Goal: Information Seeking & Learning: Compare options

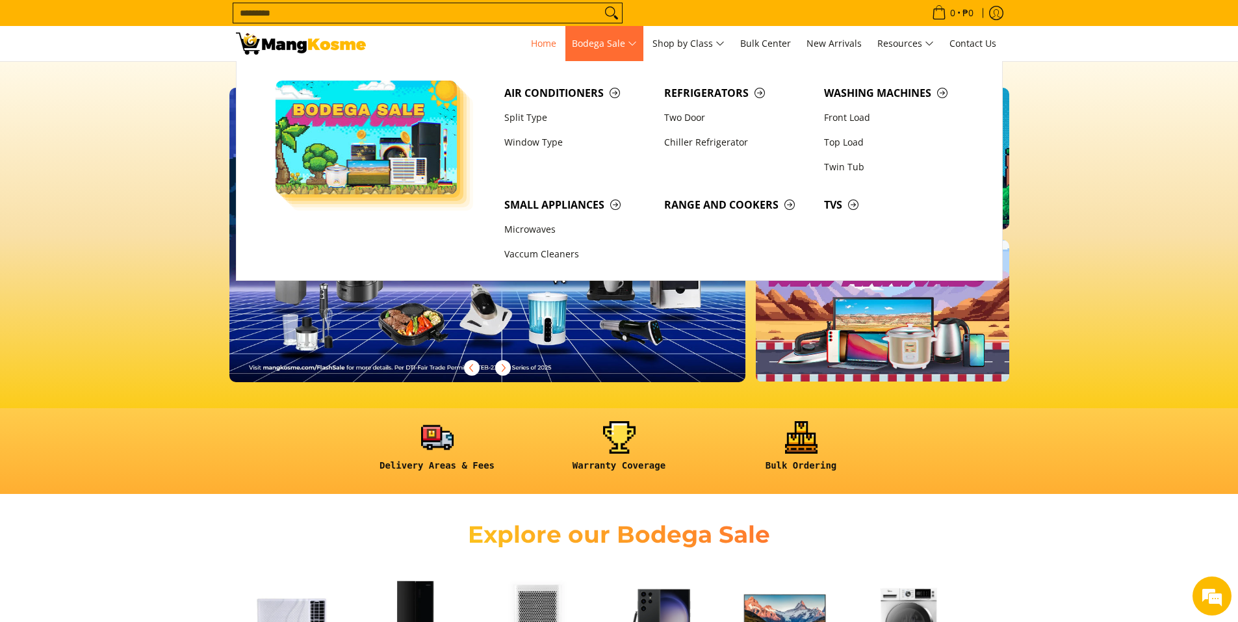
click span "Bodega Sale"
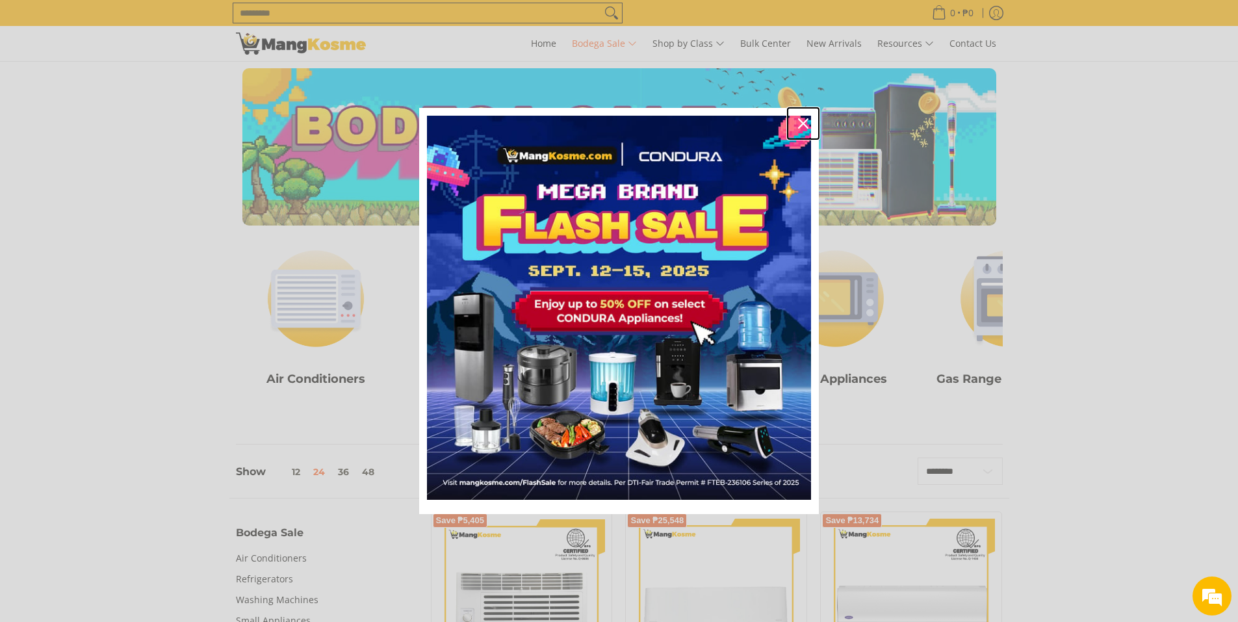
click at [803, 127] on icon "close icon" at bounding box center [803, 123] width 10 height 10
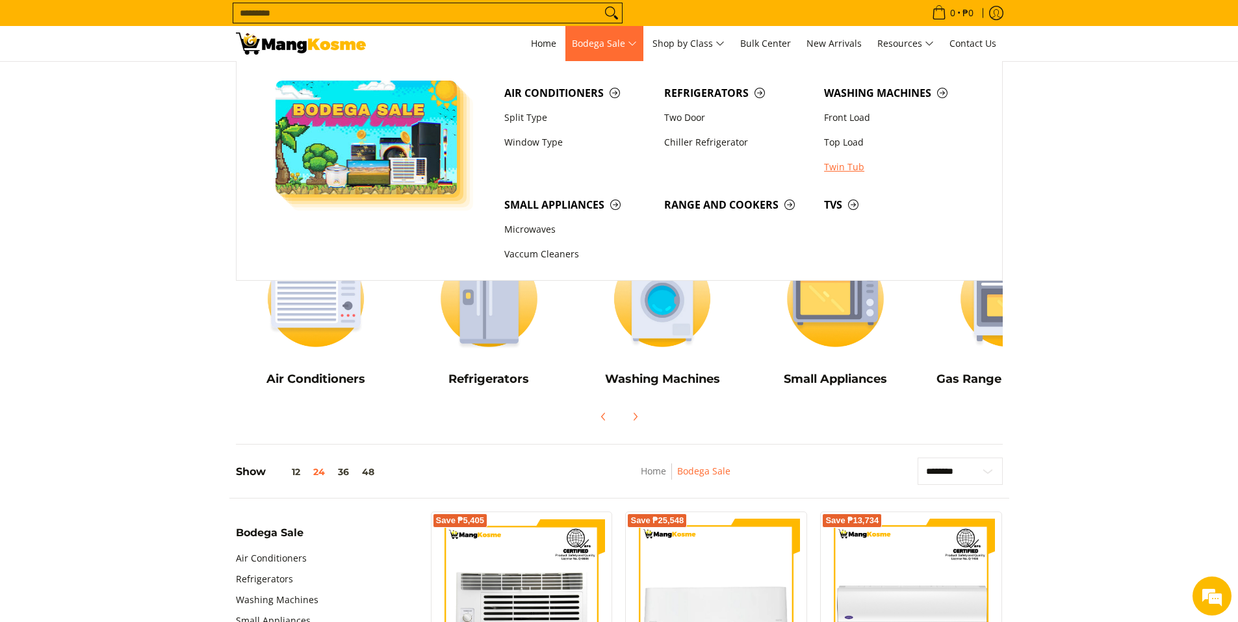
click at [853, 167] on link "Twin Tub" at bounding box center [897, 167] width 160 height 25
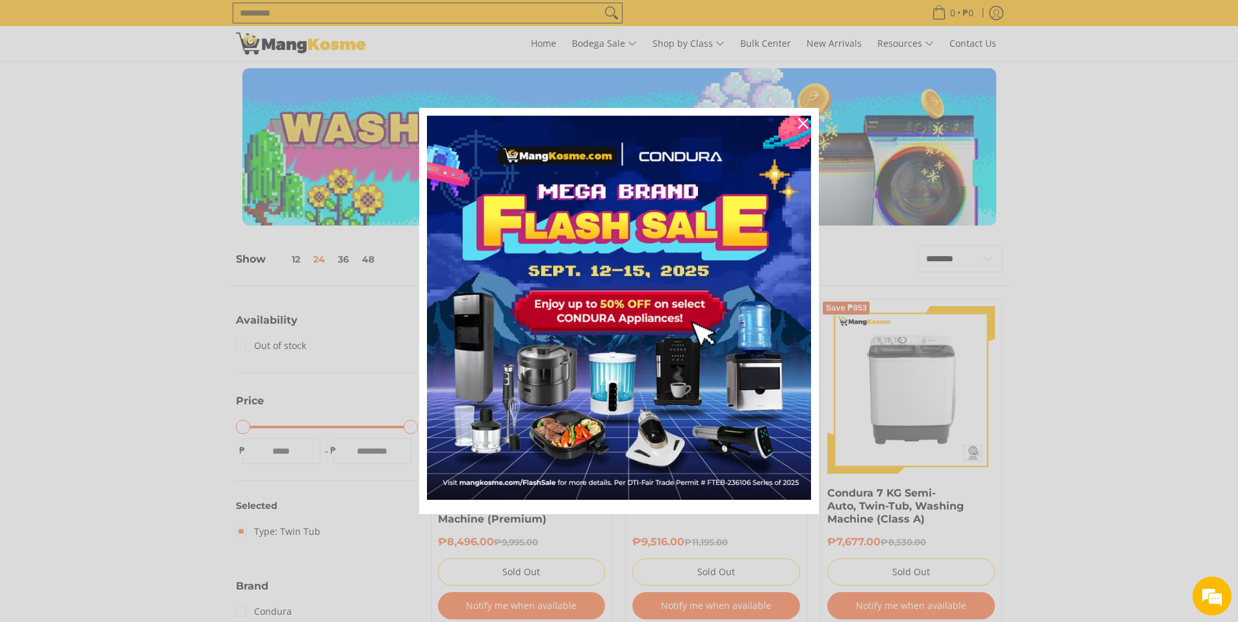
scroll to position [174, 0]
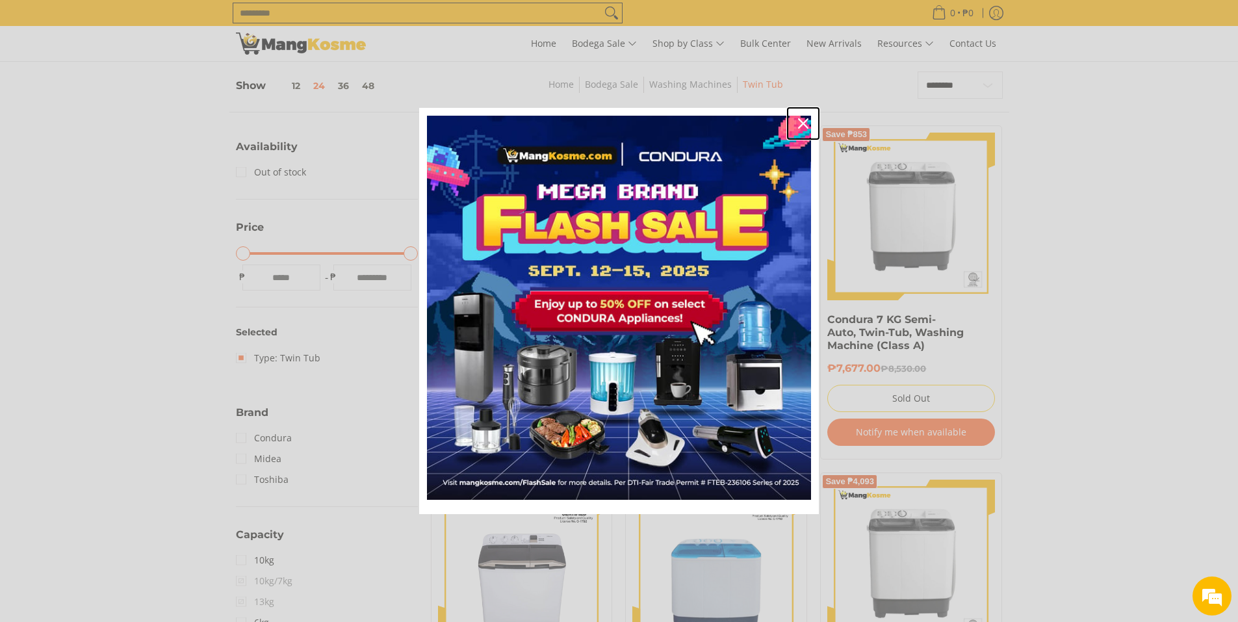
click at [802, 124] on icon "close icon" at bounding box center [803, 123] width 10 height 10
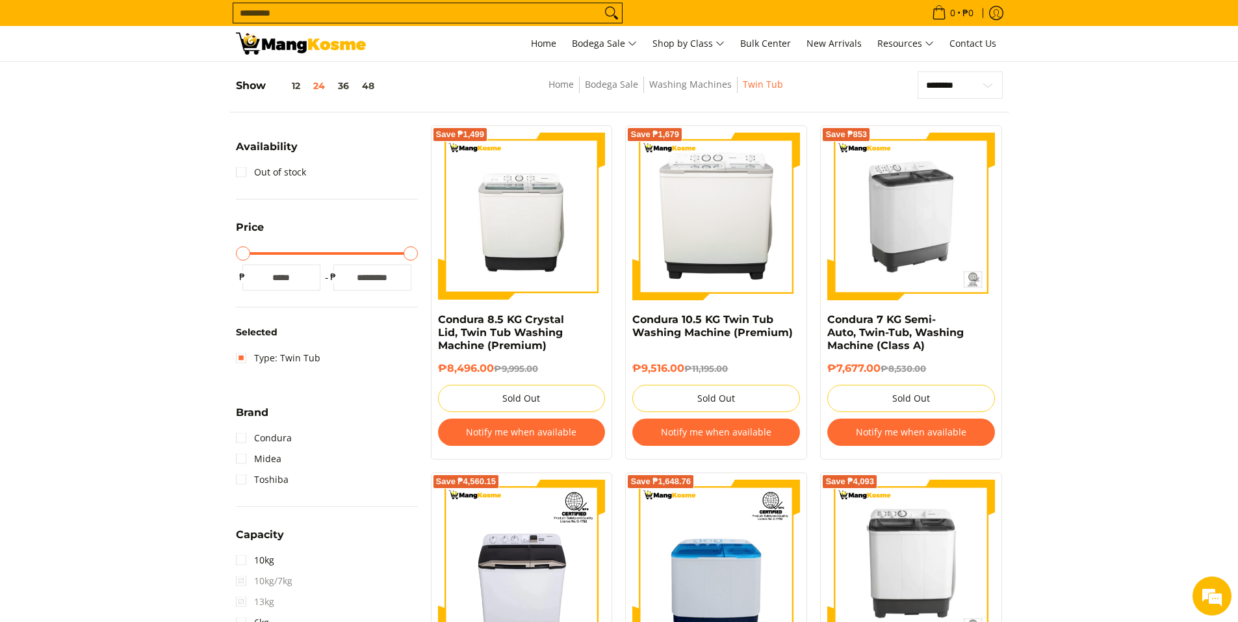
scroll to position [0, 0]
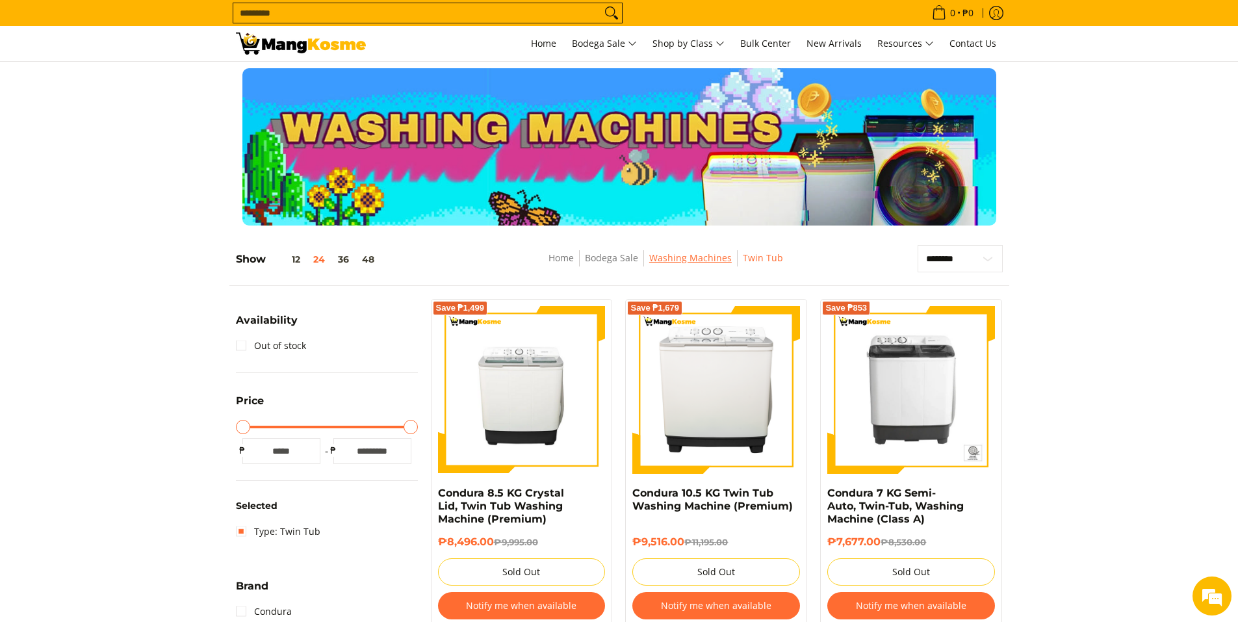
click at [704, 257] on link "Washing Machines" at bounding box center [690, 257] width 83 height 12
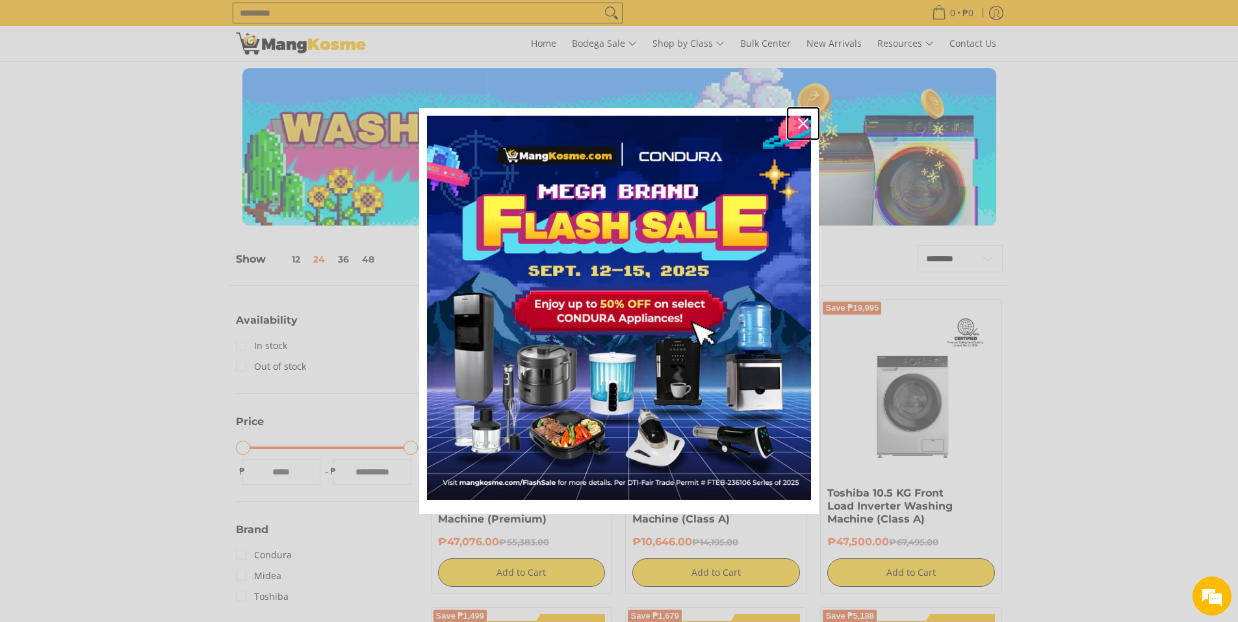
click at [804, 122] on icon "close icon" at bounding box center [803, 123] width 10 height 10
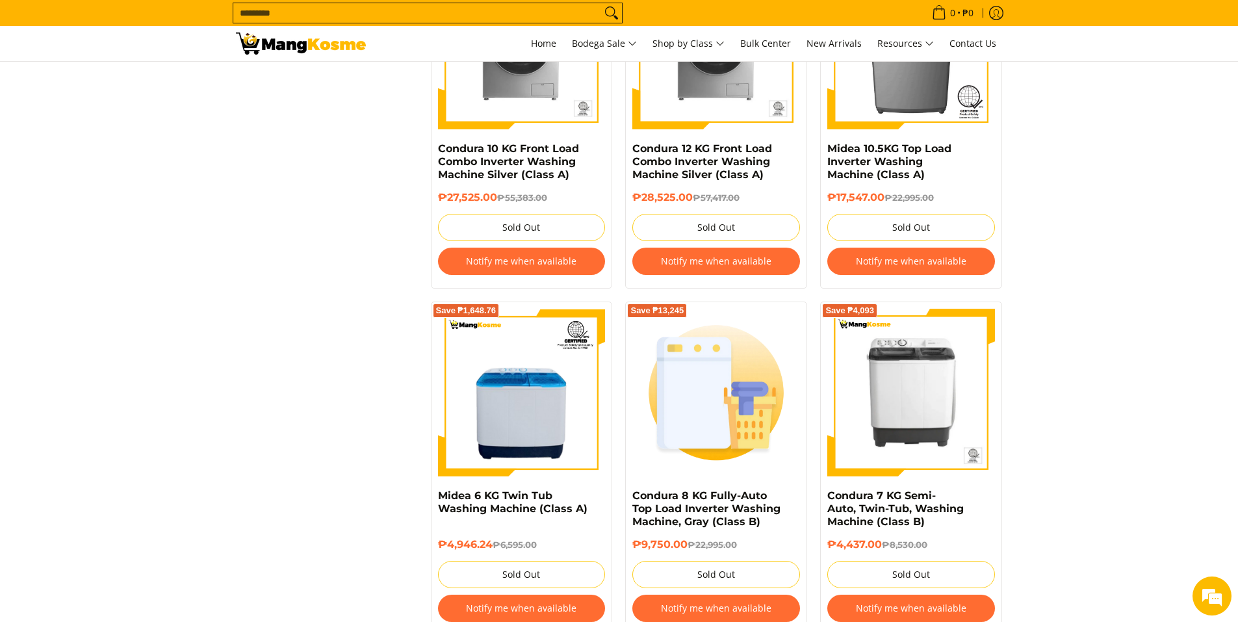
scroll to position [2599, 0]
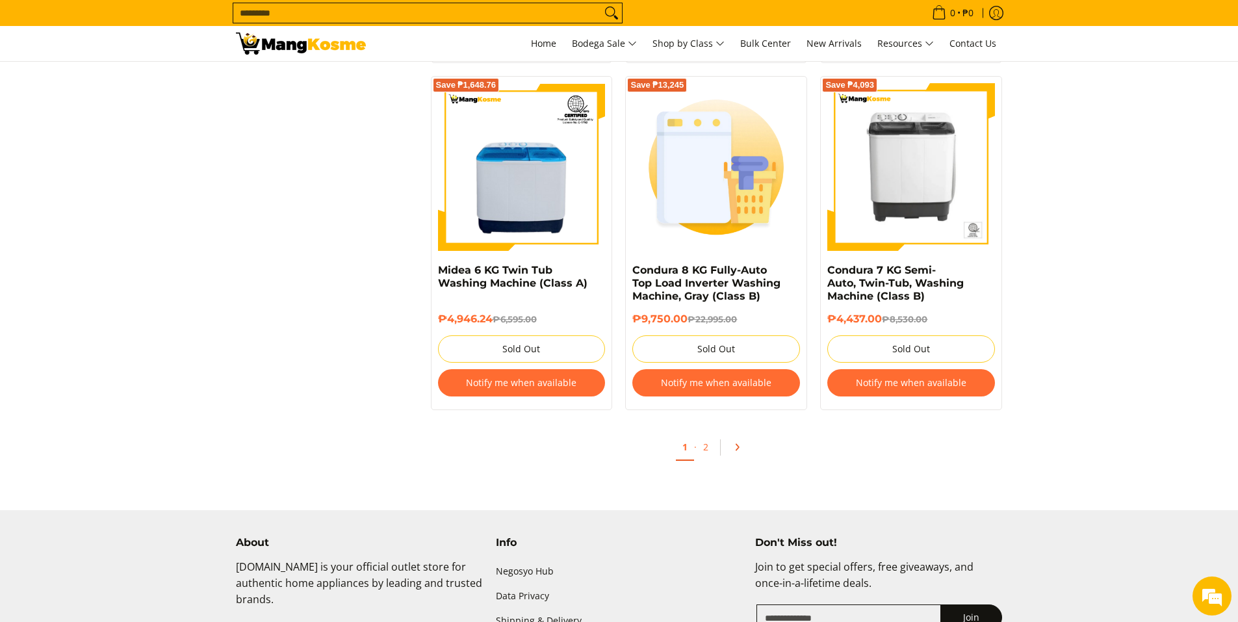
click at [737, 448] on icon "Pagination" at bounding box center [736, 447] width 9 height 9
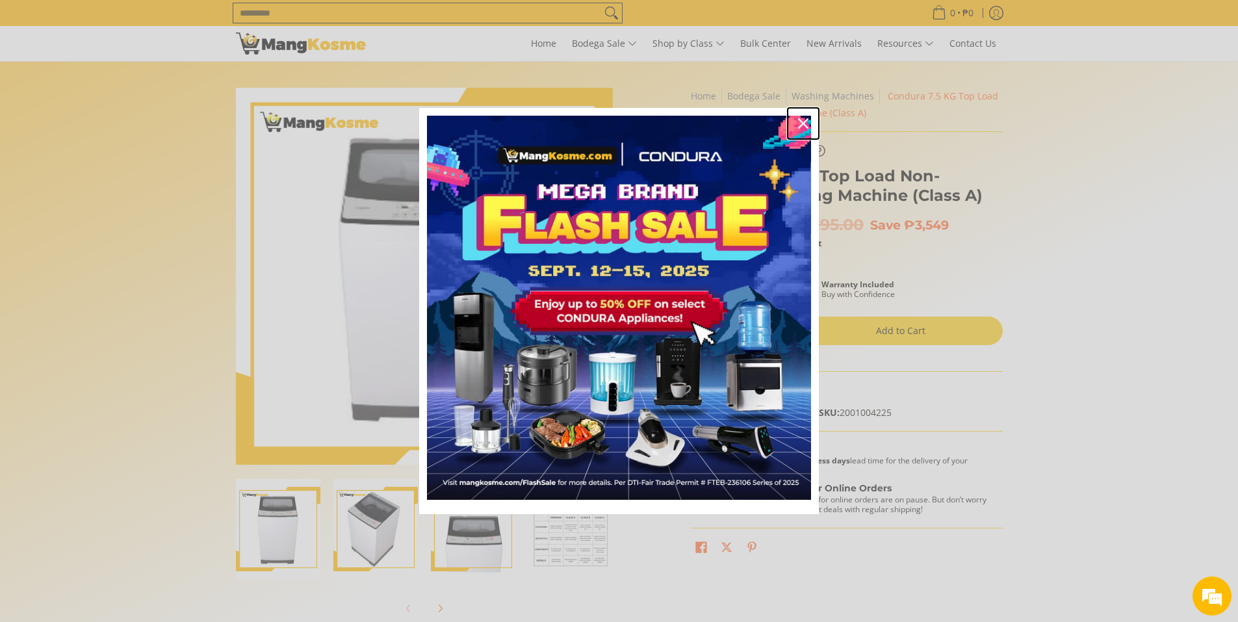
click at [805, 122] on icon "close icon" at bounding box center [803, 123] width 10 height 10
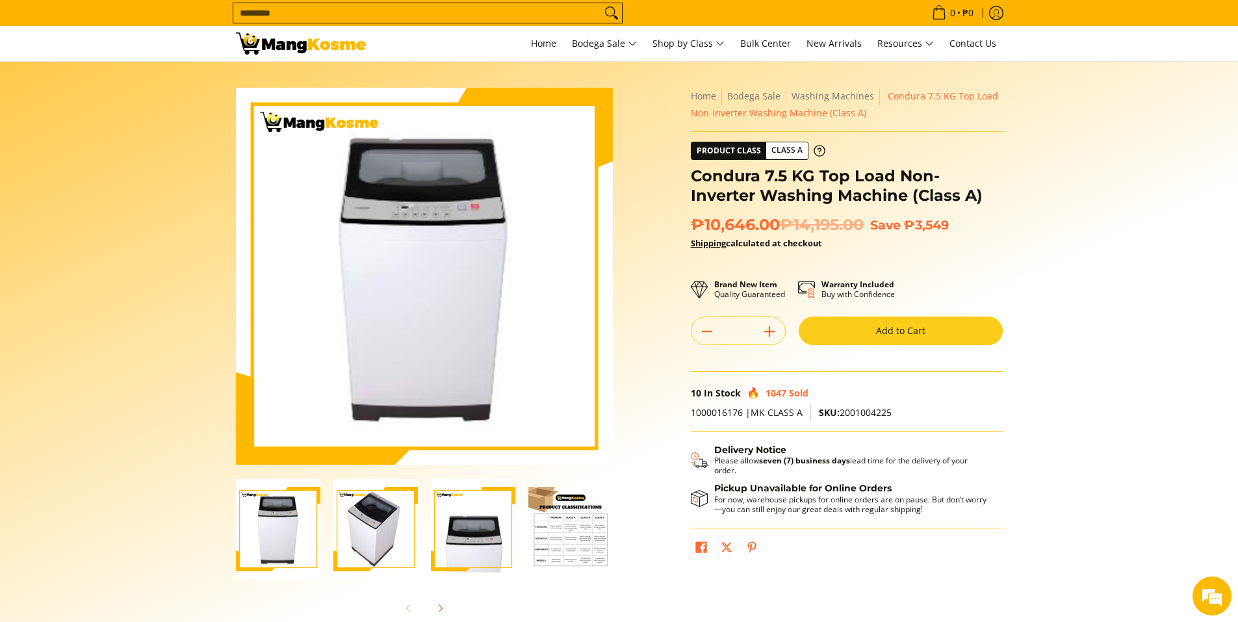
click at [372, 530] on img "Condura 7.5 KG Top Load Non-Inverter Washing Machine (Class A)-2" at bounding box center [375, 529] width 84 height 101
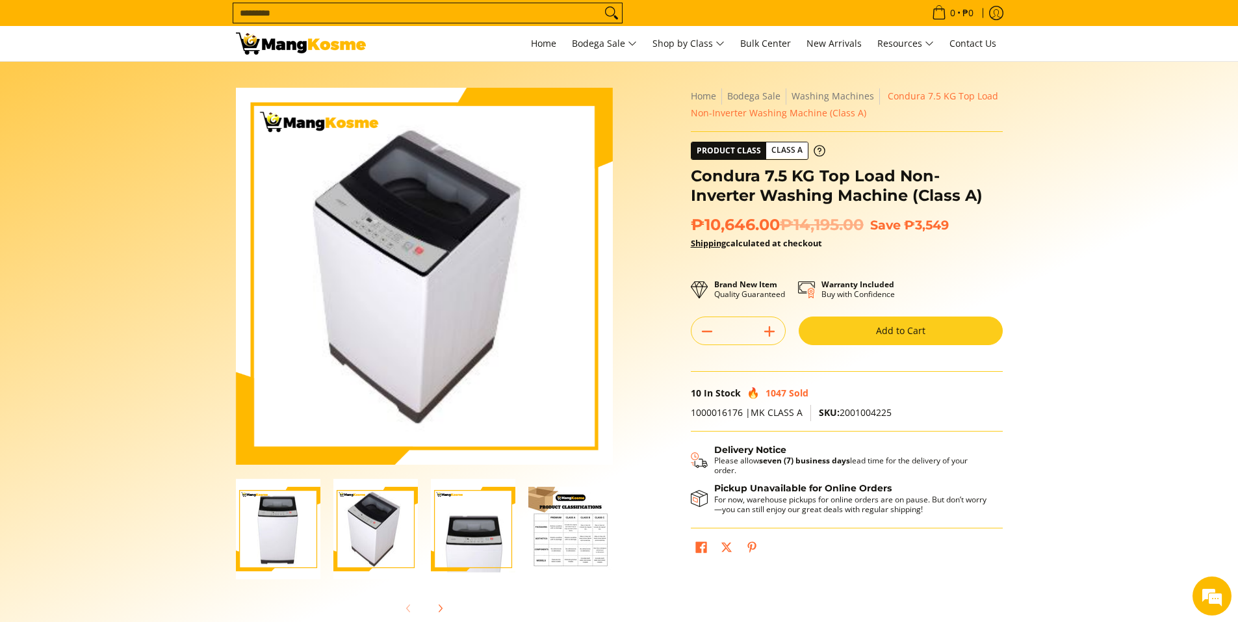
click at [449, 534] on img "Condura 7.5 KG Top Load Non-Inverter Washing Machine (Class A)-3" at bounding box center [473, 529] width 84 height 101
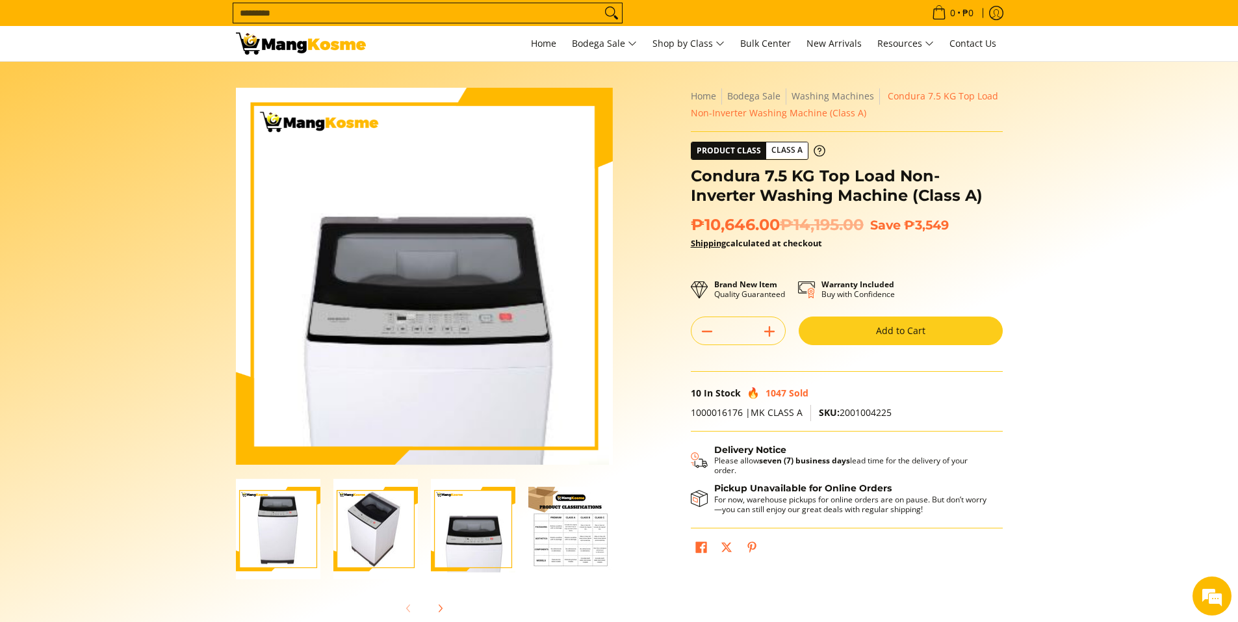
click at [558, 536] on img "Condura 7.5 KG Top Load Non-Inverter Washing Machine (Class A)-4" at bounding box center [570, 529] width 84 height 84
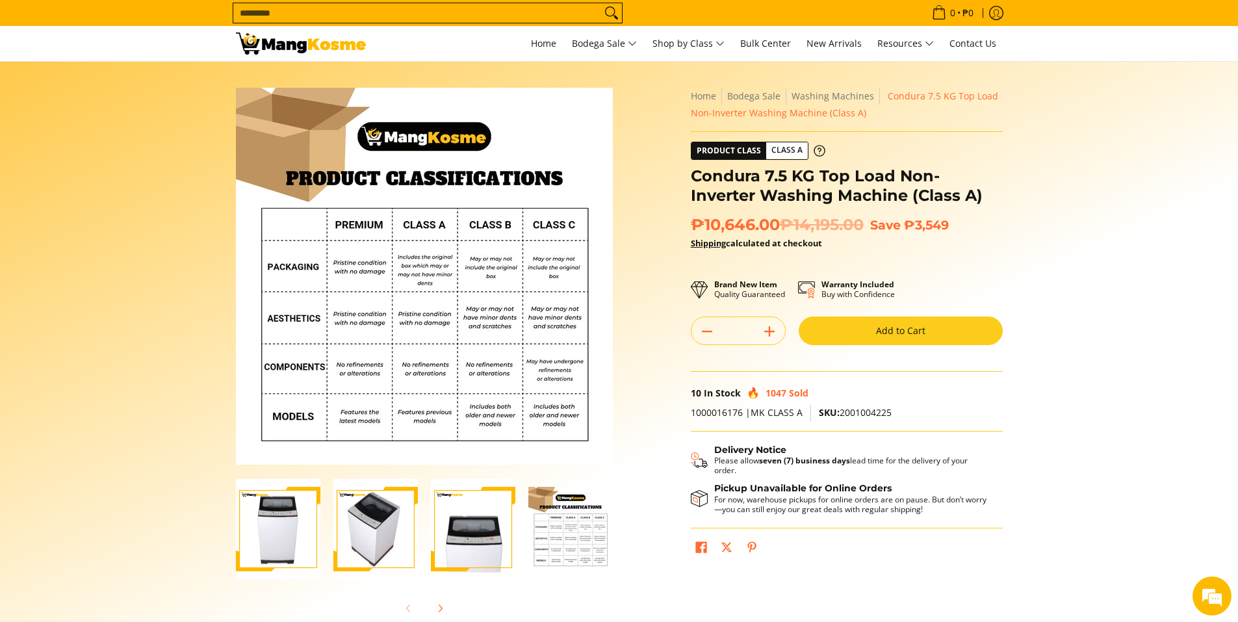
click at [574, 530] on img "Condura 7.5 KG Top Load Non-Inverter Washing Machine (Class A)-4" at bounding box center [570, 529] width 84 height 84
click at [489, 531] on img "Condura 7.5 KG Top Load Non-Inverter Washing Machine (Class A)-3" at bounding box center [473, 529] width 84 height 101
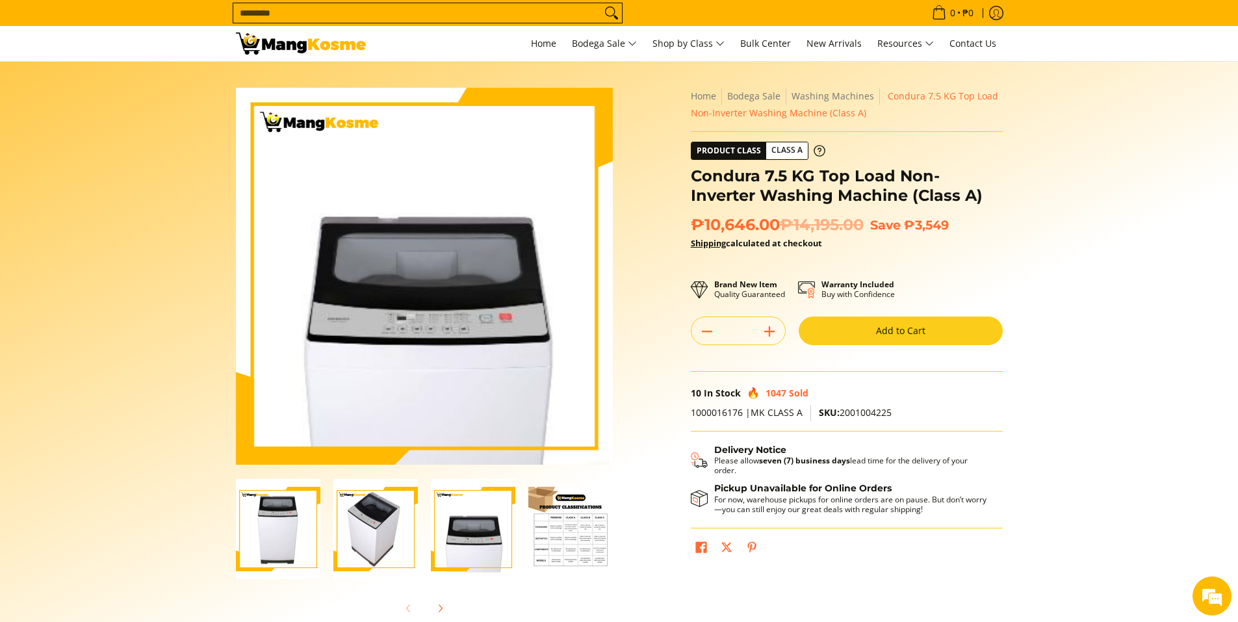
click at [389, 528] on img "Condura 7.5 KG Top Load Non-Inverter Washing Machine (Class A)-2" at bounding box center [375, 529] width 84 height 101
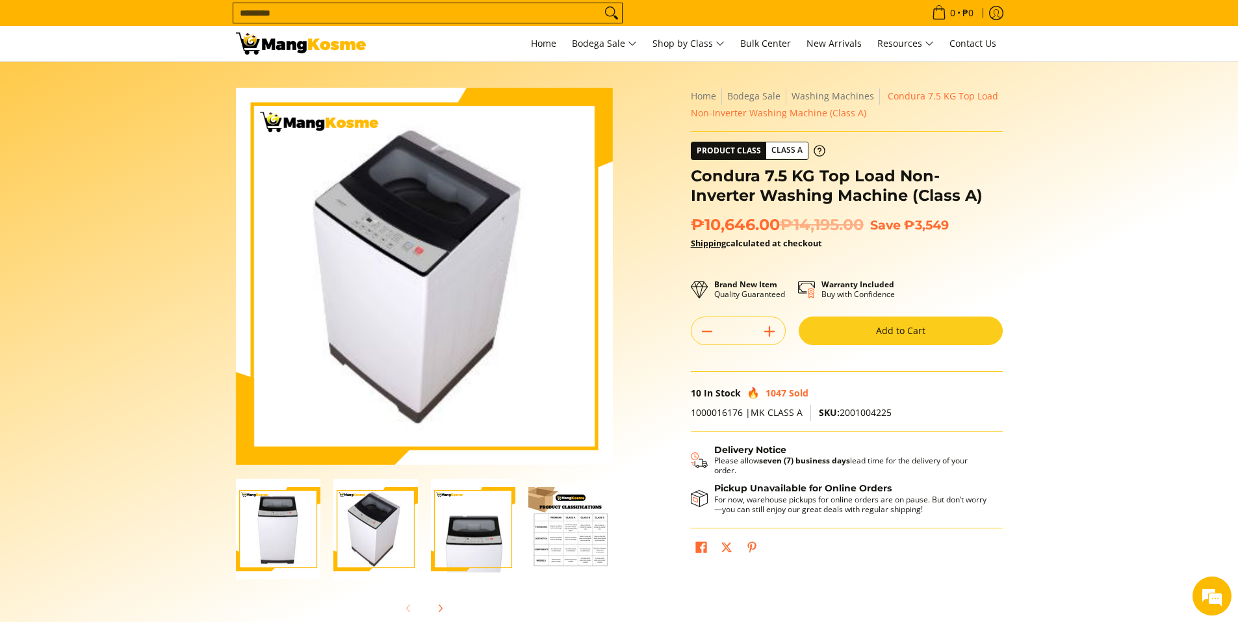
click at [288, 515] on img "condura-7.5kg-topload-non-inverter-washing-machine-class-c-full-view-mang-kosme" at bounding box center [278, 529] width 84 height 101
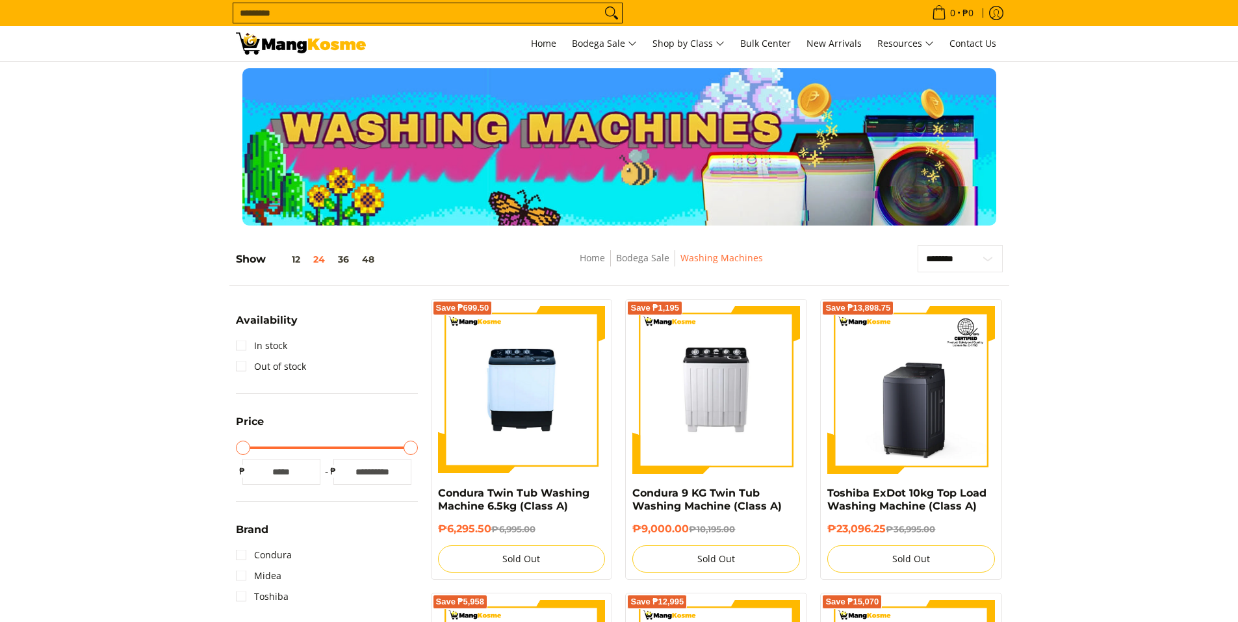
scroll to position [174, 0]
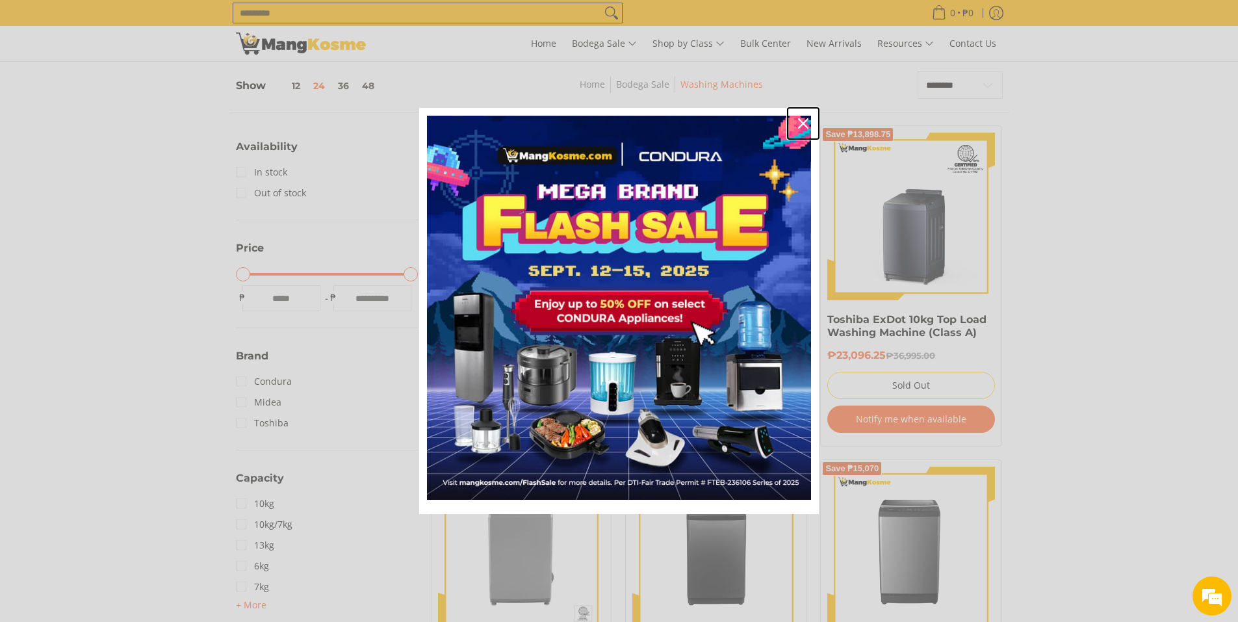
click at [803, 126] on icon "close icon" at bounding box center [803, 123] width 10 height 10
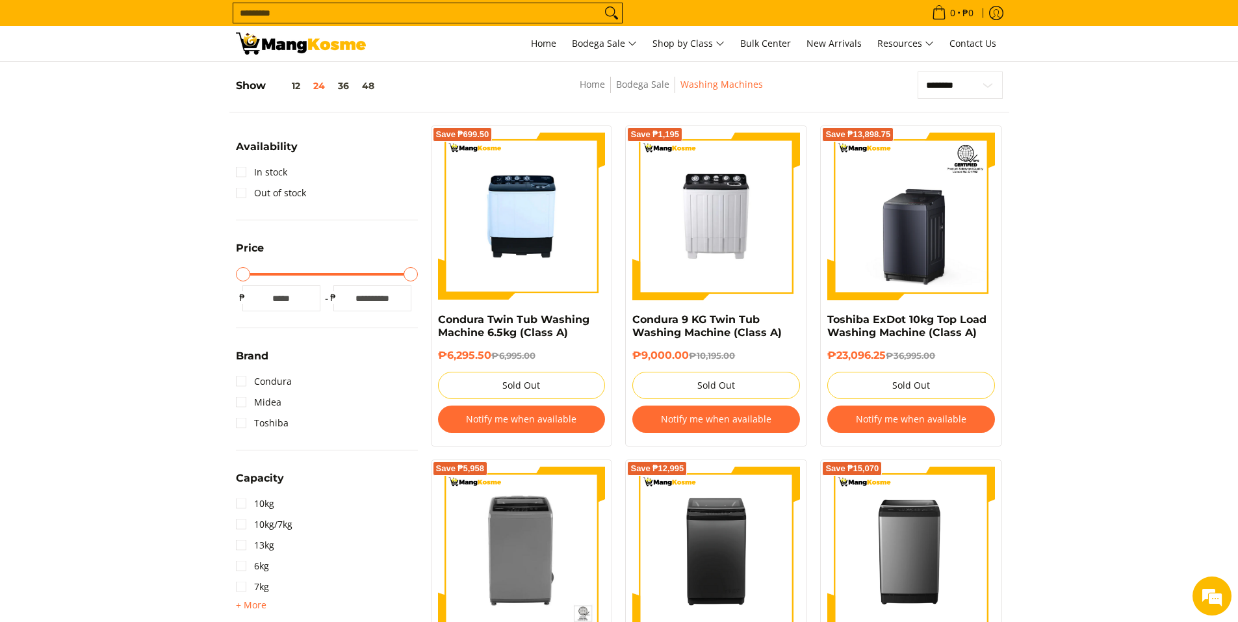
scroll to position [0, 0]
click at [830, 40] on span "New Arrivals" at bounding box center [833, 43] width 55 height 12
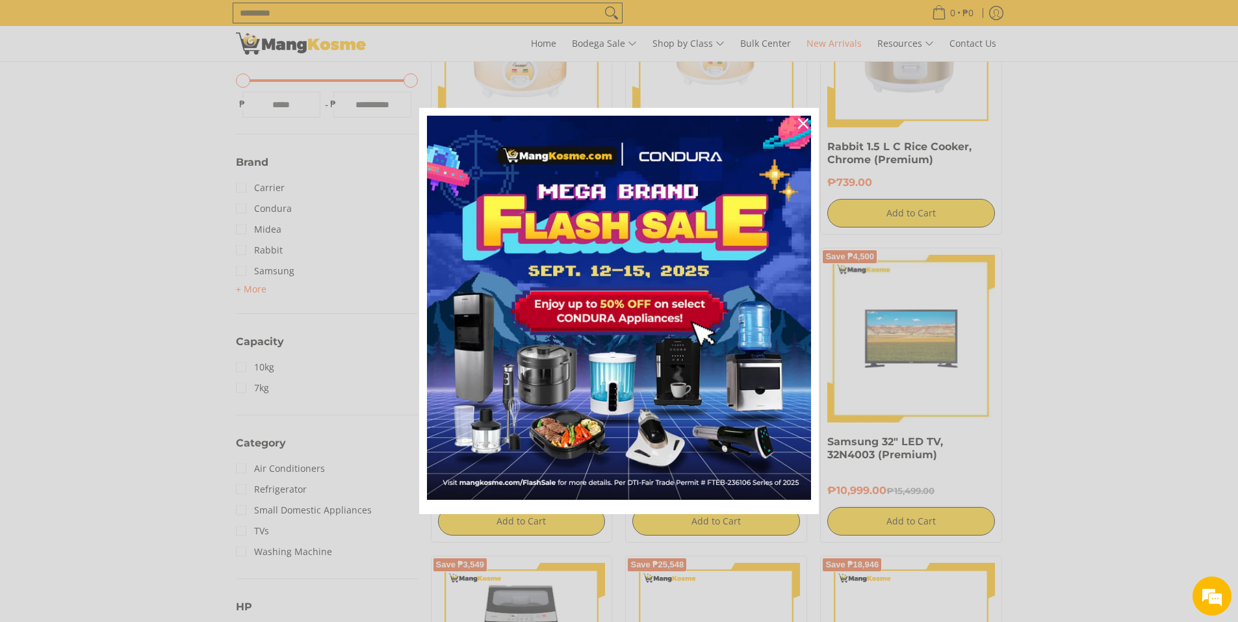
click at [1173, 345] on div "Marketing offer form" at bounding box center [619, 311] width 1238 height 622
click at [806, 118] on div "Close" at bounding box center [803, 123] width 21 height 21
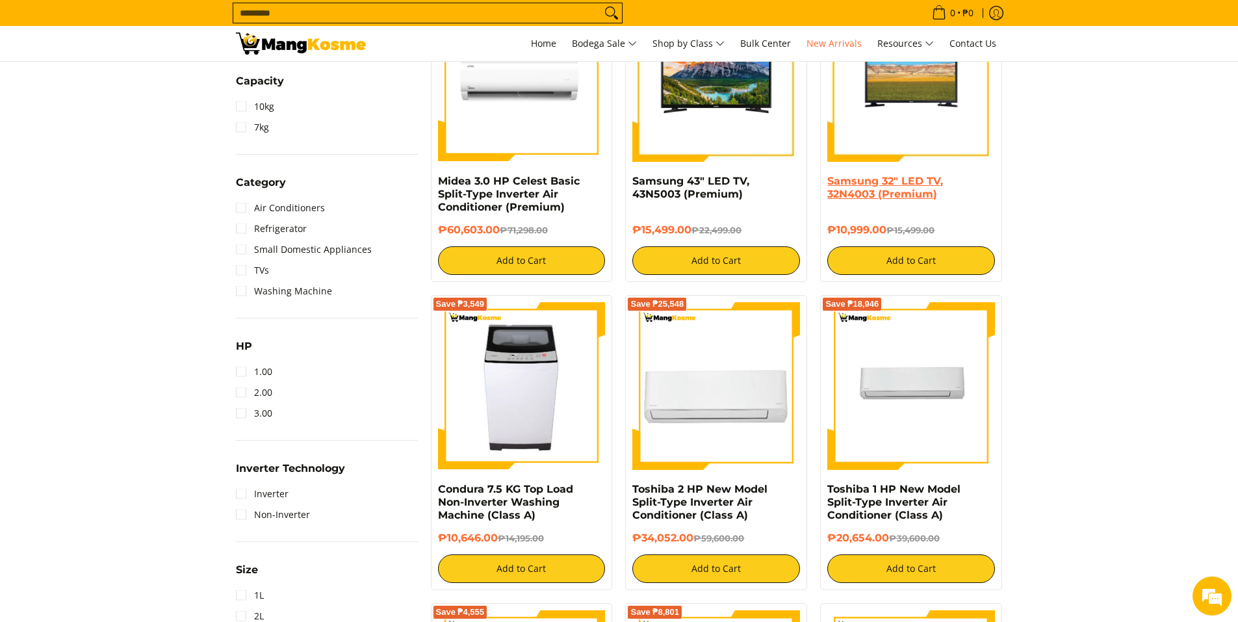
scroll to position [606, 0]
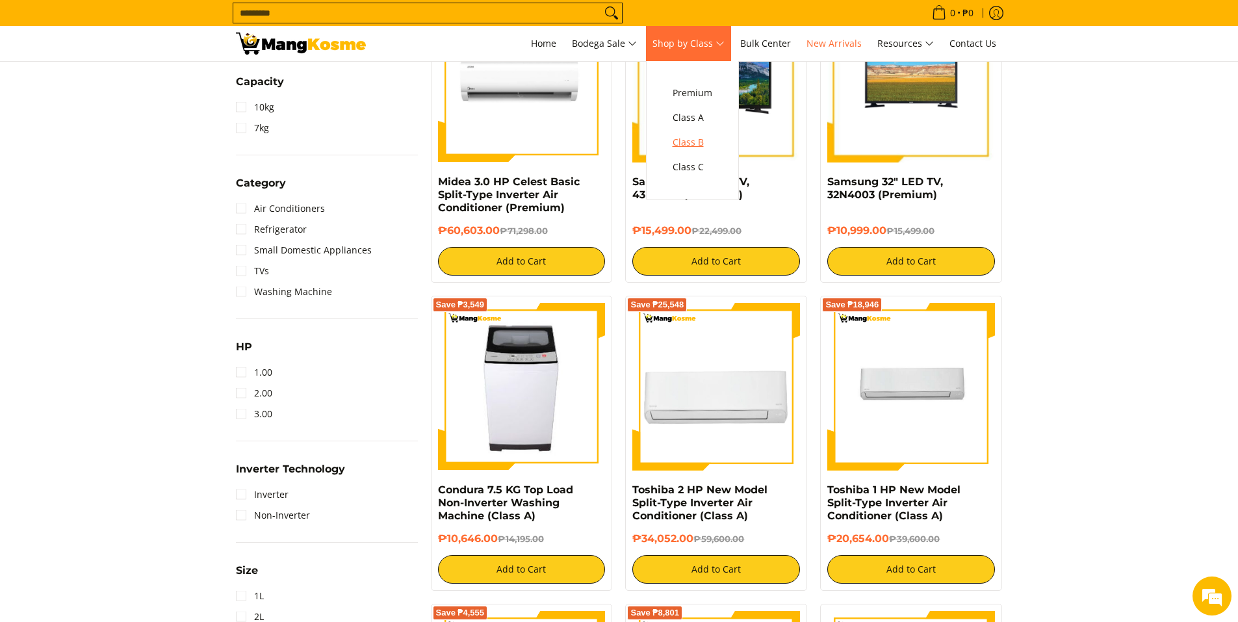
click at [697, 140] on span "Class B" at bounding box center [693, 143] width 40 height 16
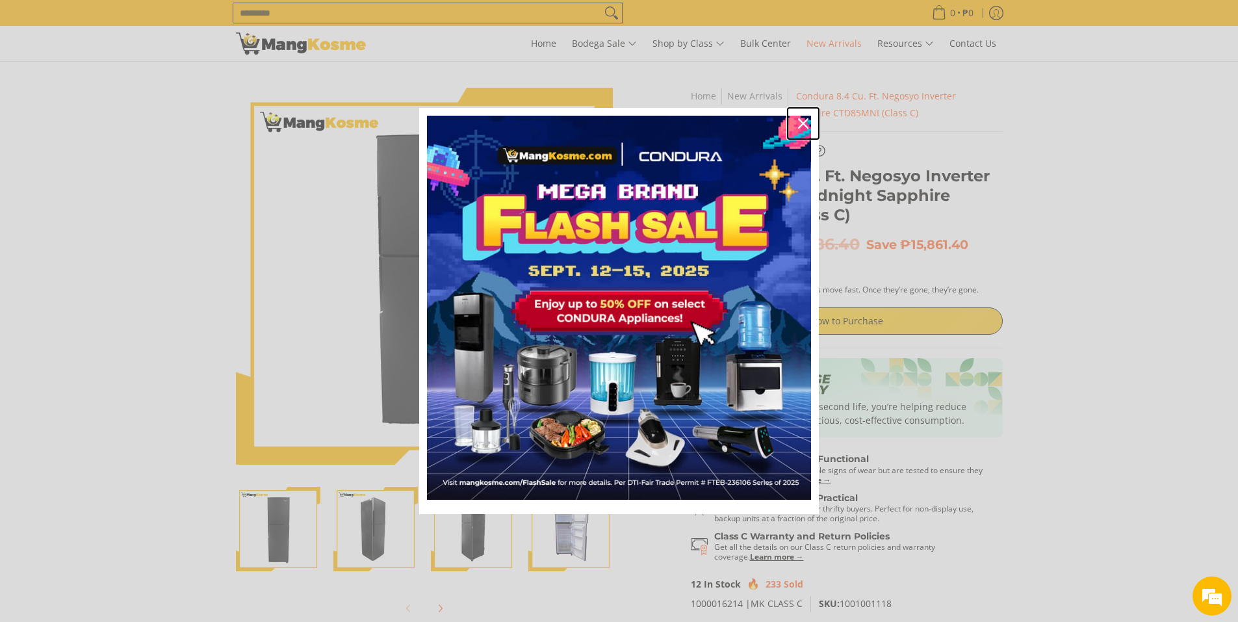
click at [801, 122] on icon "close icon" at bounding box center [803, 123] width 10 height 10
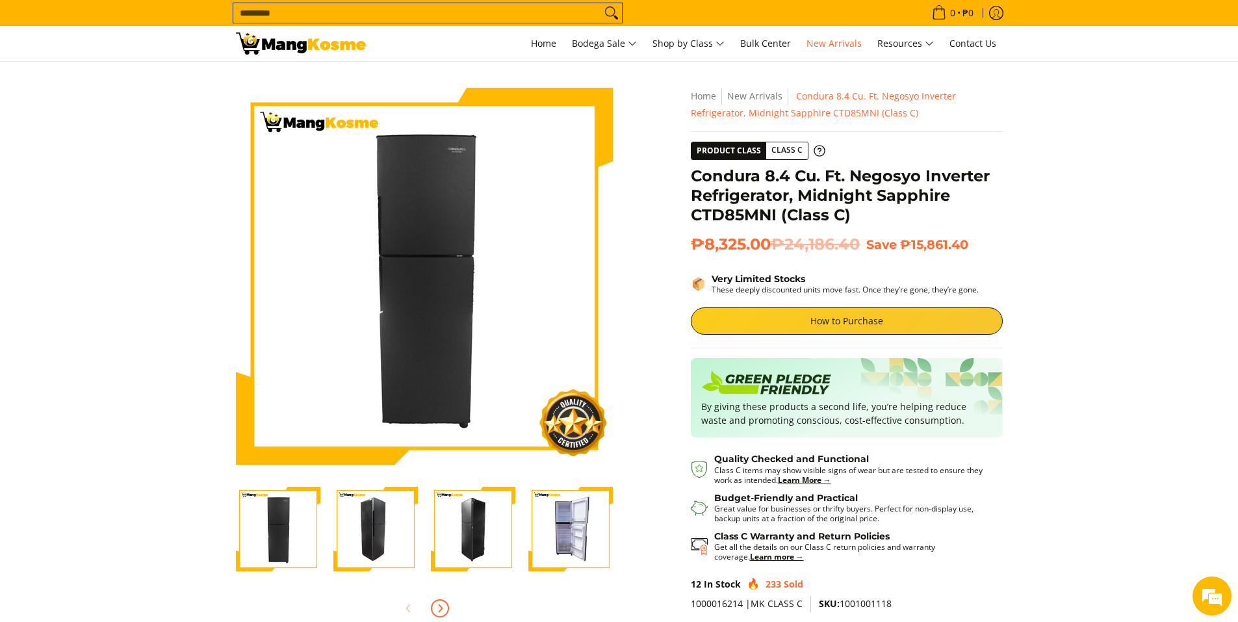
click at [443, 611] on icon "Next" at bounding box center [440, 608] width 10 height 10
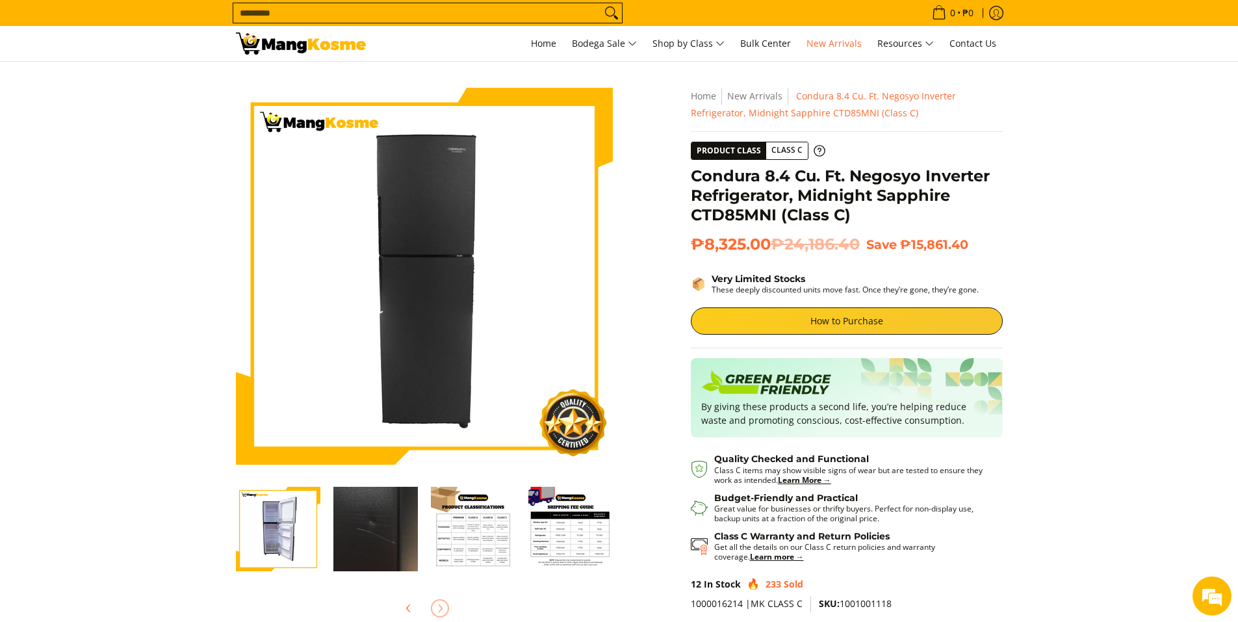
click at [476, 533] on img "Condura 8.4 Cu. Ft. Negosyo Inverter Refrigerator, Midnight Sapphire CTD85MNI (…" at bounding box center [473, 529] width 84 height 84
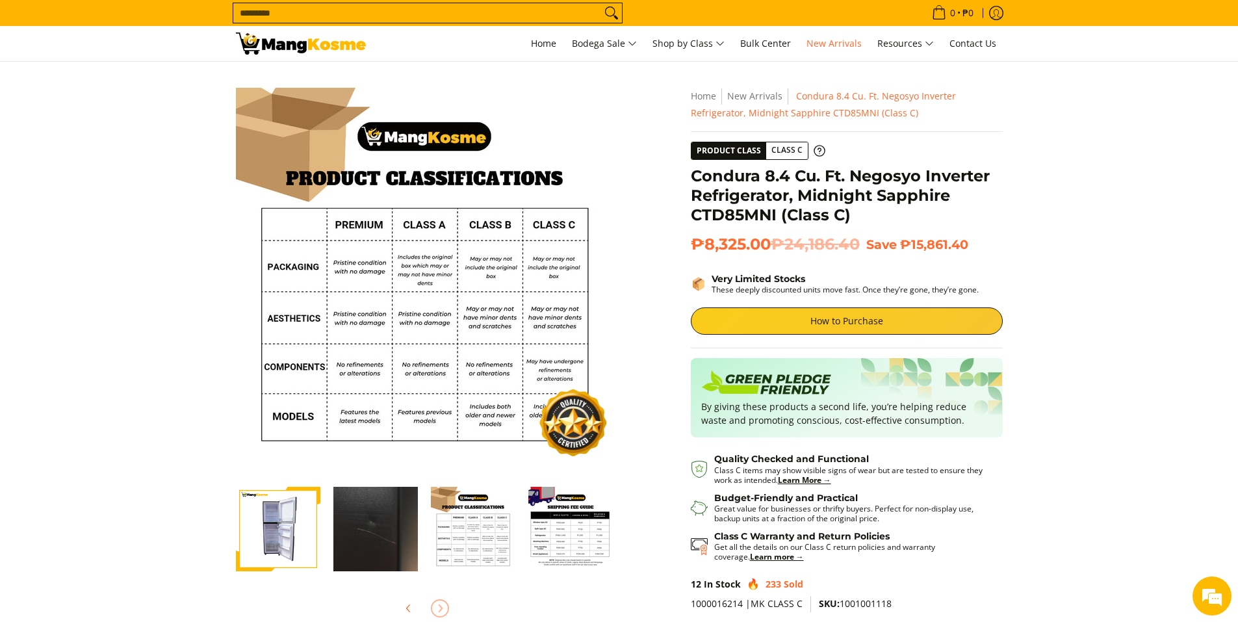
click at [584, 532] on img "mang-kosme-shipping-fee-guide-infographic" at bounding box center [570, 529] width 84 height 84
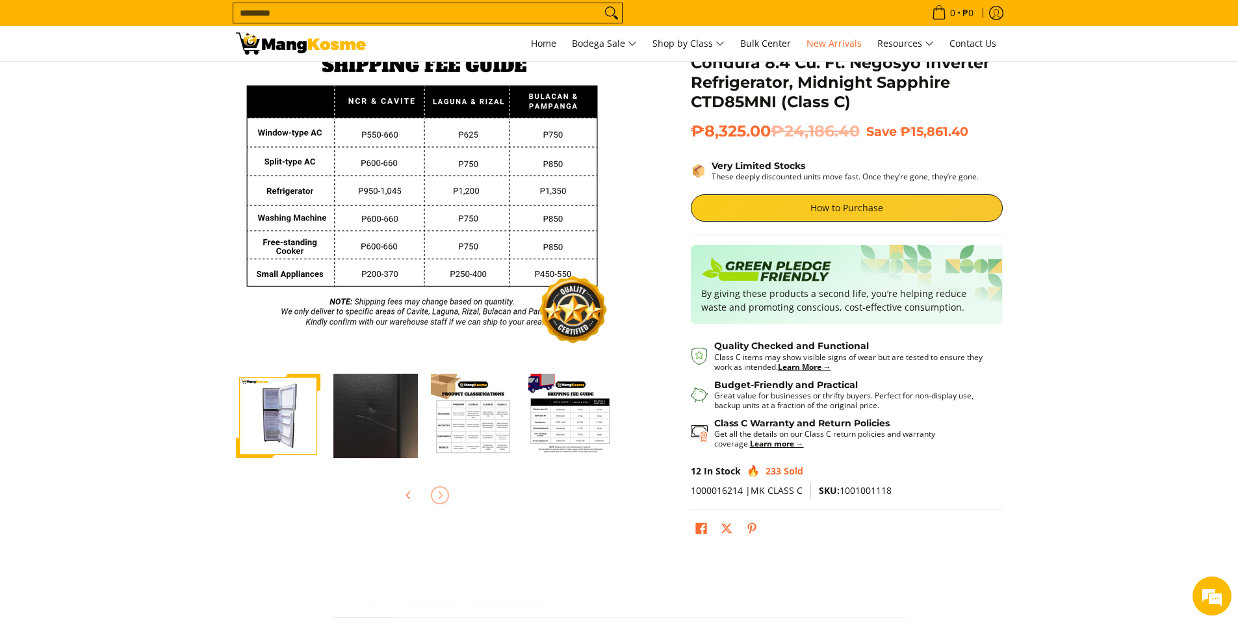
scroll to position [174, 0]
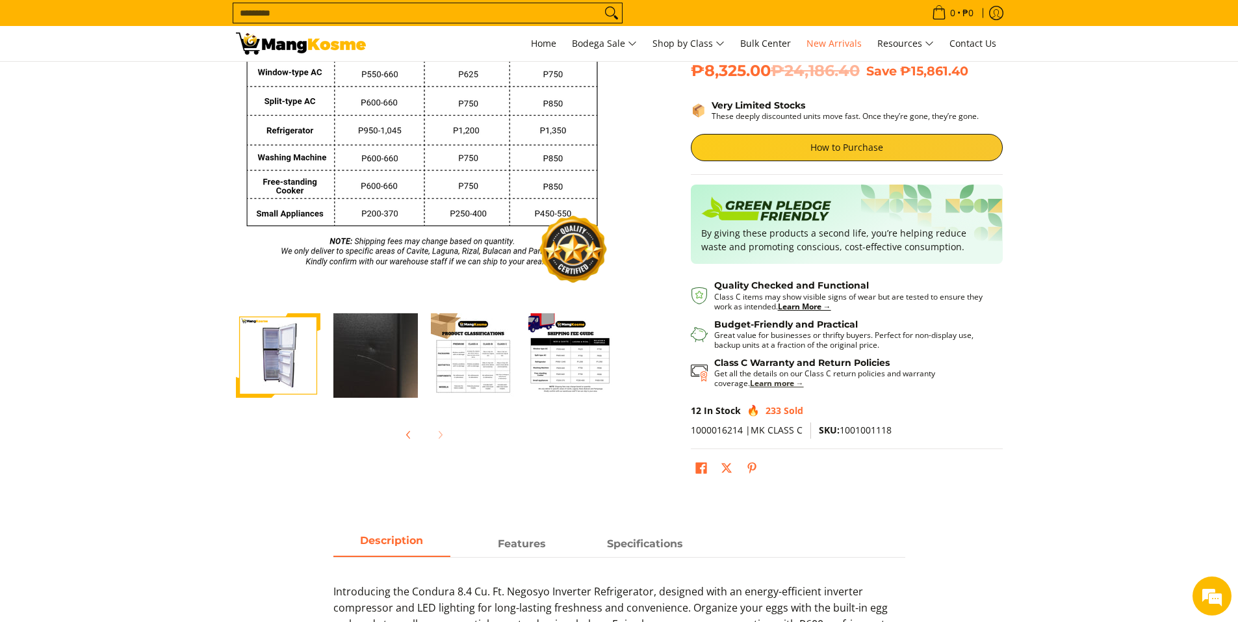
click at [750, 383] on strong "Learn more →" at bounding box center [777, 383] width 54 height 11
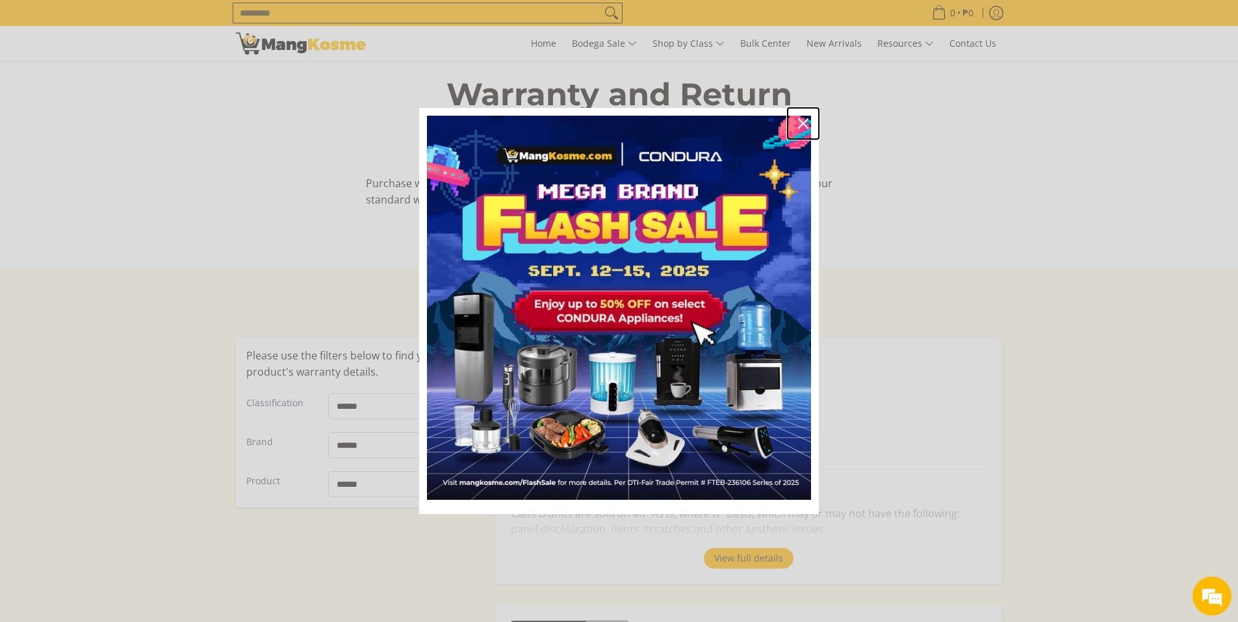
click at [803, 121] on icon "close icon" at bounding box center [803, 123] width 10 height 10
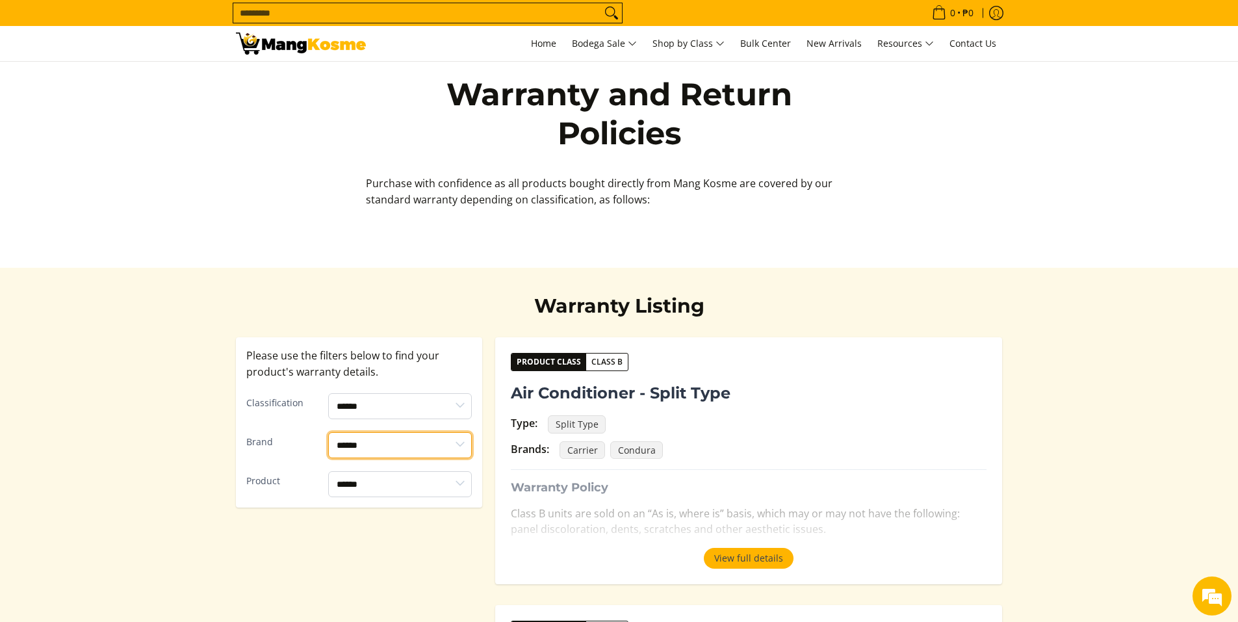
click at [441, 452] on select "**********" at bounding box center [400, 445] width 144 height 26
click at [606, 365] on span "Class B" at bounding box center [607, 361] width 42 height 13
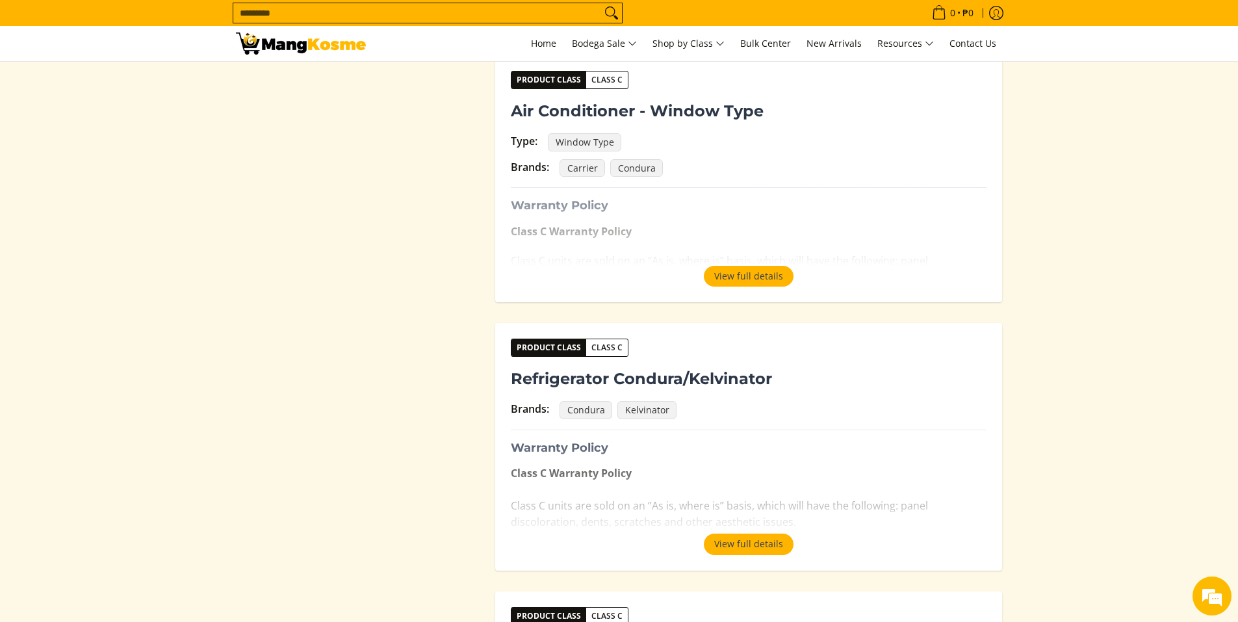
scroll to position [1126, 0]
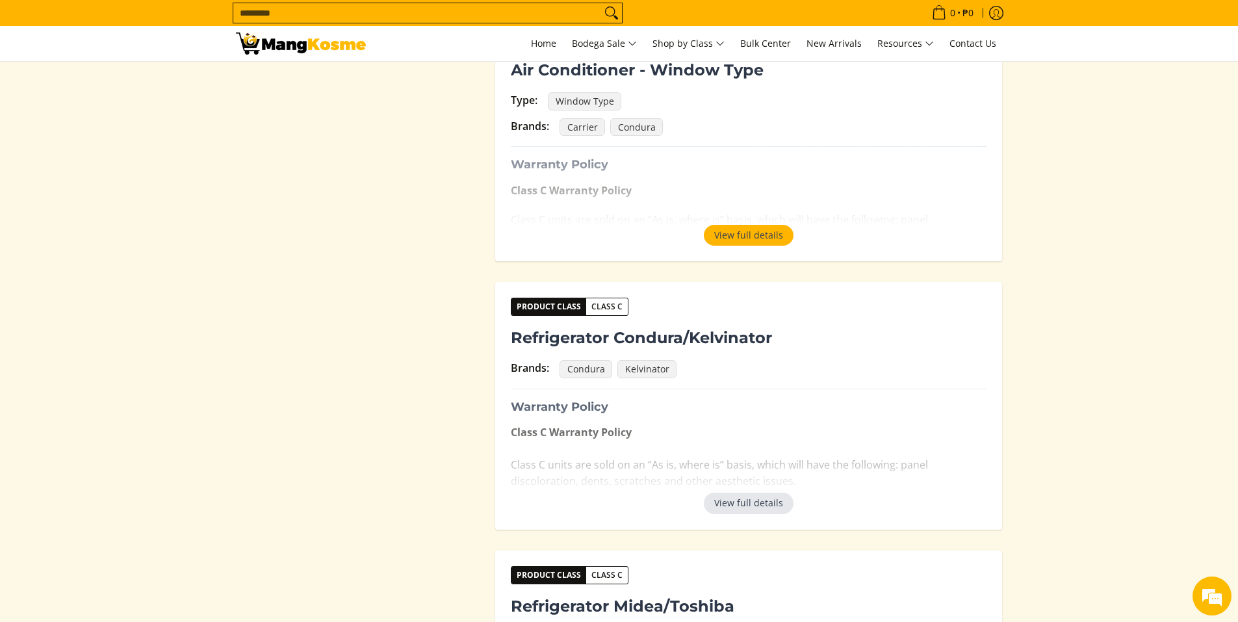
click at [751, 509] on button "View full details" at bounding box center [749, 503] width 90 height 21
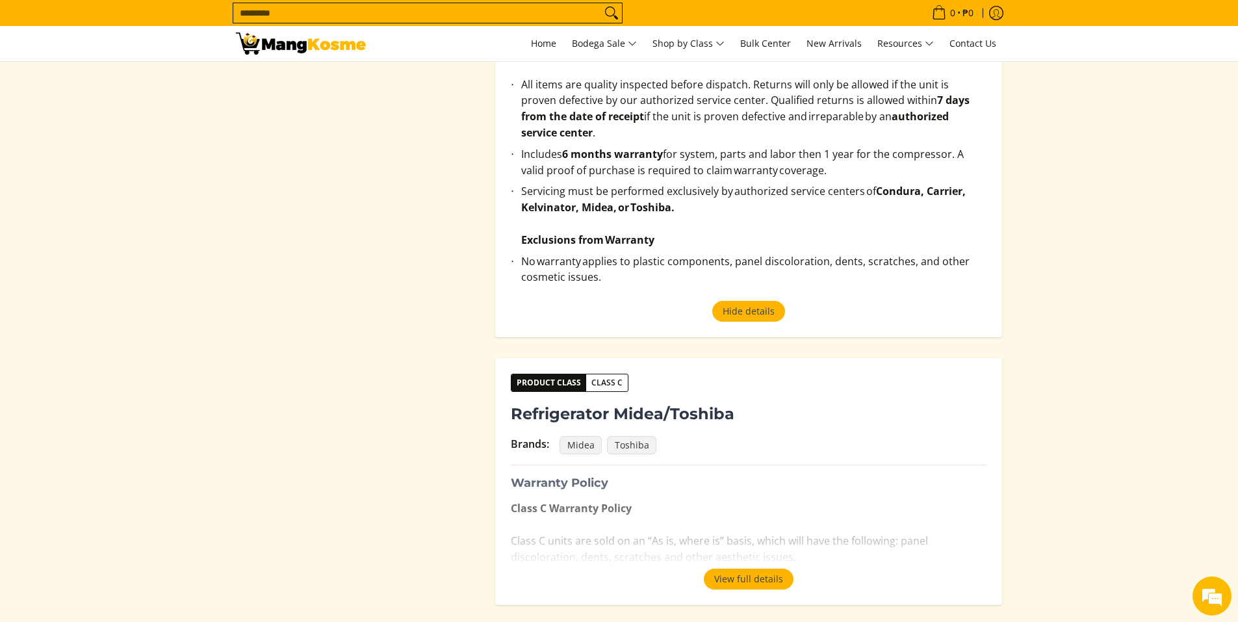
scroll to position [1560, 0]
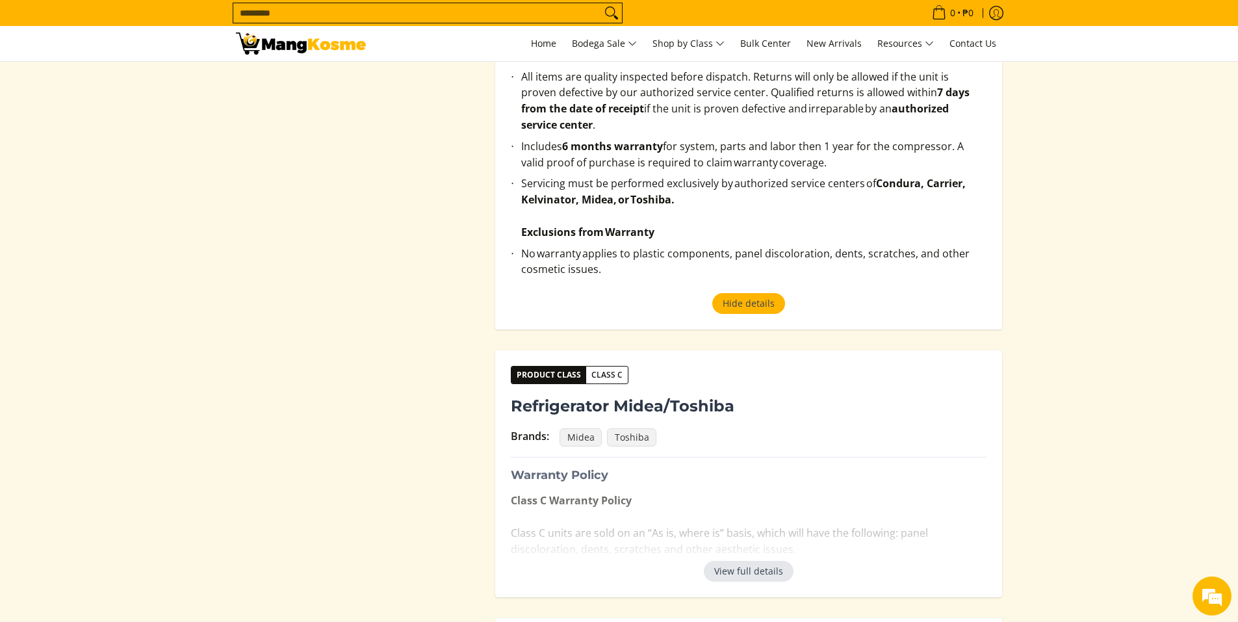
click at [756, 563] on button "View full details" at bounding box center [749, 571] width 90 height 21
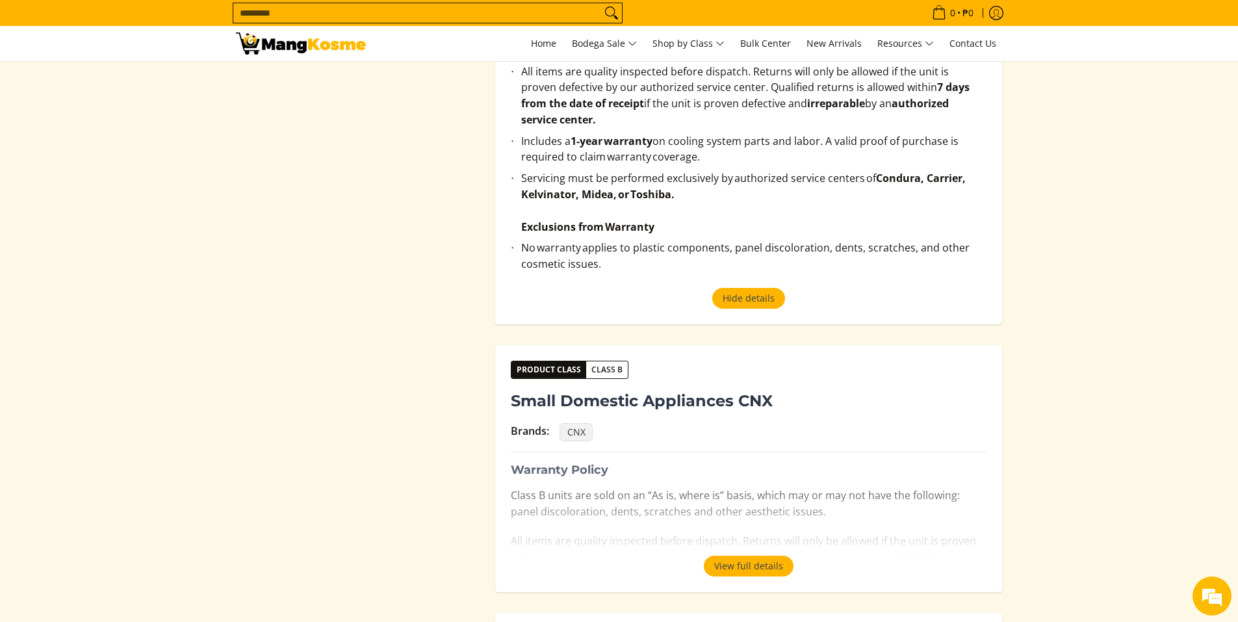
scroll to position [2339, 0]
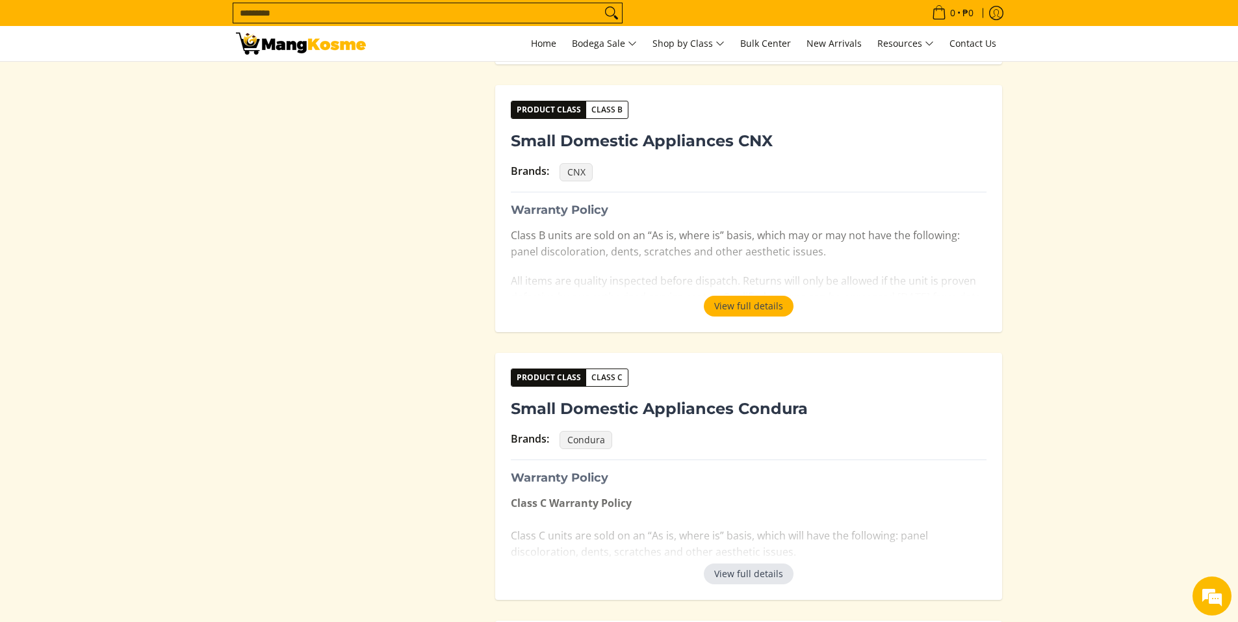
click at [759, 563] on button "View full details" at bounding box center [749, 573] width 90 height 21
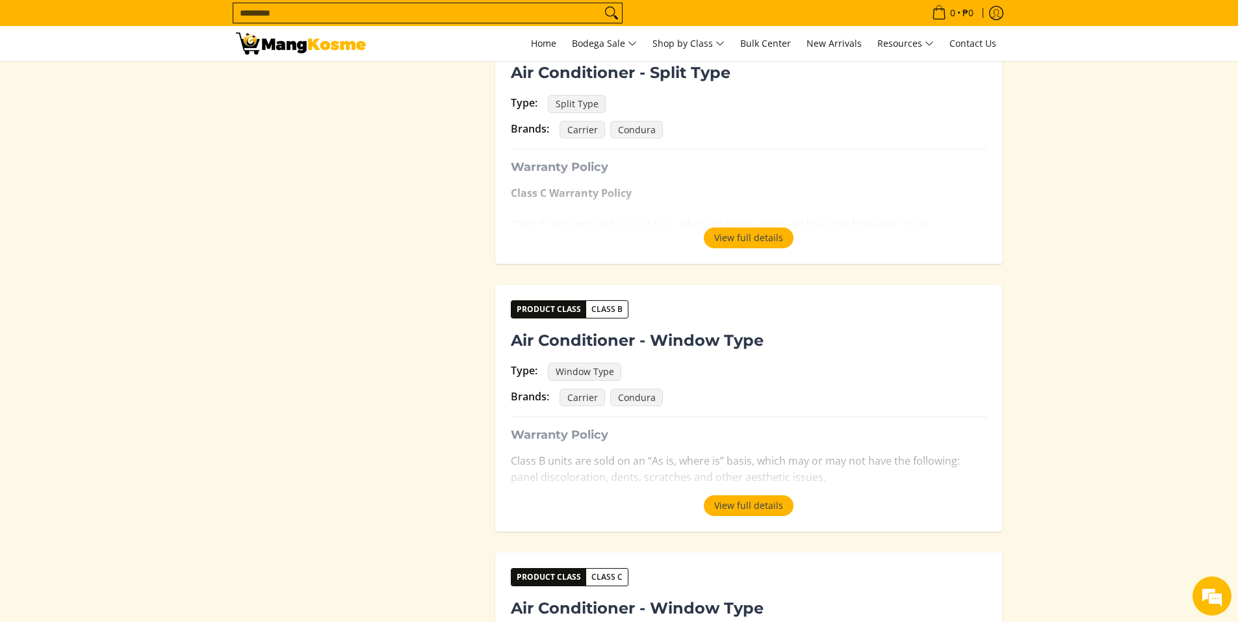
scroll to position [520, 0]
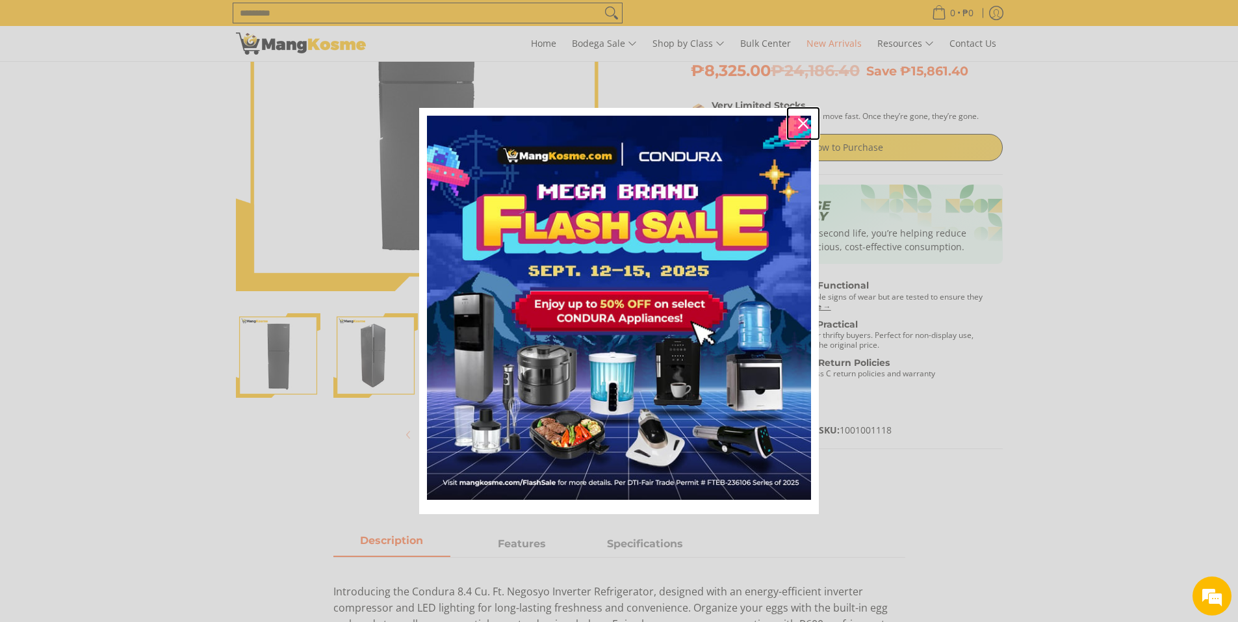
click at [804, 124] on icon "close icon" at bounding box center [803, 123] width 10 height 10
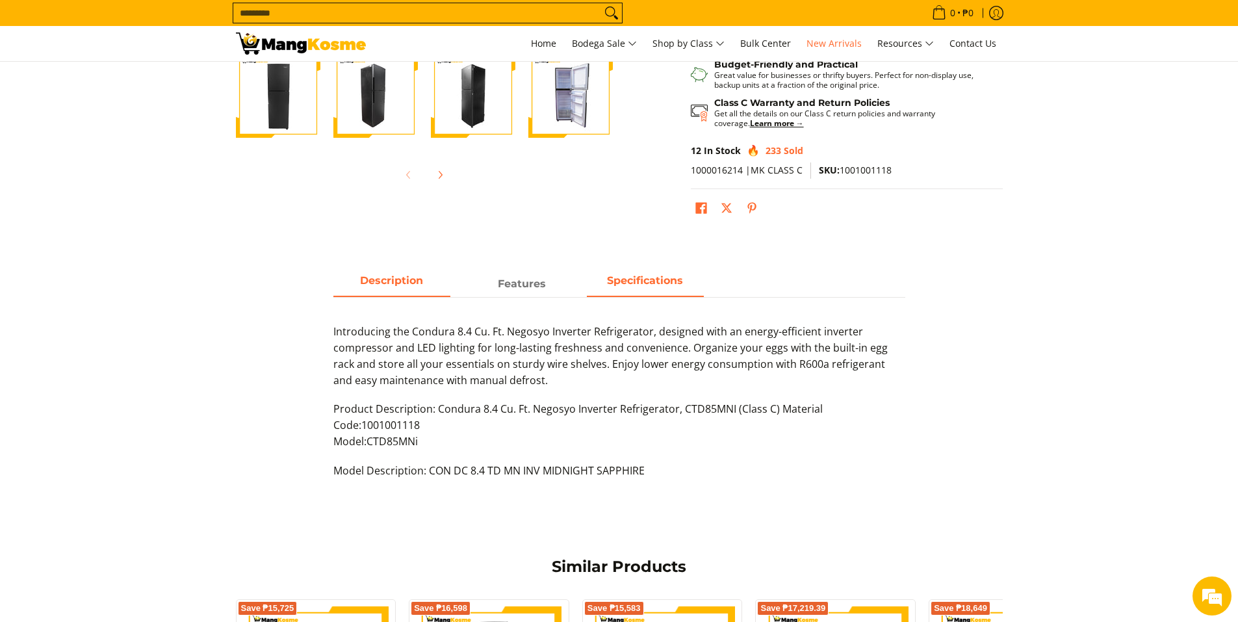
click at [669, 286] on strong "Specifications" at bounding box center [645, 280] width 76 height 12
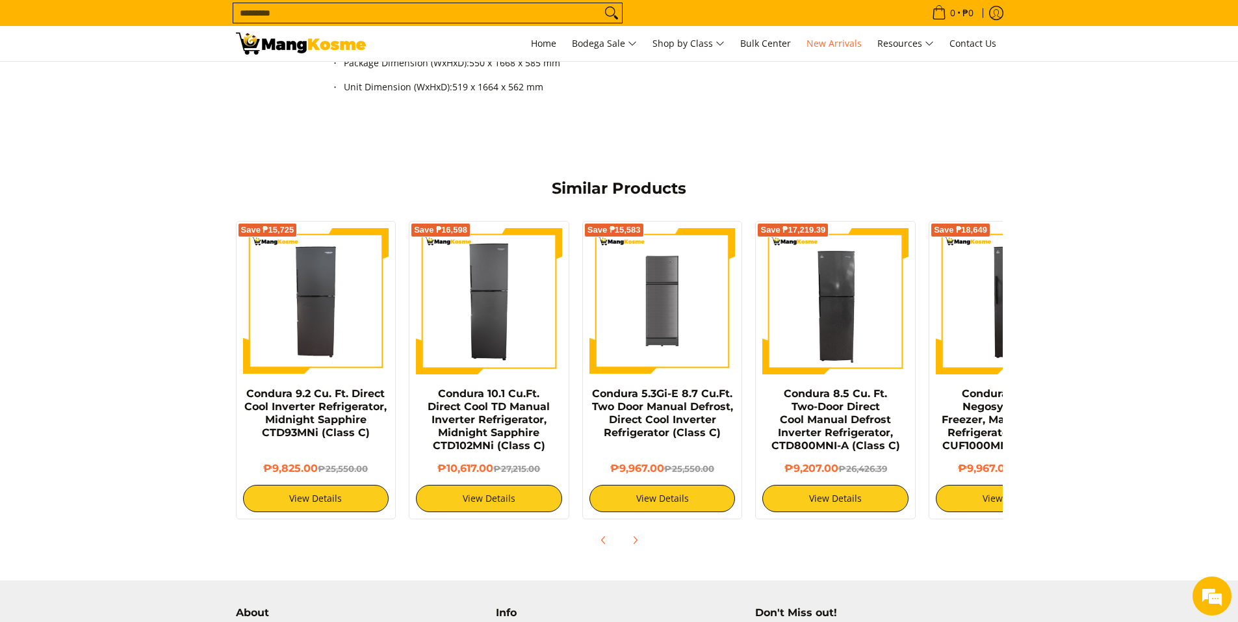
scroll to position [953, 0]
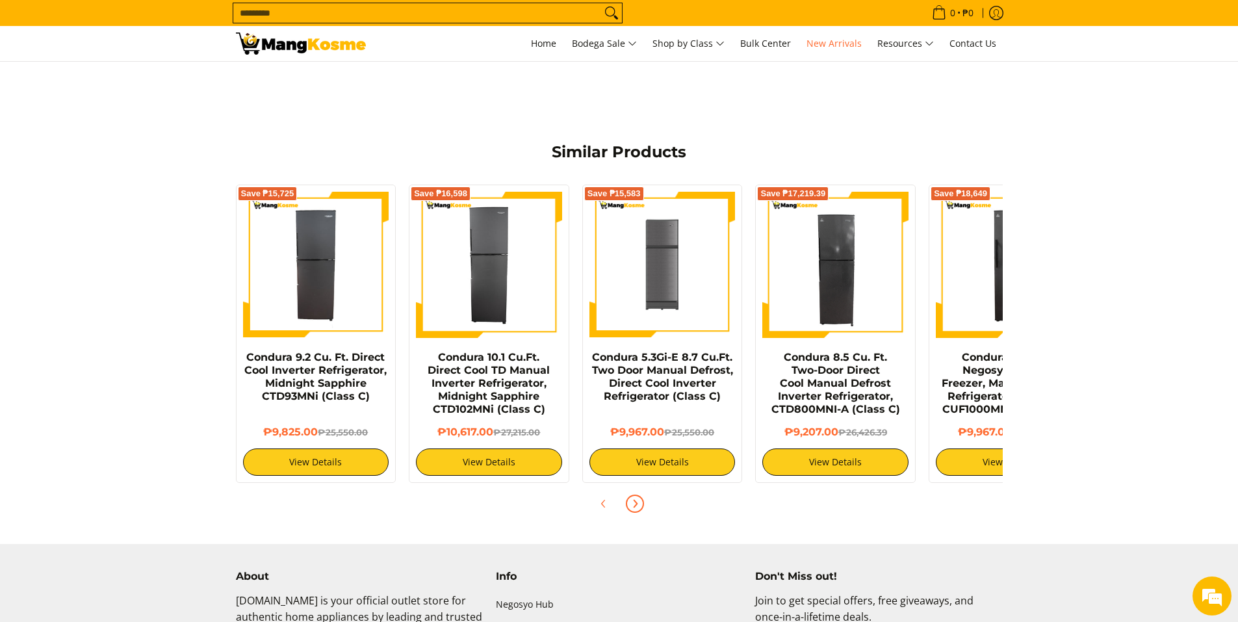
click at [637, 503] on icon "Next" at bounding box center [635, 503] width 3 height 7
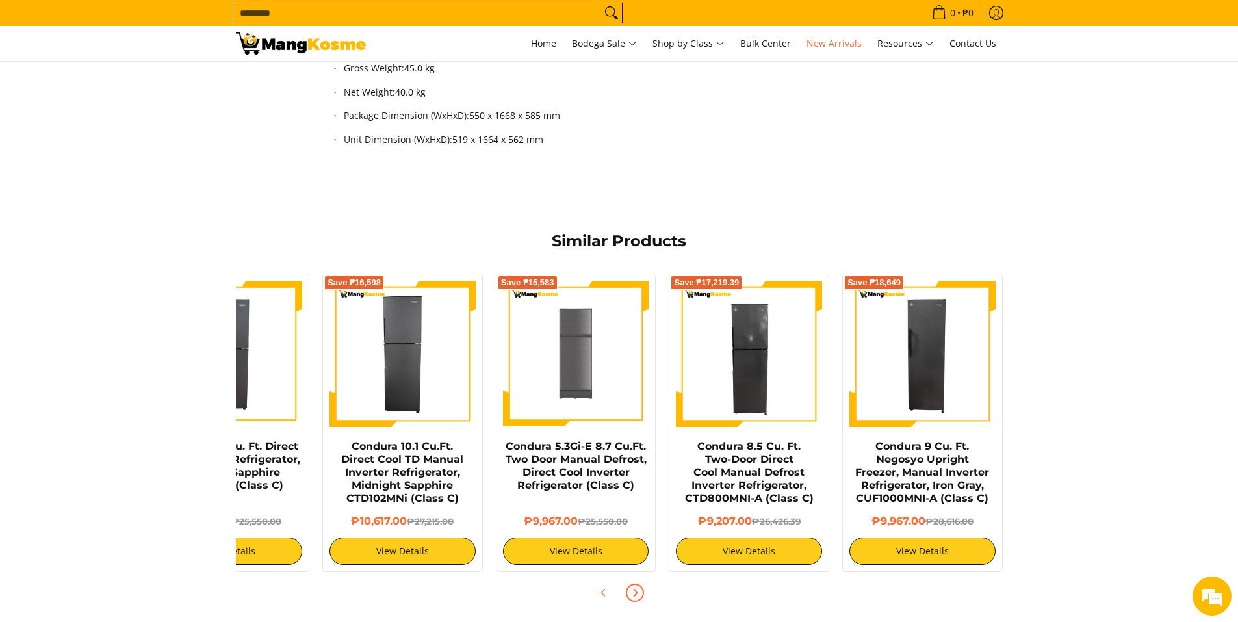
scroll to position [866, 0]
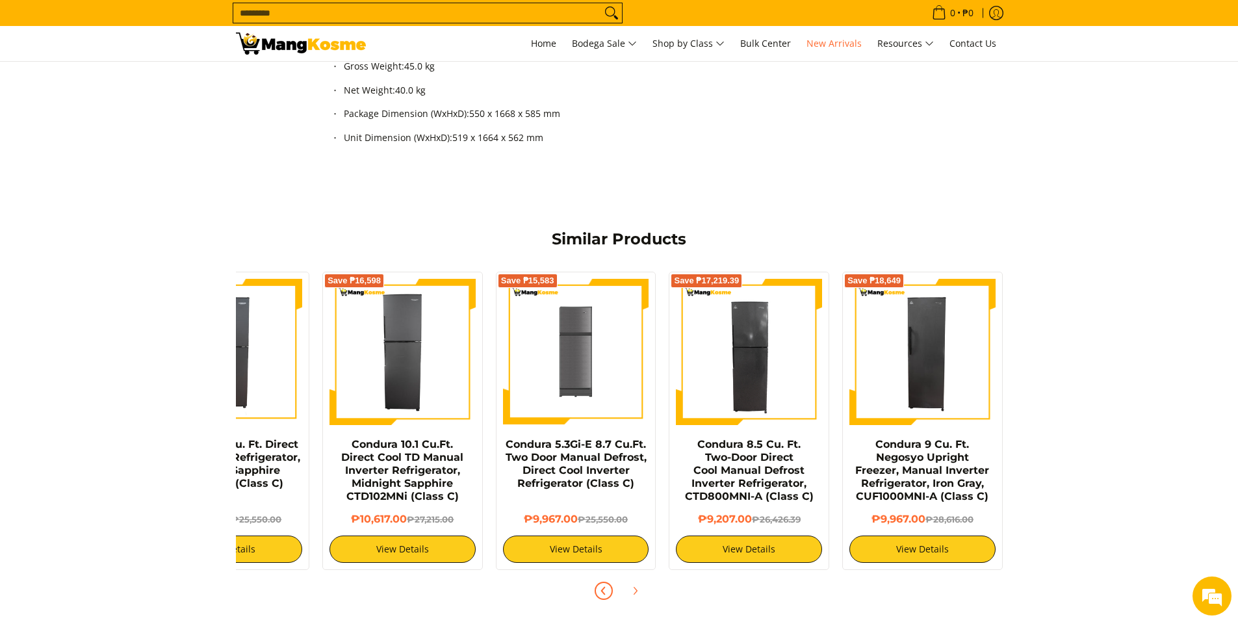
click at [603, 589] on icon "Previous" at bounding box center [602, 590] width 3 height 7
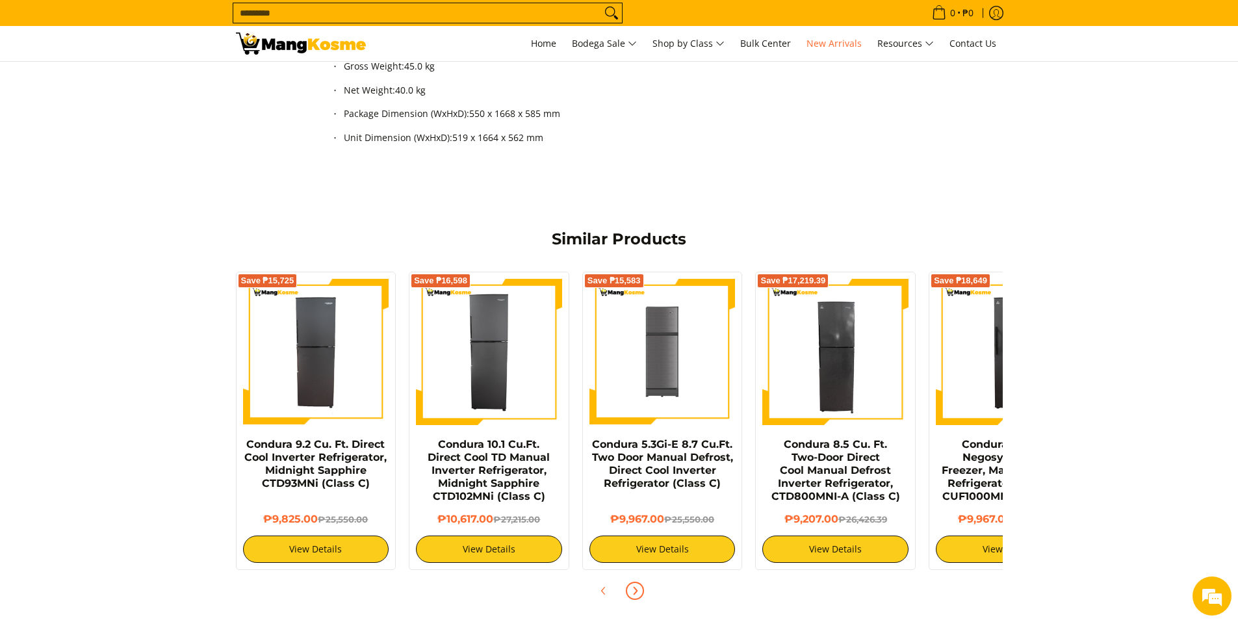
click at [638, 593] on icon "Next" at bounding box center [635, 590] width 10 height 10
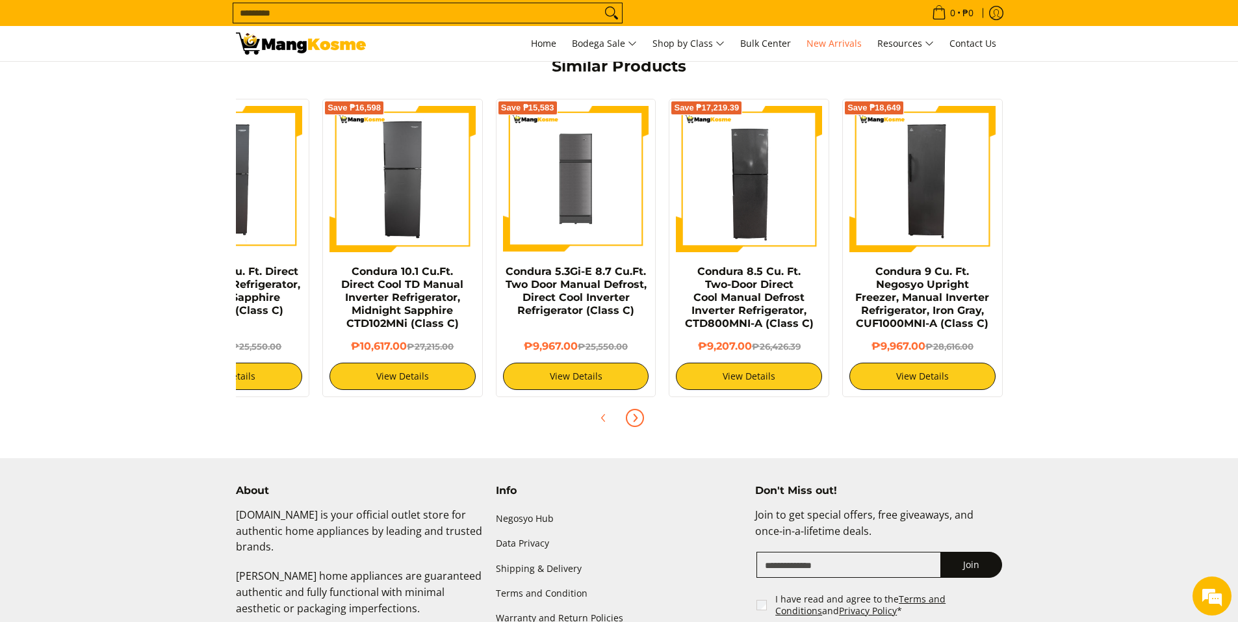
scroll to position [1126, 0]
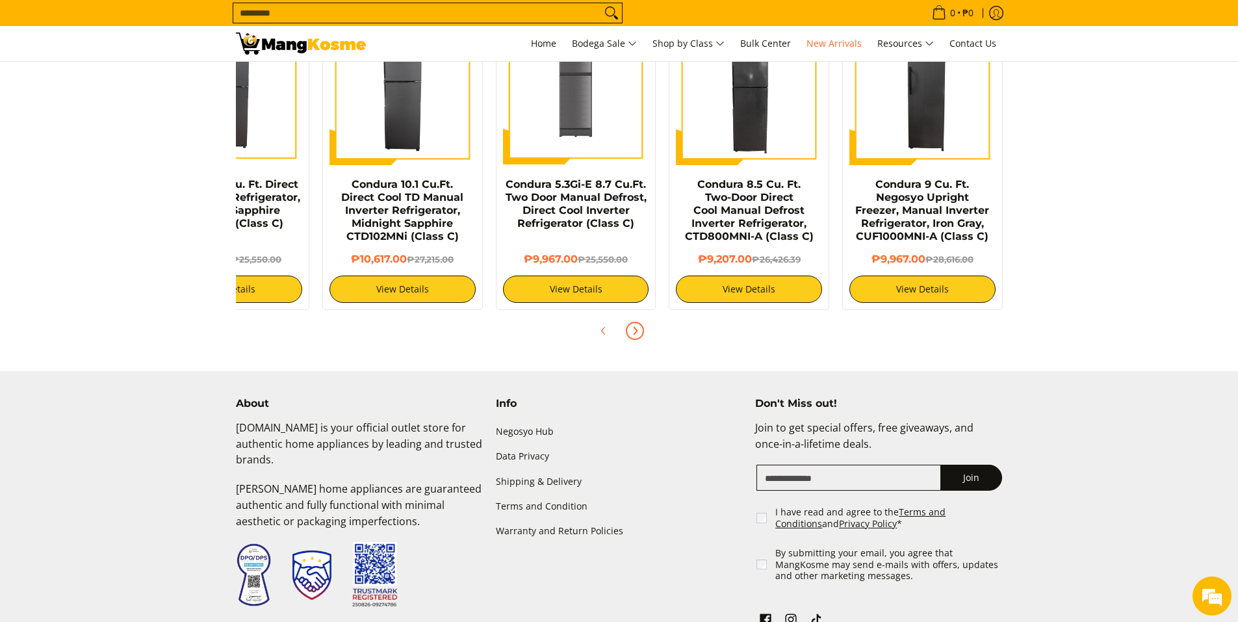
click at [634, 327] on icon "Next" at bounding box center [635, 330] width 3 height 7
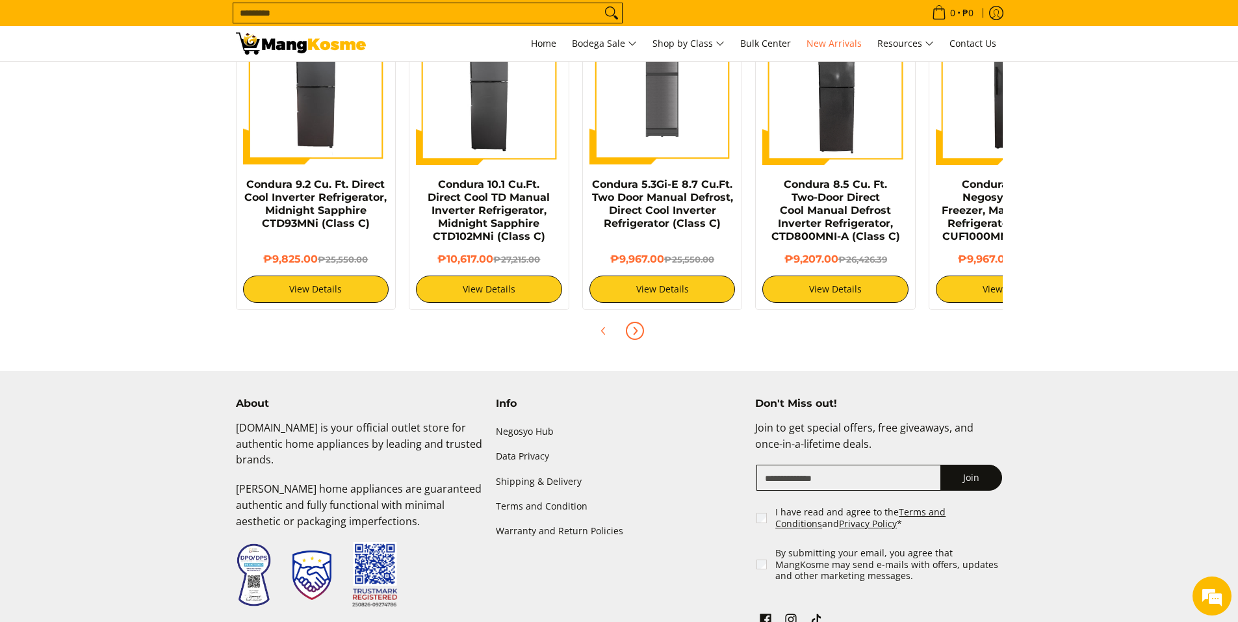
click at [637, 334] on icon "Next" at bounding box center [635, 331] width 10 height 10
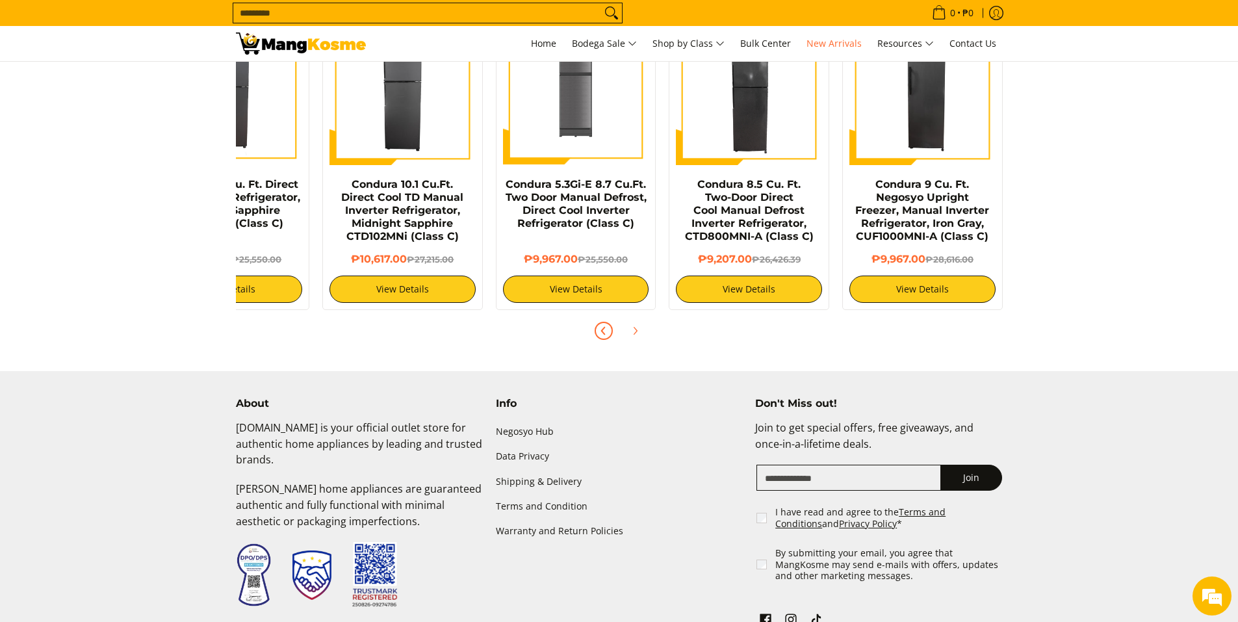
click at [606, 328] on icon "Previous" at bounding box center [603, 331] width 10 height 10
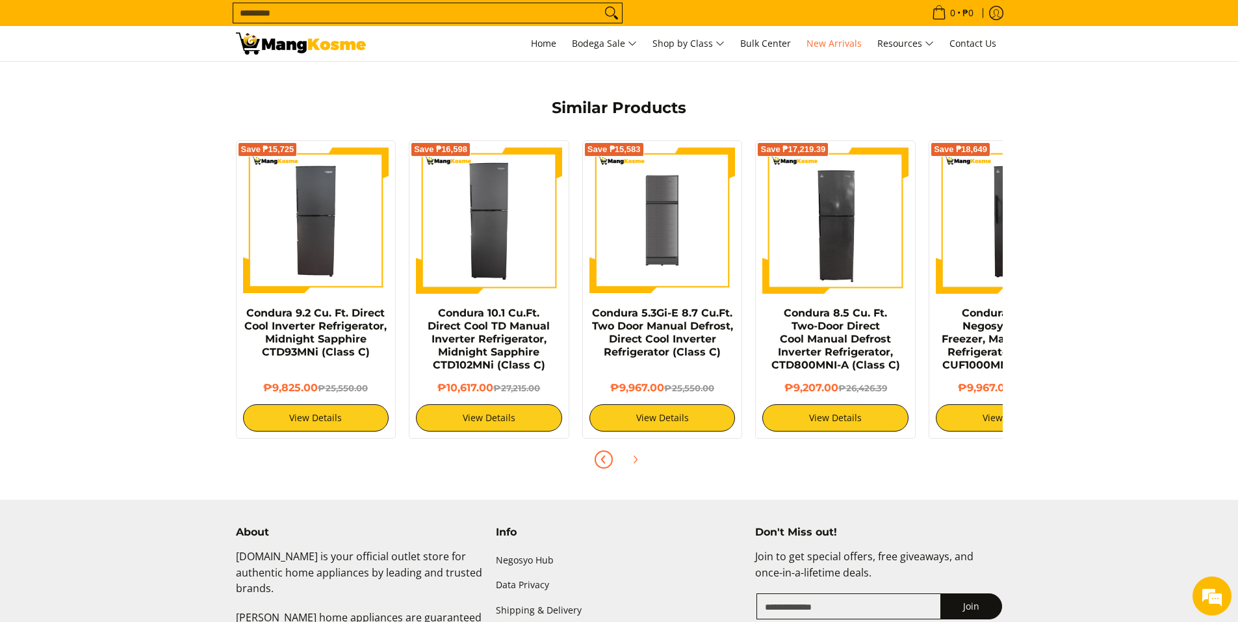
scroll to position [953, 0]
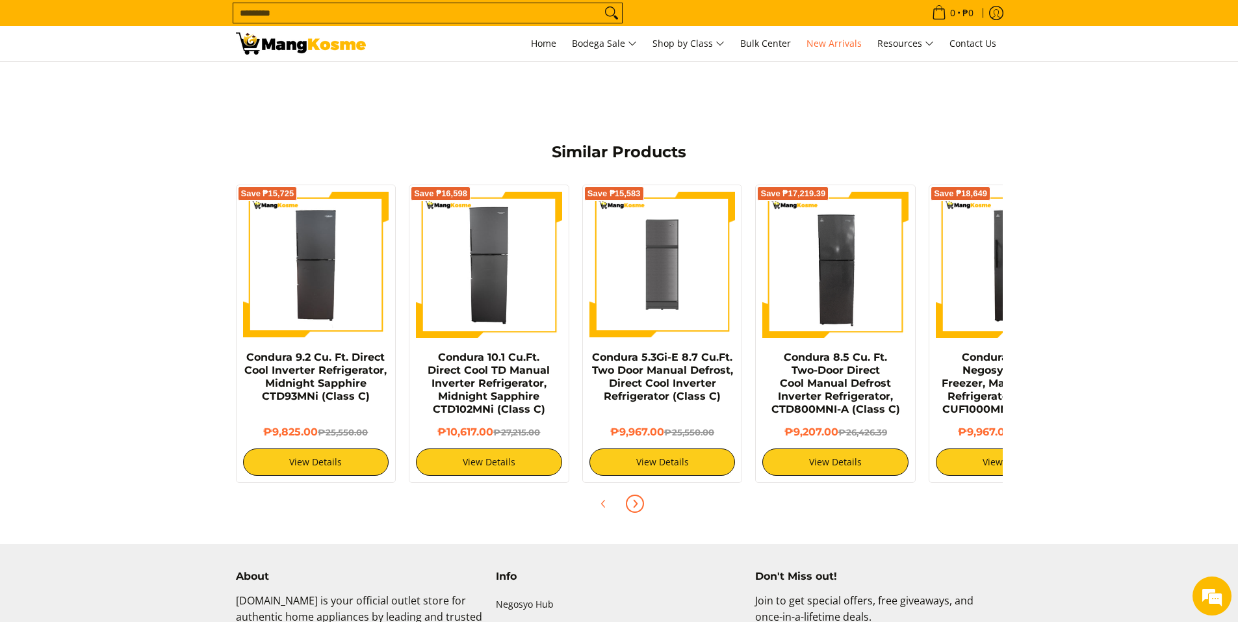
click at [638, 501] on icon "Next" at bounding box center [635, 503] width 10 height 10
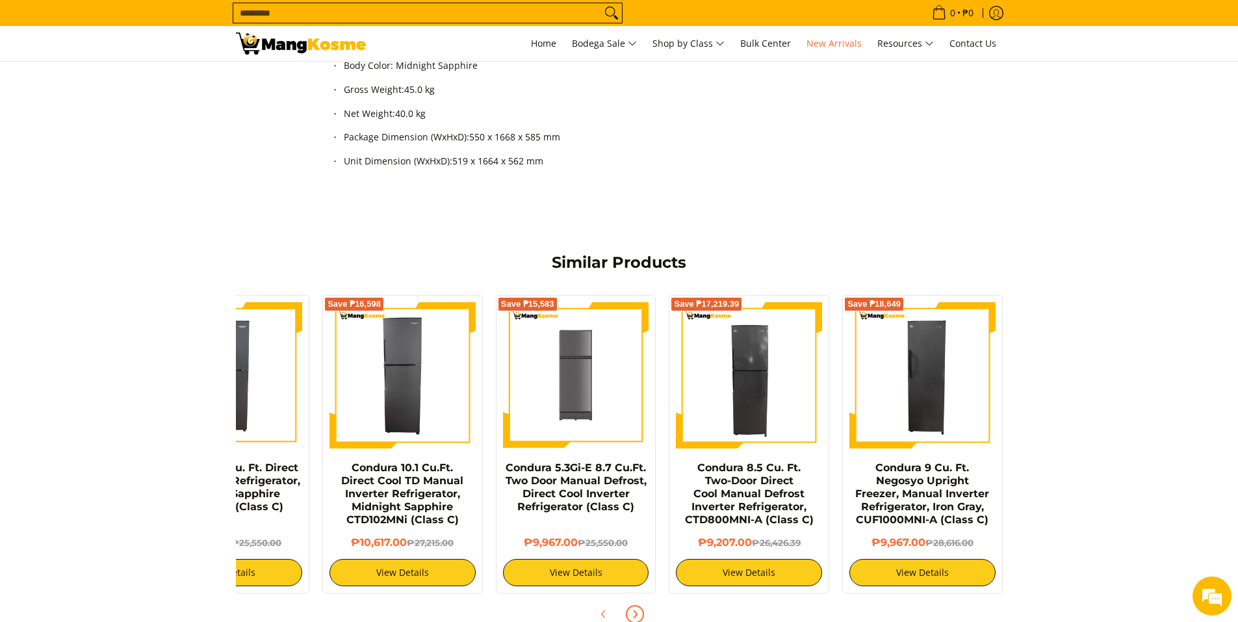
scroll to position [1040, 0]
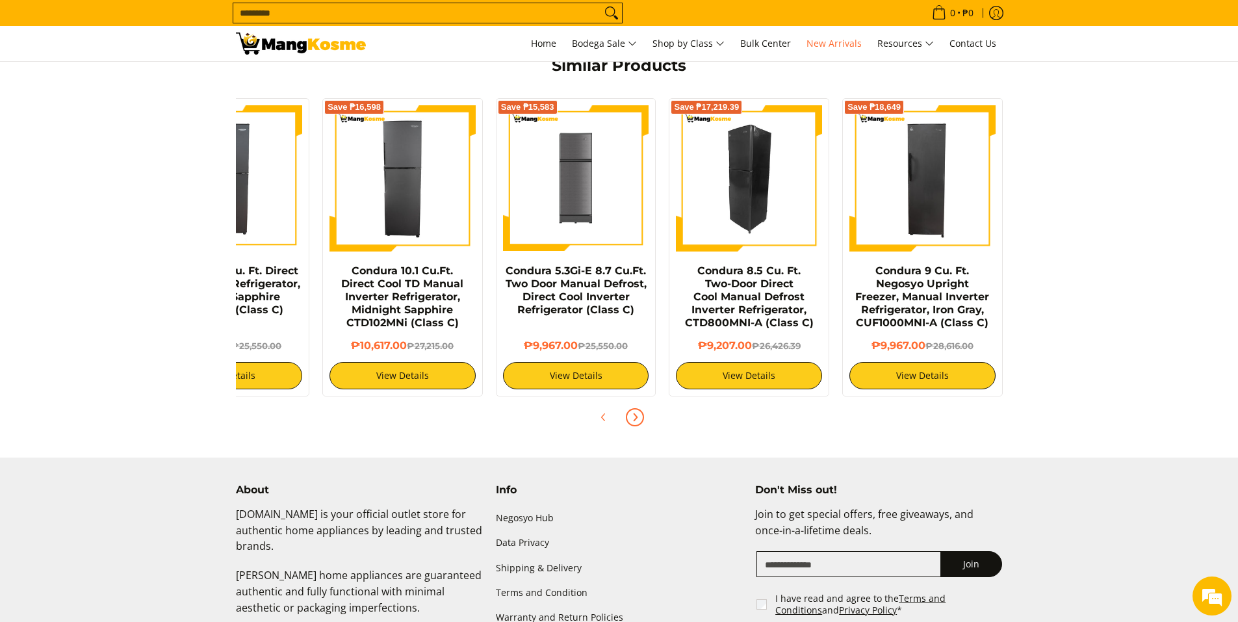
click at [741, 214] on img at bounding box center [749, 178] width 146 height 146
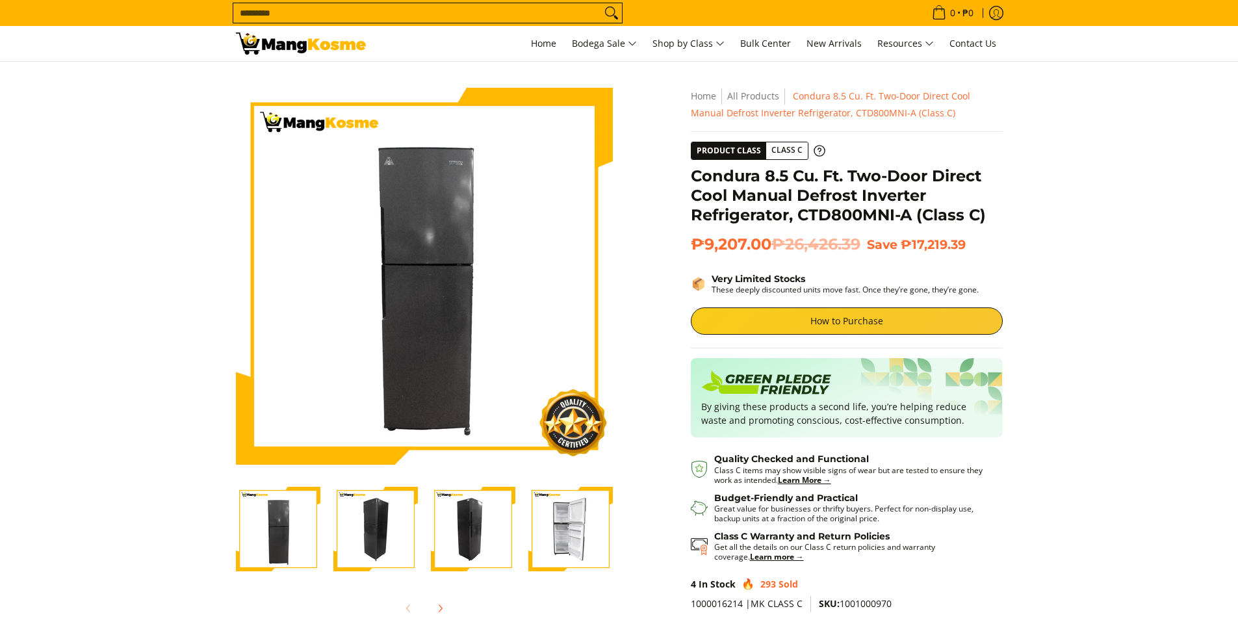
click at [272, 521] on img "Condura 8.5 Cu. Ft. Two-Door Direct Cool Manual Defrost Inverter Refrigerator, …" at bounding box center [278, 529] width 84 height 84
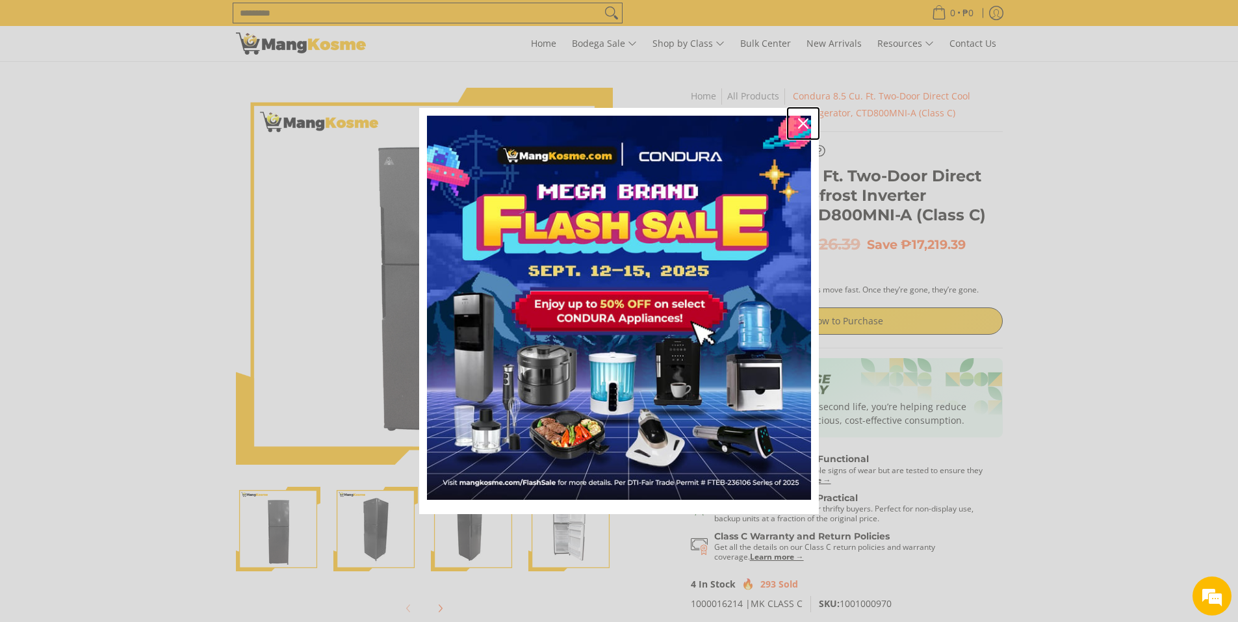
click at [804, 123] on icon "close icon" at bounding box center [803, 123] width 10 height 10
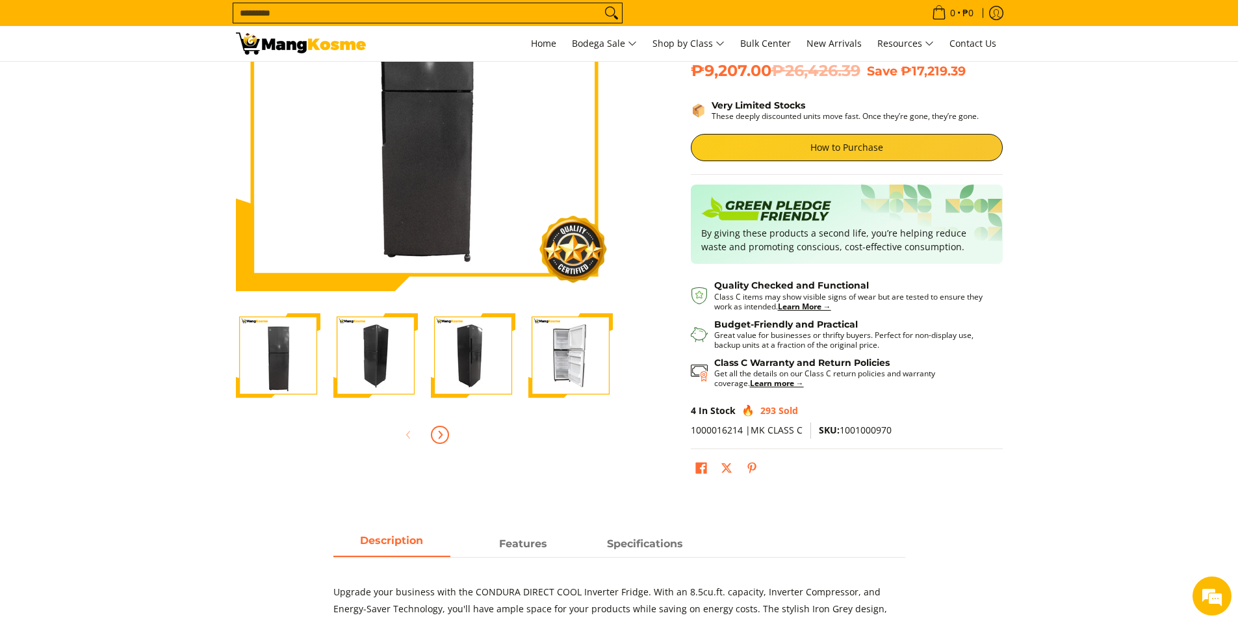
click at [441, 432] on icon "Next" at bounding box center [440, 435] width 10 height 10
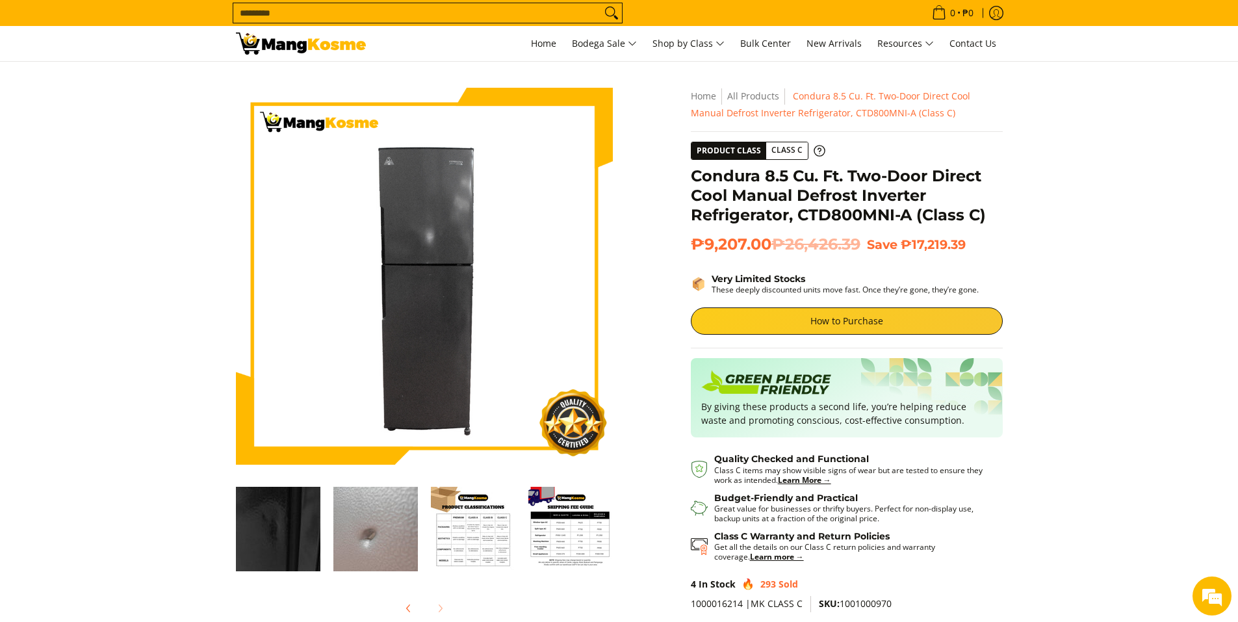
click at [443, 604] on div at bounding box center [424, 608] width 377 height 29
click at [287, 522] on img "Condura 8.5 Cu. Ft. Two-Door Direct Cool Manual Defrost Inverter Refrigerator, …" at bounding box center [278, 529] width 84 height 84
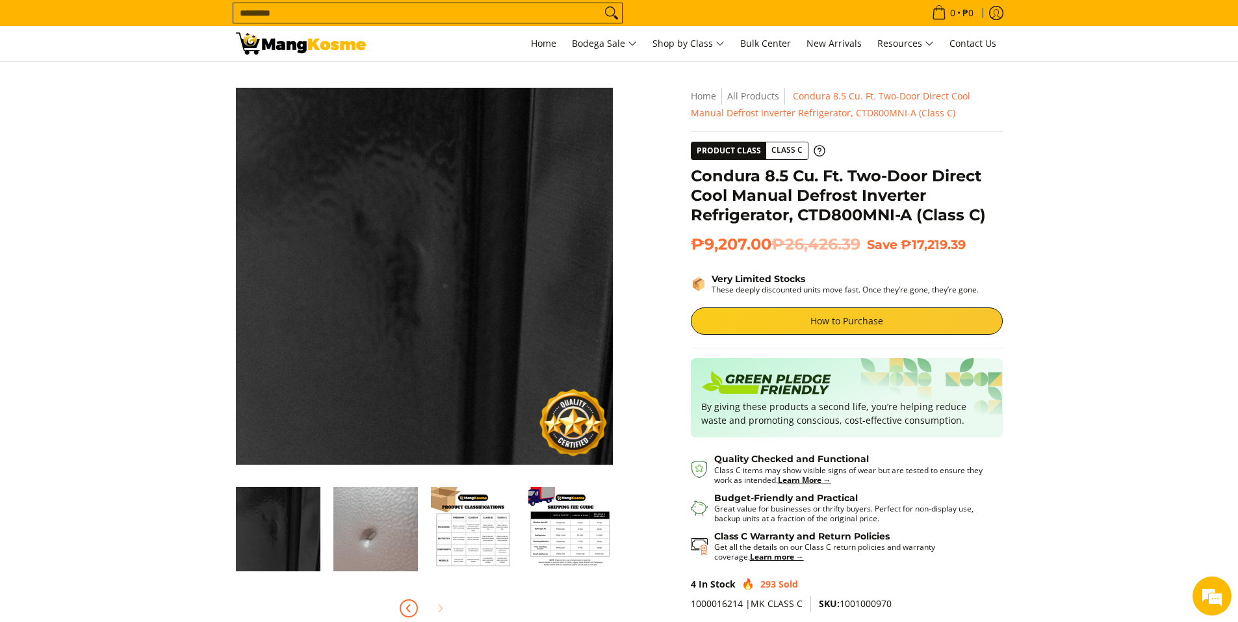
click at [413, 603] on icon "Previous" at bounding box center [409, 608] width 10 height 10
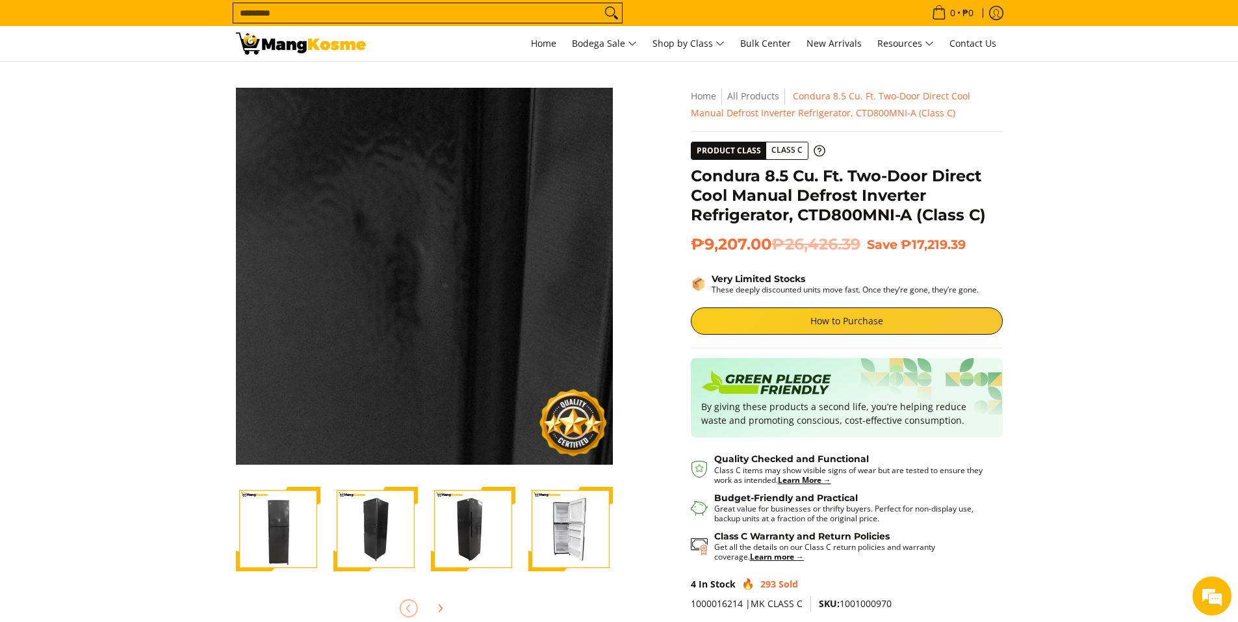
click at [290, 526] on img "Condura 8.5 Cu. Ft. Two-Door Direct Cool Manual Defrost Inverter Refrigerator, …" at bounding box center [278, 529] width 84 height 84
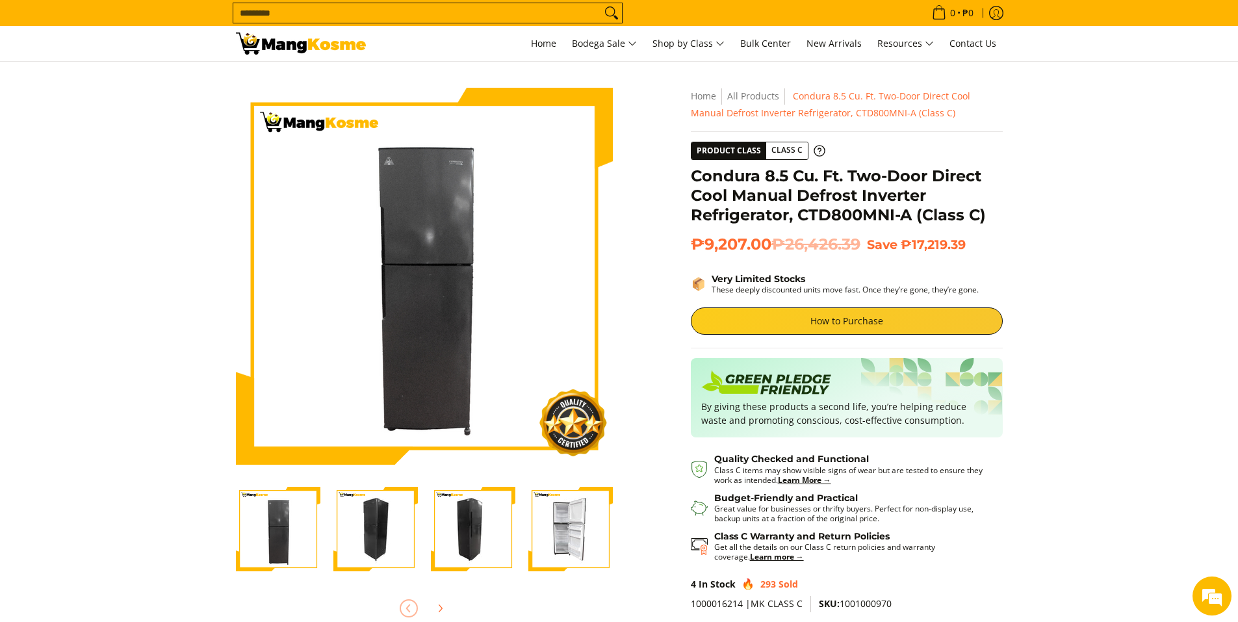
click at [378, 540] on img "Condura 8.5 Cu. Ft. Two-Door Direct Cool Manual Defrost Inverter Refrigerator, …" at bounding box center [375, 529] width 84 height 84
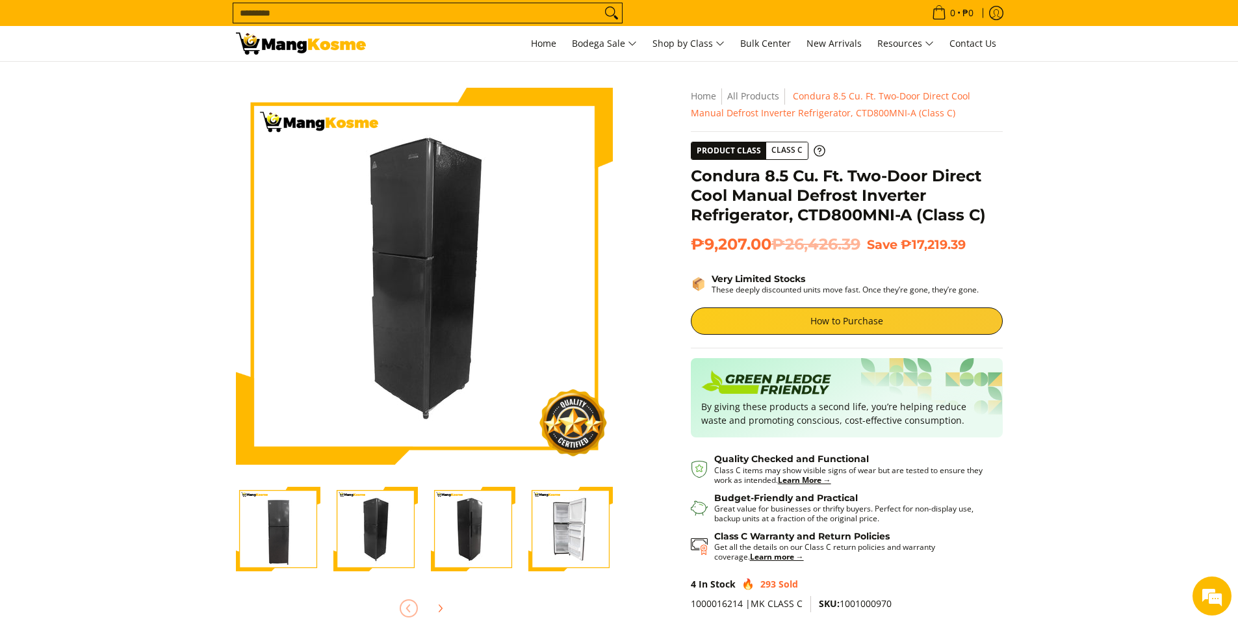
click at [462, 545] on img "Condura 8.5 Cu. Ft. Two-Door Direct Cool Manual Defrost Inverter Refrigerator, …" at bounding box center [473, 529] width 84 height 84
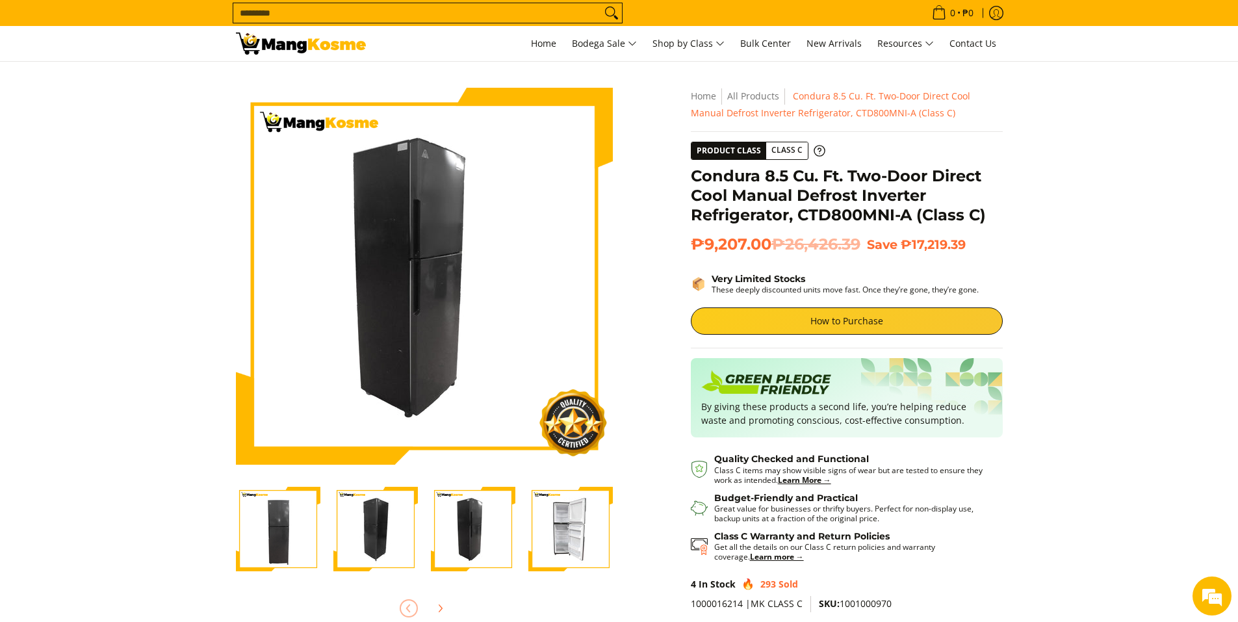
click at [563, 537] on img "Condura 8.5 Cu. Ft. Two-Door Direct Cool Manual Defrost Inverter Refrigerator, …" at bounding box center [570, 529] width 84 height 84
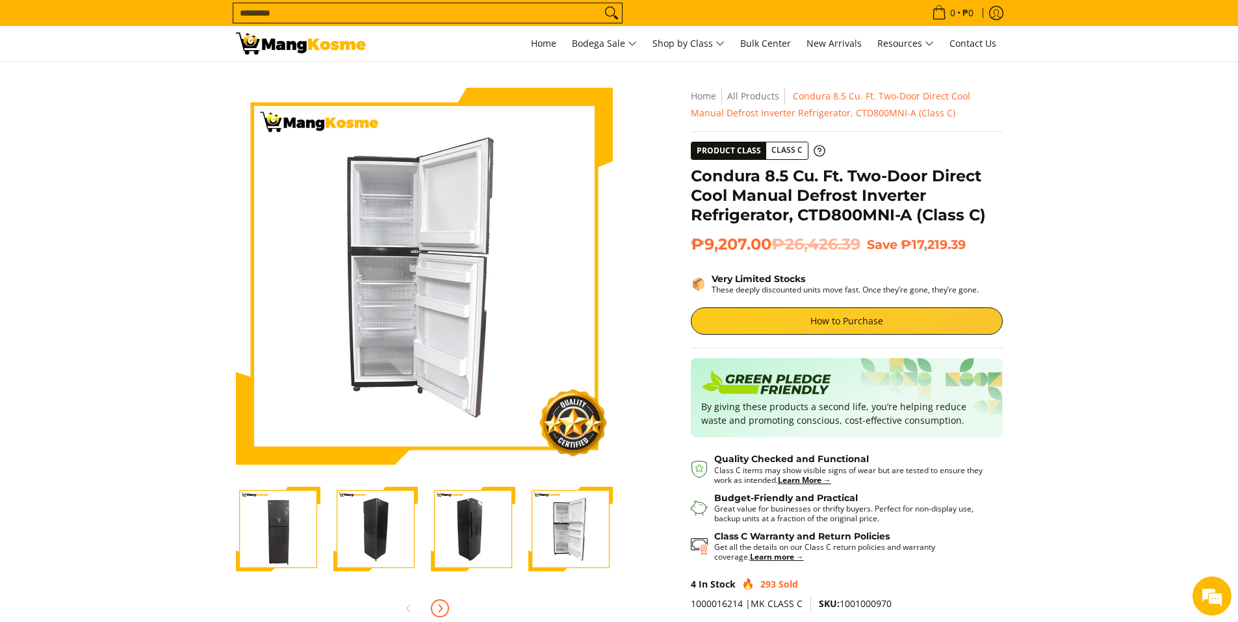
click at [439, 606] on icon "Next" at bounding box center [440, 608] width 10 height 10
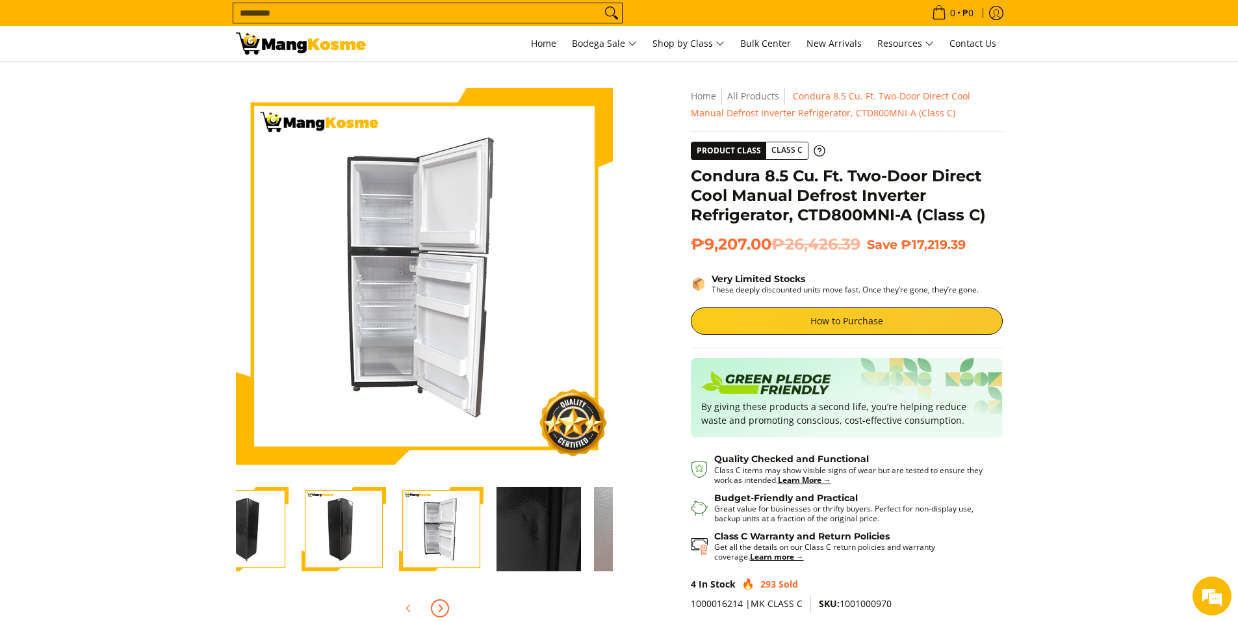
scroll to position [0, 390]
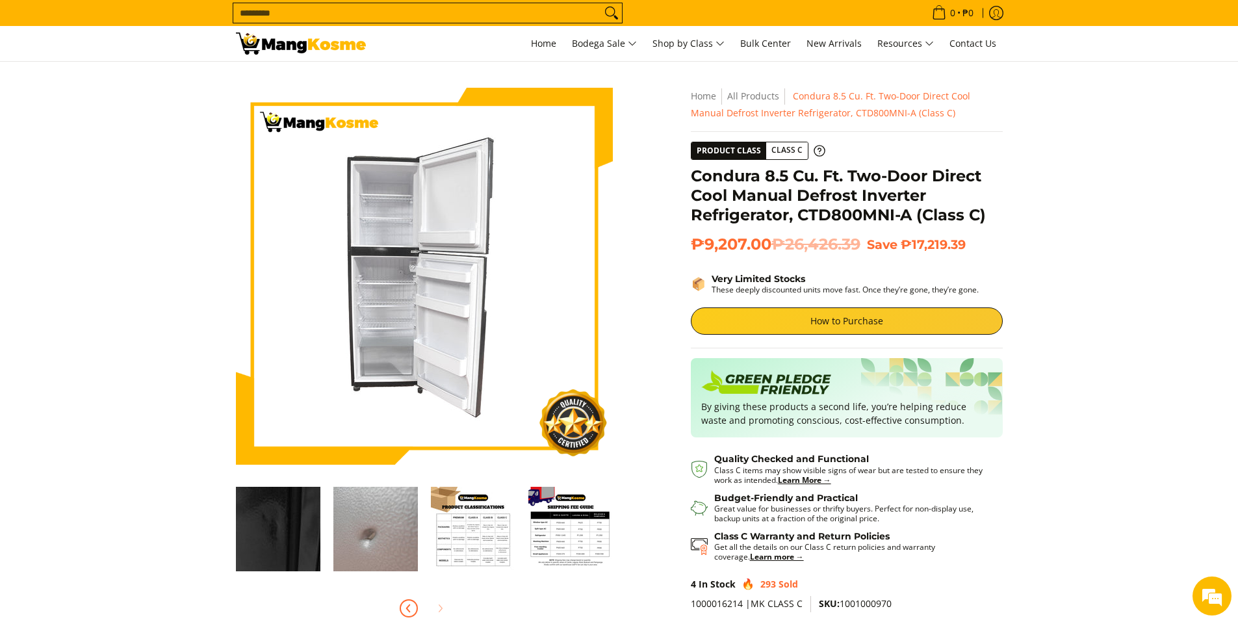
click at [407, 608] on icon "Previous" at bounding box center [409, 608] width 10 height 10
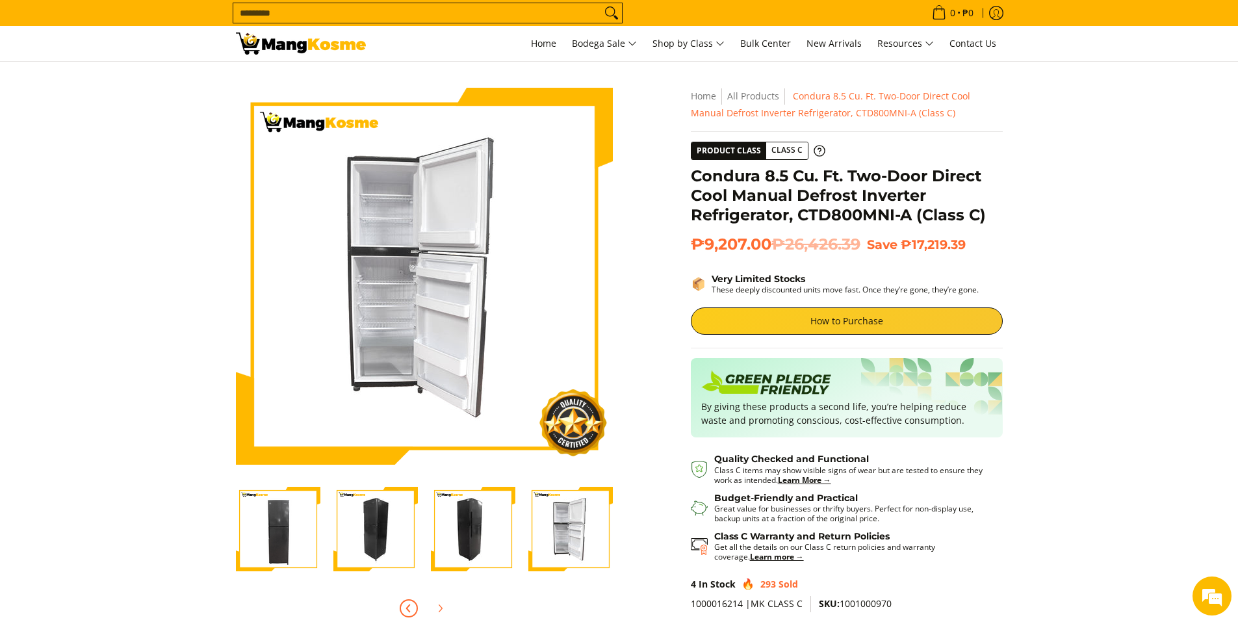
scroll to position [0, 0]
click at [443, 608] on icon "Next" at bounding box center [440, 608] width 10 height 10
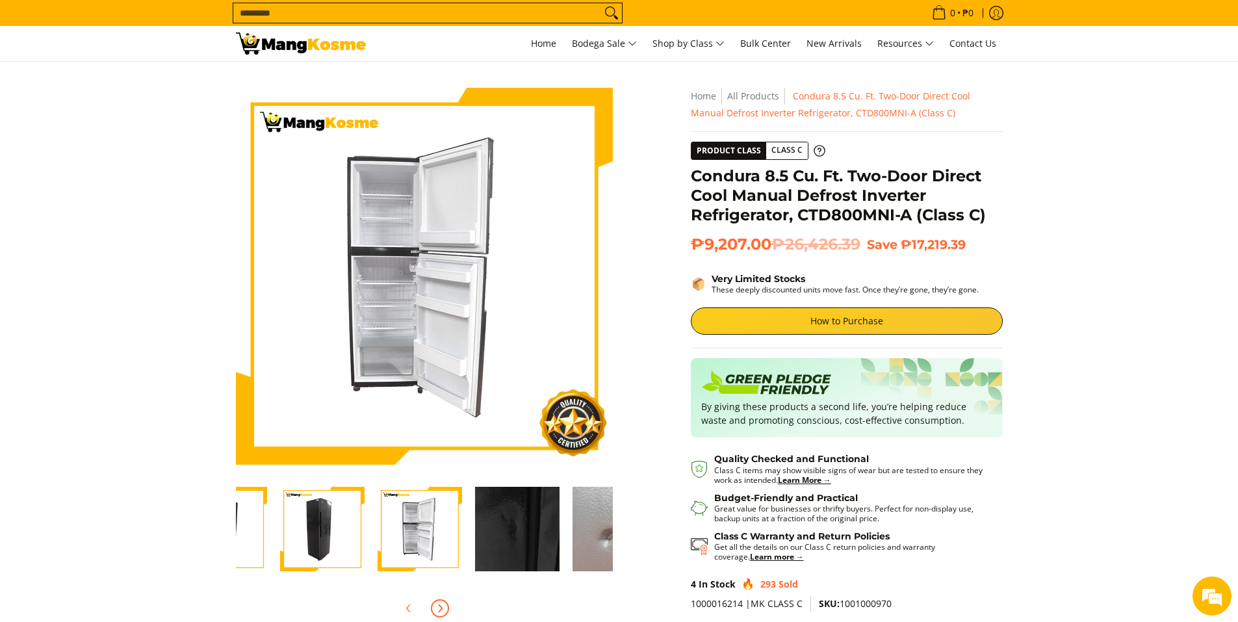
scroll to position [0, 390]
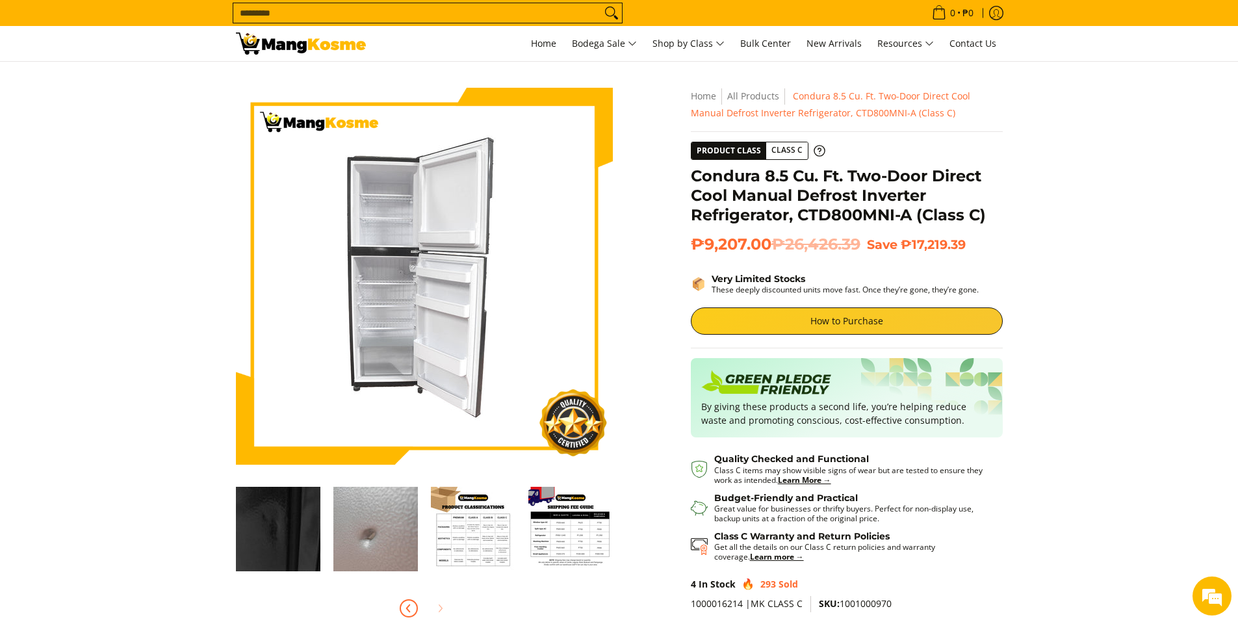
click at [410, 610] on icon "Previous" at bounding box center [409, 608] width 10 height 10
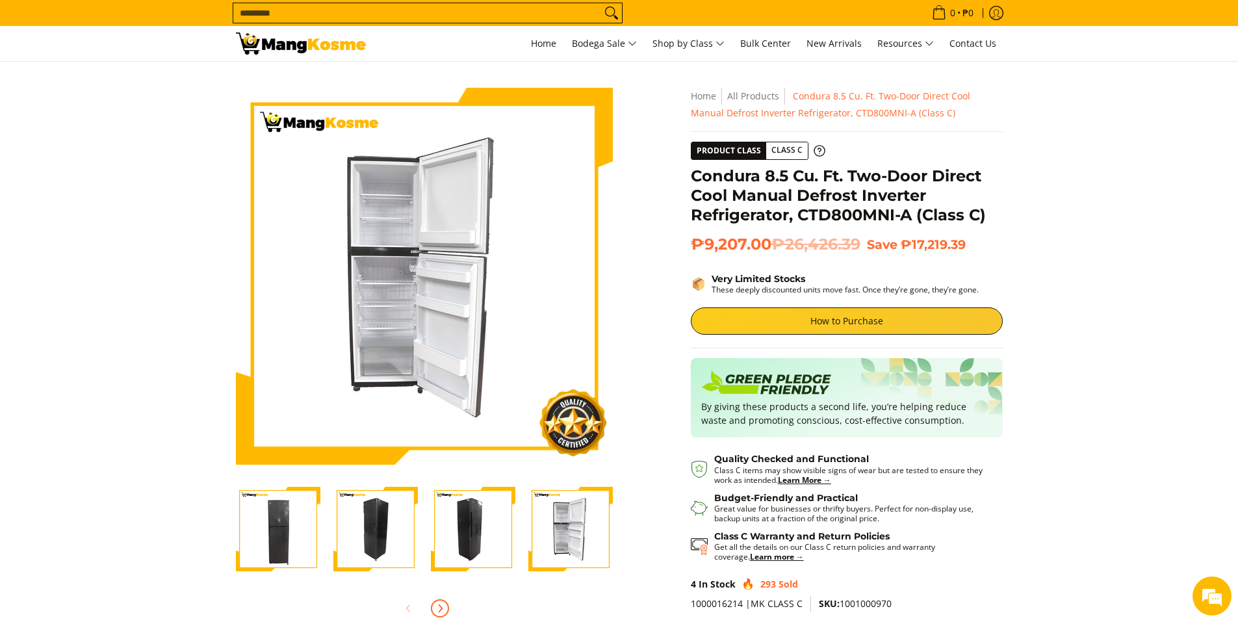
click at [445, 608] on span "Next" at bounding box center [440, 608] width 16 height 16
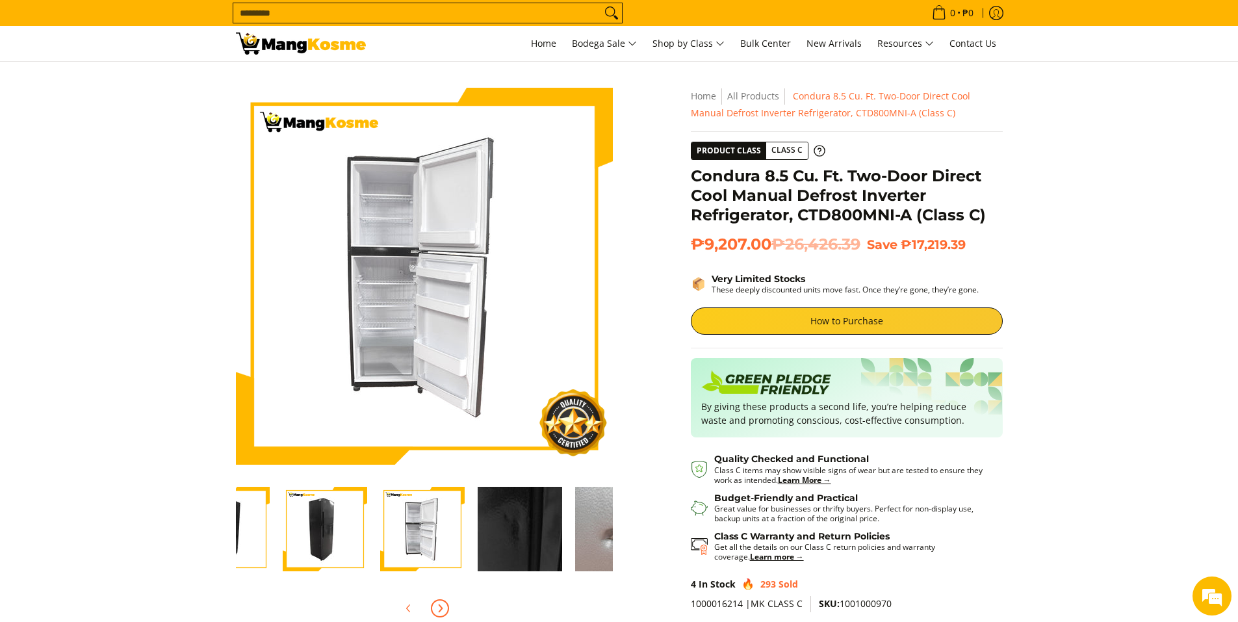
scroll to position [0, 390]
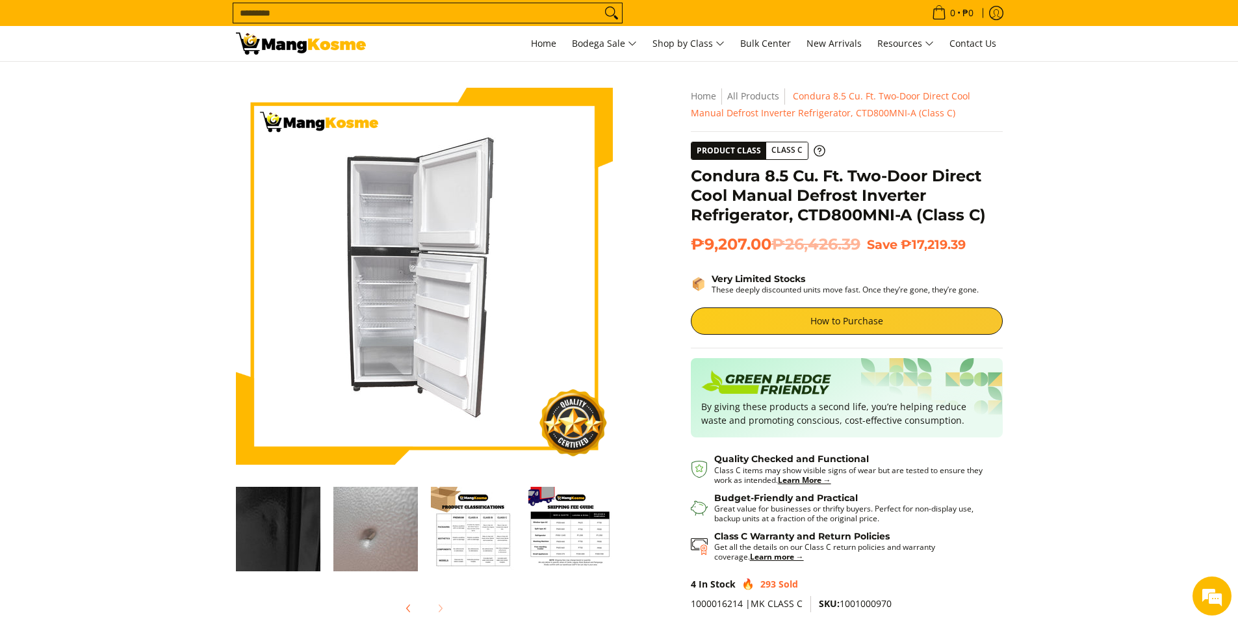
click at [439, 604] on div at bounding box center [424, 608] width 377 height 29
drag, startPoint x: 268, startPoint y: 517, endPoint x: 274, endPoint y: 515, distance: 6.6
click at [268, 517] on img "Condura 8.5 Cu. Ft. Two-Door Direct Cool Manual Defrost Inverter Refrigerator, …" at bounding box center [278, 529] width 84 height 84
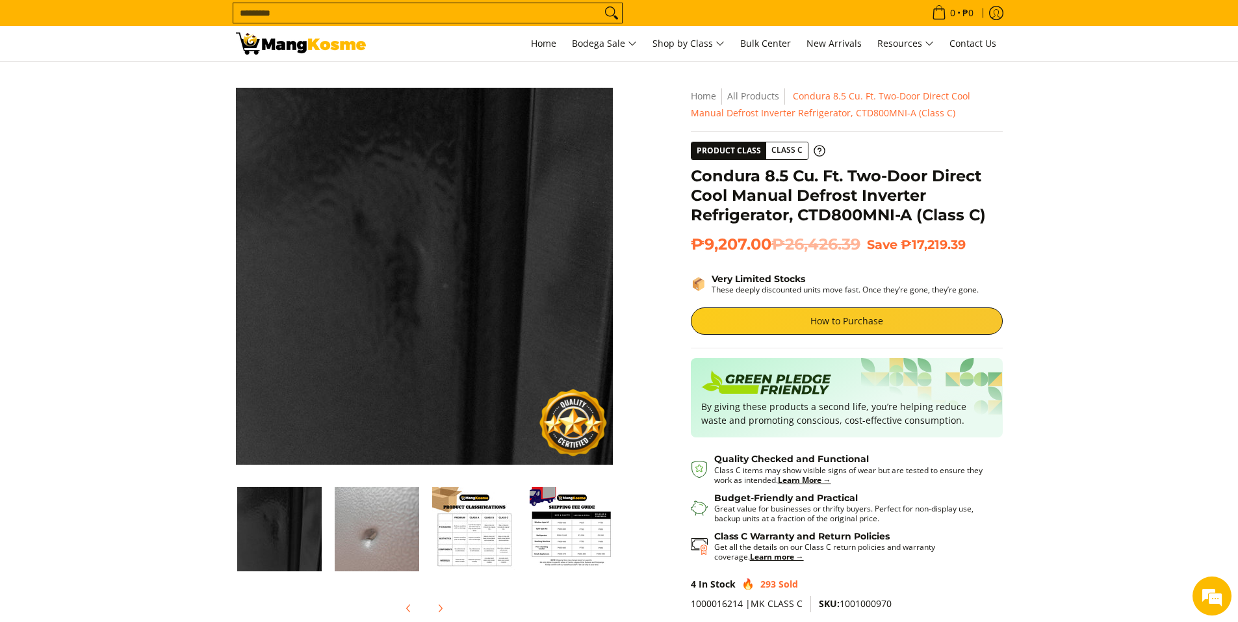
click at [375, 535] on img "Condura 8.5 Cu. Ft. Two-Door Direct Cool Manual Defrost Inverter Refrigerator, …" at bounding box center [377, 529] width 84 height 84
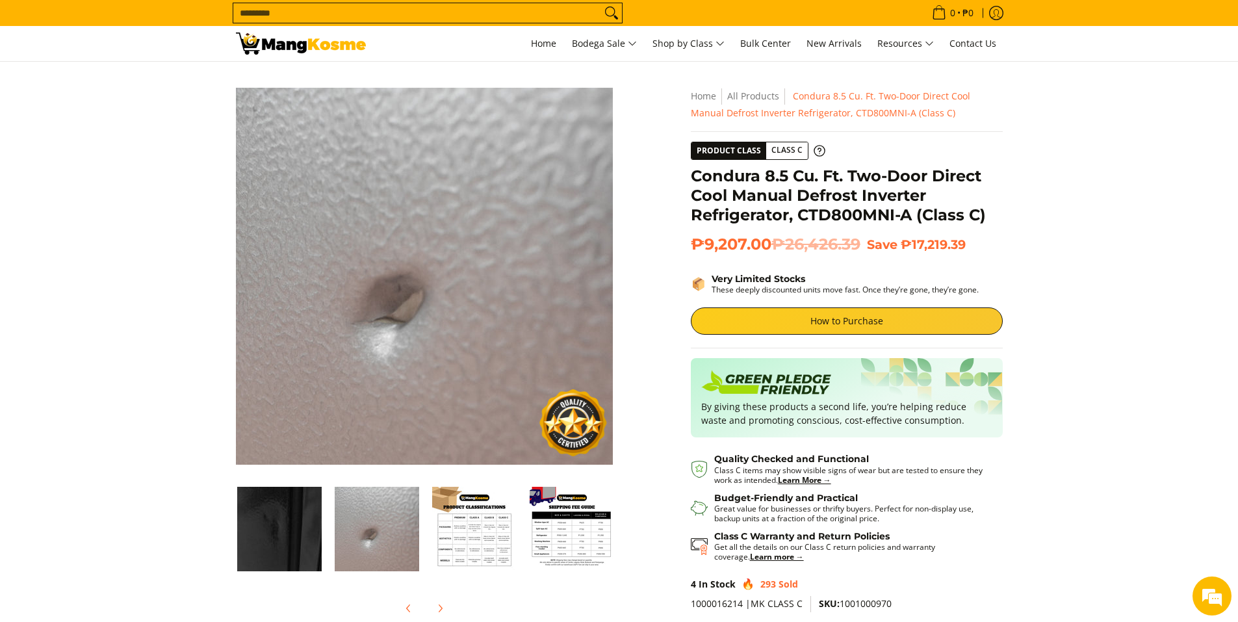
click at [1125, 366] on section "Skip to Main Content Enable zoom Disable zoom Enable zoom Disable zoom Enable z…" at bounding box center [619, 374] width 1238 height 624
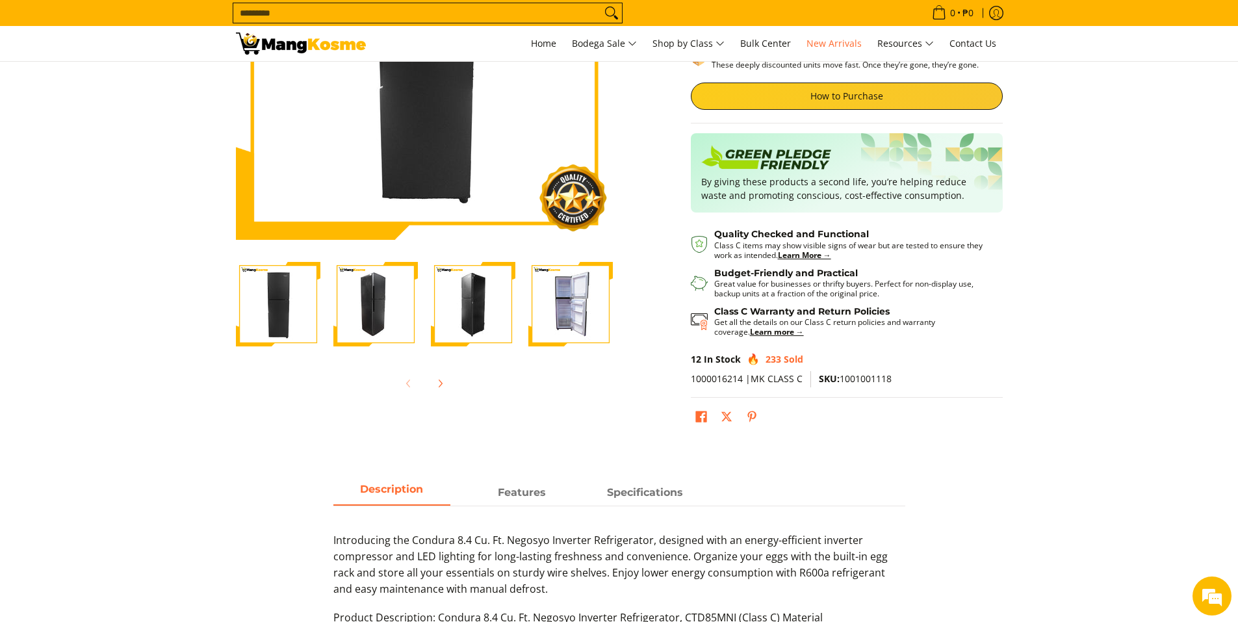
scroll to position [96, 0]
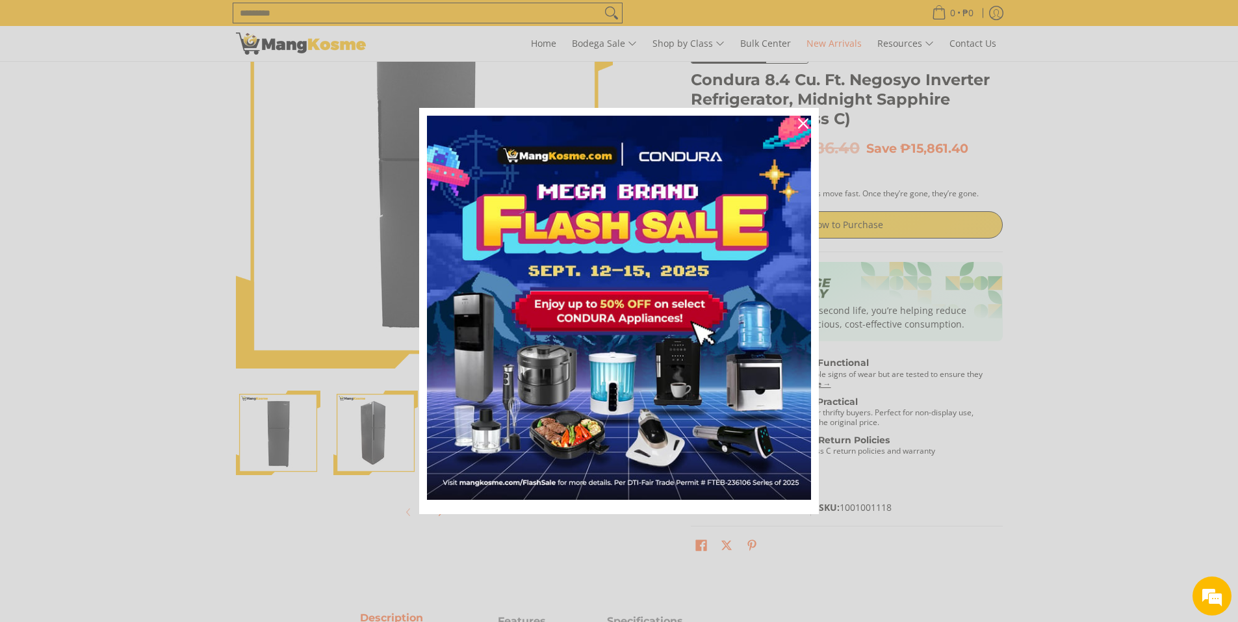
click at [407, 513] on div "Marketing offer form" at bounding box center [619, 311] width 1238 height 622
click at [803, 122] on icon "close icon" at bounding box center [803, 123] width 10 height 10
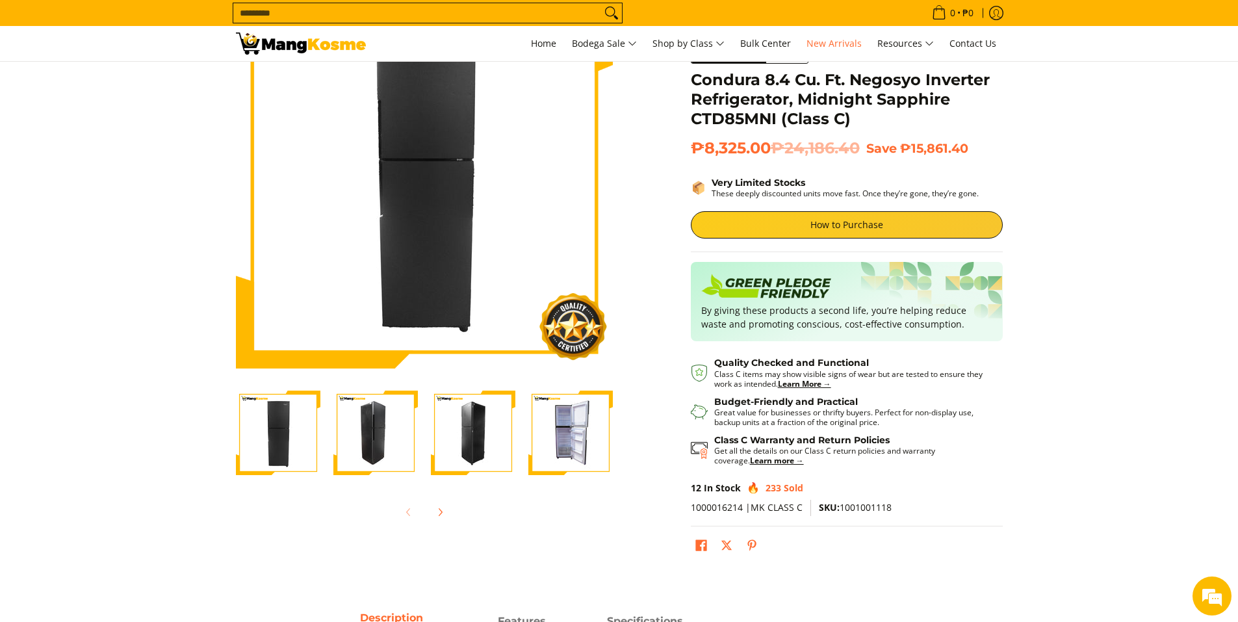
click at [409, 517] on div at bounding box center [424, 512] width 377 height 29
click at [409, 514] on div at bounding box center [424, 512] width 377 height 29
click at [294, 428] on img "Condura 8.4 Cu. Ft. Negosyo Inverter Refrigerator, Midnight Sapphire CTD85MNI (…" at bounding box center [278, 433] width 84 height 84
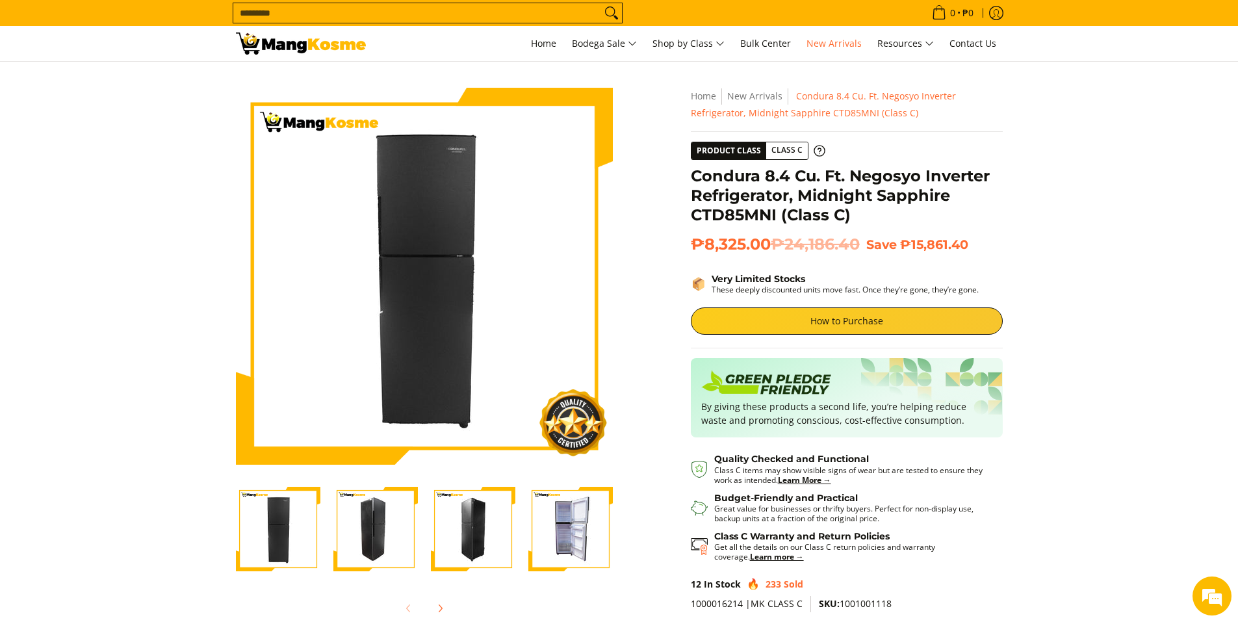
click at [373, 522] on img "Condura 8.4 Cu. Ft. Negosyo Inverter Refrigerator, Midnight Sapphire CTD85MNI (…" at bounding box center [375, 529] width 84 height 84
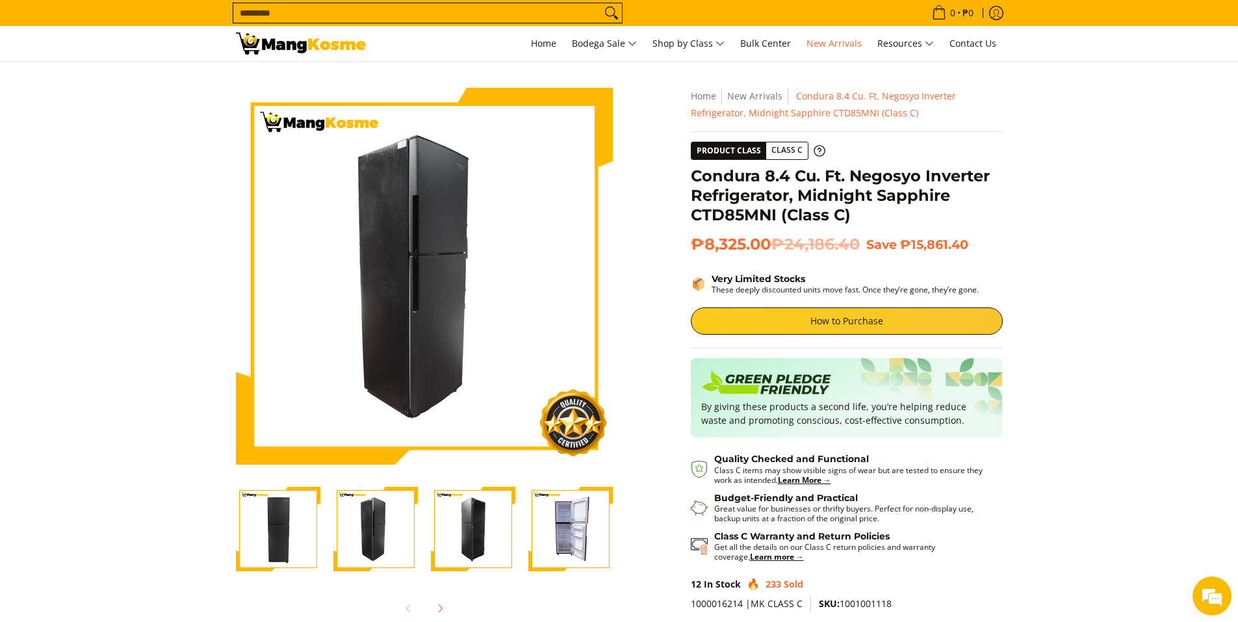
click at [471, 537] on img "Condura 8.4 Cu. Ft. Negosyo Inverter Refrigerator, Midnight Sapphire CTD85MNI (…" at bounding box center [473, 529] width 84 height 84
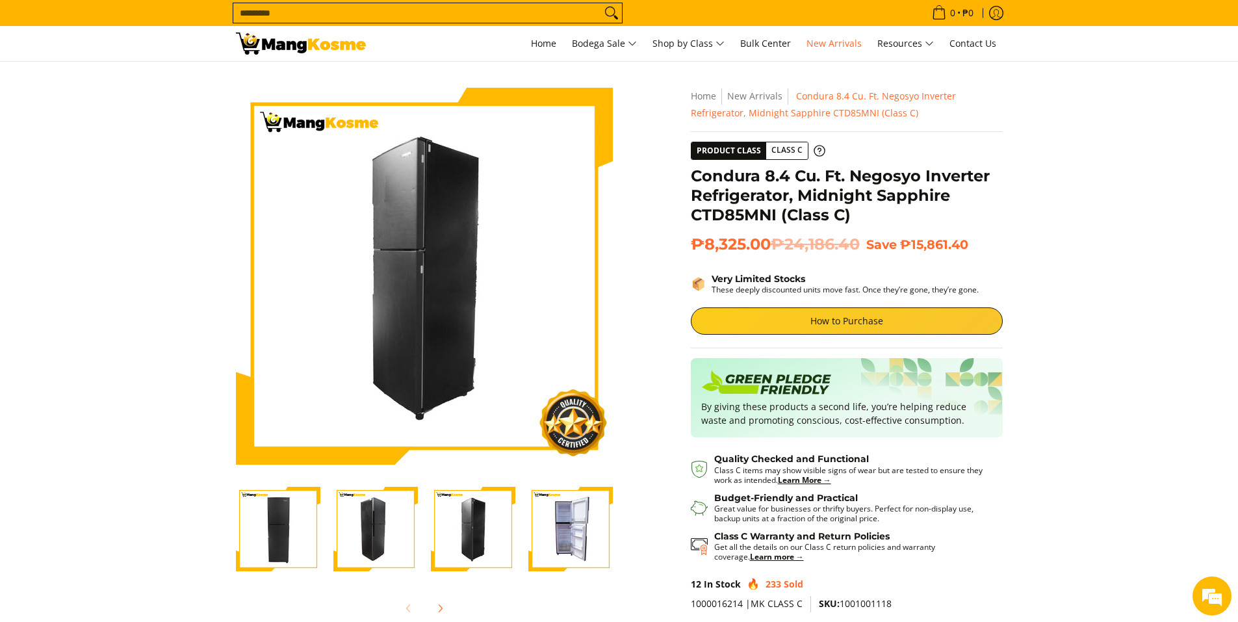
click at [548, 528] on img "Condura 8.4 Cu. Ft. Negosyo Inverter Refrigerator, Midnight Sapphire CTD85MNI (…" at bounding box center [570, 529] width 84 height 84
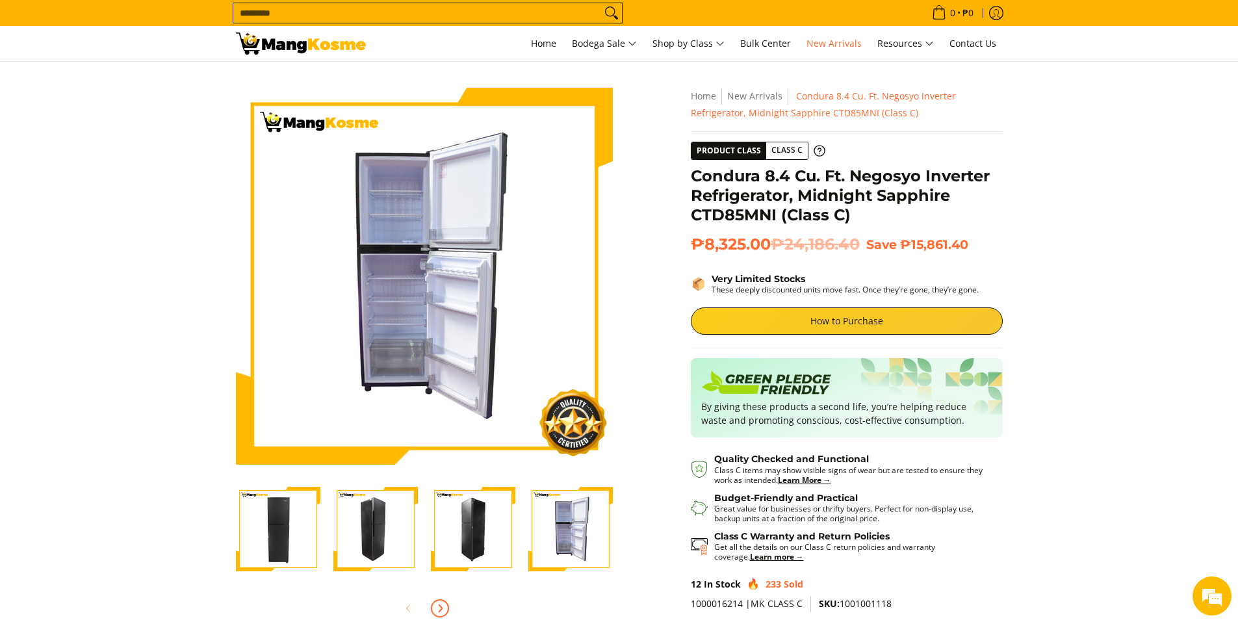
click at [438, 613] on span "Next" at bounding box center [440, 608] width 16 height 16
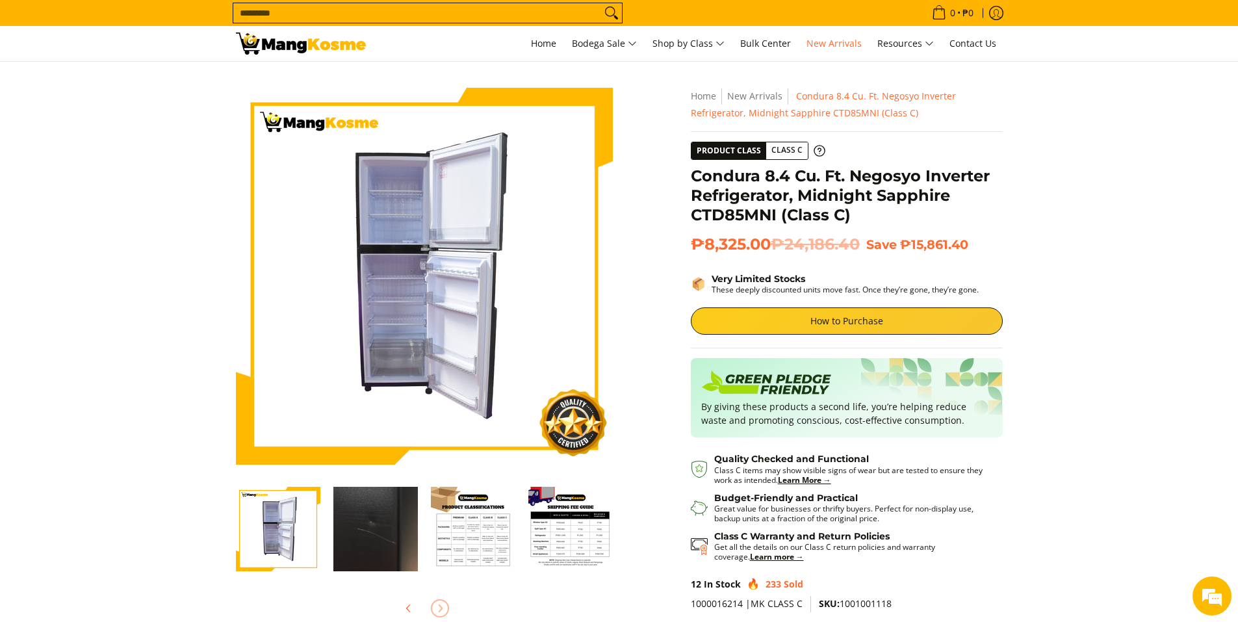
click at [377, 535] on img "Condura 8.4 Cu. Ft. Negosyo Inverter Refrigerator, Midnight Sapphire CTD85MNI (…" at bounding box center [375, 529] width 84 height 84
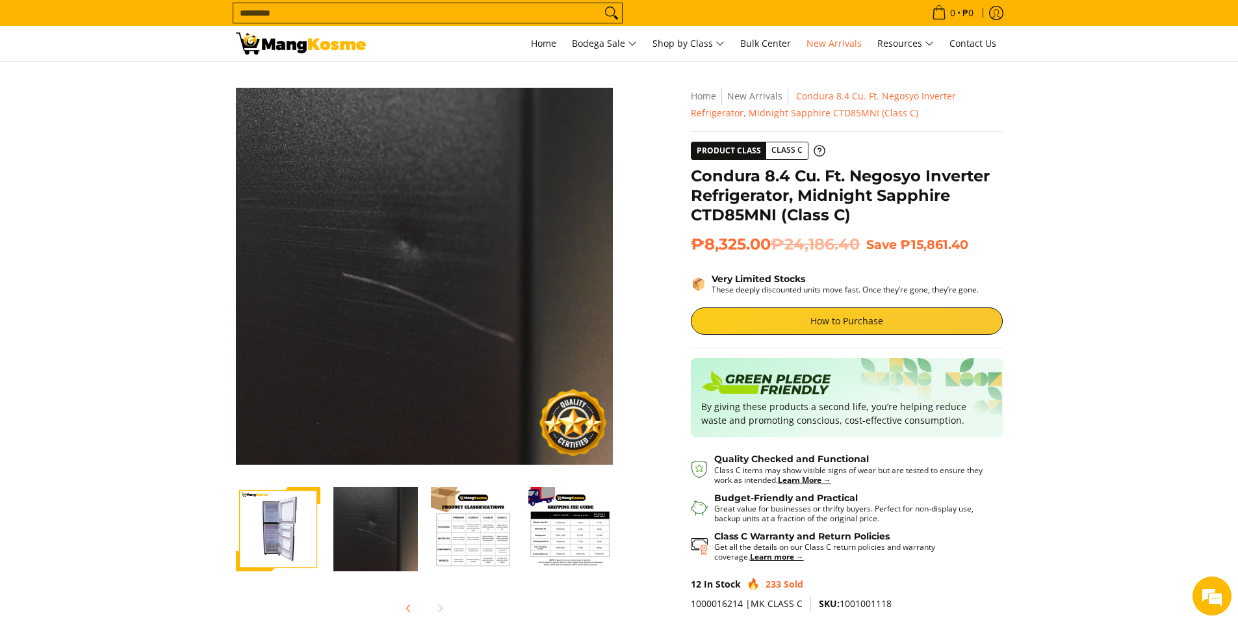
click at [441, 608] on div at bounding box center [424, 608] width 377 height 29
click at [378, 521] on img "Condura 8.4 Cu. Ft. Negosyo Inverter Refrigerator, Midnight Sapphire CTD85MNI (…" at bounding box center [375, 529] width 84 height 84
click at [479, 534] on img "Condura 8.4 Cu. Ft. Negosyo Inverter Refrigerator, Midnight Sapphire CTD85MNI (…" at bounding box center [473, 529] width 84 height 84
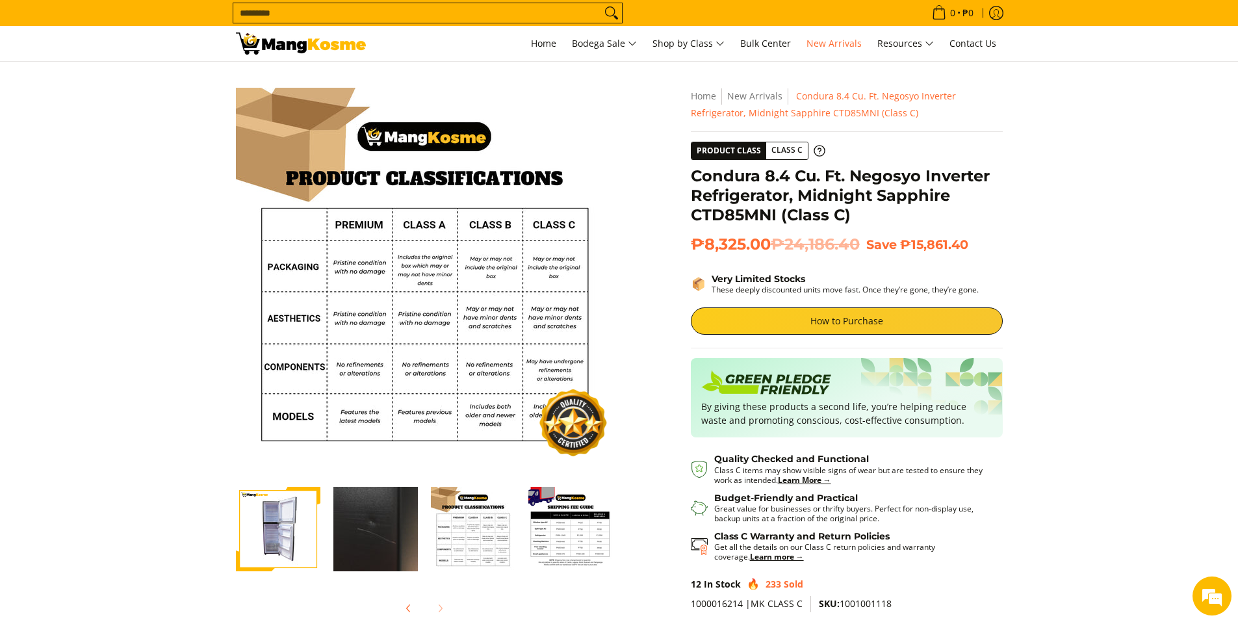
click at [557, 539] on img "mang-kosme-shipping-fee-guide-infographic" at bounding box center [570, 529] width 84 height 84
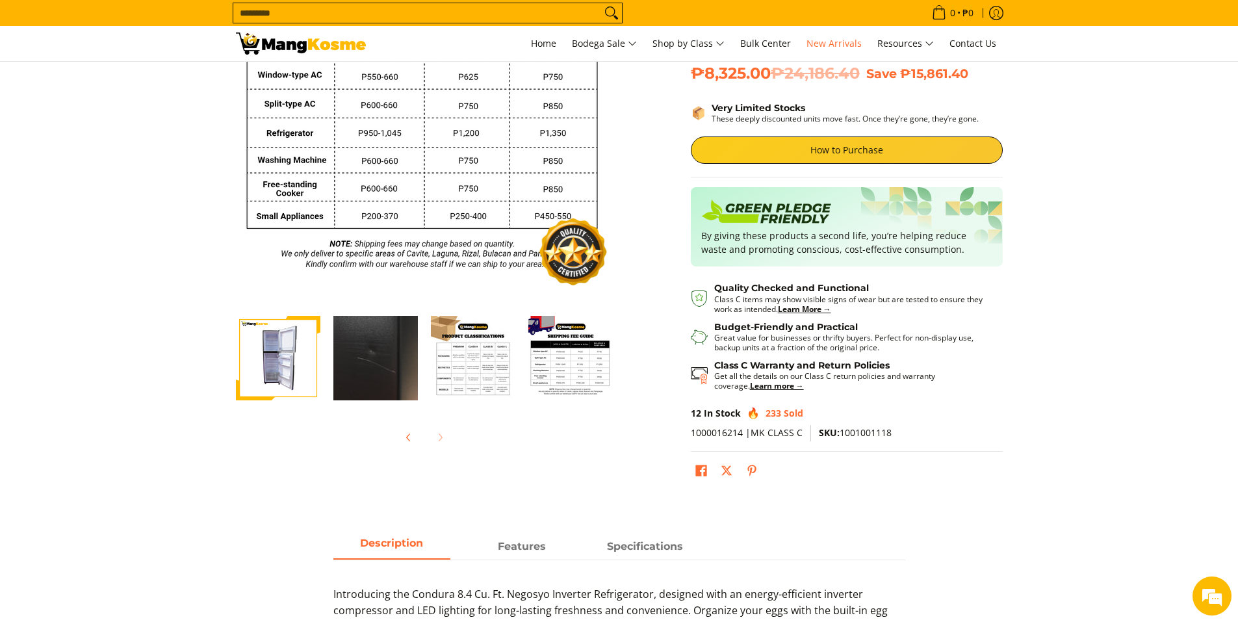
scroll to position [260, 0]
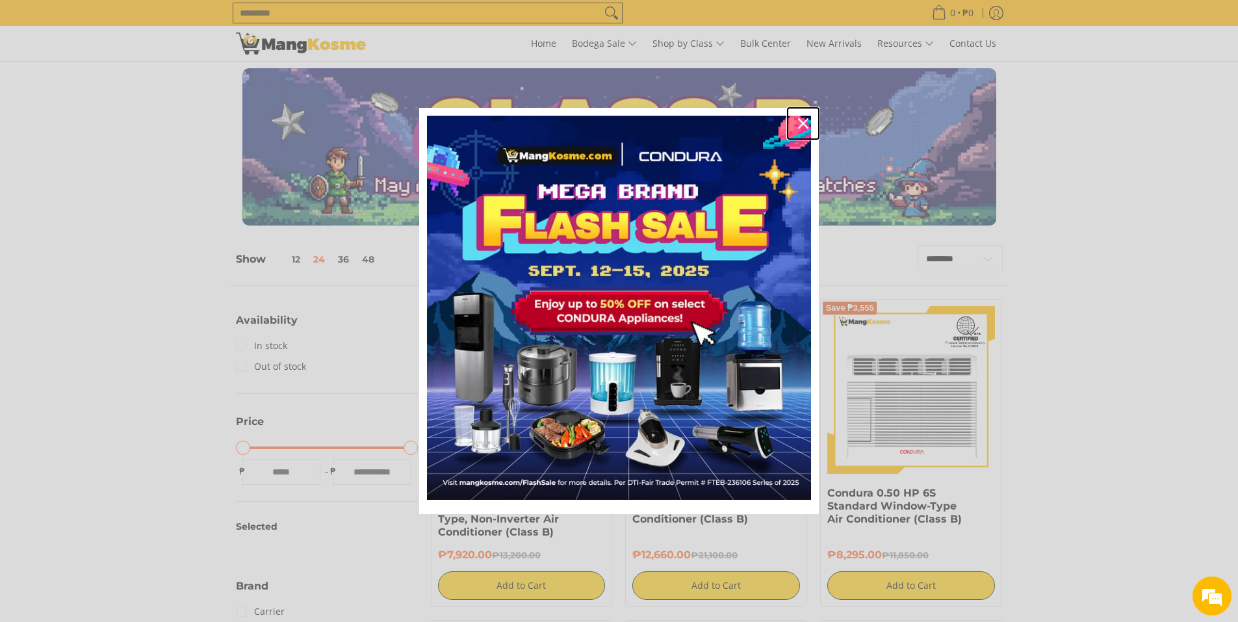
click at [805, 122] on icon "close icon" at bounding box center [803, 123] width 10 height 10
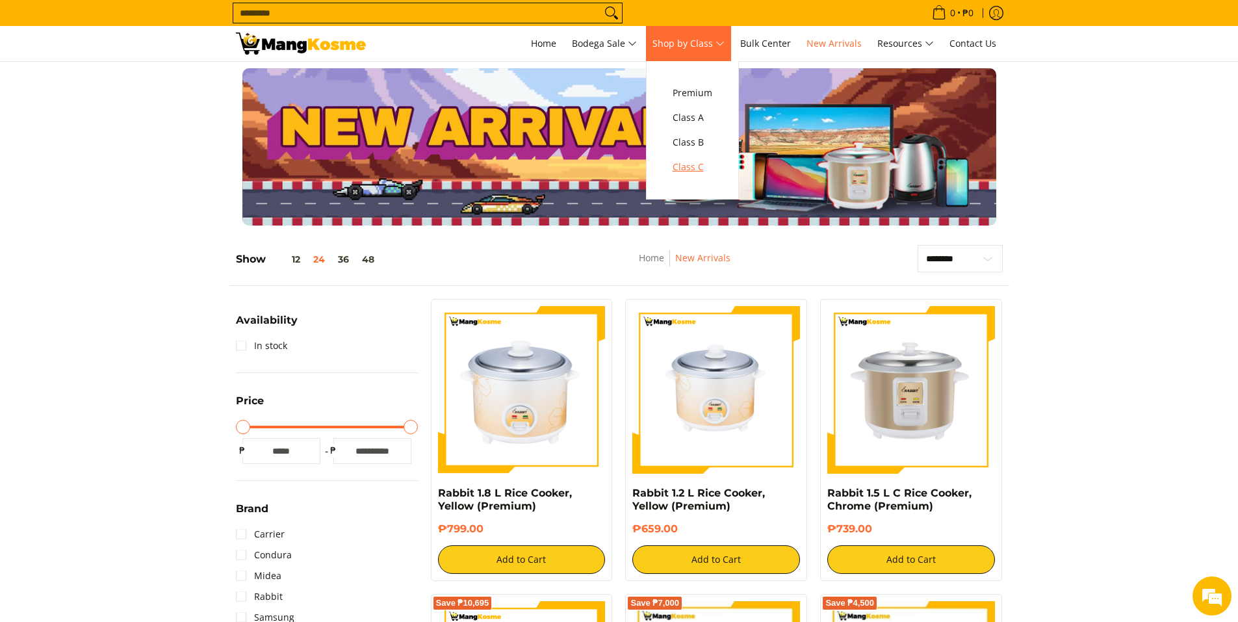
click at [693, 169] on span "Class C" at bounding box center [693, 167] width 40 height 16
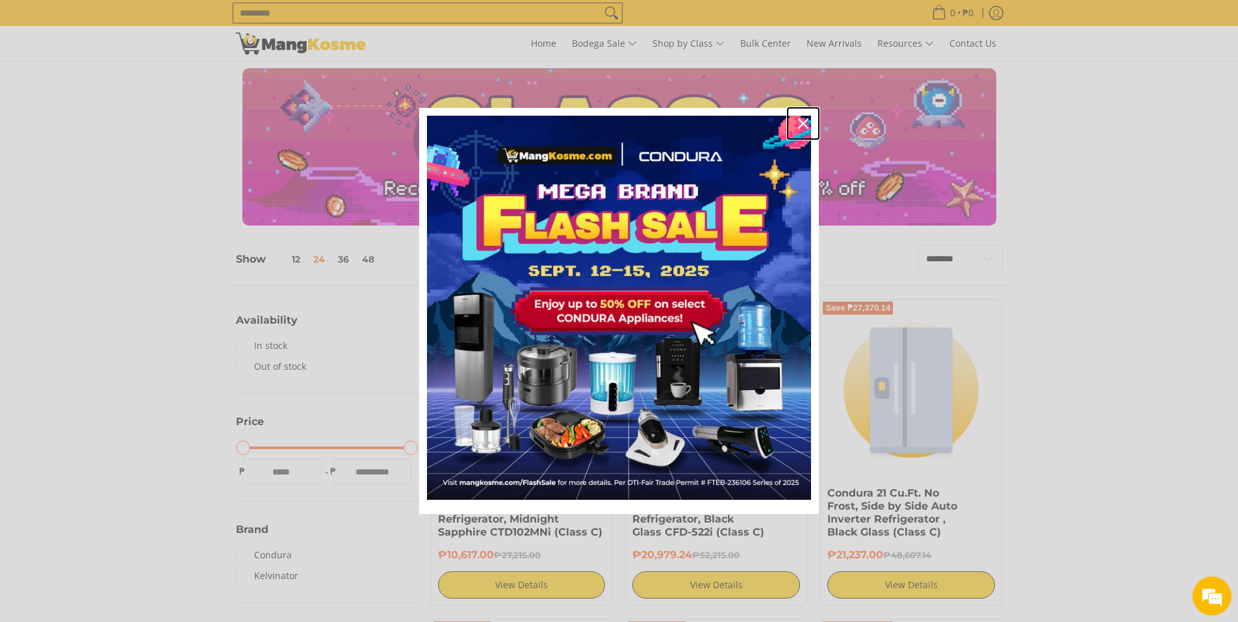
click at [806, 123] on icon "close icon" at bounding box center [803, 123] width 10 height 10
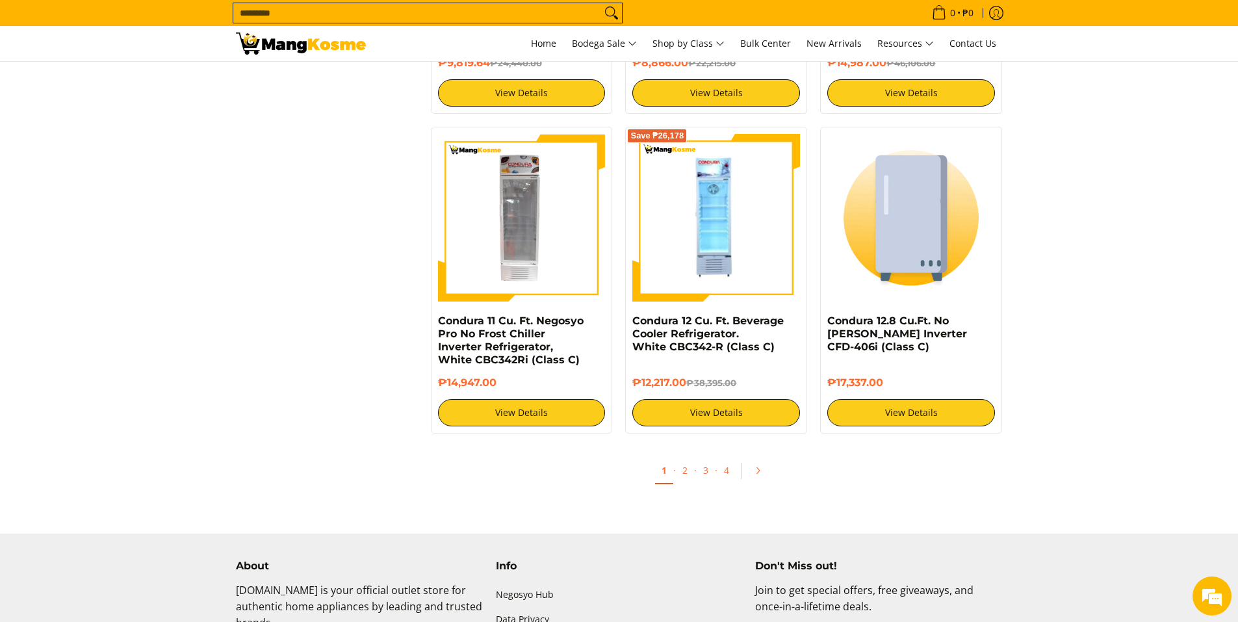
scroll to position [2426, 0]
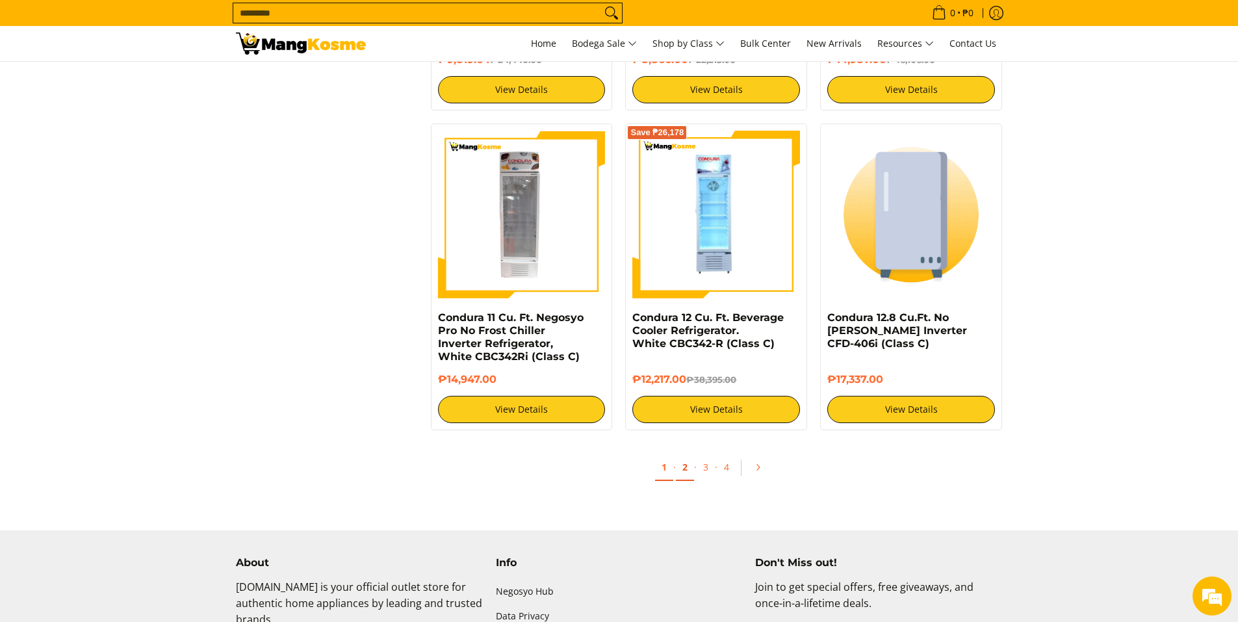
click at [682, 469] on link "2" at bounding box center [685, 467] width 18 height 27
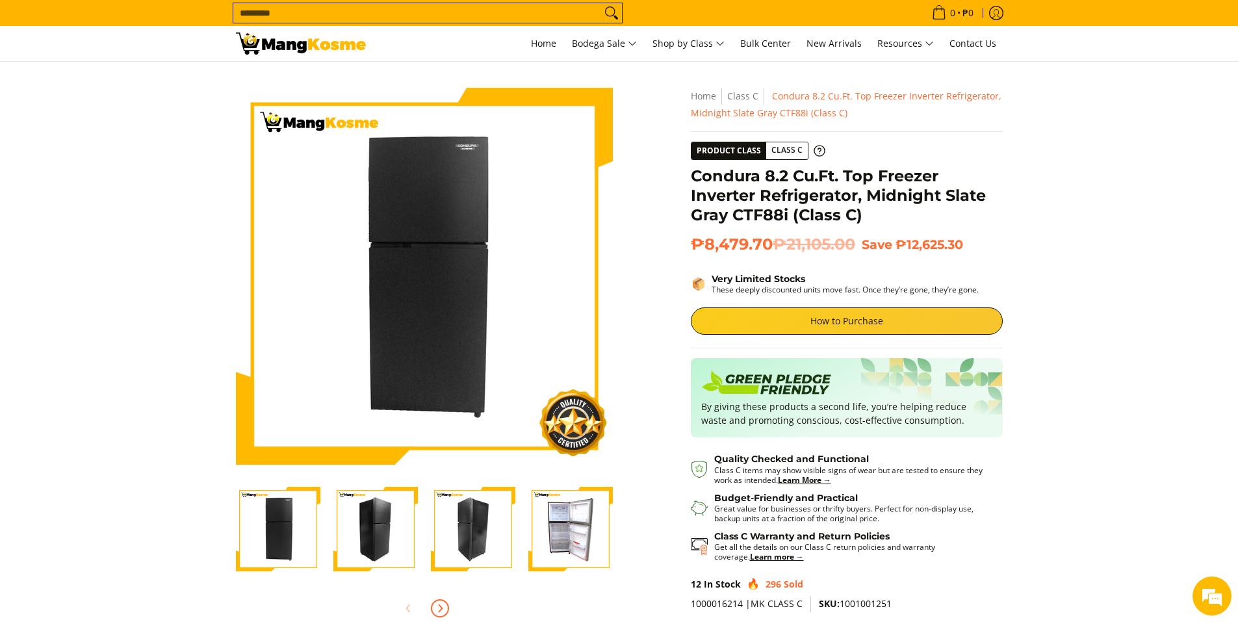
click at [436, 608] on icon "Next" at bounding box center [440, 608] width 10 height 10
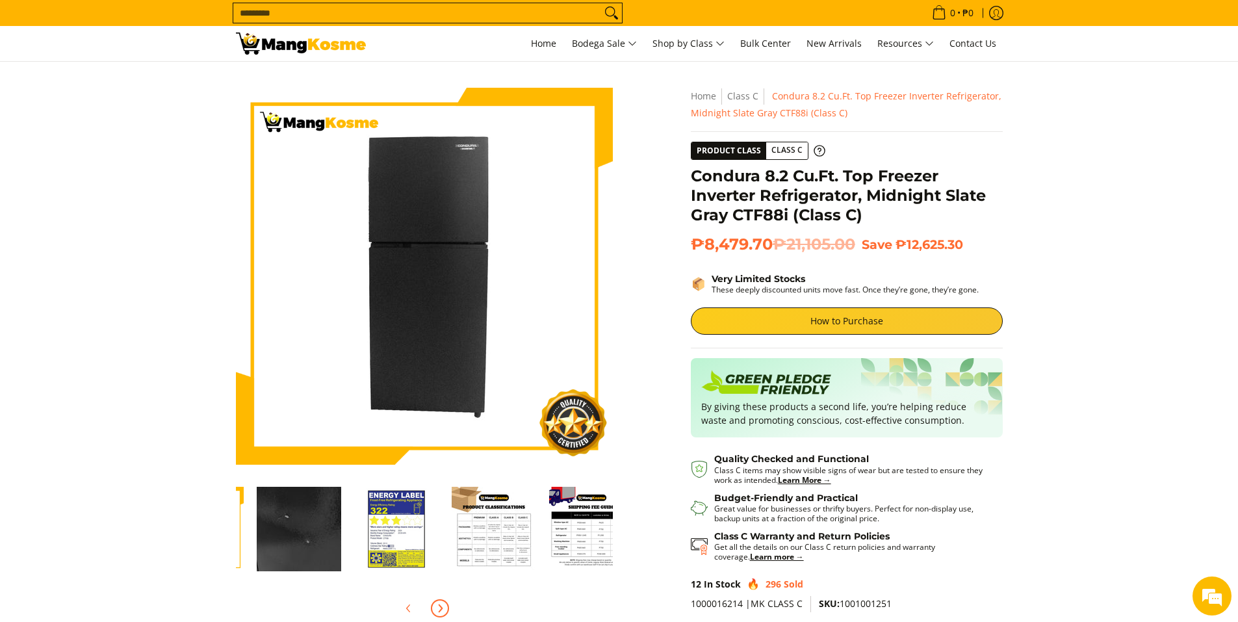
scroll to position [0, 390]
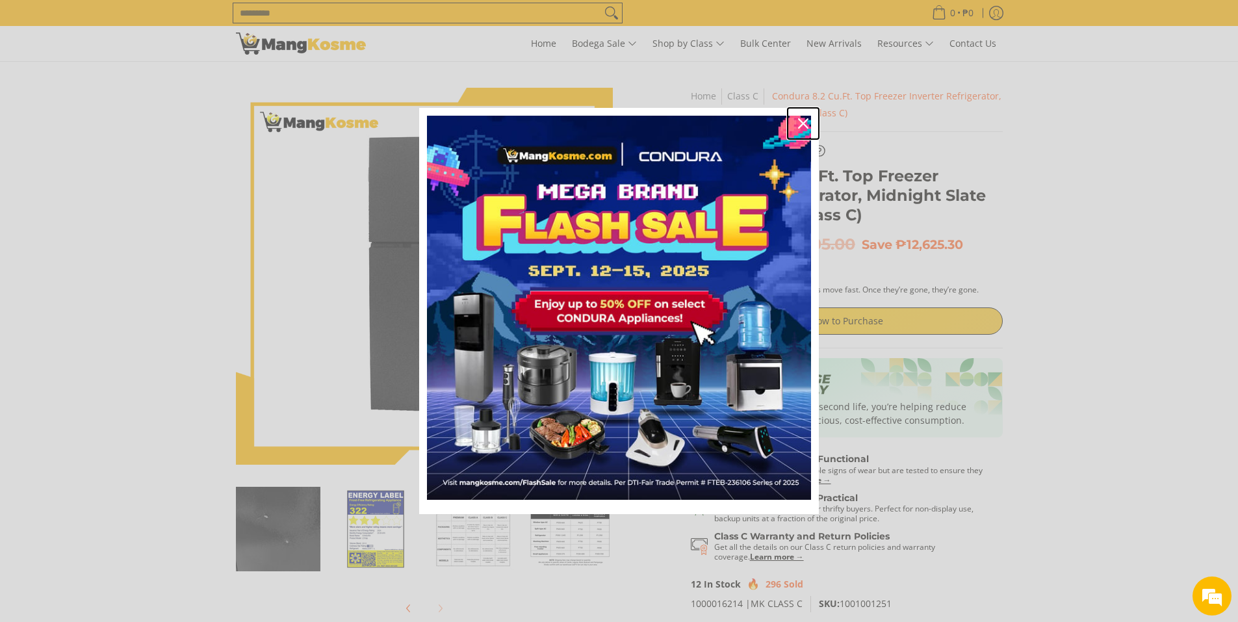
click at [804, 123] on icon "close icon" at bounding box center [803, 123] width 10 height 10
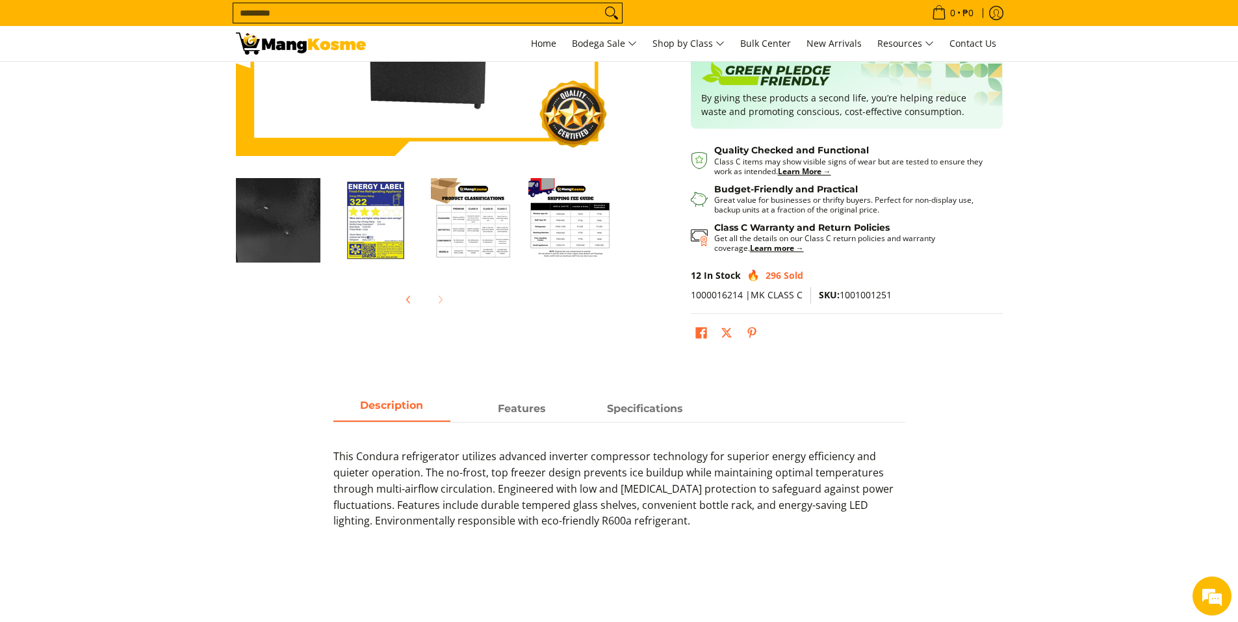
scroll to position [346, 0]
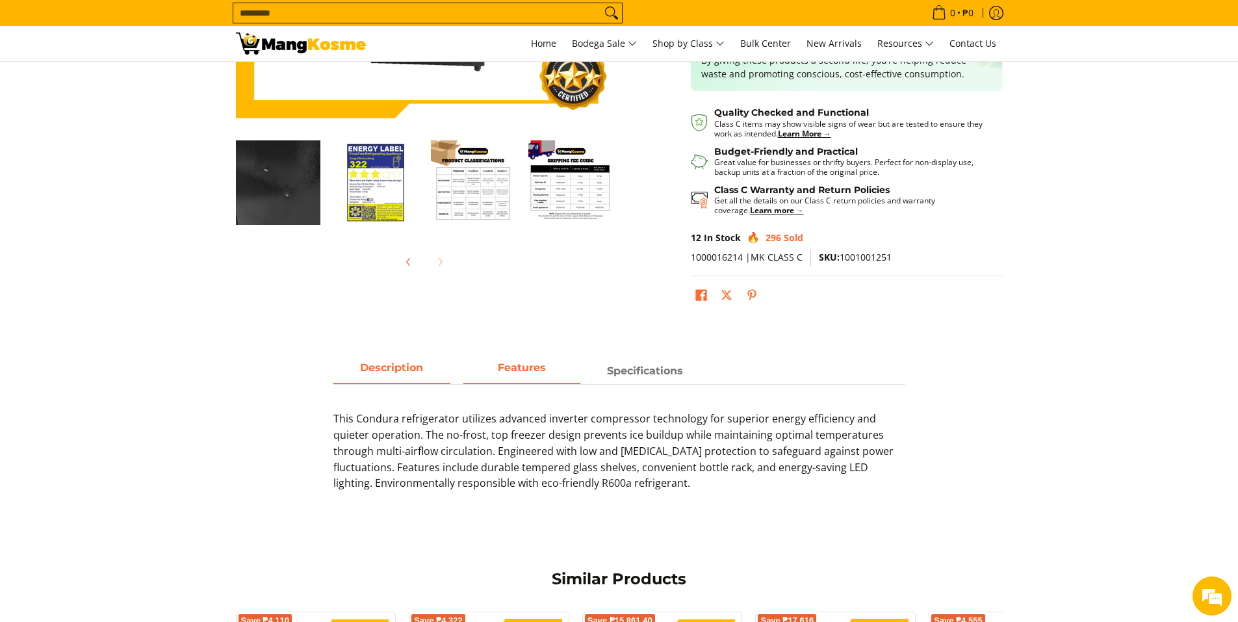
click at [523, 371] on strong "Features" at bounding box center [522, 367] width 48 height 12
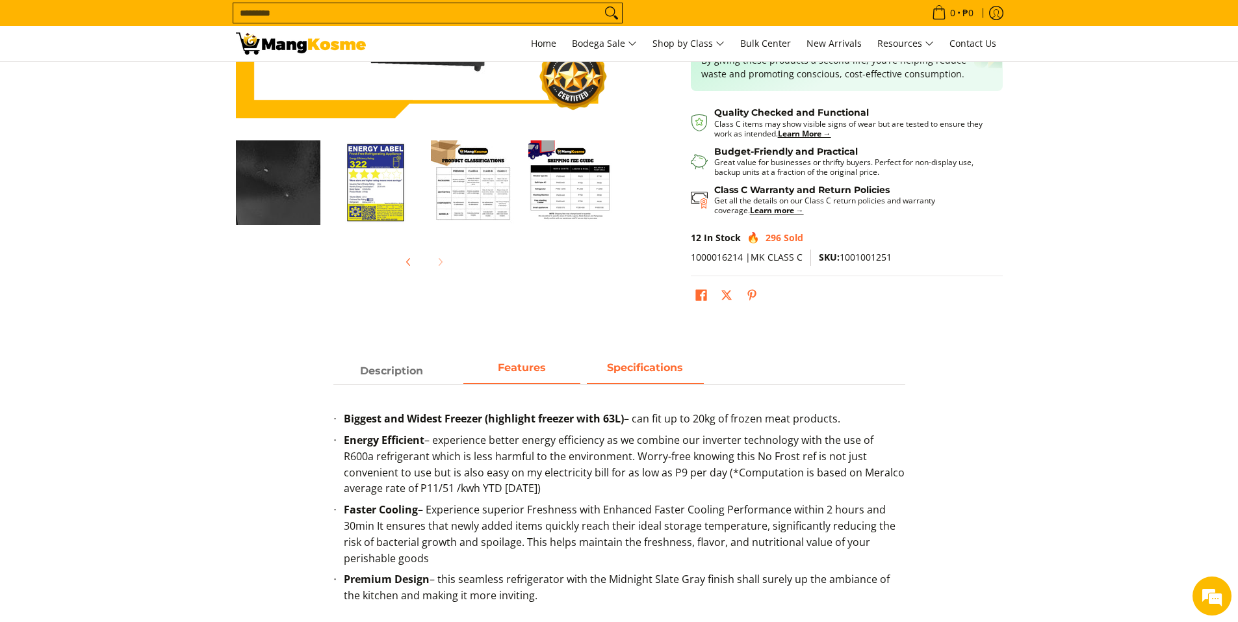
click at [662, 376] on span "Specifications" at bounding box center [645, 370] width 117 height 23
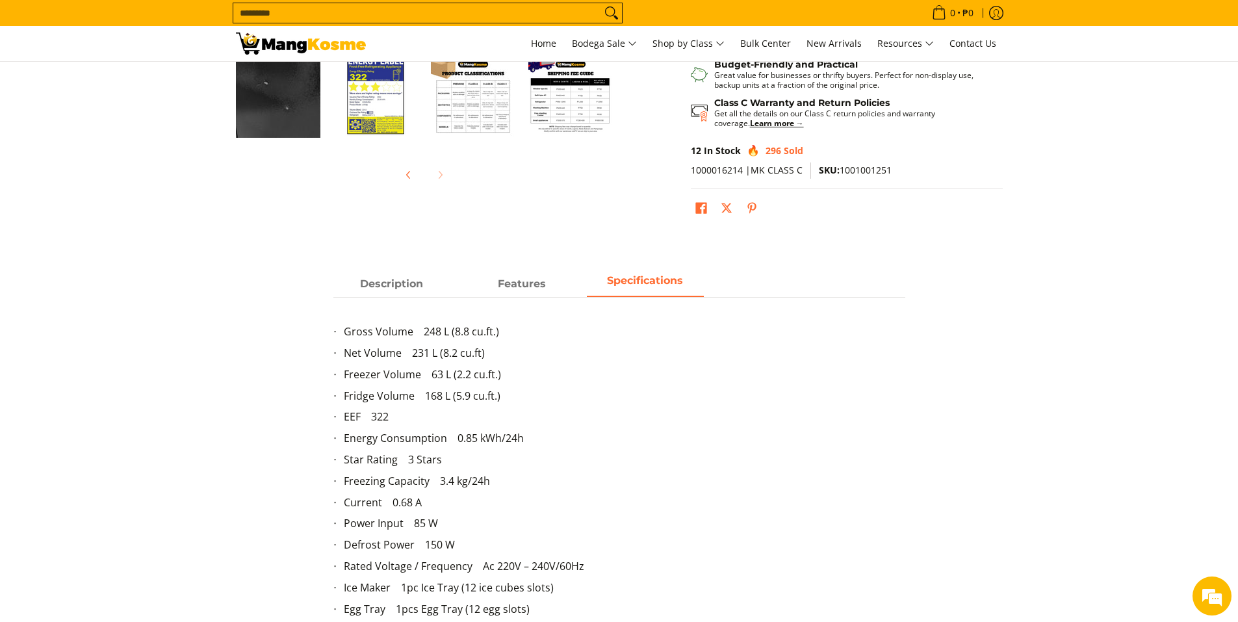
scroll to position [260, 0]
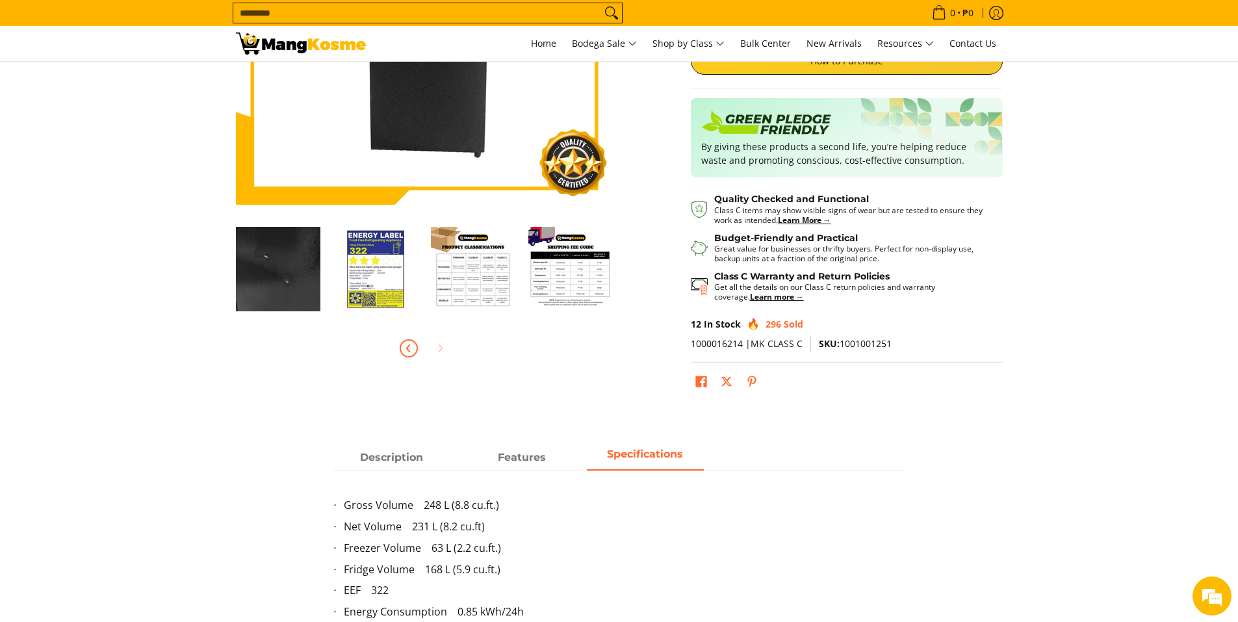
click at [407, 348] on icon "Previous" at bounding box center [407, 347] width 3 height 7
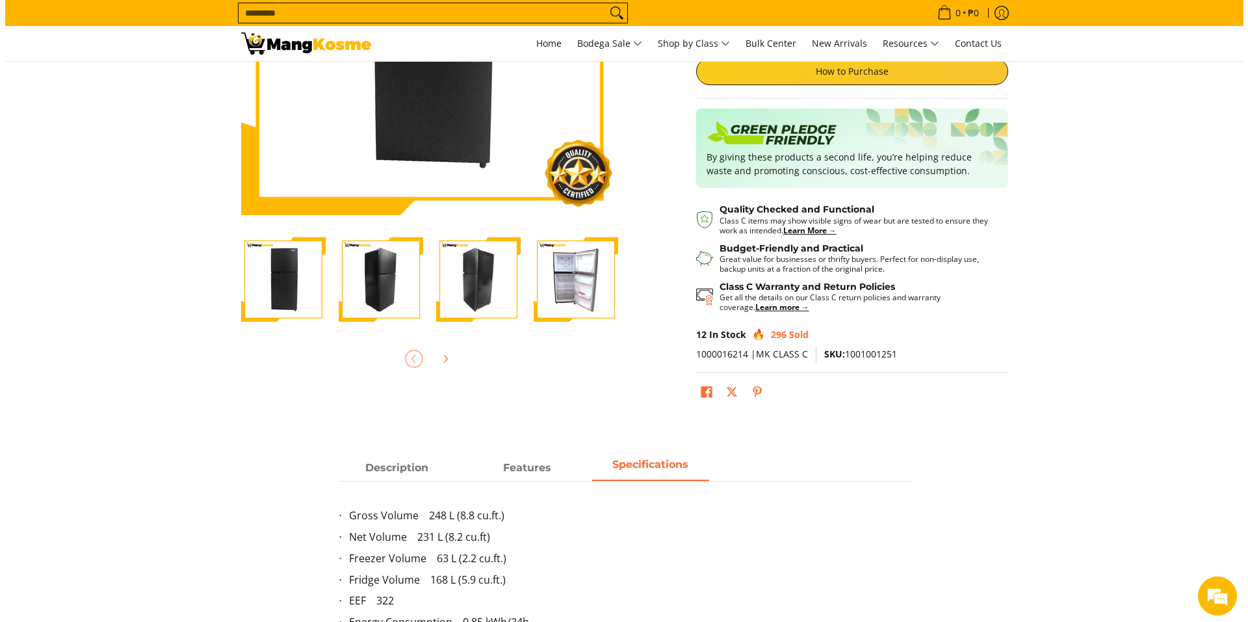
scroll to position [0, 0]
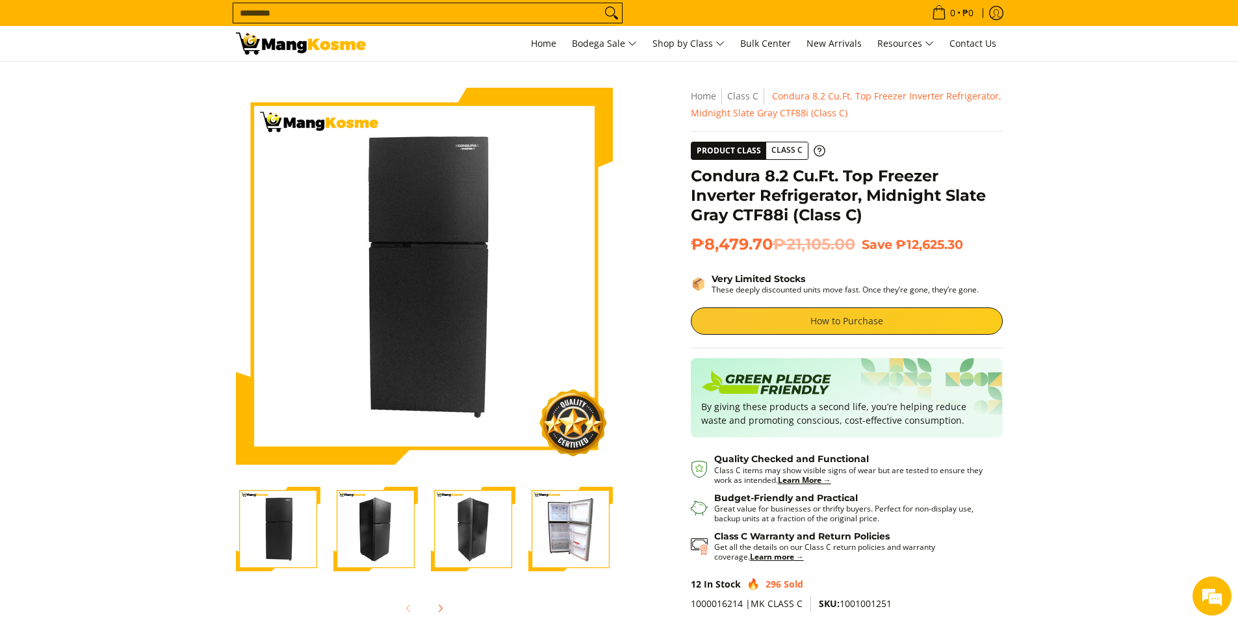
click at [856, 322] on link "How to Purchase" at bounding box center [847, 320] width 312 height 27
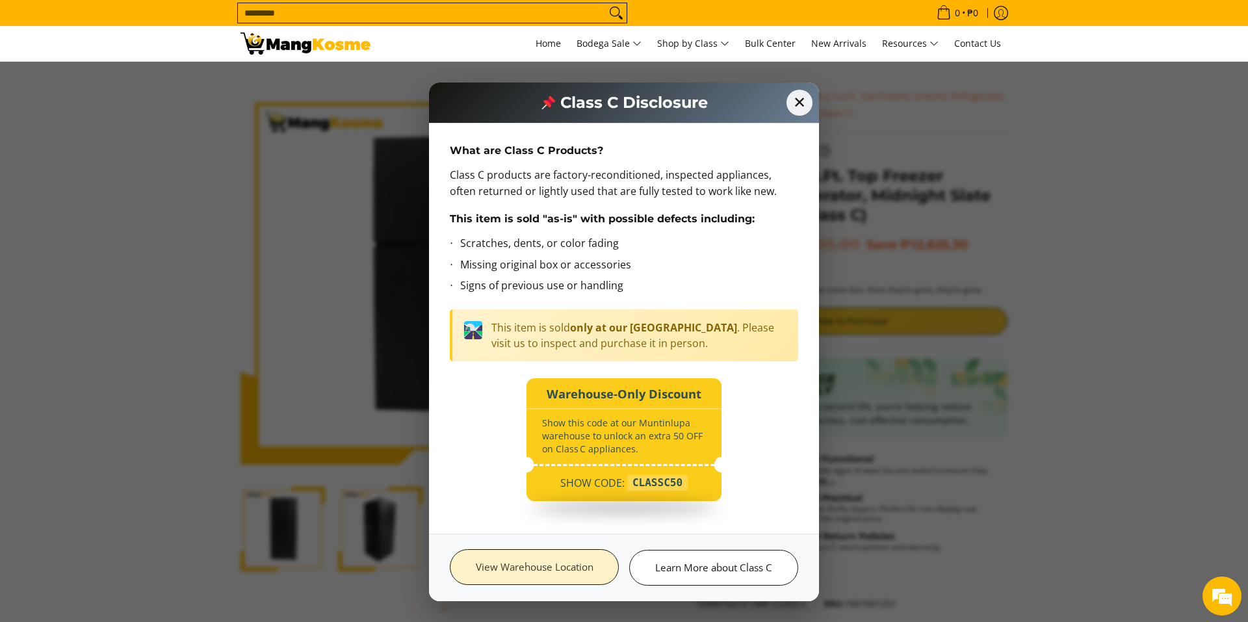
click at [581, 571] on link "View Warehouse Location" at bounding box center [534, 567] width 169 height 36
click at [534, 567] on link "View Warehouse Location" at bounding box center [534, 567] width 169 height 36
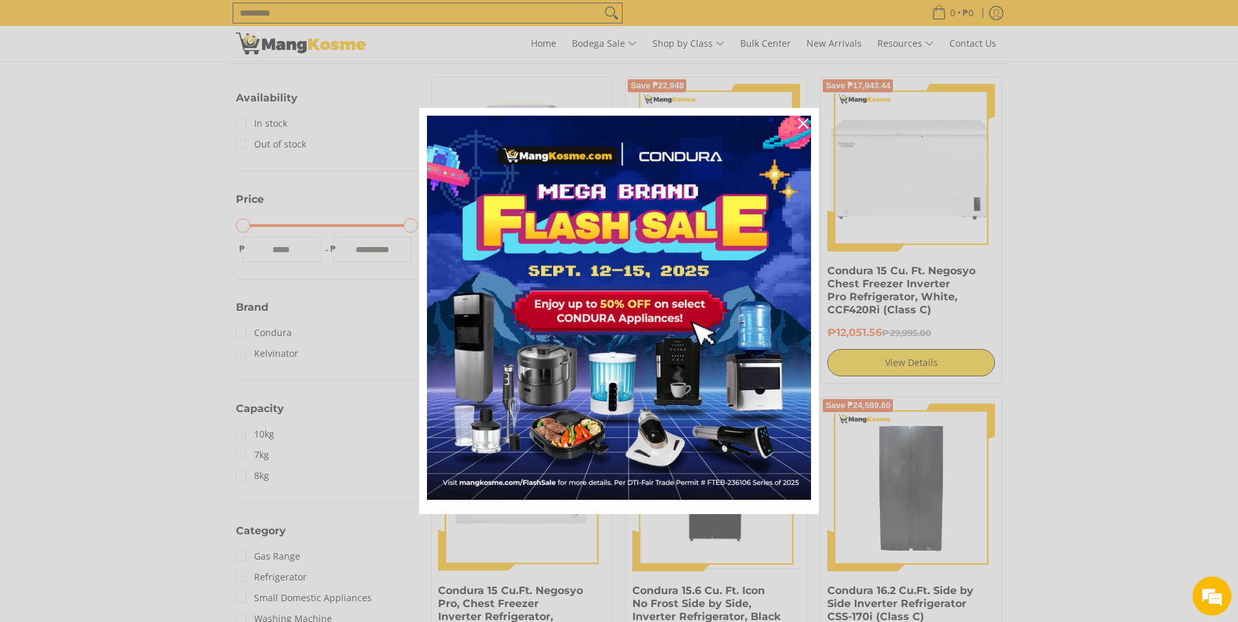
scroll to position [260, 0]
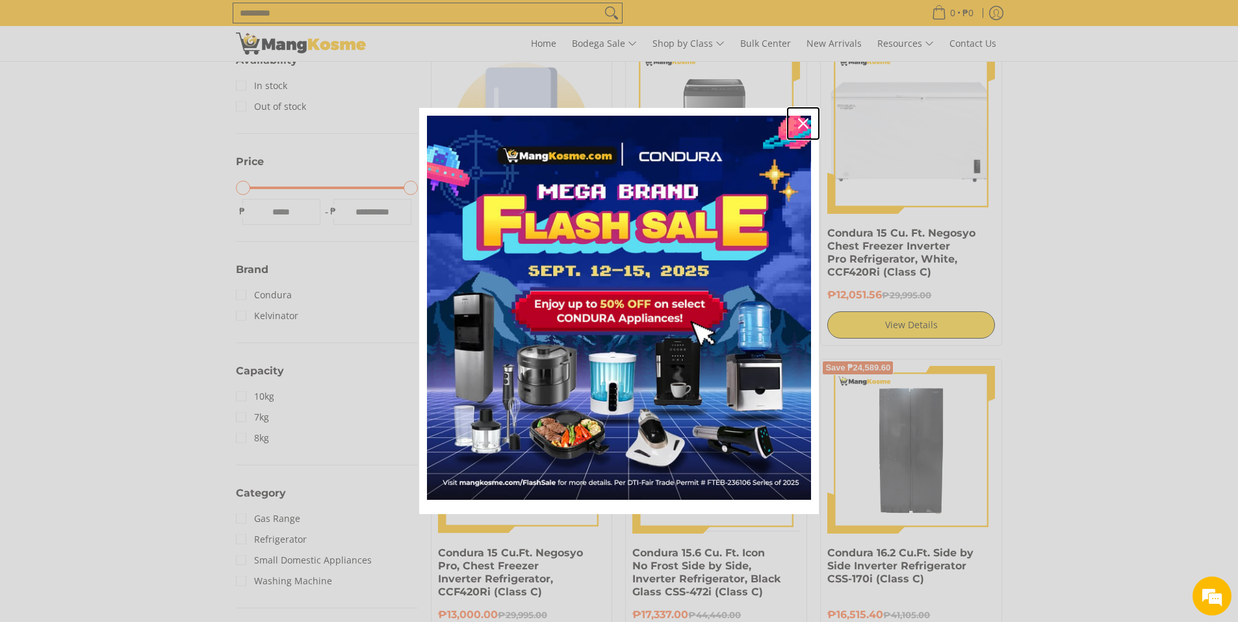
click at [807, 122] on icon "close icon" at bounding box center [803, 123] width 10 height 10
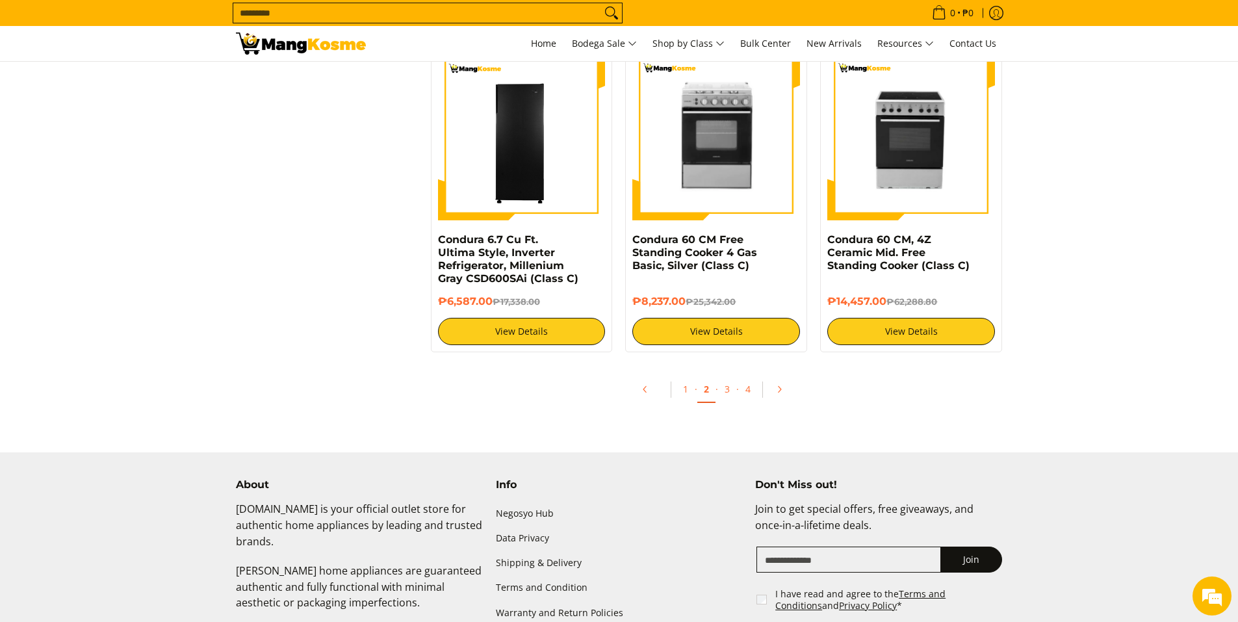
scroll to position [2513, 0]
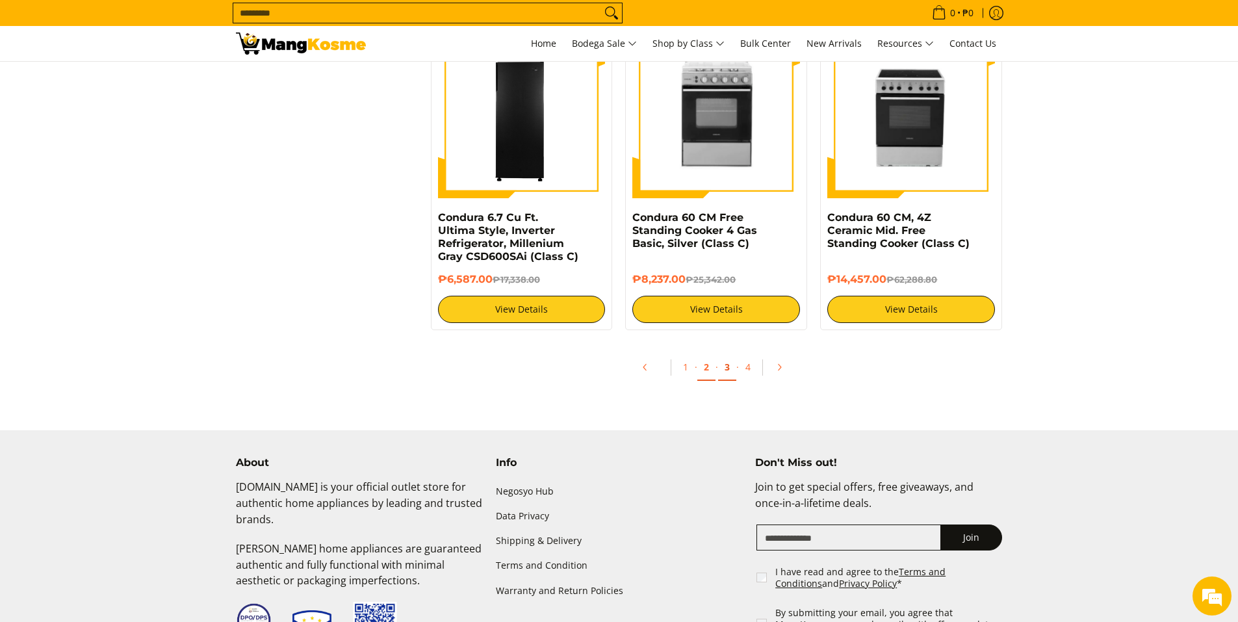
click at [727, 367] on link "3" at bounding box center [727, 367] width 18 height 27
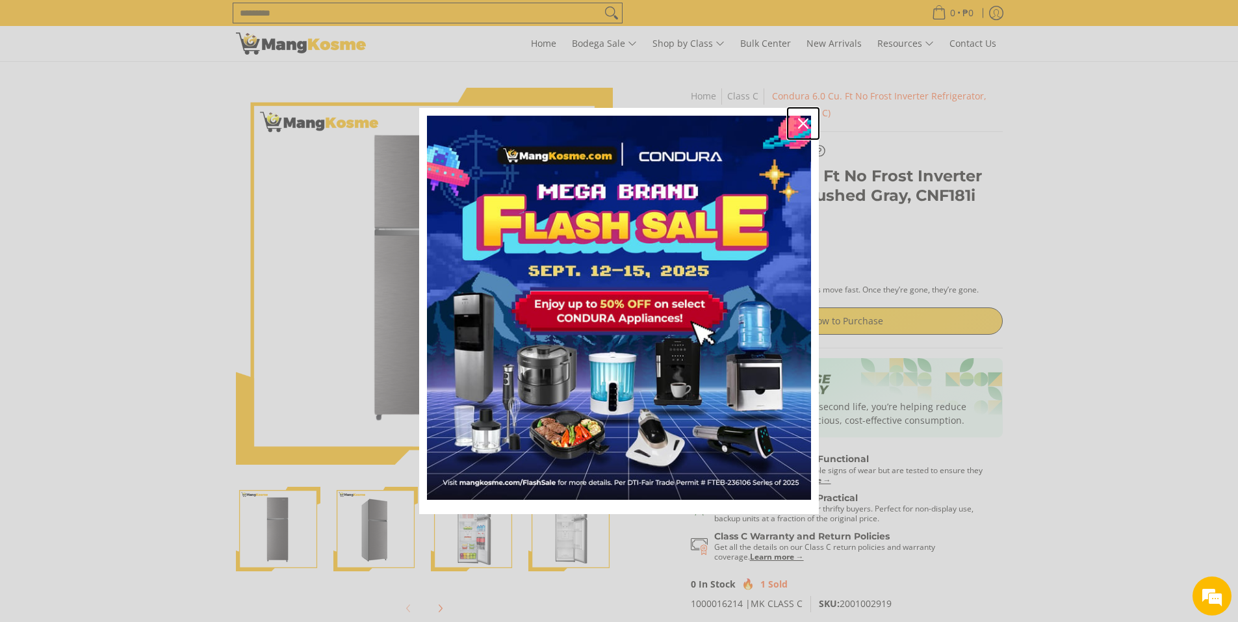
click at [803, 123] on icon "close icon" at bounding box center [803, 123] width 10 height 10
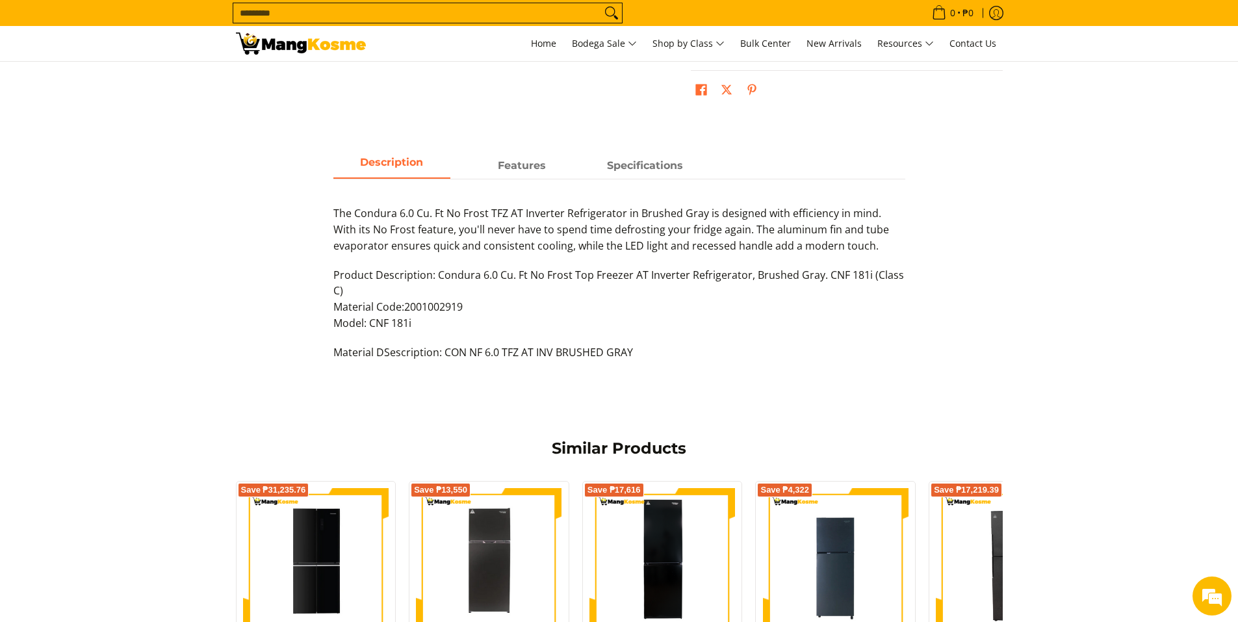
scroll to position [520, 0]
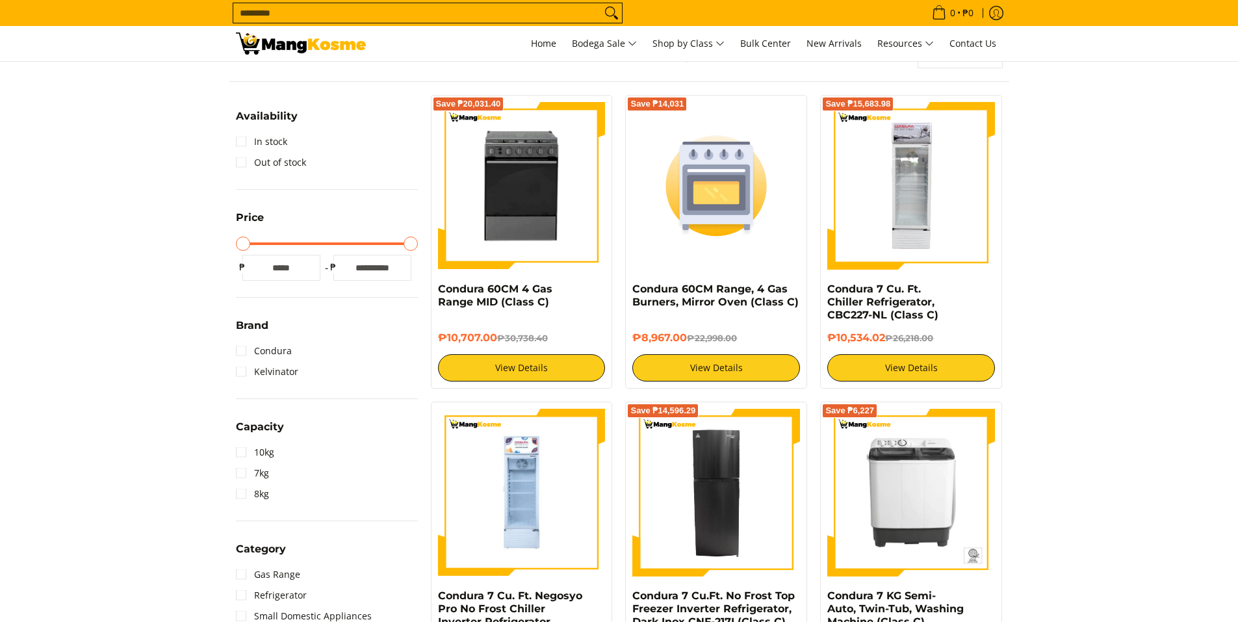
scroll to position [260, 0]
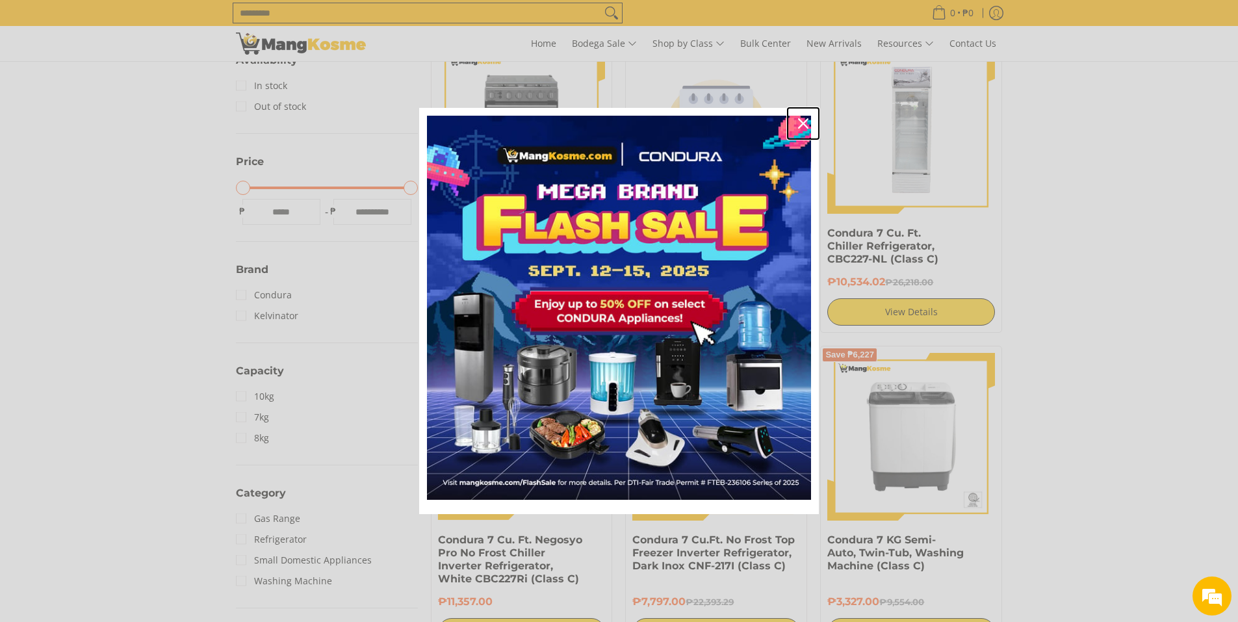
click at [805, 114] on div "Close" at bounding box center [803, 123] width 21 height 21
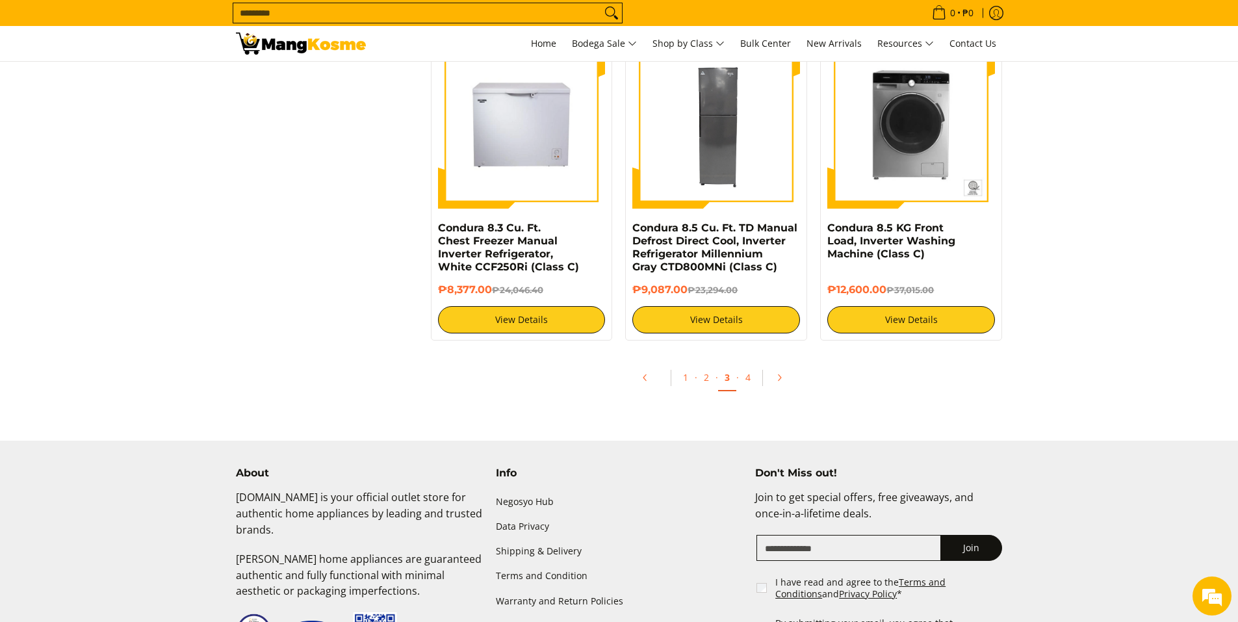
scroll to position [2513, 0]
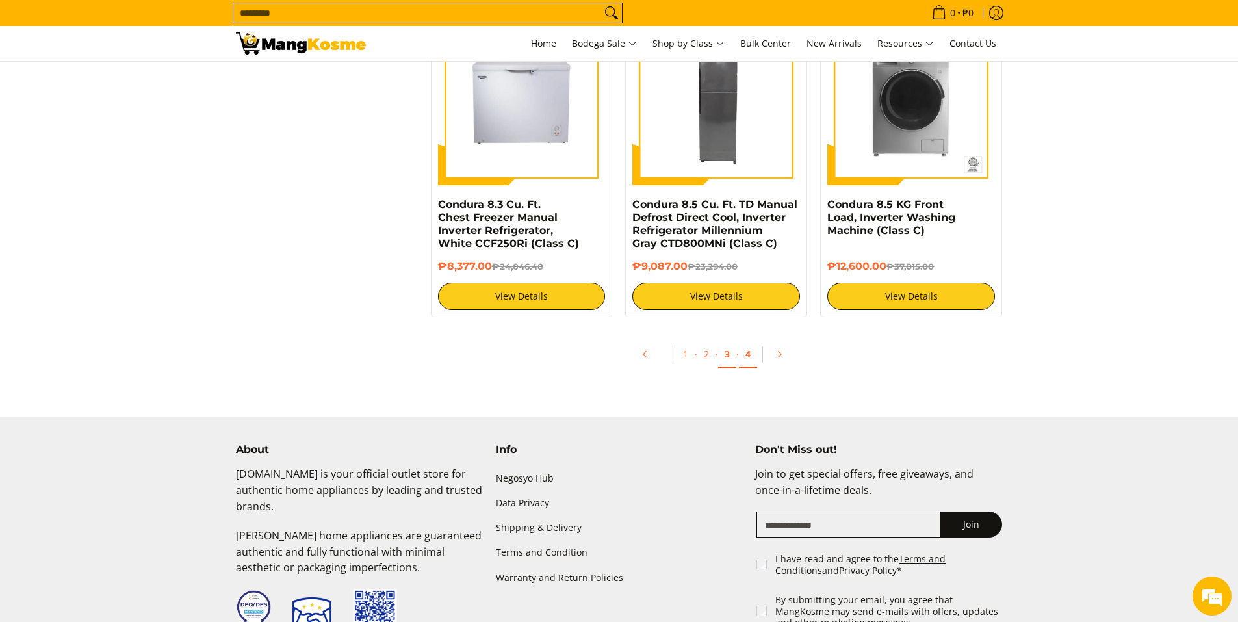
click at [750, 356] on link "4" at bounding box center [748, 354] width 18 height 27
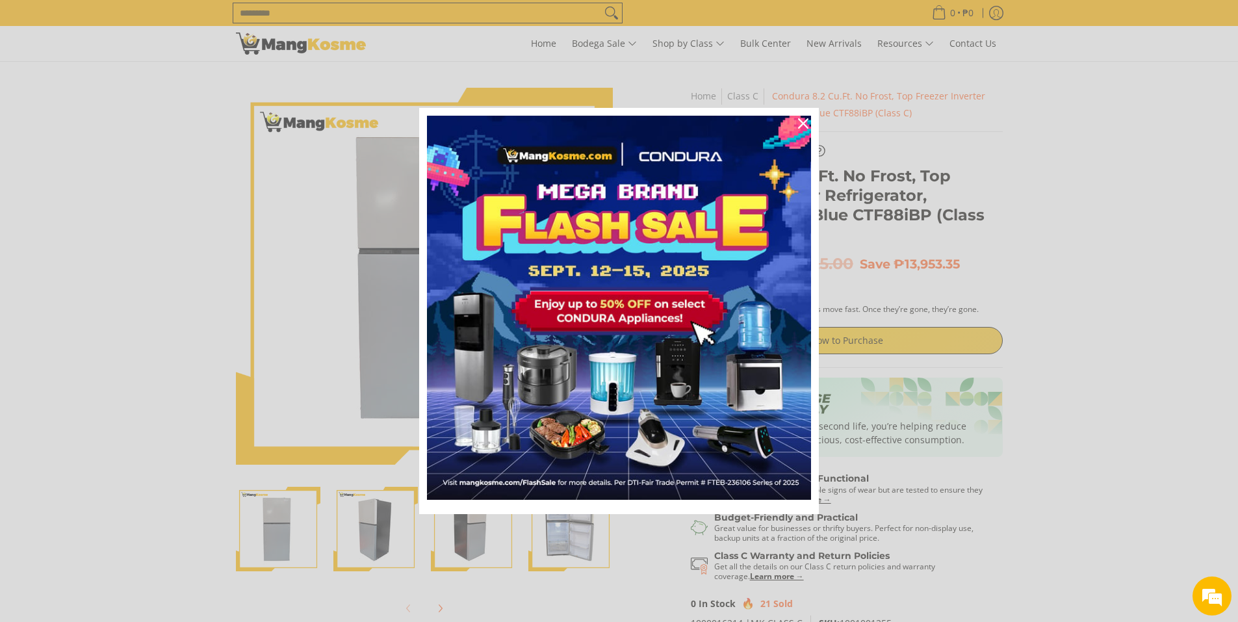
click at [886, 345] on div "Marketing offer form" at bounding box center [619, 311] width 1238 height 622
click at [805, 122] on icon "close icon" at bounding box center [803, 123] width 10 height 10
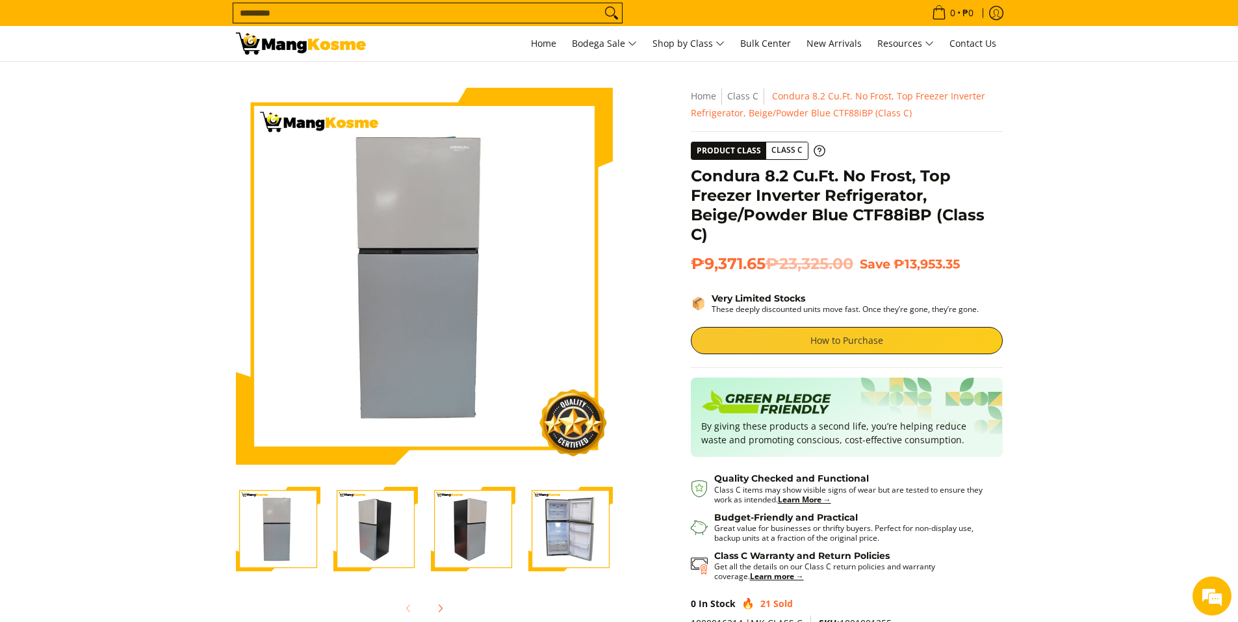
click at [860, 339] on link "How to Purchase" at bounding box center [847, 340] width 312 height 27
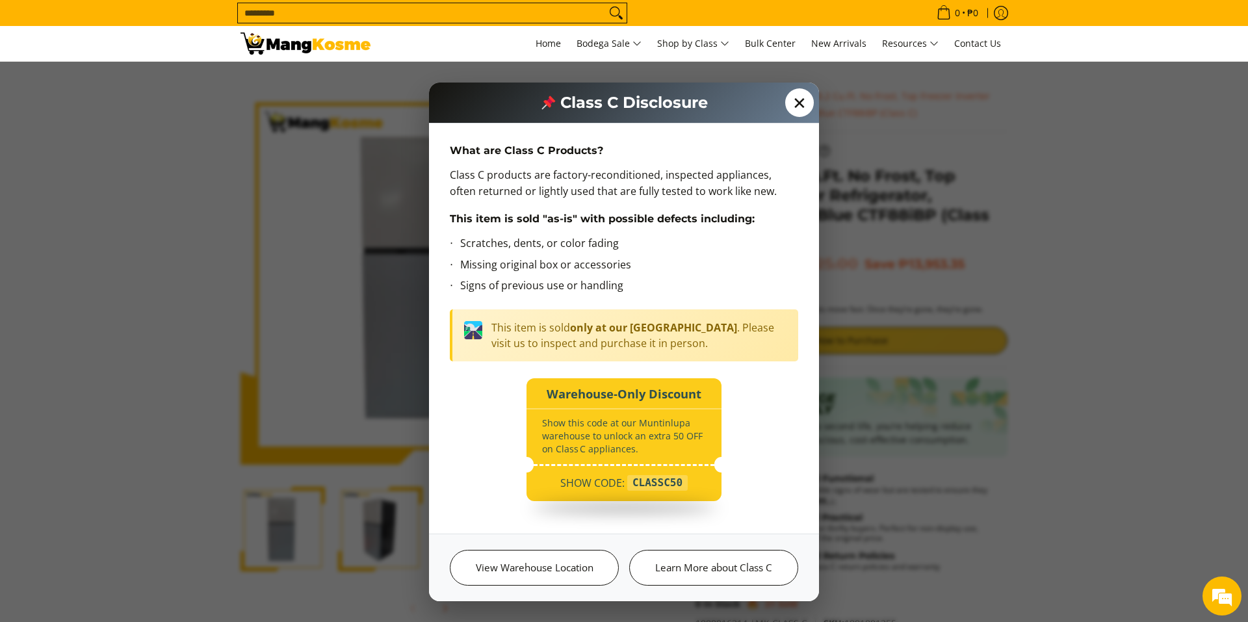
click at [798, 109] on span "✕" at bounding box center [799, 102] width 29 height 29
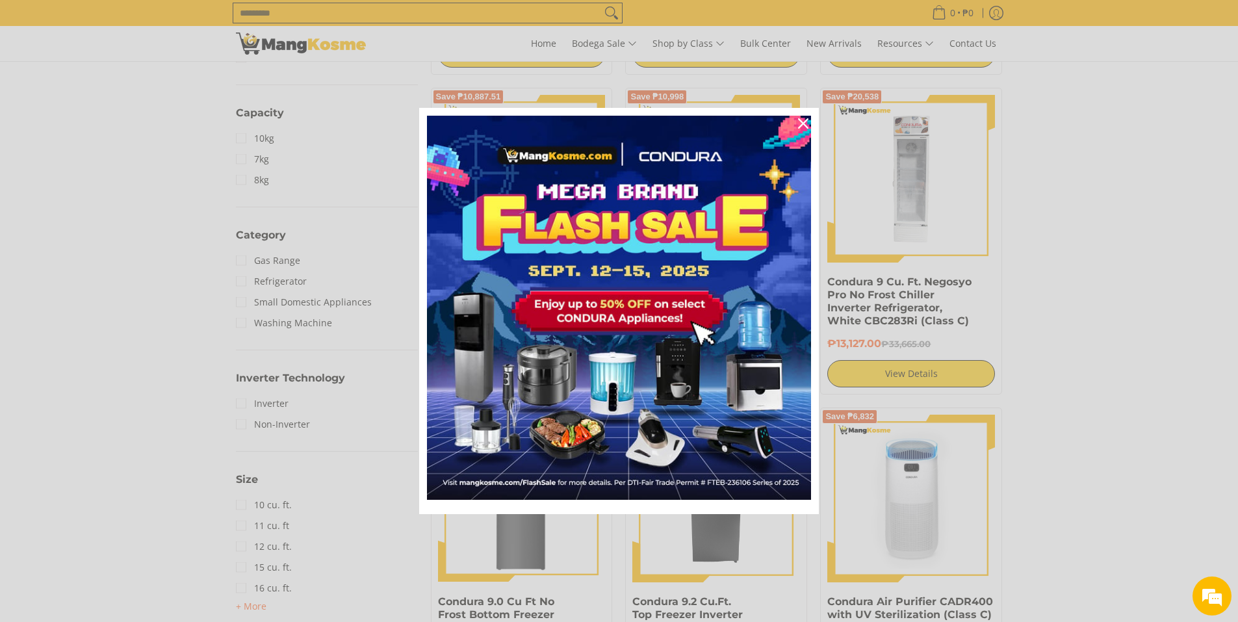
scroll to position [520, 0]
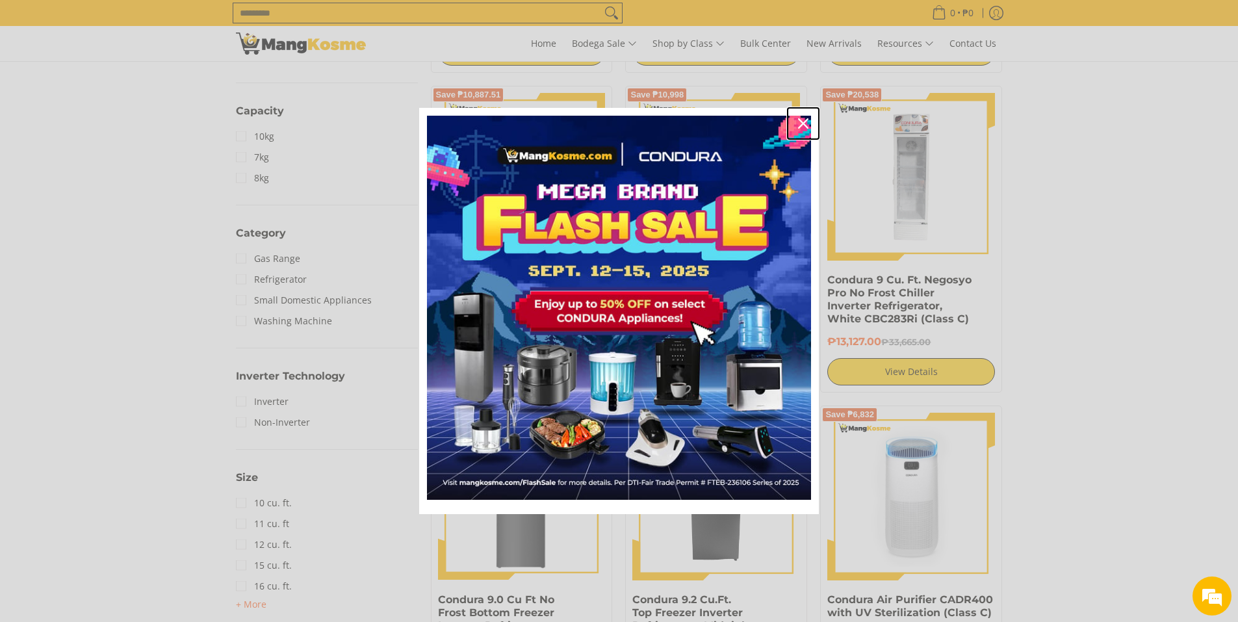
click at [804, 123] on icon "close icon" at bounding box center [803, 123] width 10 height 10
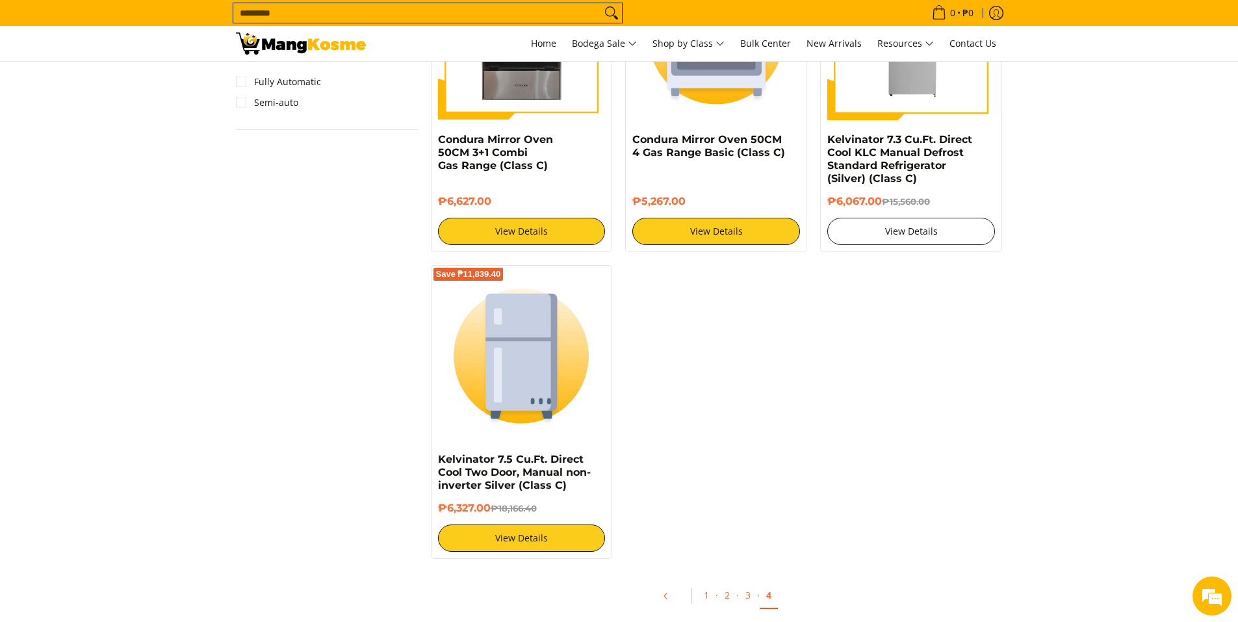
scroll to position [1560, 0]
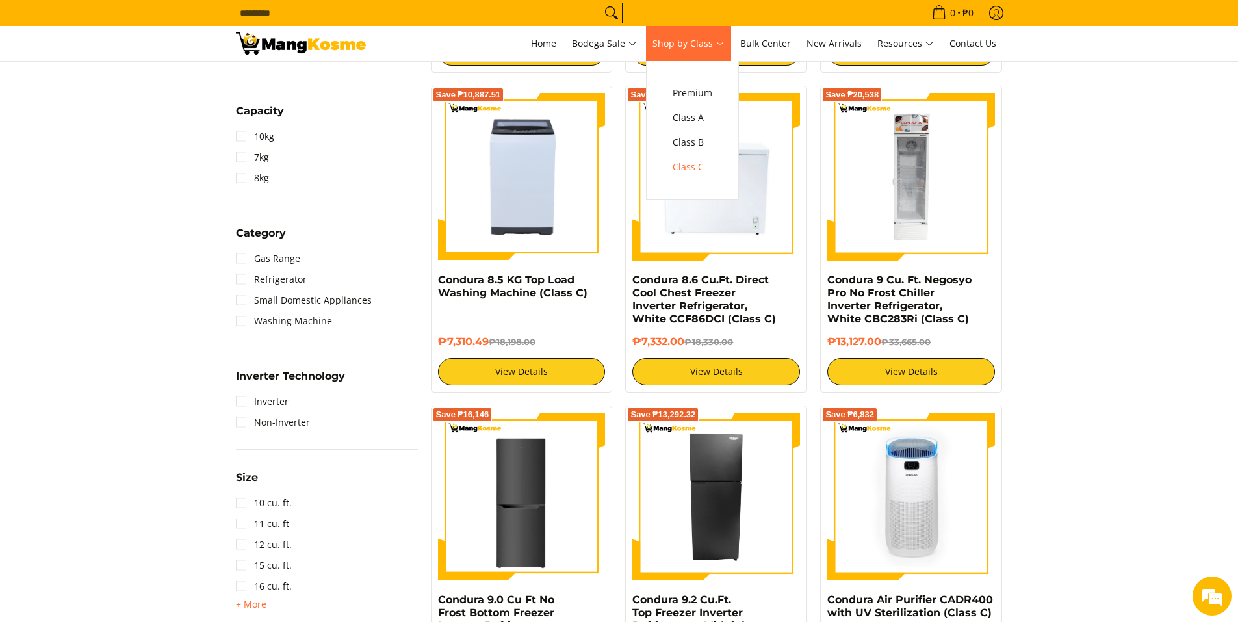
click at [703, 41] on span "Shop by Class" at bounding box center [688, 44] width 72 height 16
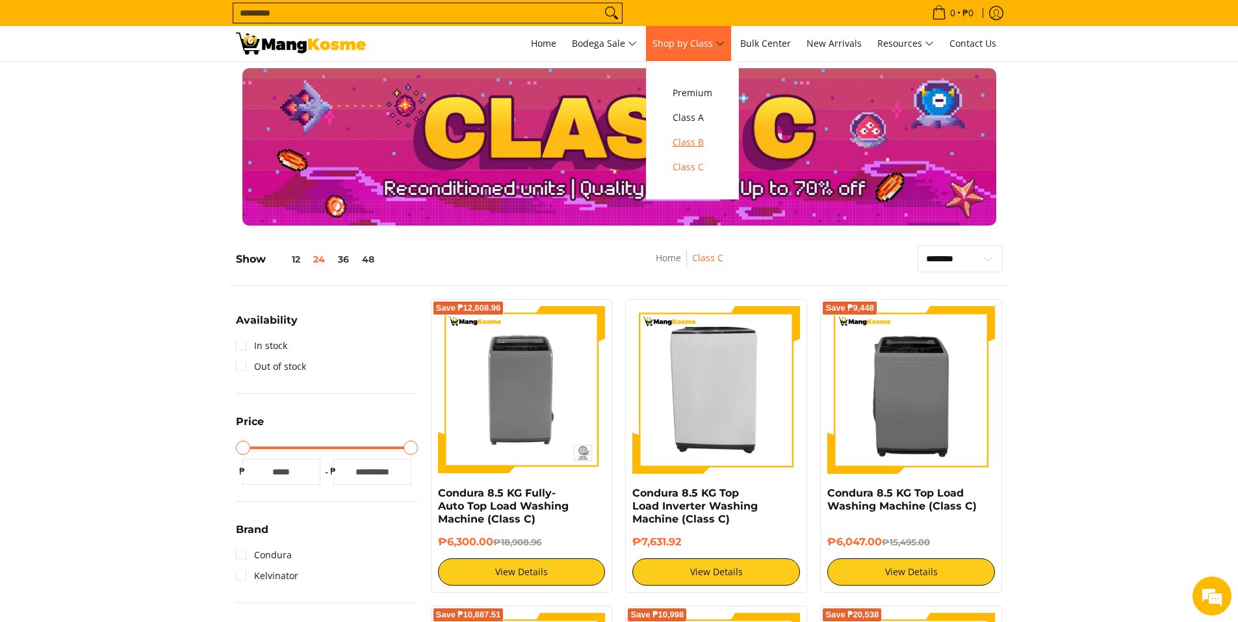
click at [704, 142] on span "Class B" at bounding box center [693, 143] width 40 height 16
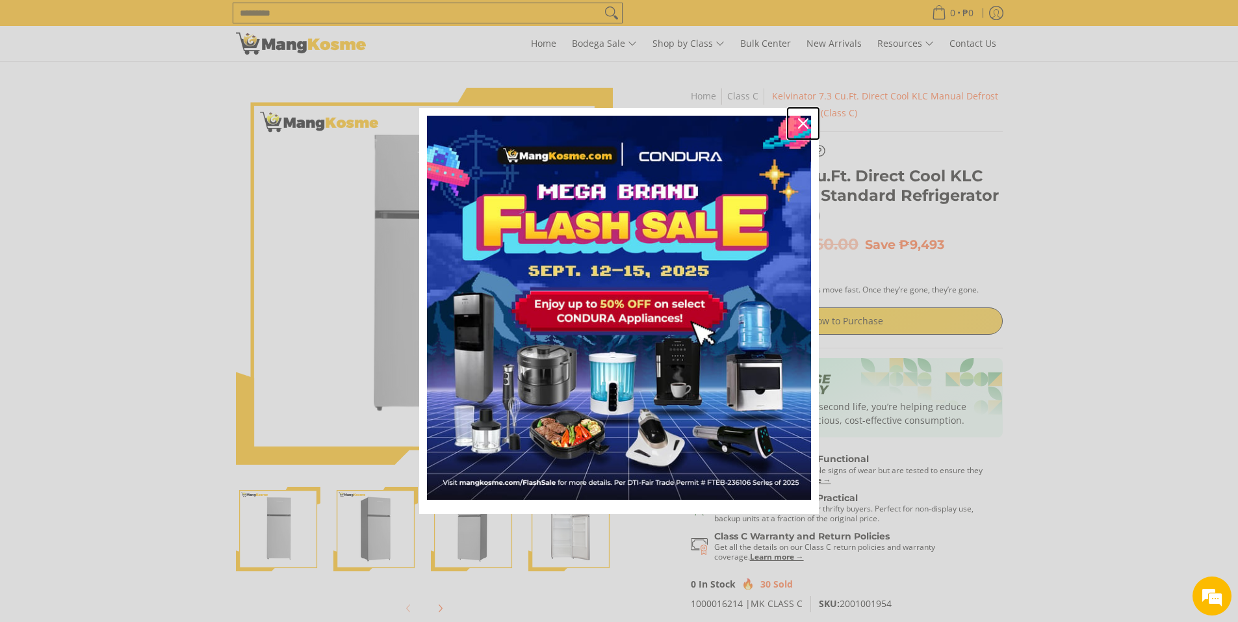
click at [803, 125] on icon "close icon" at bounding box center [803, 123] width 10 height 10
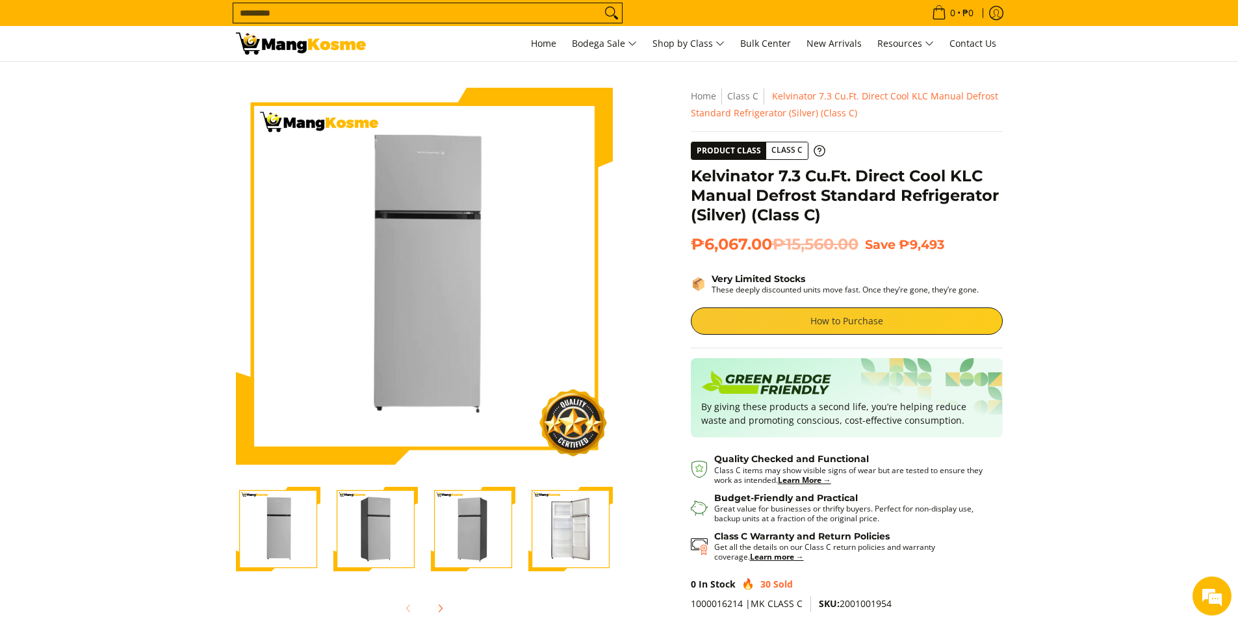
click at [842, 328] on link "How to Purchase" at bounding box center [847, 320] width 312 height 27
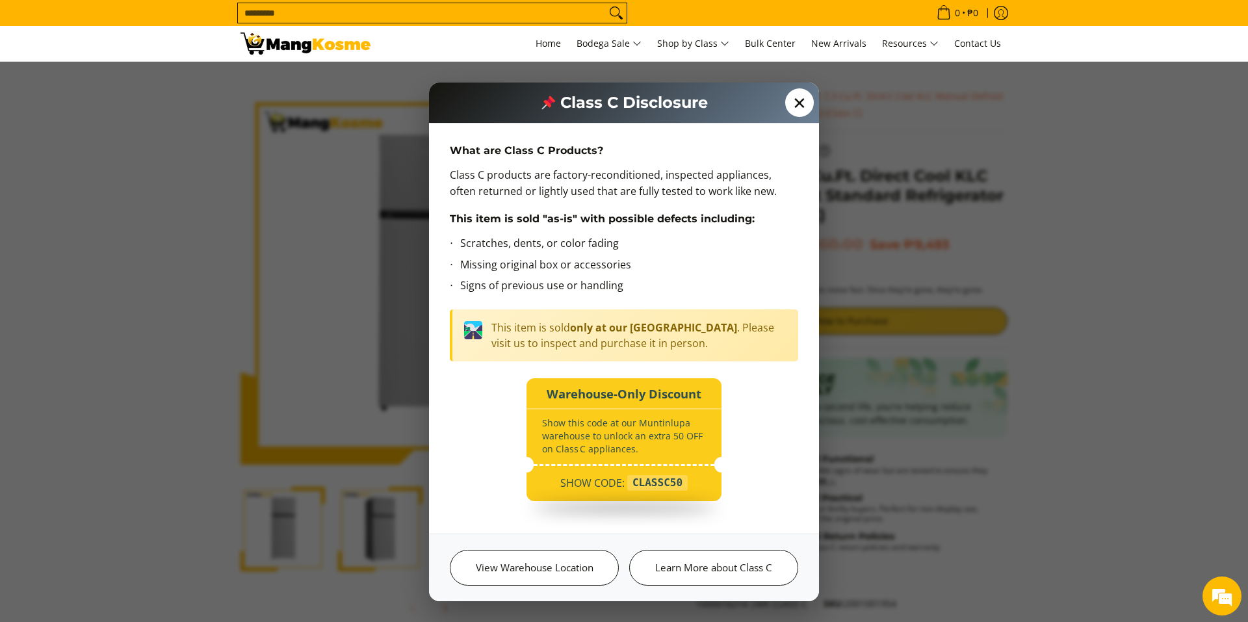
click at [797, 101] on span "✕" at bounding box center [799, 102] width 29 height 29
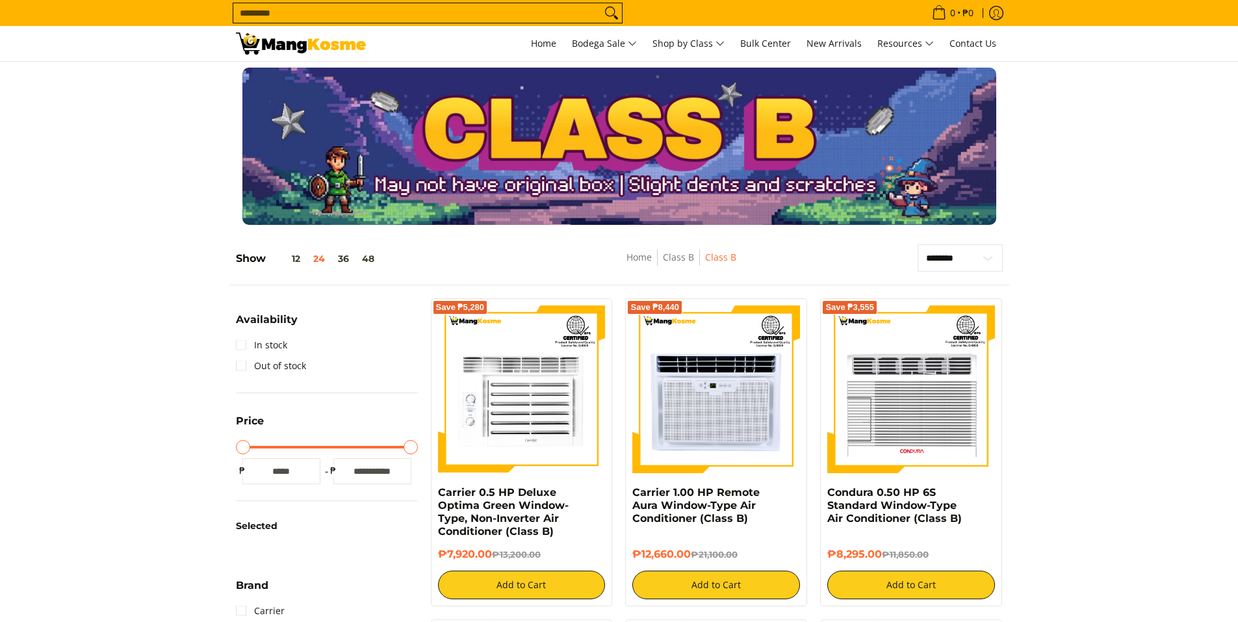
scroll to position [86, 0]
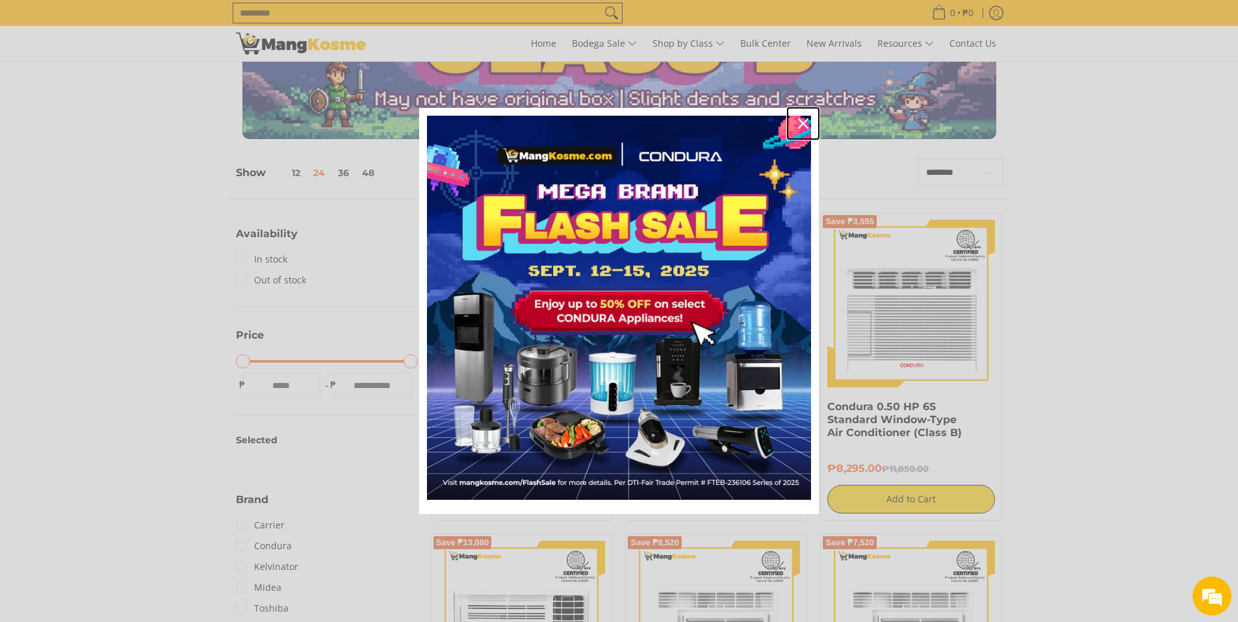
click at [803, 123] on icon "close icon" at bounding box center [803, 123] width 10 height 10
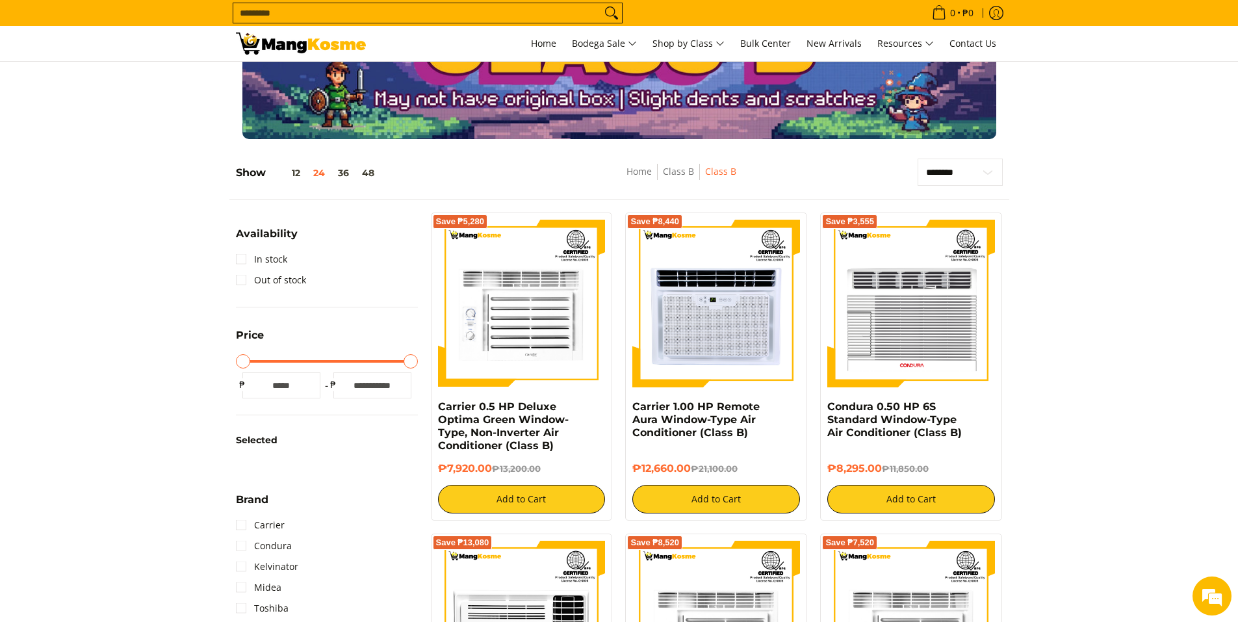
scroll to position [0, 0]
drag, startPoint x: 730, startPoint y: 506, endPoint x: 1083, endPoint y: 389, distance: 370.9
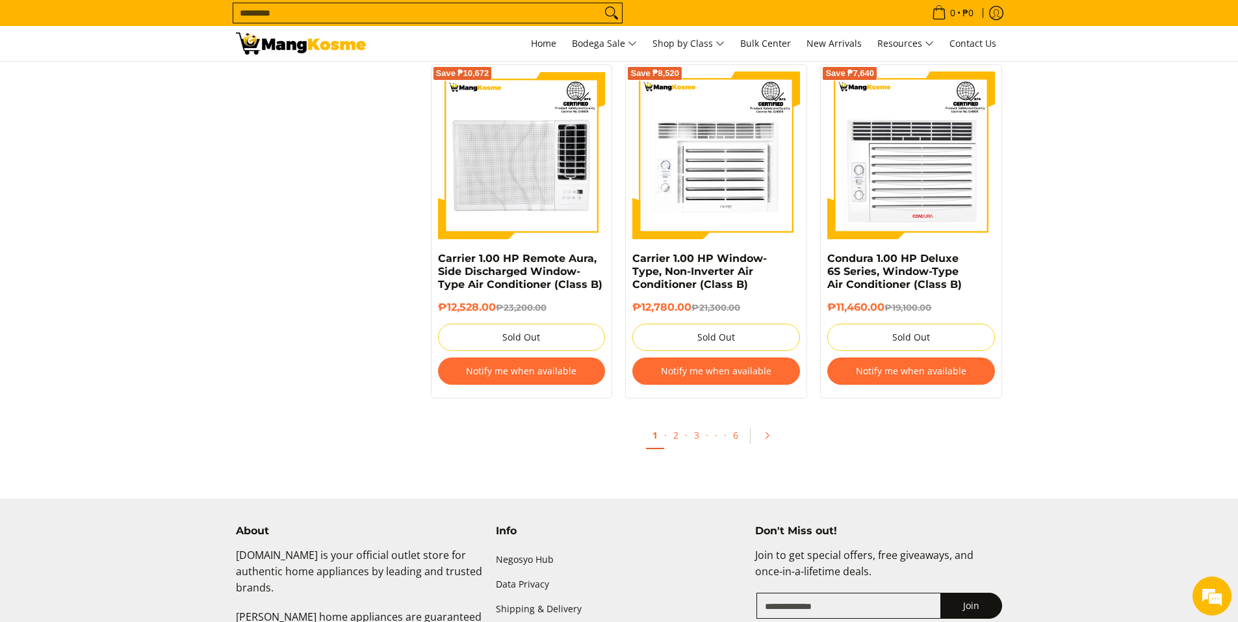
scroll to position [2599, 0]
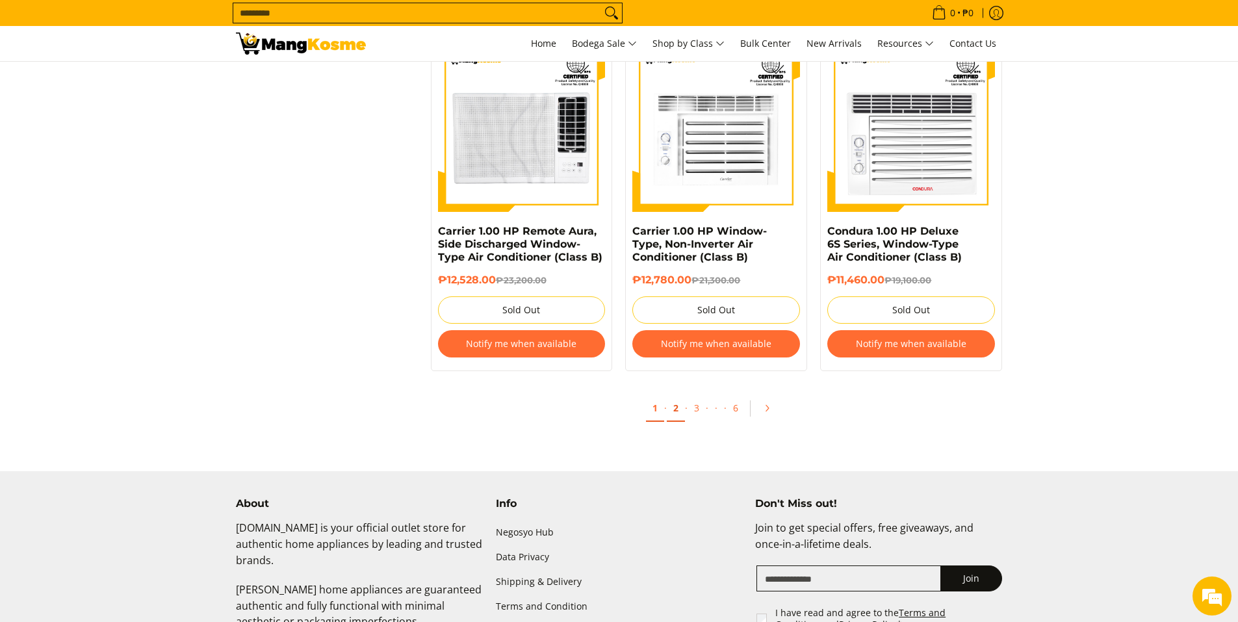
click at [675, 410] on link "2" at bounding box center [676, 408] width 18 height 27
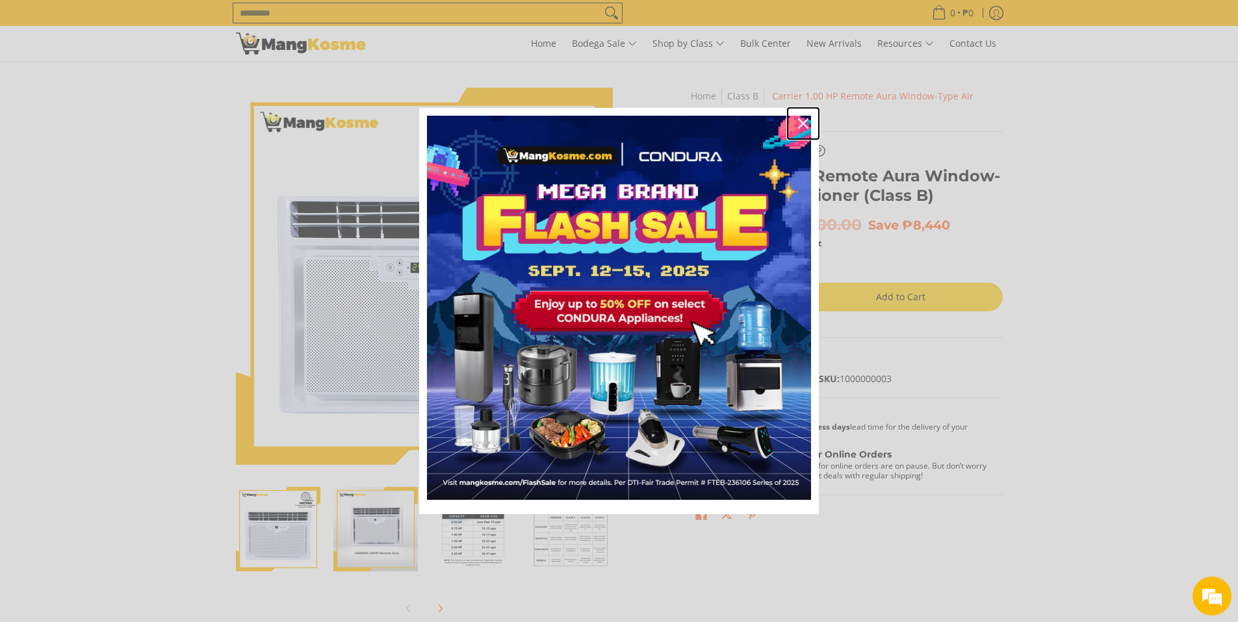
click at [803, 122] on icon "close icon" at bounding box center [803, 123] width 10 height 10
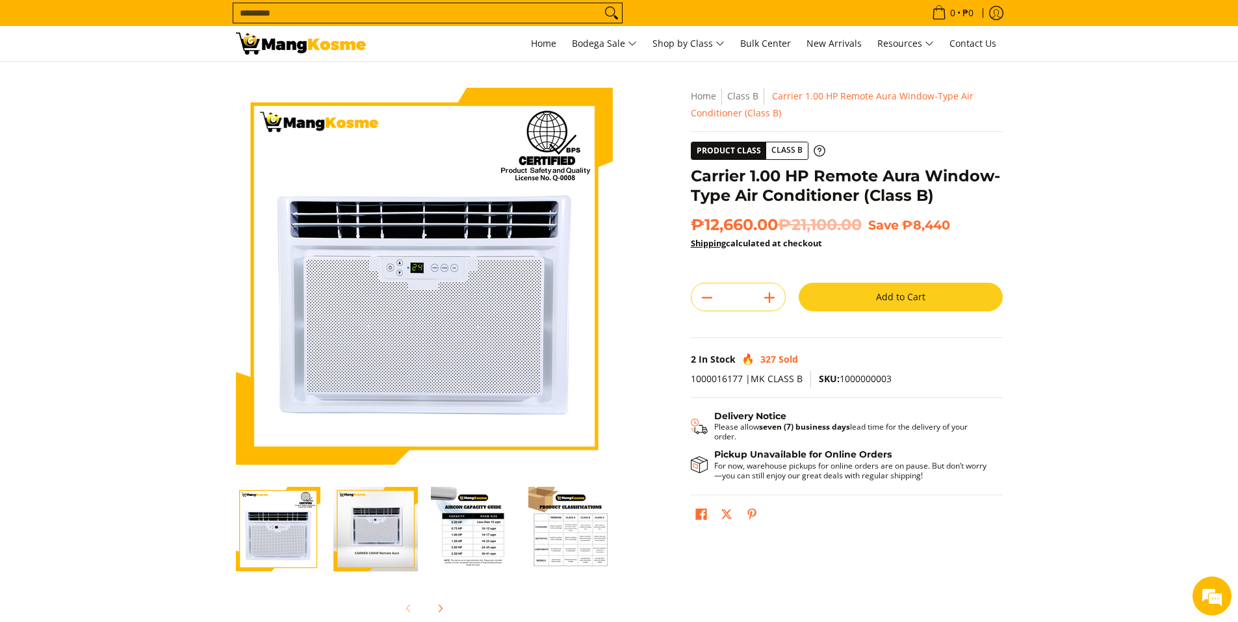
click at [478, 533] on img "Carrier 1.00 HP Remote Aura Window-Type Air Conditioner (Class B)-3" at bounding box center [473, 529] width 84 height 84
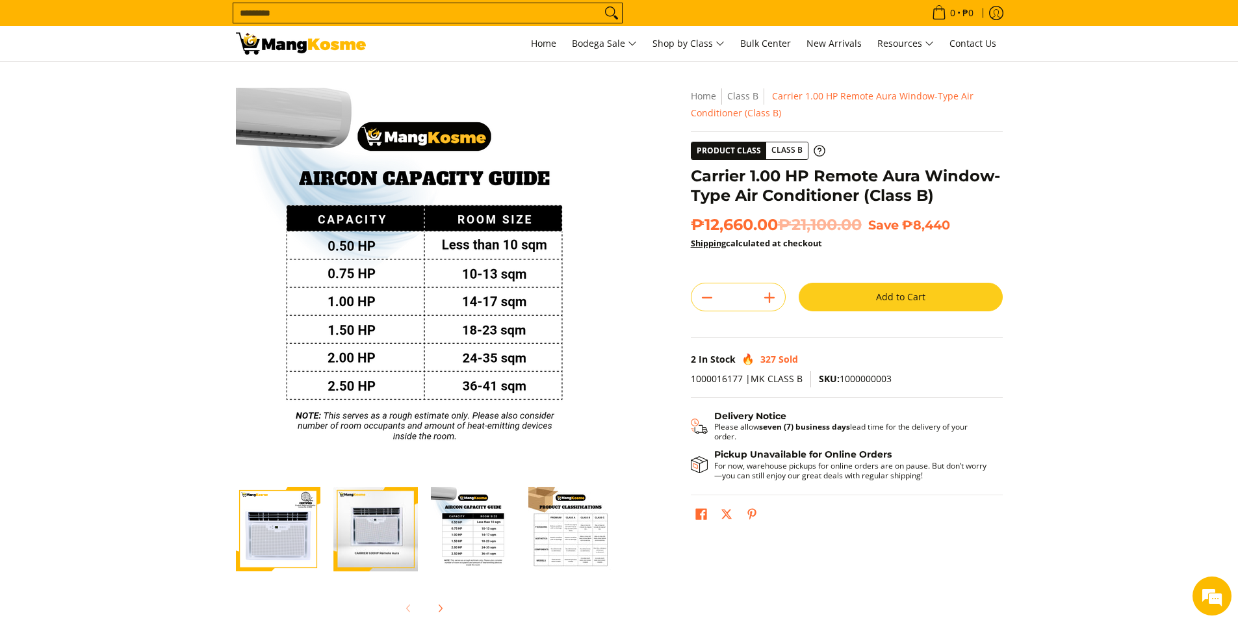
click at [563, 527] on img "Carrier 1.00 HP Remote Aura Window-Type Air Conditioner (Class B)-4" at bounding box center [570, 529] width 84 height 84
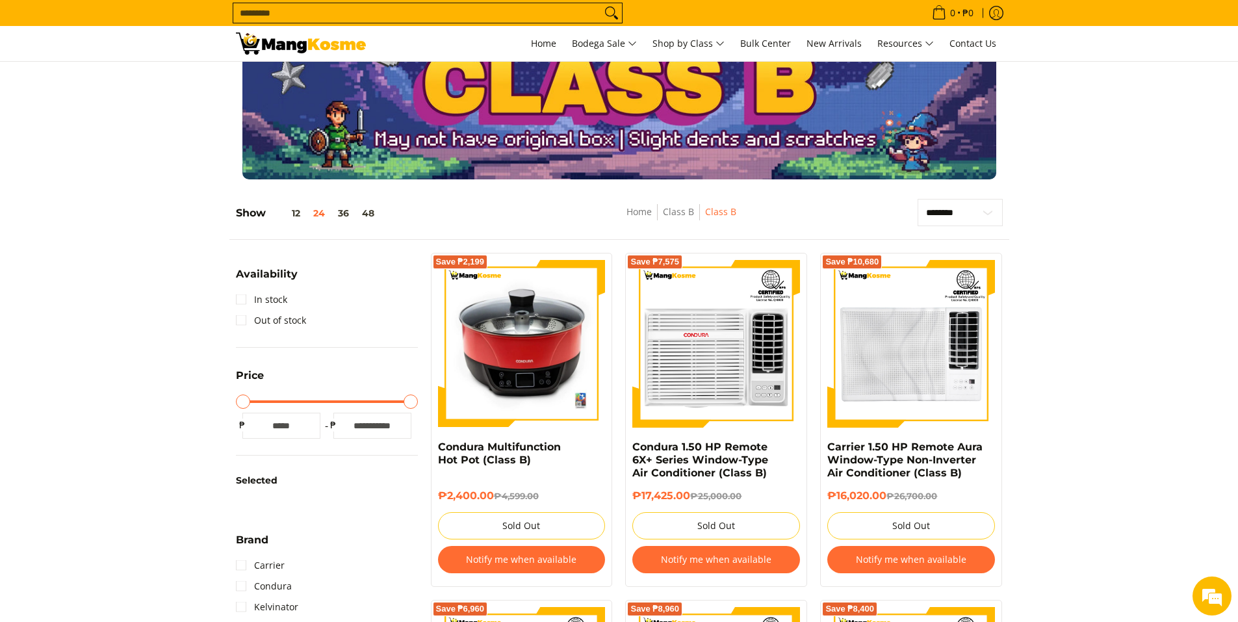
scroll to position [174, 0]
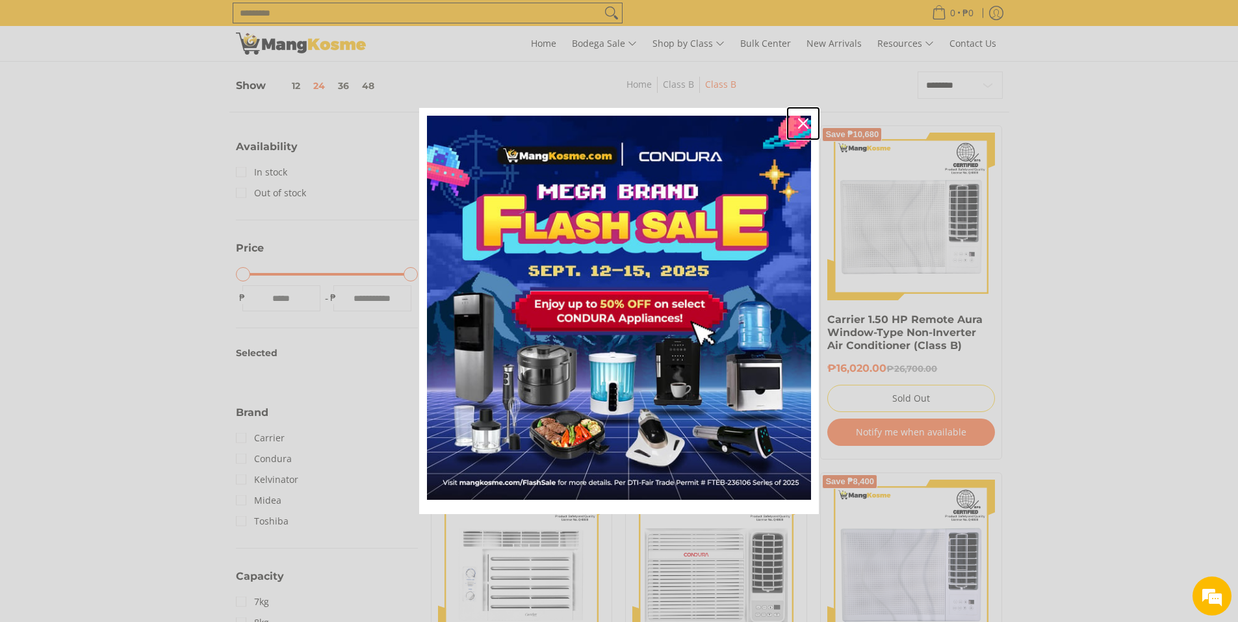
click at [802, 125] on icon "close icon" at bounding box center [803, 123] width 10 height 10
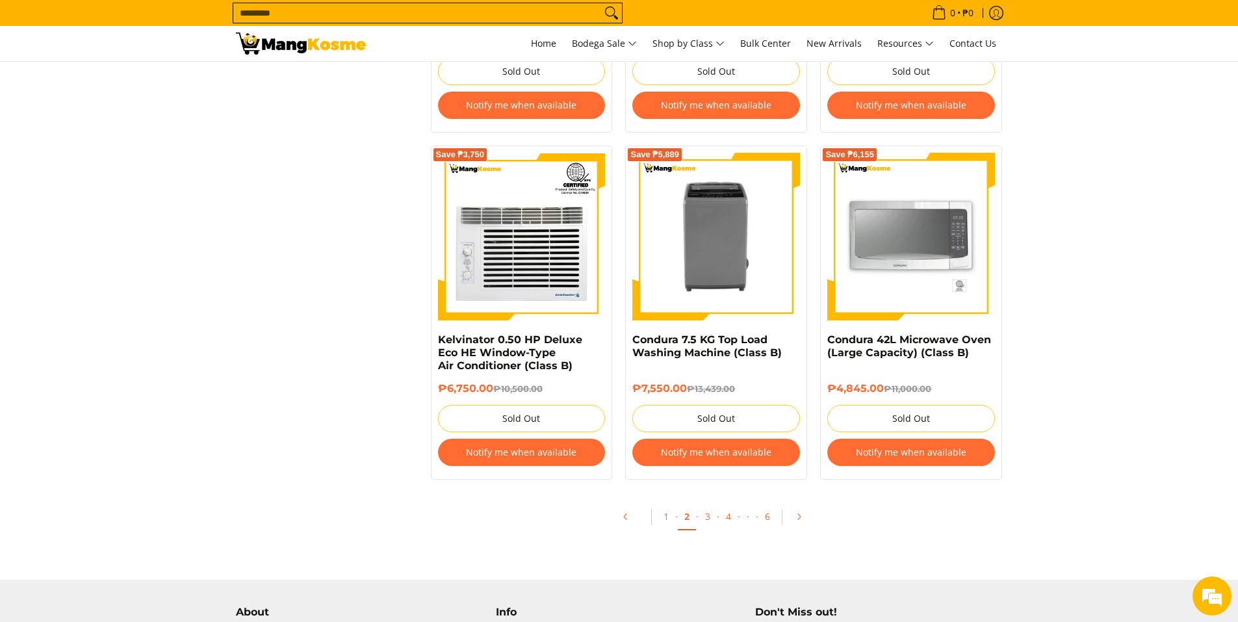
scroll to position [2599, 0]
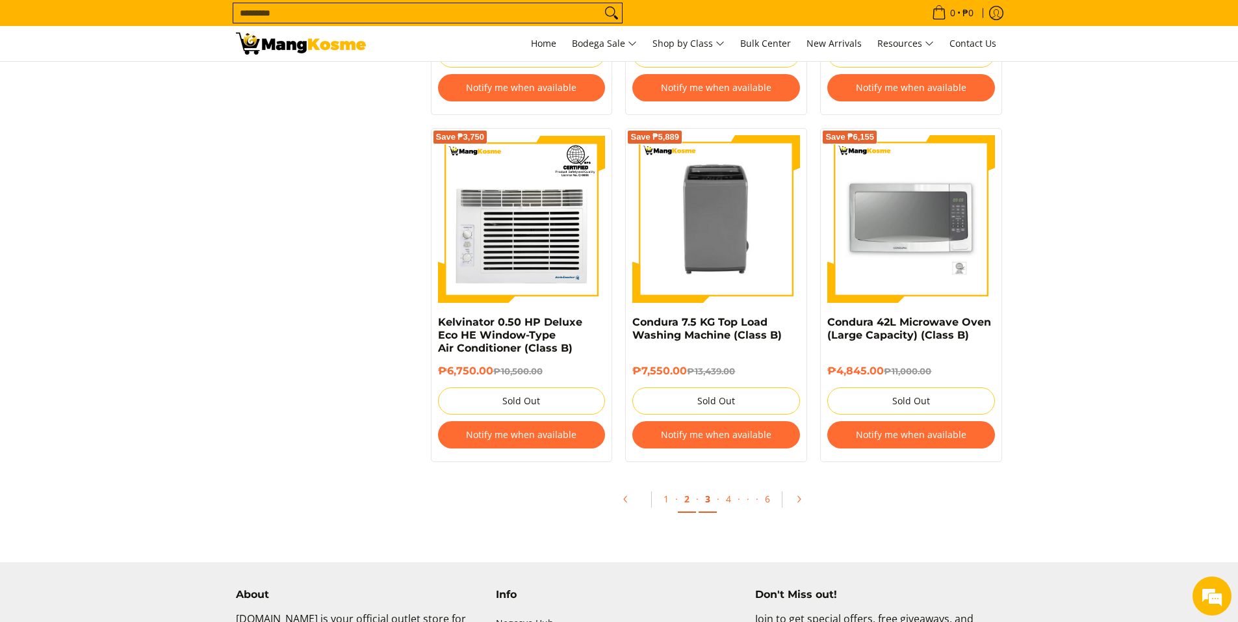
click at [706, 498] on link "3" at bounding box center [708, 499] width 18 height 27
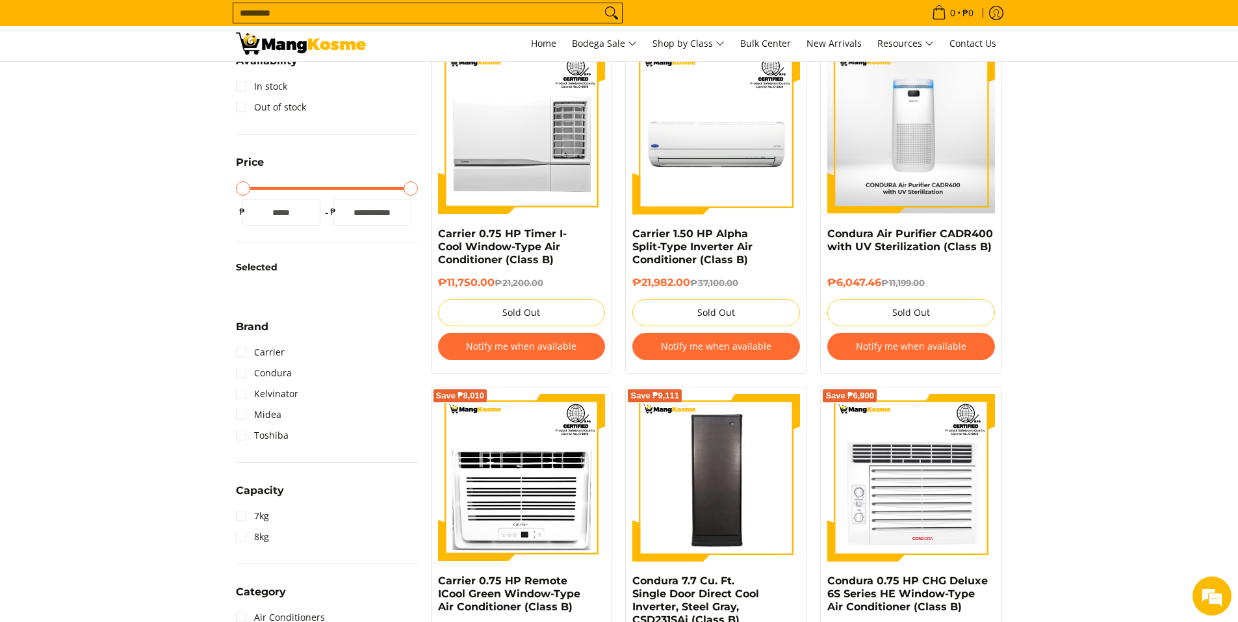
scroll to position [260, 0]
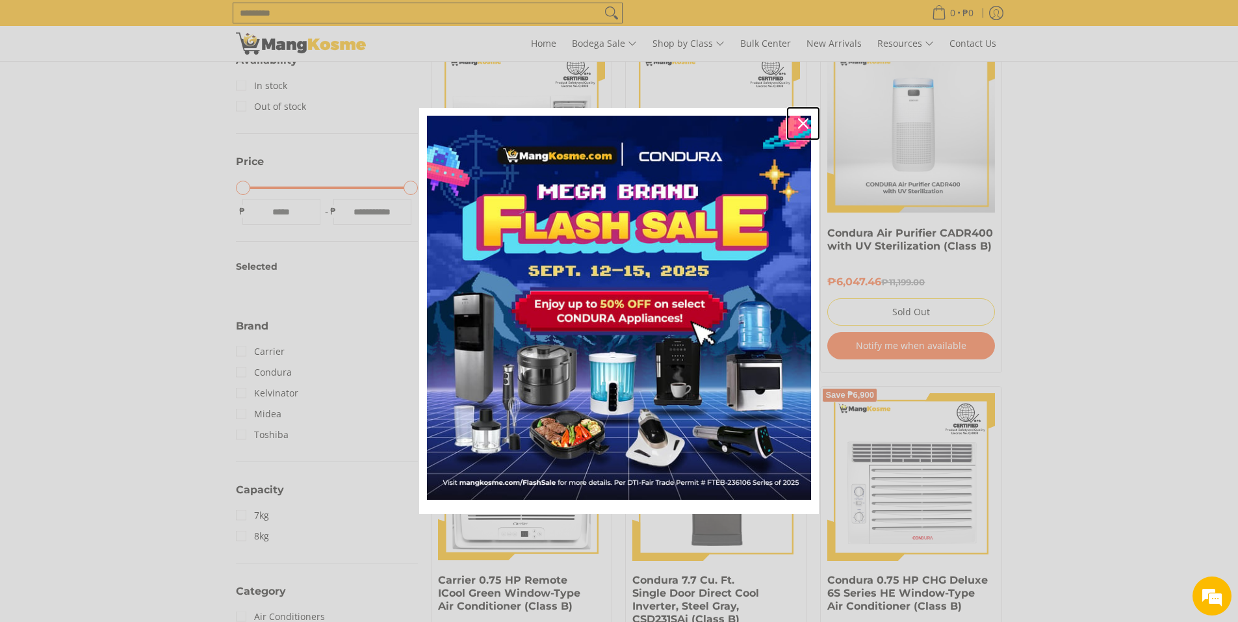
click at [801, 123] on icon "close icon" at bounding box center [803, 123] width 10 height 10
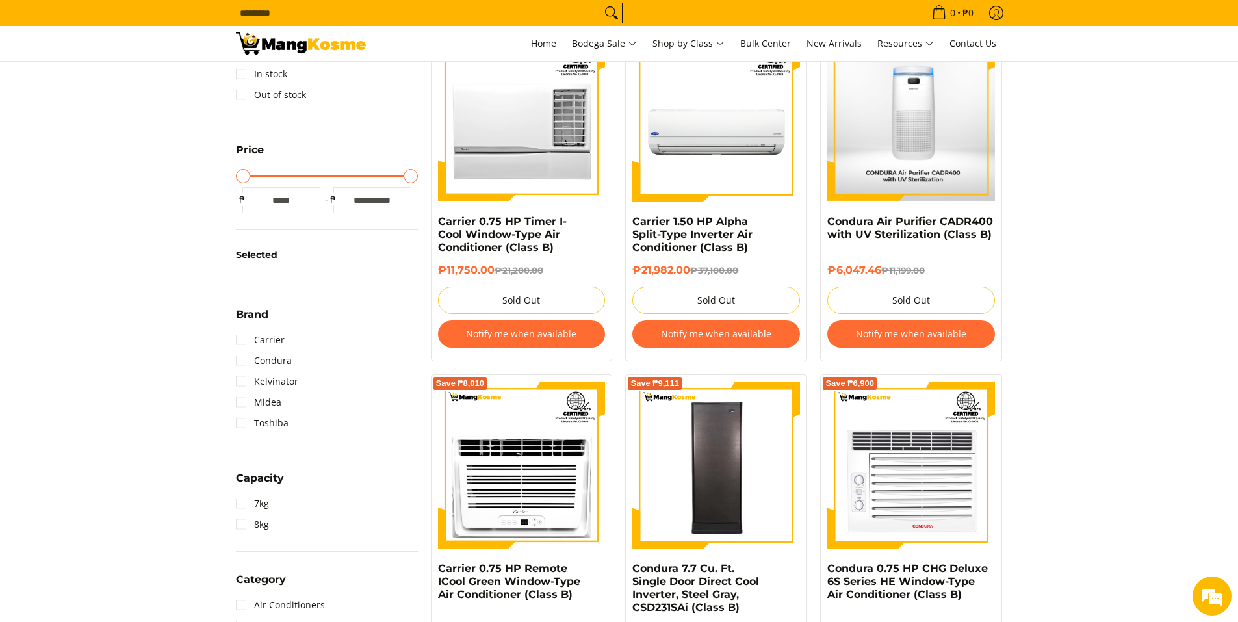
scroll to position [0, 0]
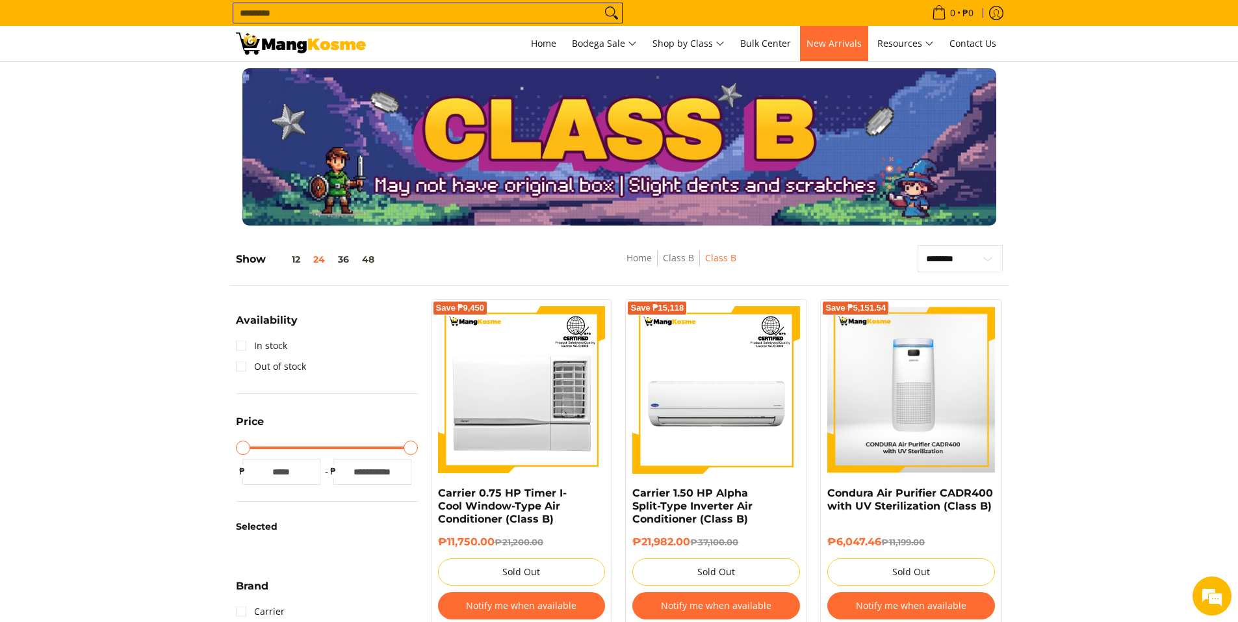
click at [830, 49] on span "New Arrivals" at bounding box center [833, 43] width 55 height 12
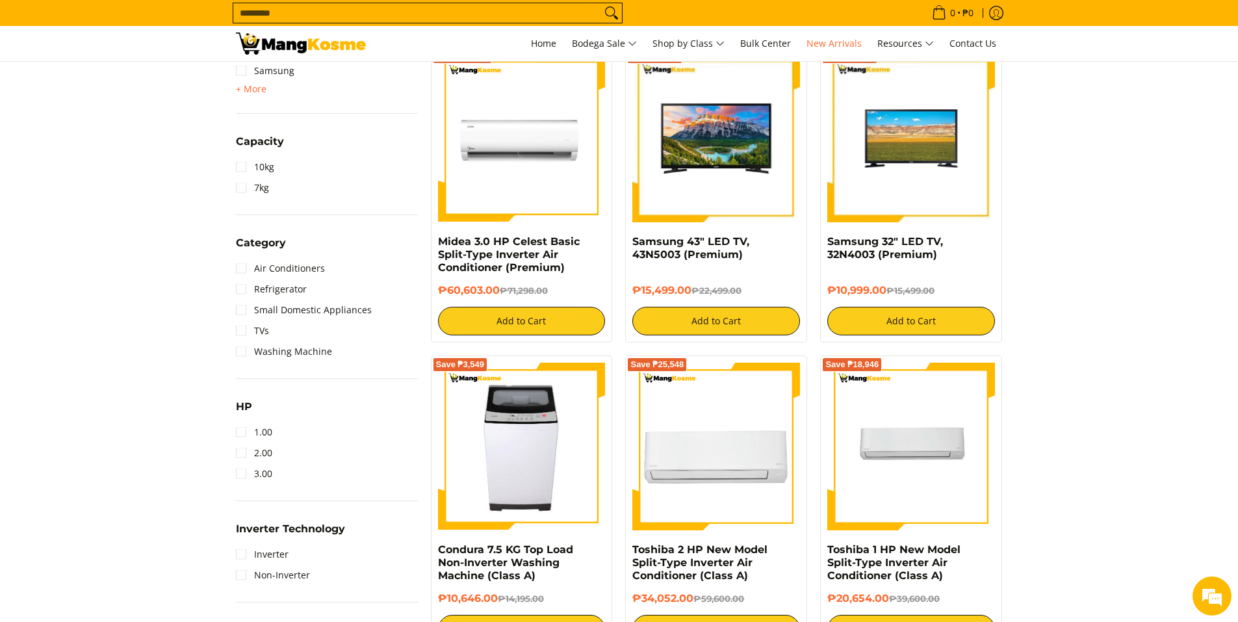
scroll to position [606, 0]
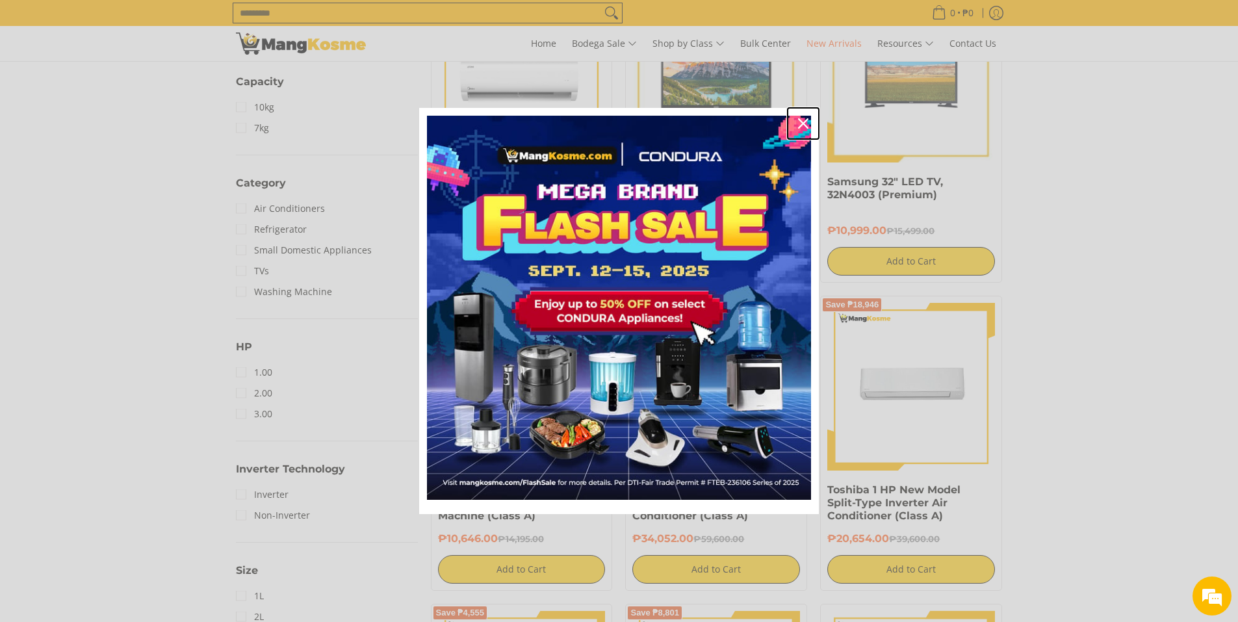
drag, startPoint x: 804, startPoint y: 124, endPoint x: 814, endPoint y: 136, distance: 15.2
click at [805, 125] on icon "close icon" at bounding box center [803, 123] width 10 height 10
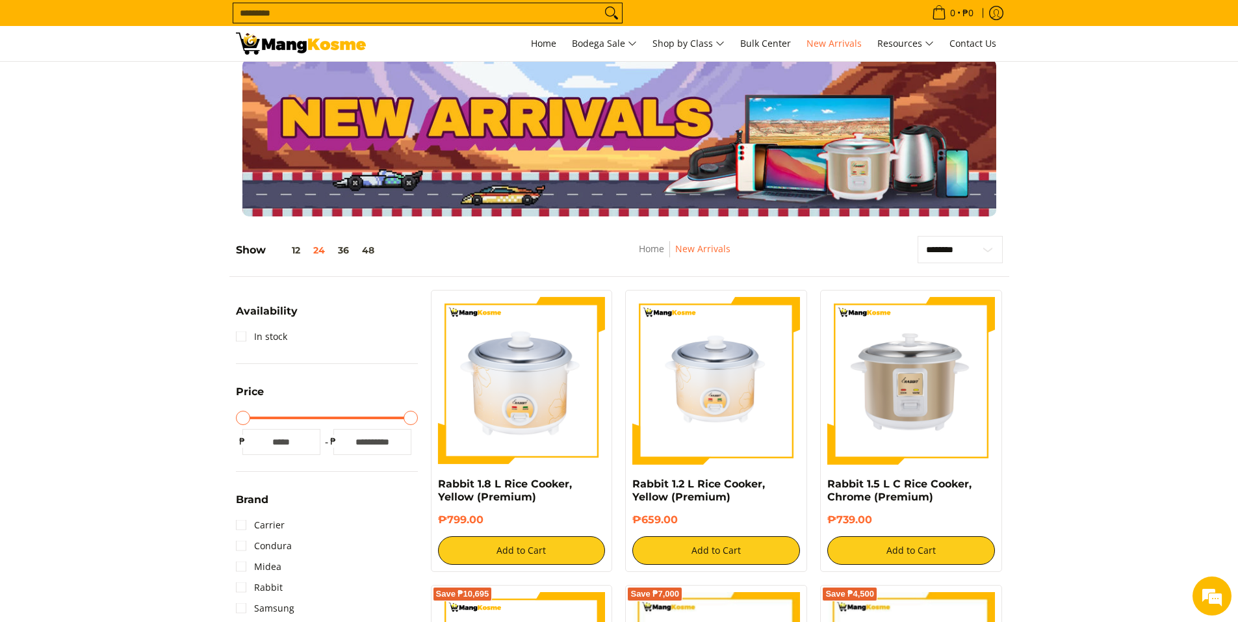
scroll to position [0, 0]
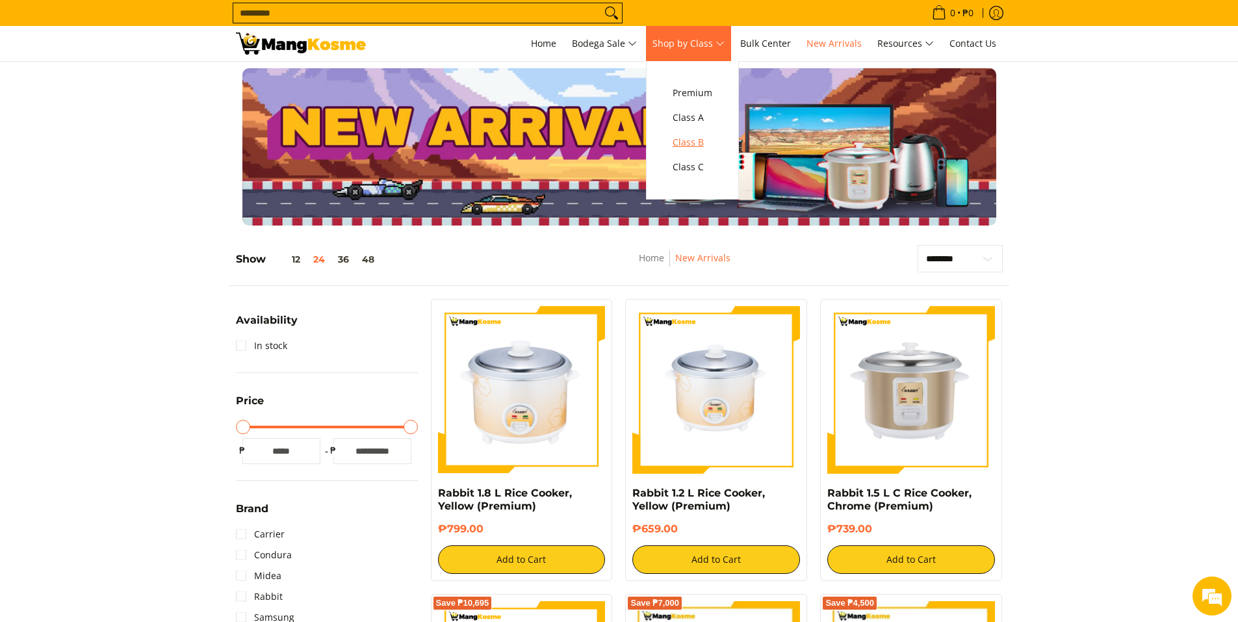
click at [698, 142] on span "Class B" at bounding box center [693, 143] width 40 height 16
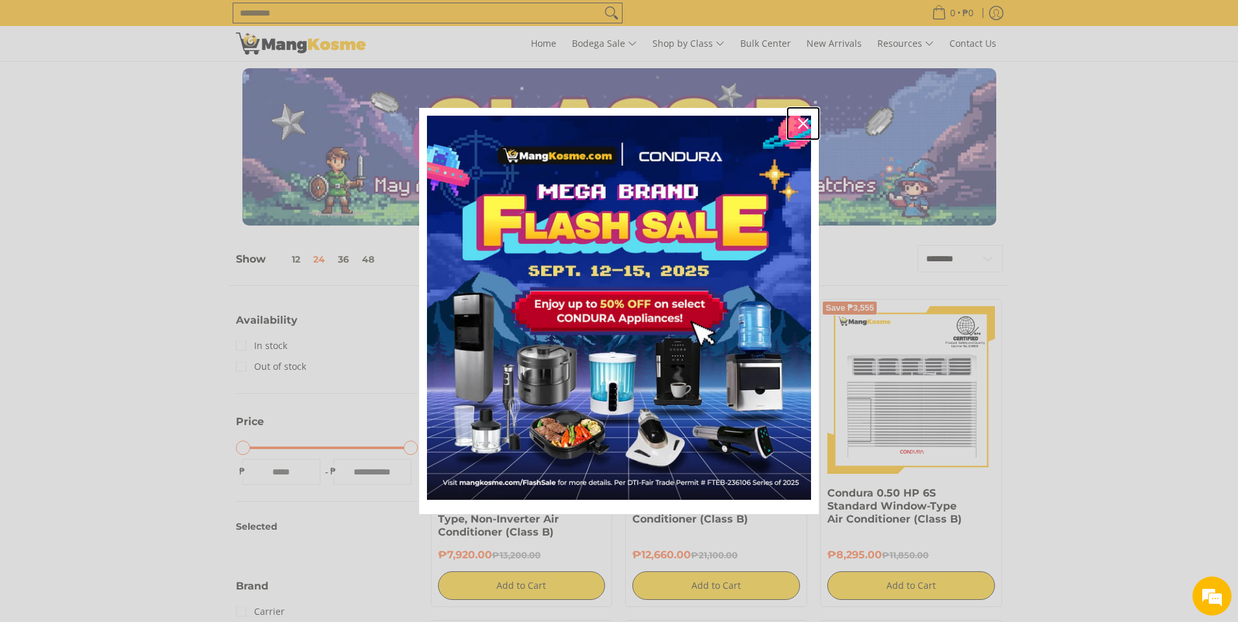
click at [804, 122] on icon "close icon" at bounding box center [803, 123] width 10 height 10
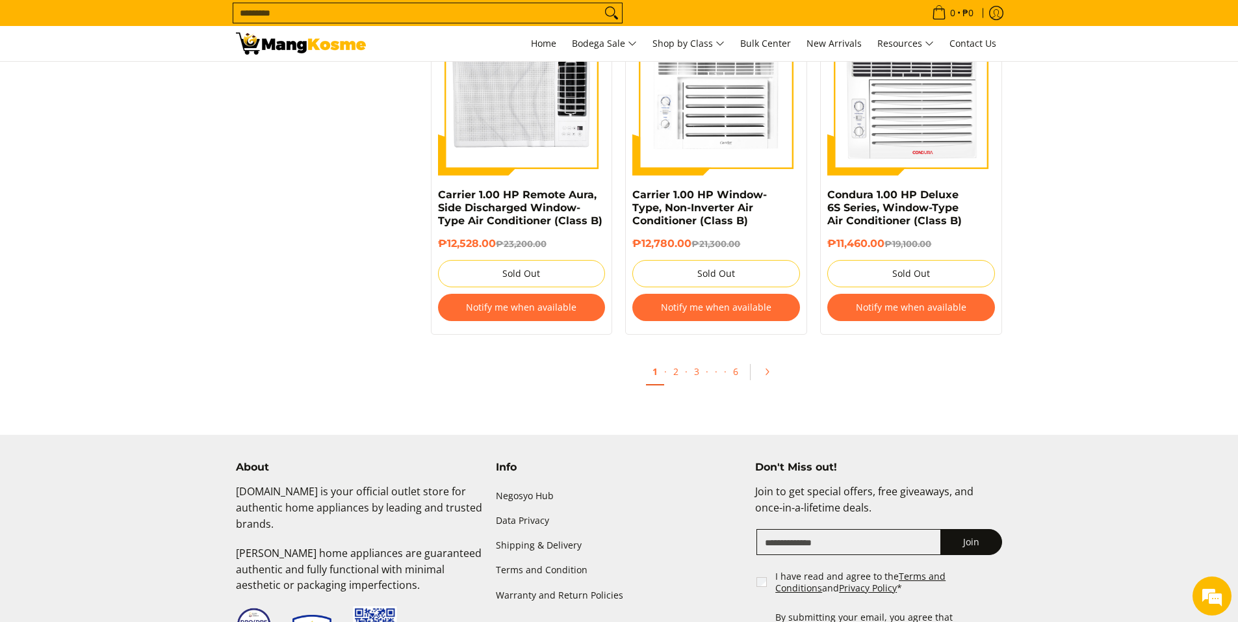
scroll to position [2686, 0]
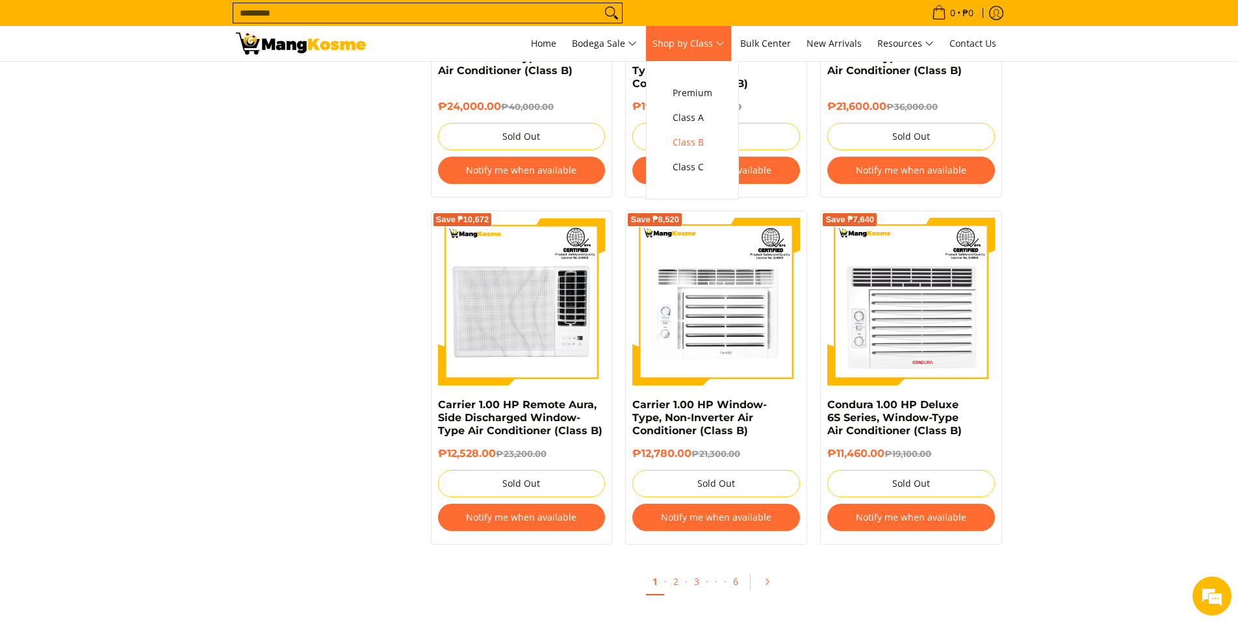
click at [685, 44] on span "Shop by Class" at bounding box center [688, 44] width 72 height 16
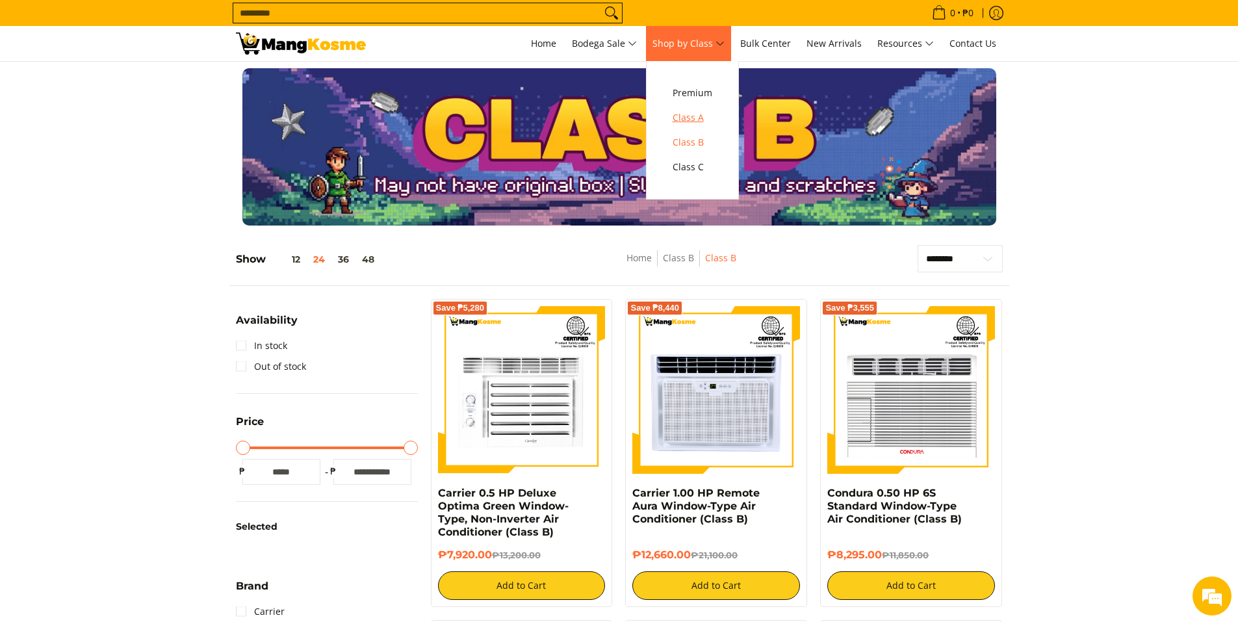
click at [697, 118] on span "Class A" at bounding box center [693, 118] width 40 height 16
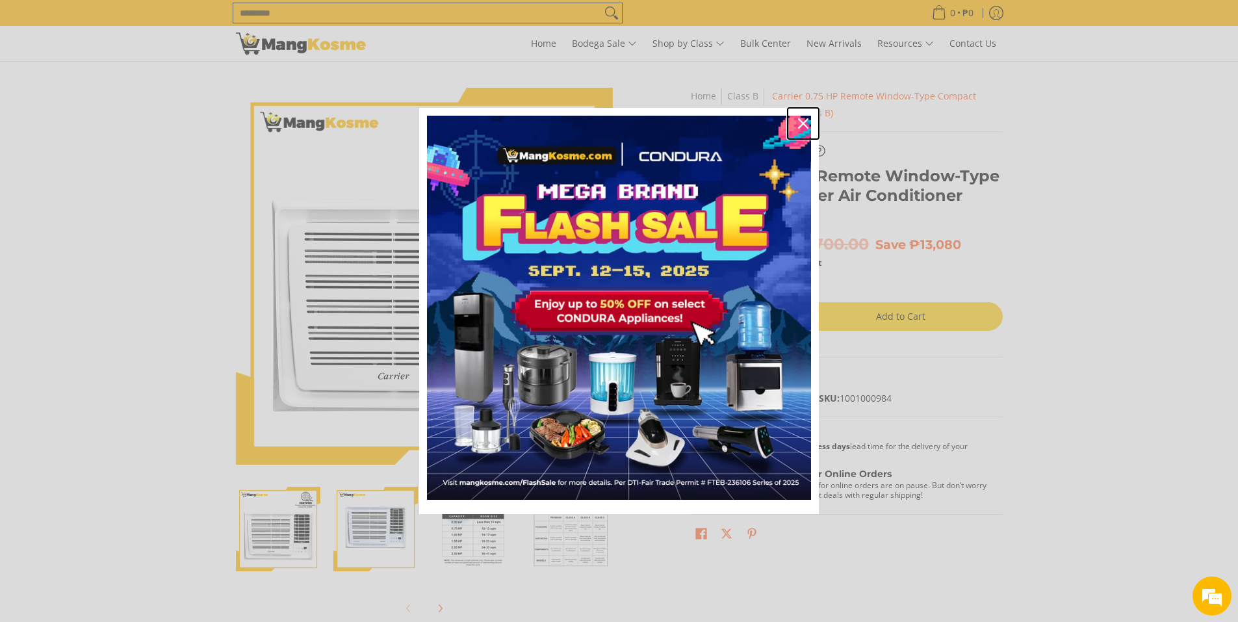
click at [806, 123] on icon "close icon" at bounding box center [803, 123] width 10 height 10
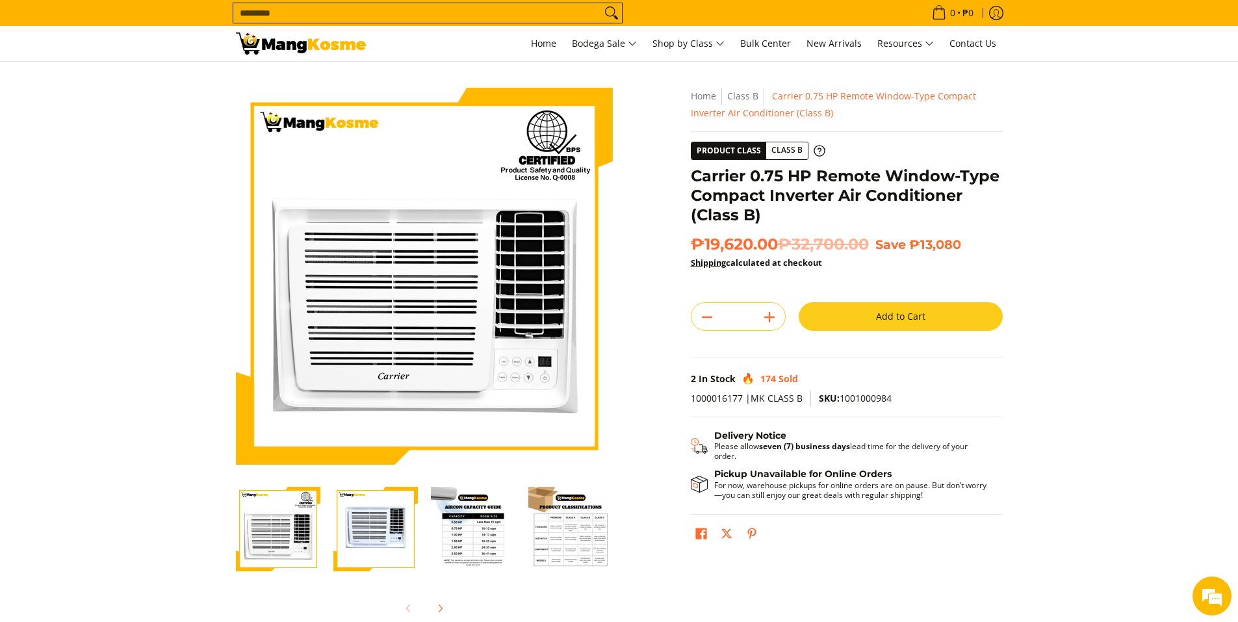
click at [466, 539] on img "Carrier 0.75 HP Remote Window-Type Compact Inverter Air Conditioner (Class B)-3" at bounding box center [473, 529] width 84 height 84
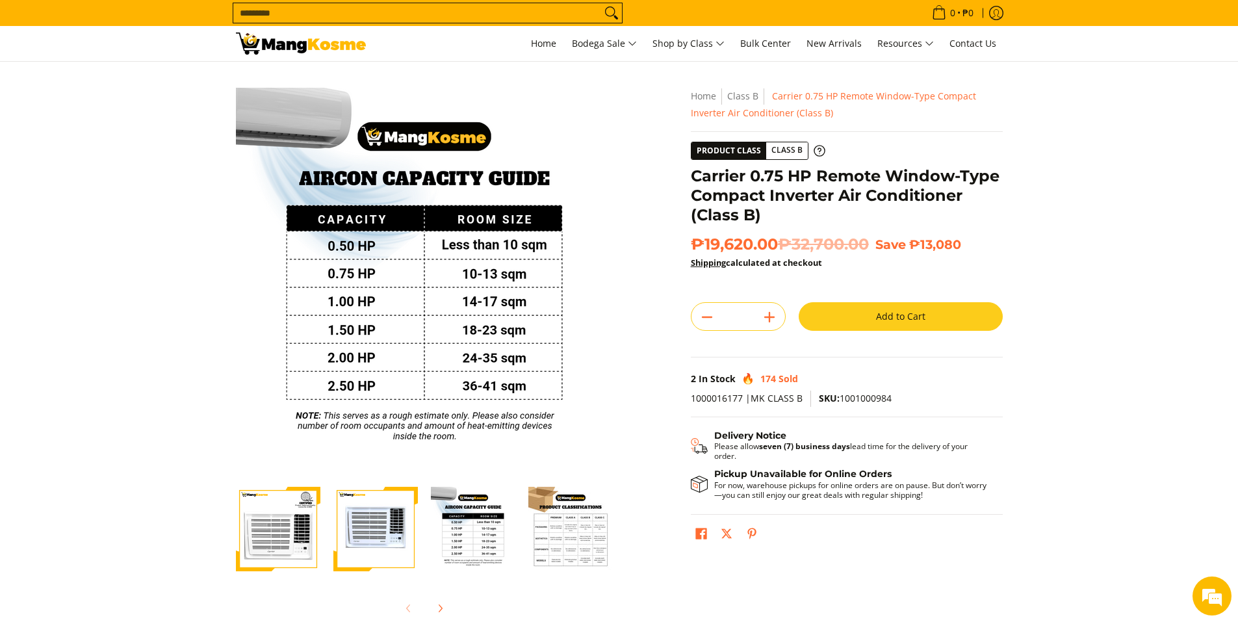
click at [576, 540] on img "Carrier 0.75 HP Remote Window-Type Compact Inverter Air Conditioner (Class B)-4" at bounding box center [570, 529] width 84 height 84
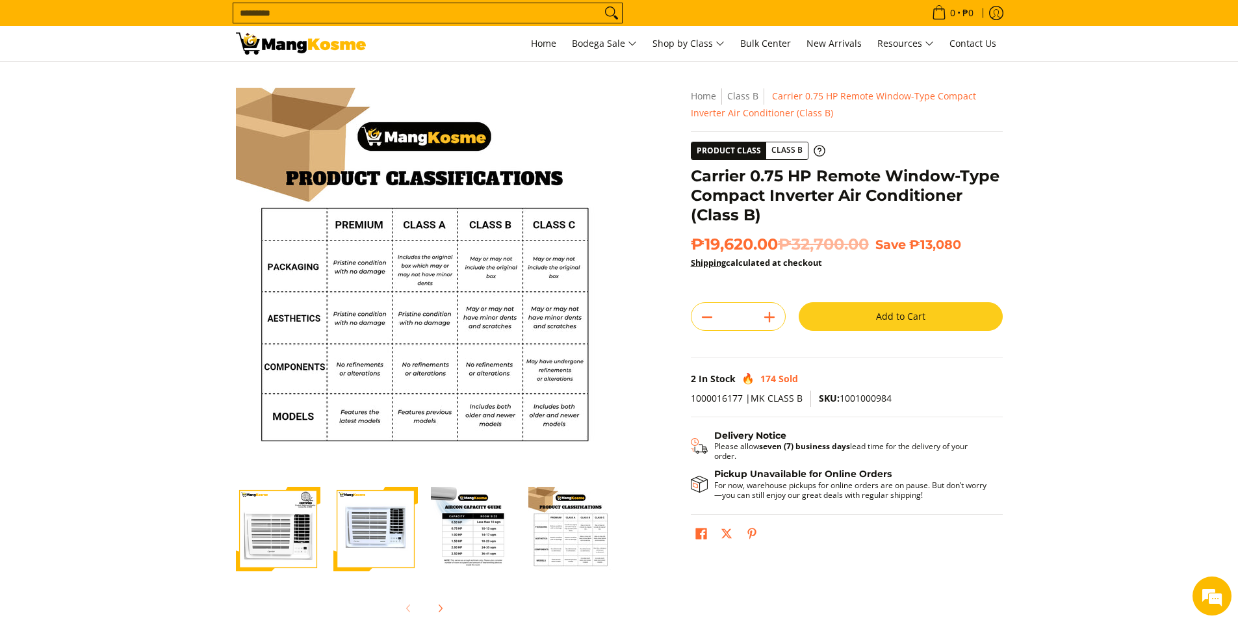
click at [1150, 380] on section "Skip to Main Content Enable zoom Disable zoom Enable zoom Disable zoom Enable z…" at bounding box center [619, 358] width 1238 height 593
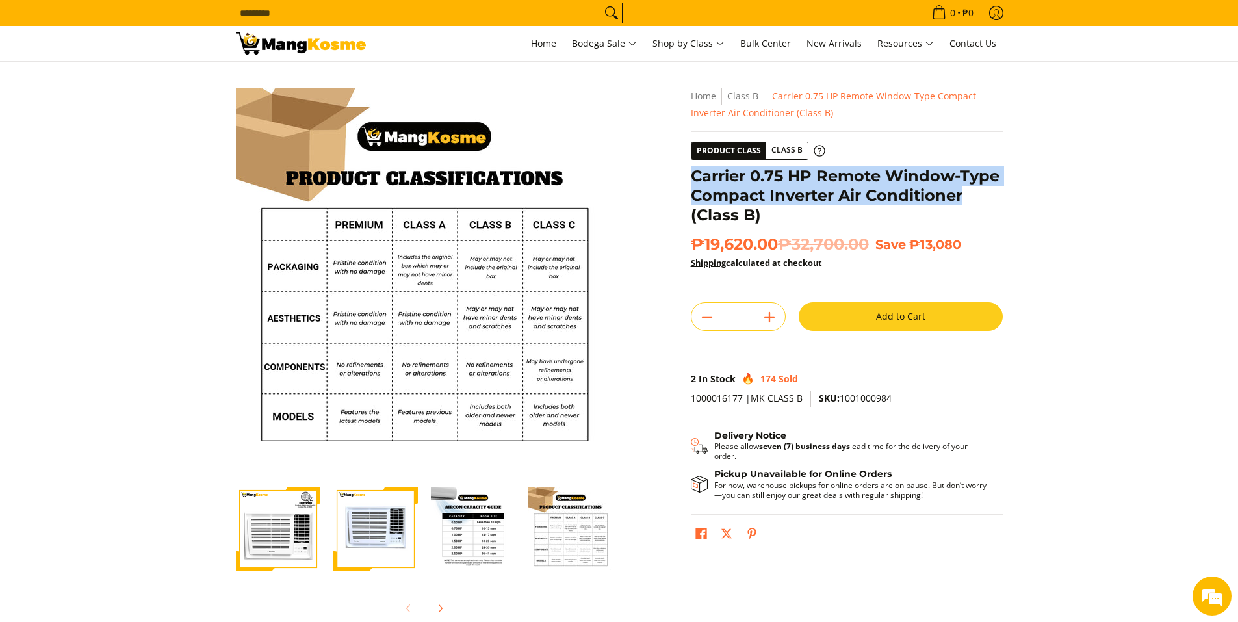
drag, startPoint x: 696, startPoint y: 177, endPoint x: 966, endPoint y: 192, distance: 270.1
click at [966, 192] on h1 "Carrier 0.75 HP Remote Window-Type Compact Inverter Air Conditioner (Class B)" at bounding box center [847, 195] width 312 height 58
click at [387, 513] on img "Carrier 0.75 HP Remote Window-Type Compact Inverter Air Conditioner (Class B)-2" at bounding box center [375, 529] width 84 height 84
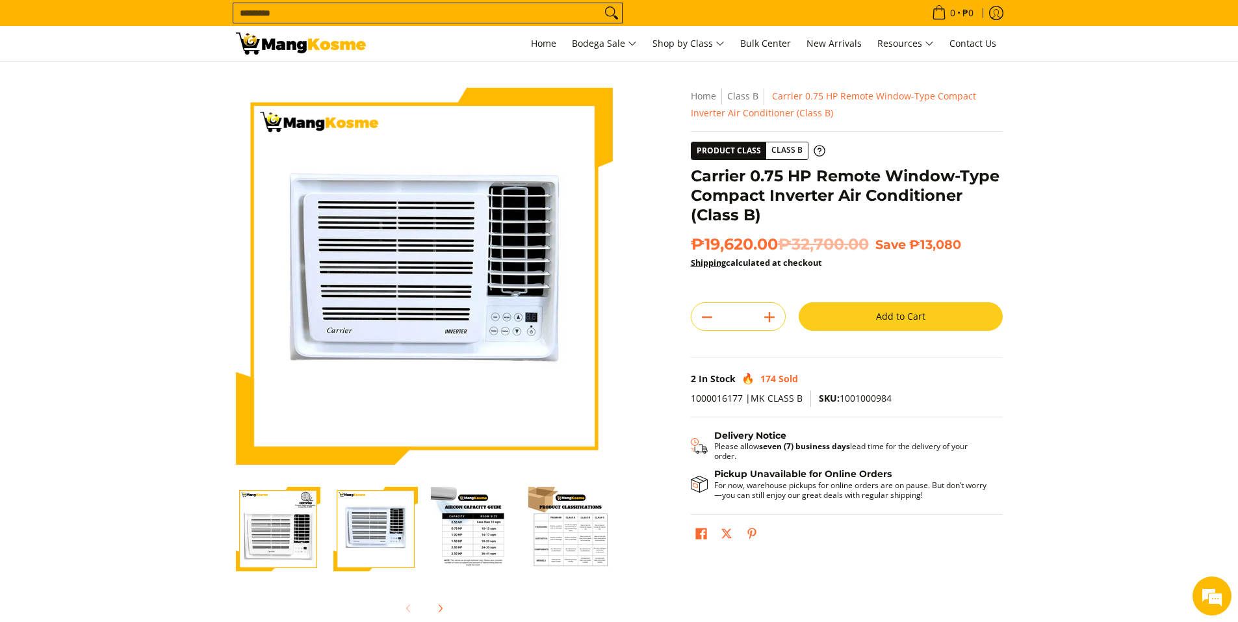
click at [1178, 292] on section "Skip to Main Content Enable zoom Disable zoom Enable zoom Disable zoom Enable z…" at bounding box center [619, 358] width 1238 height 593
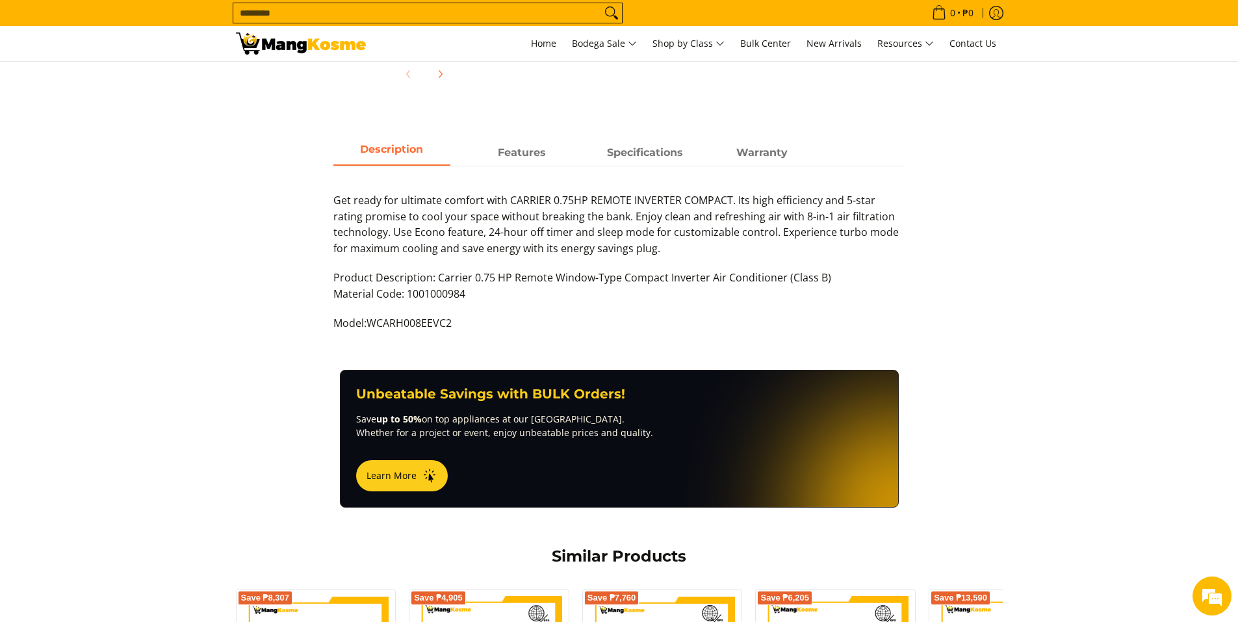
scroll to position [520, 0]
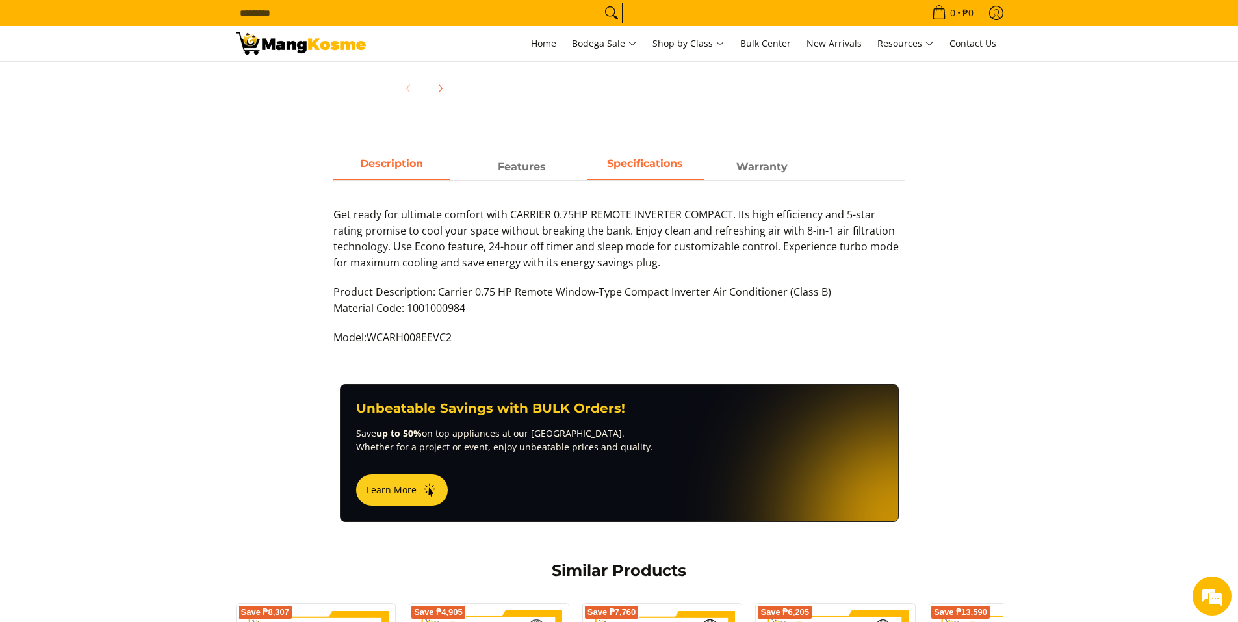
click at [632, 167] on span "Specifications" at bounding box center [645, 166] width 117 height 23
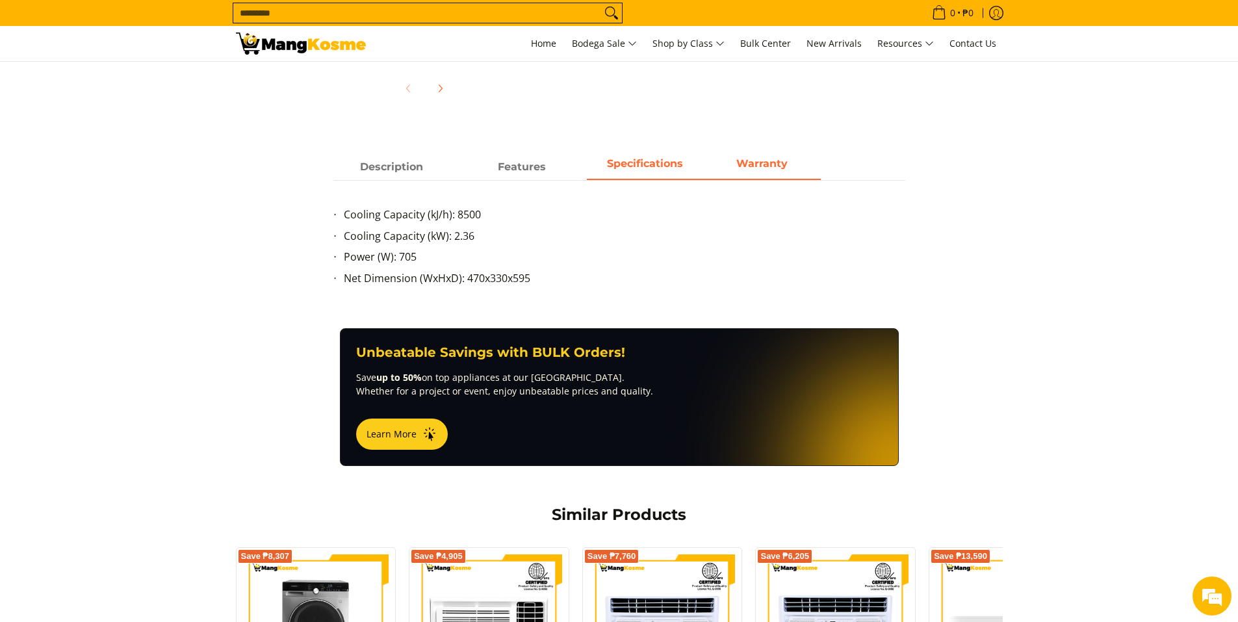
click at [769, 178] on span "Warranty" at bounding box center [762, 166] width 117 height 23
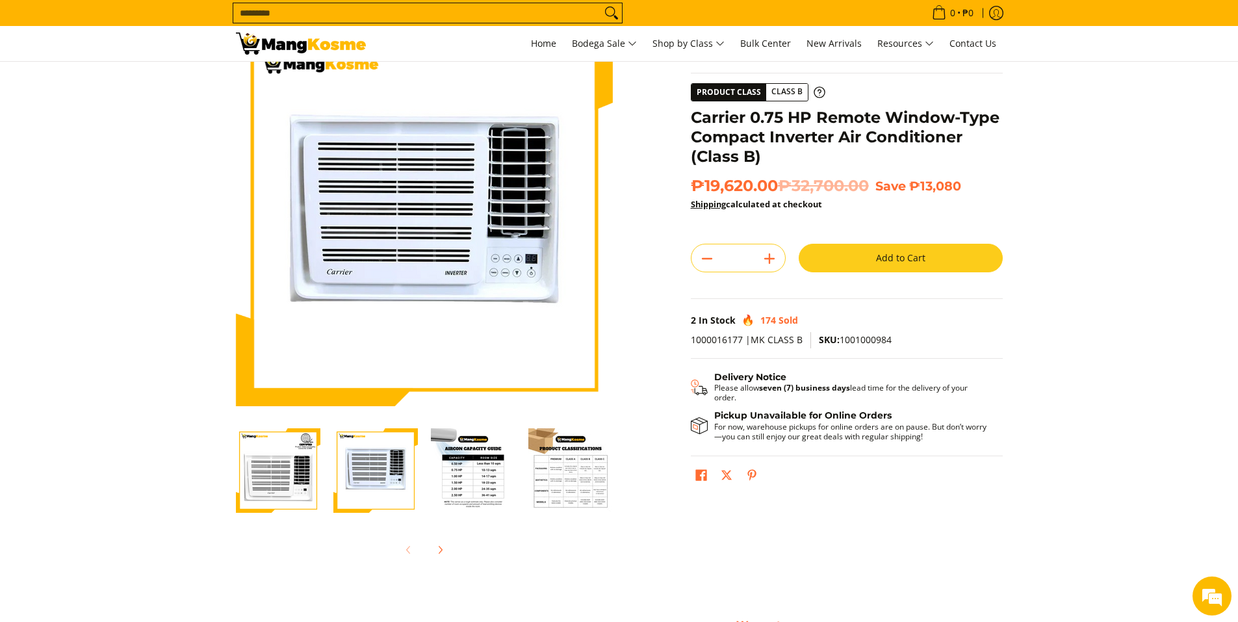
scroll to position [0, 0]
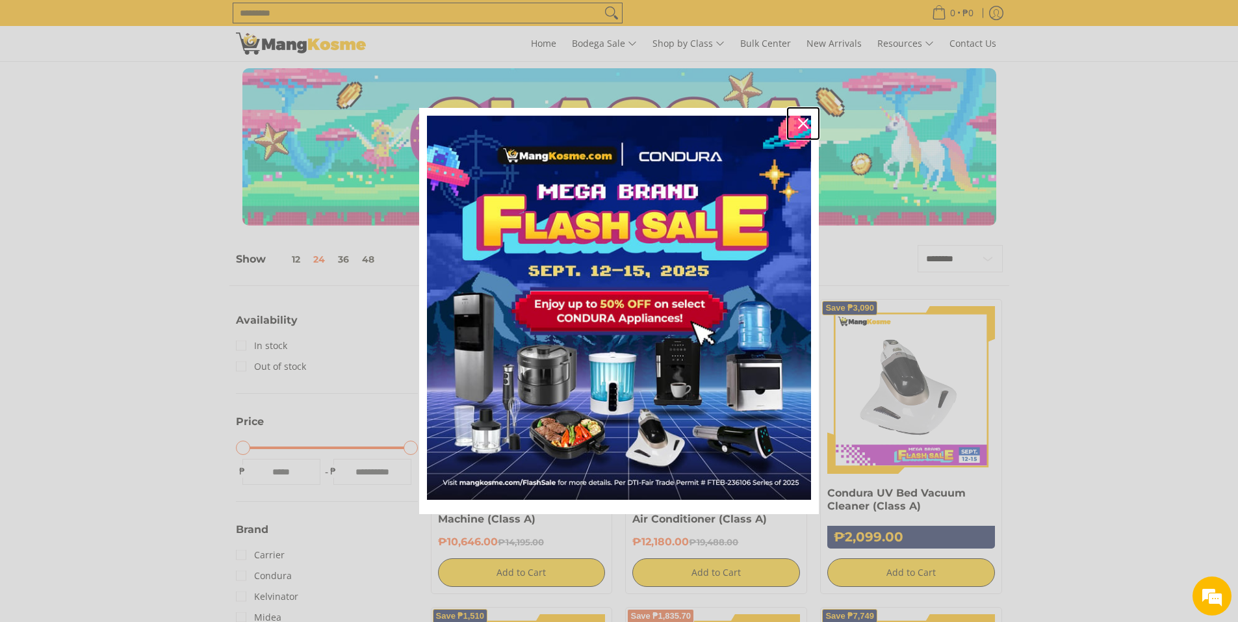
click at [806, 121] on icon "close icon" at bounding box center [803, 123] width 10 height 10
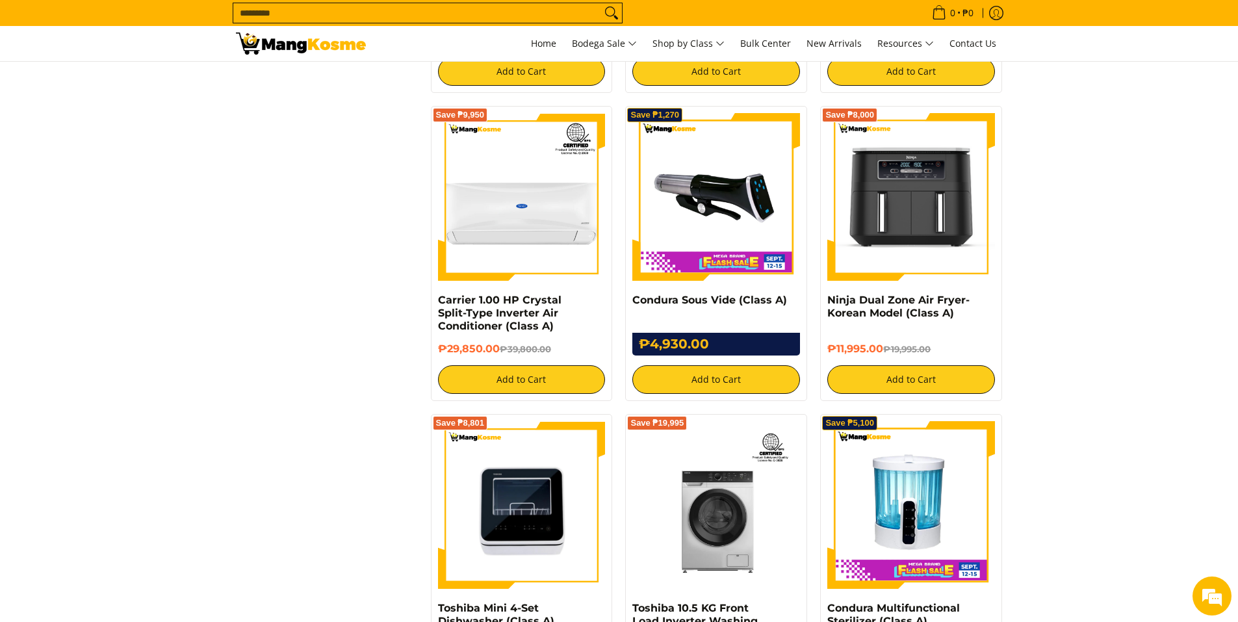
scroll to position [2253, 0]
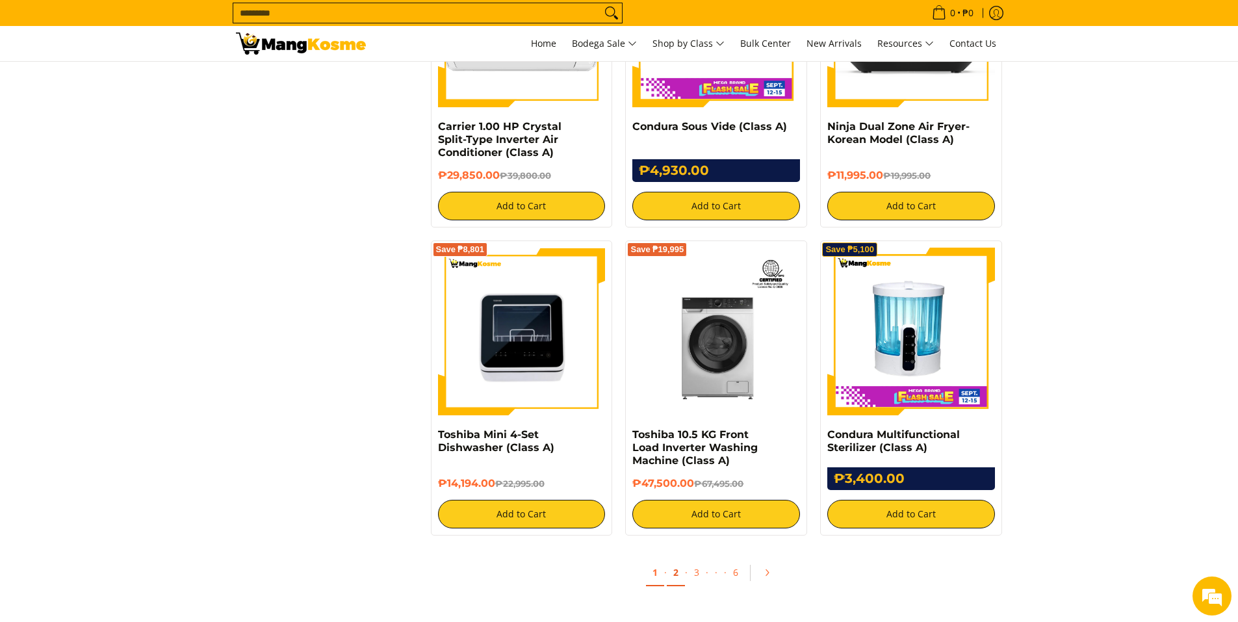
click at [678, 576] on link "2" at bounding box center [676, 573] width 18 height 27
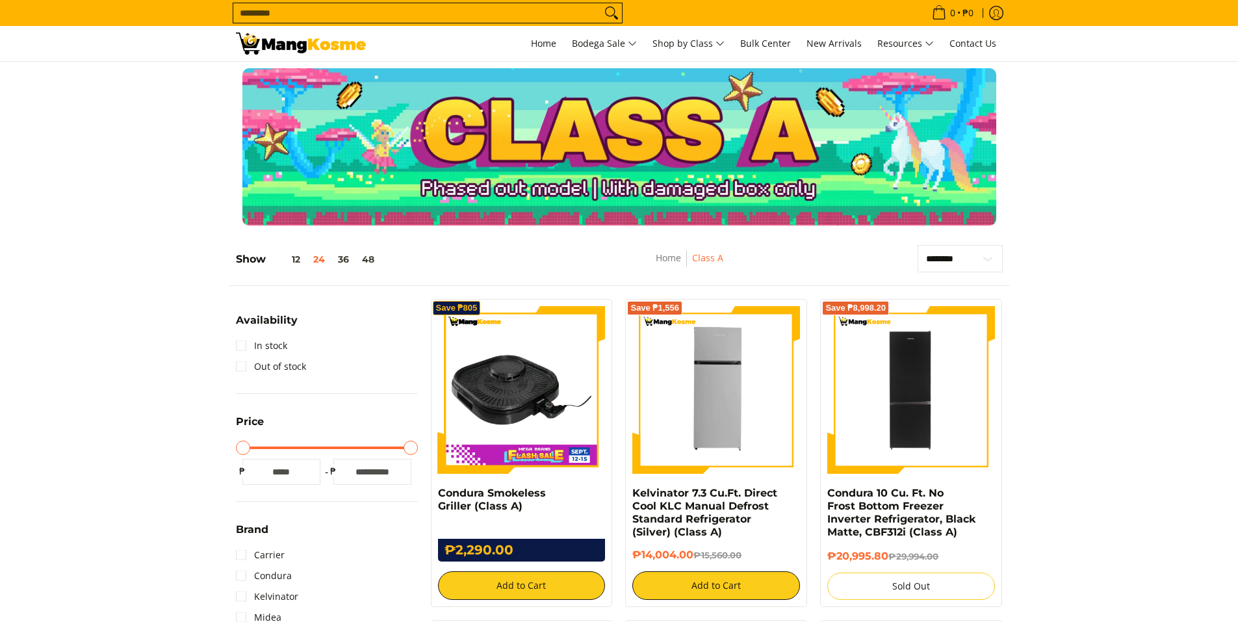
scroll to position [86, 0]
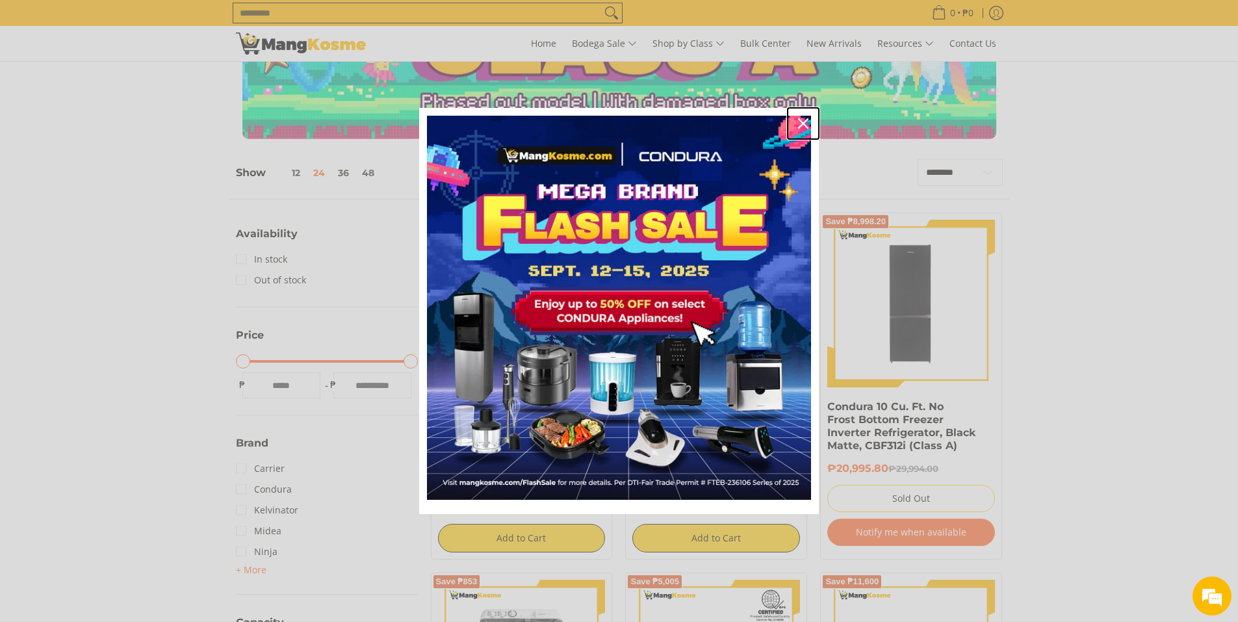
click at [803, 122] on icon "close icon" at bounding box center [803, 123] width 10 height 10
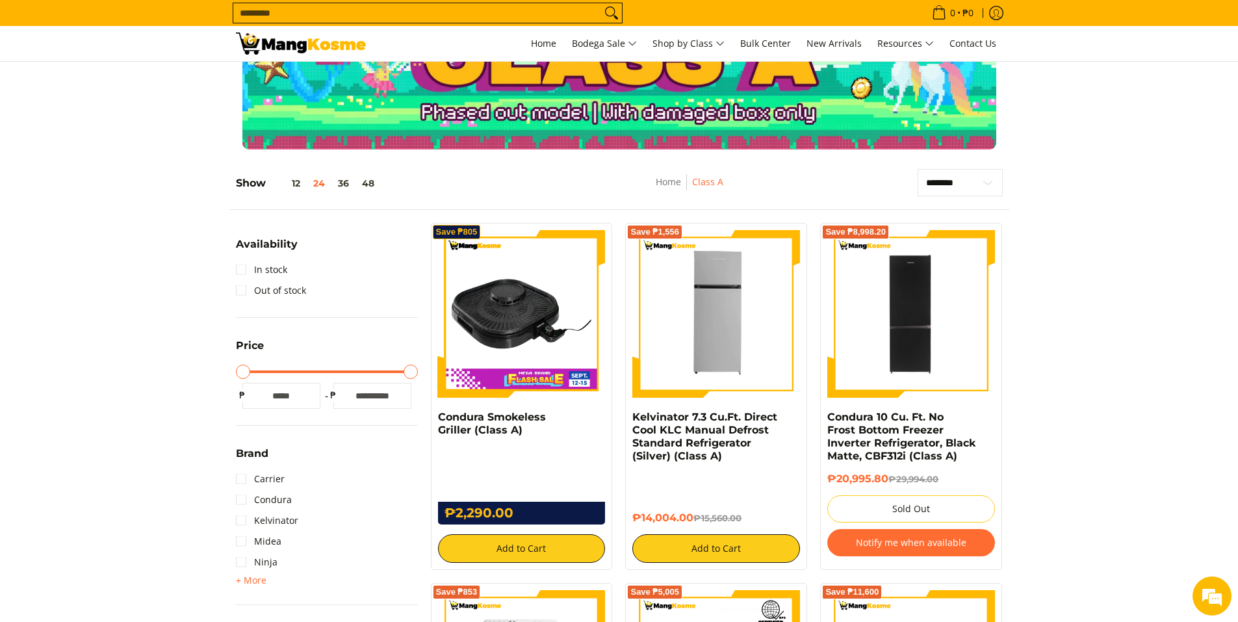
scroll to position [0, 0]
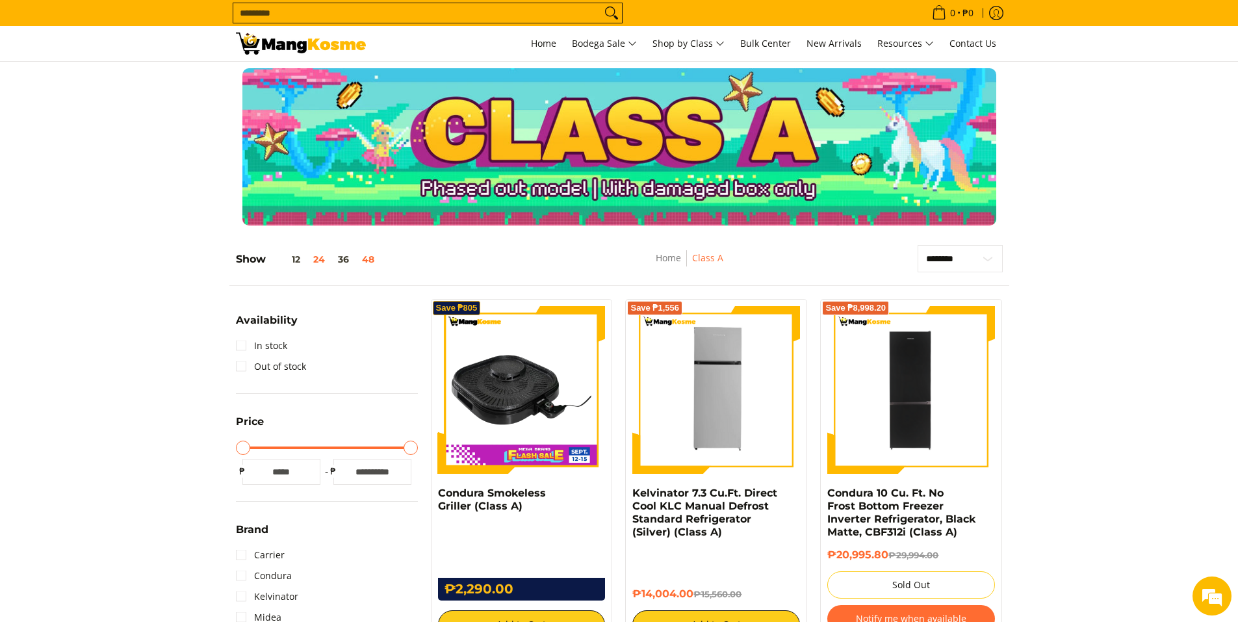
click at [376, 259] on button "48" at bounding box center [367, 259] width 25 height 10
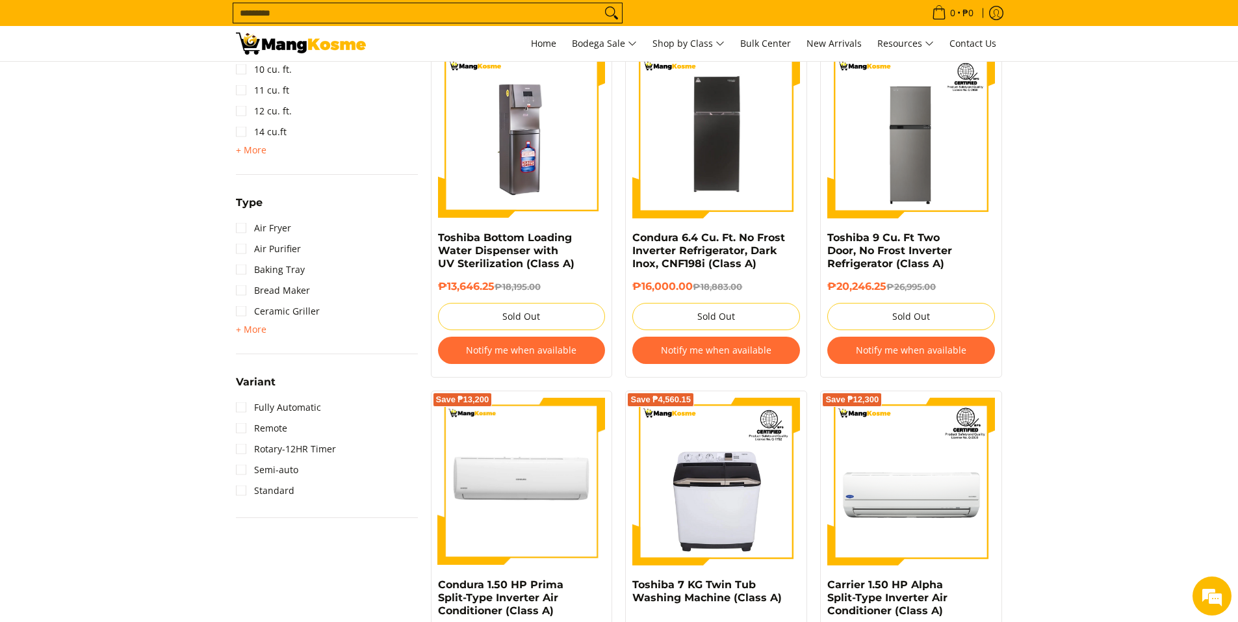
scroll to position [963, 0]
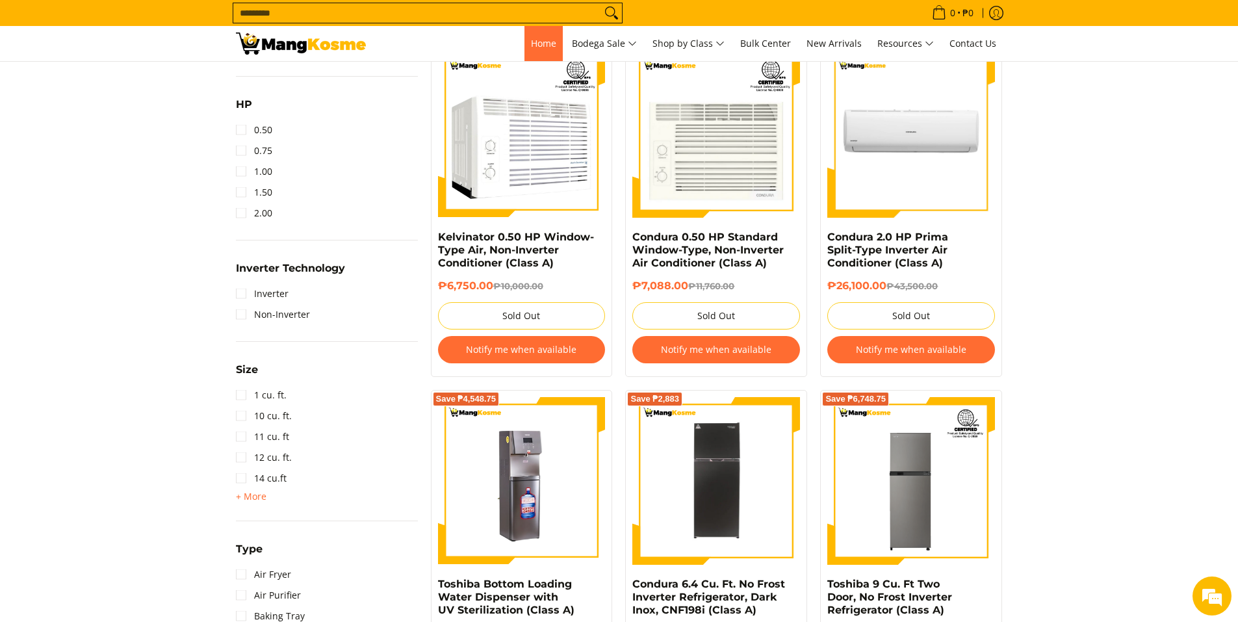
click at [546, 48] on span "Home" at bounding box center [543, 43] width 25 height 12
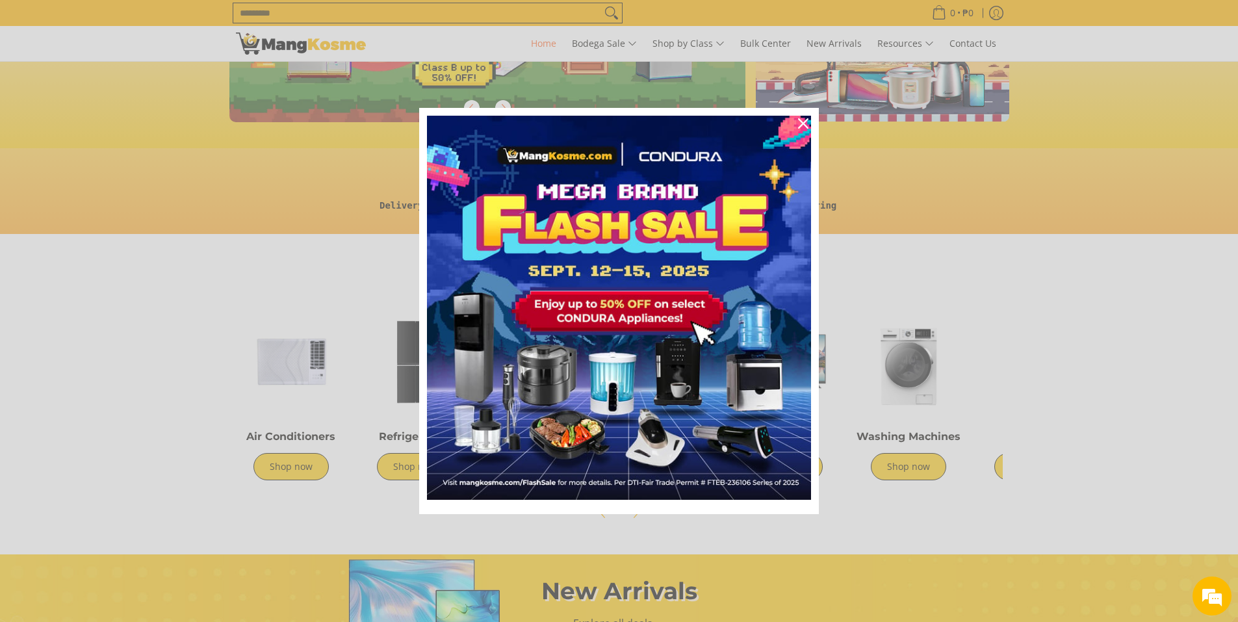
scroll to position [0, 517]
click at [801, 124] on icon "close icon" at bounding box center [803, 123] width 10 height 10
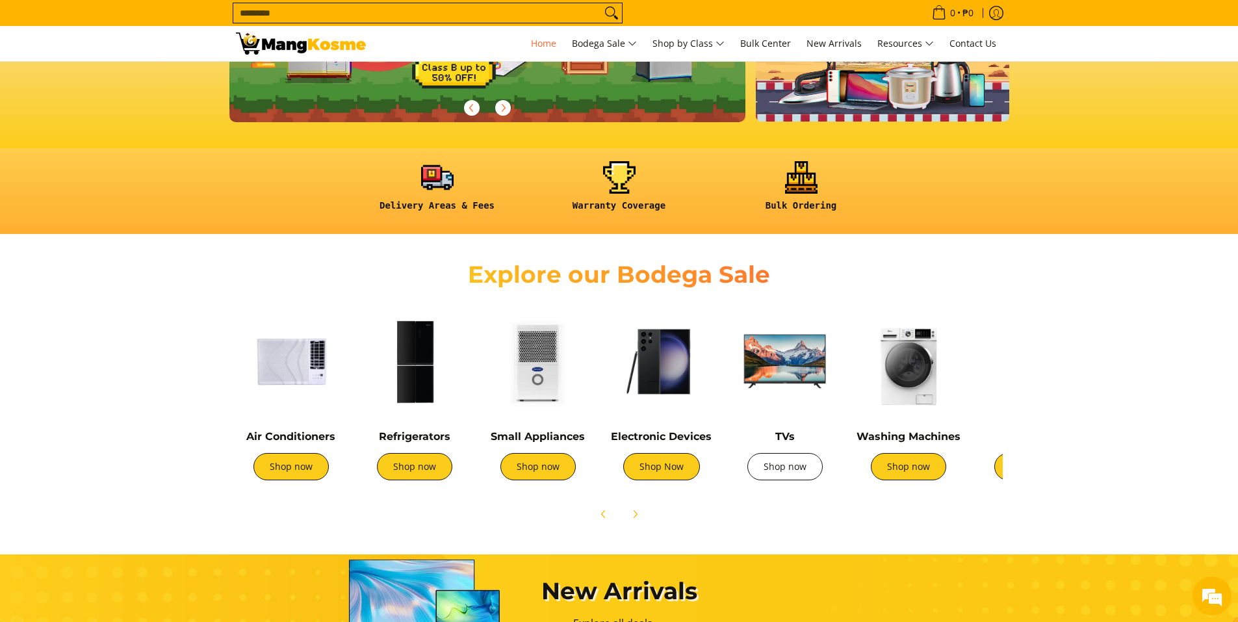
click at [798, 461] on link "Shop now" at bounding box center [784, 466] width 75 height 27
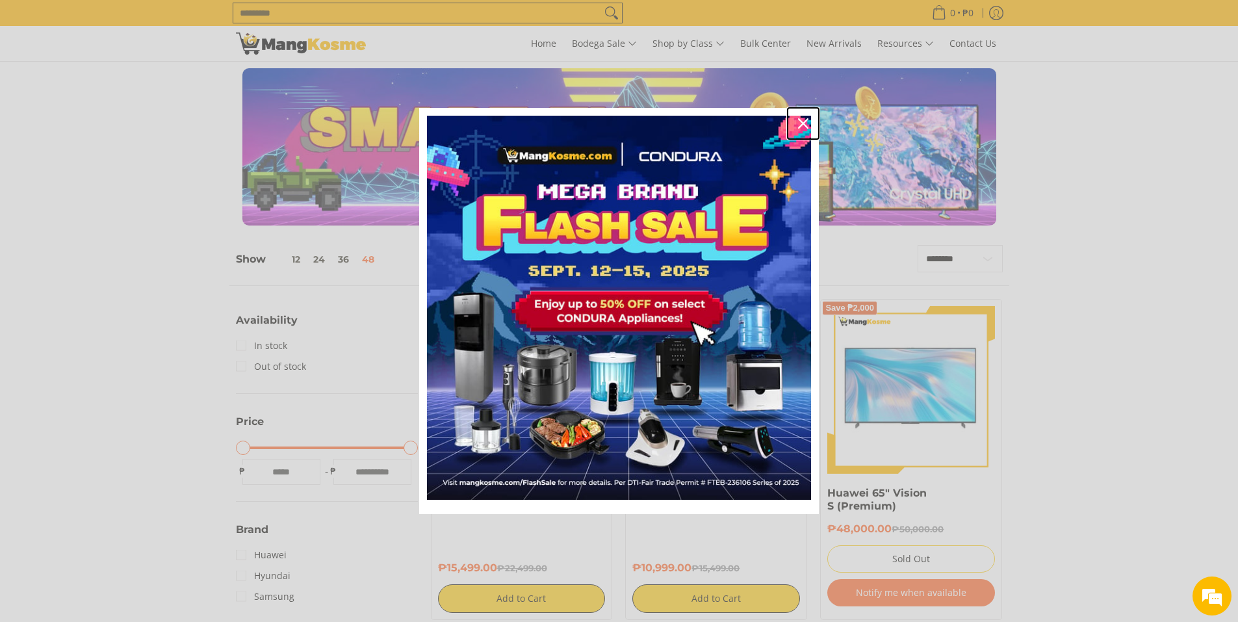
click at [804, 125] on icon "close icon" at bounding box center [803, 123] width 10 height 10
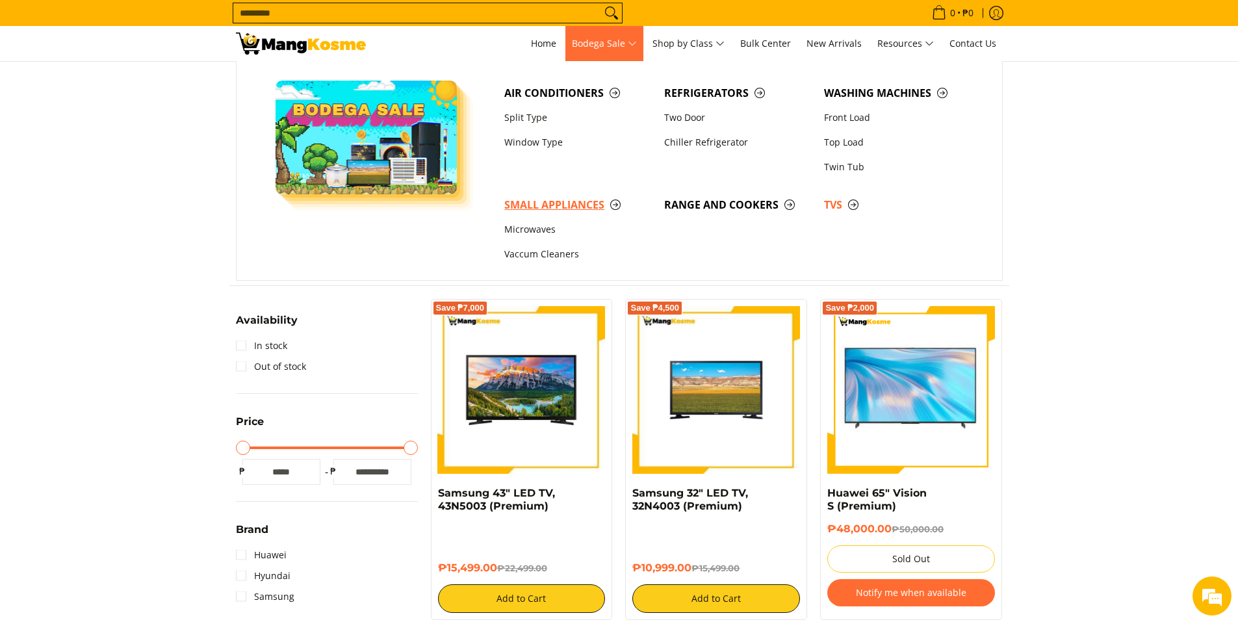
click at [565, 206] on span "Small Appliances" at bounding box center [577, 205] width 147 height 16
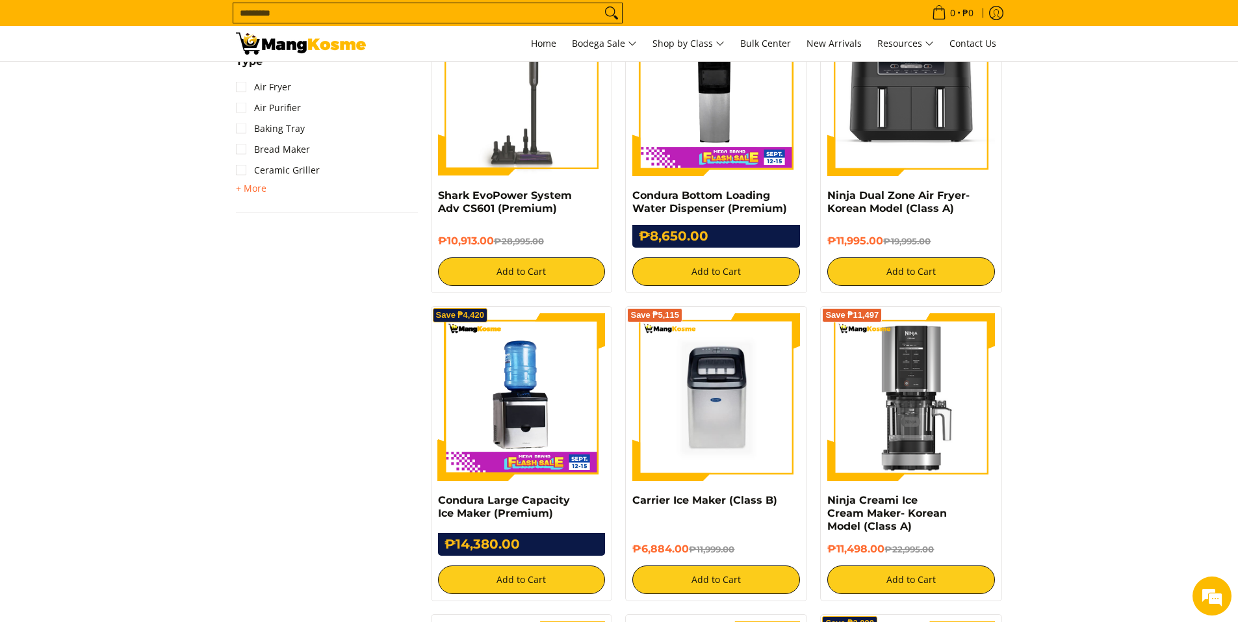
scroll to position [1040, 0]
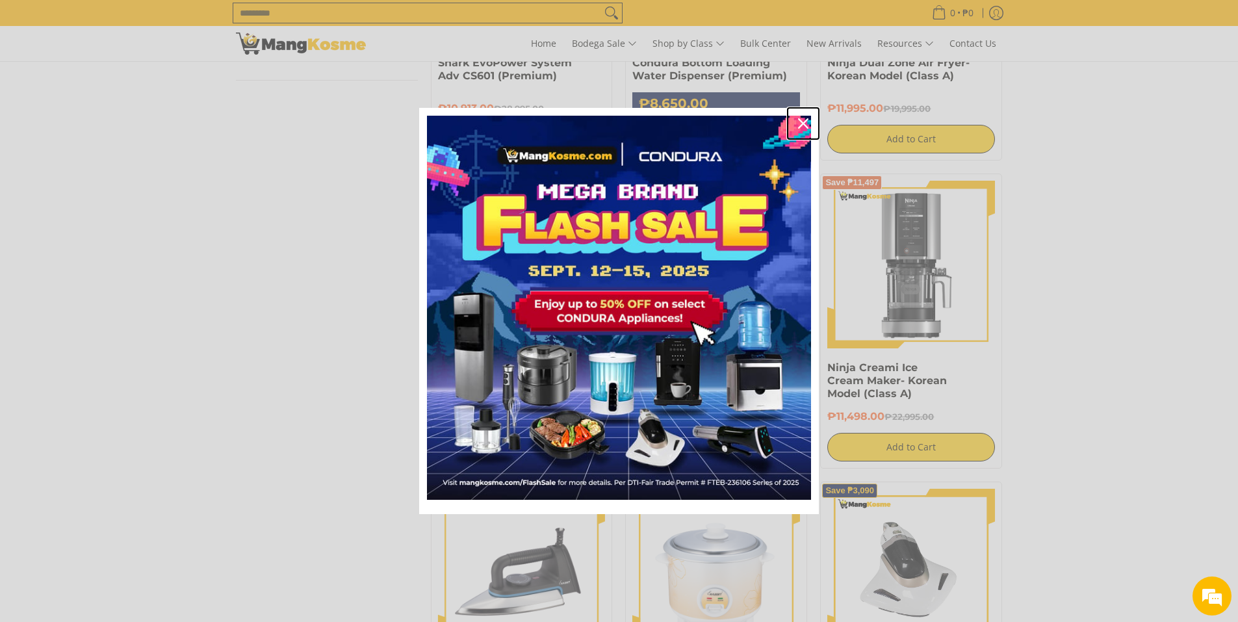
click at [804, 125] on icon "close icon" at bounding box center [803, 123] width 10 height 10
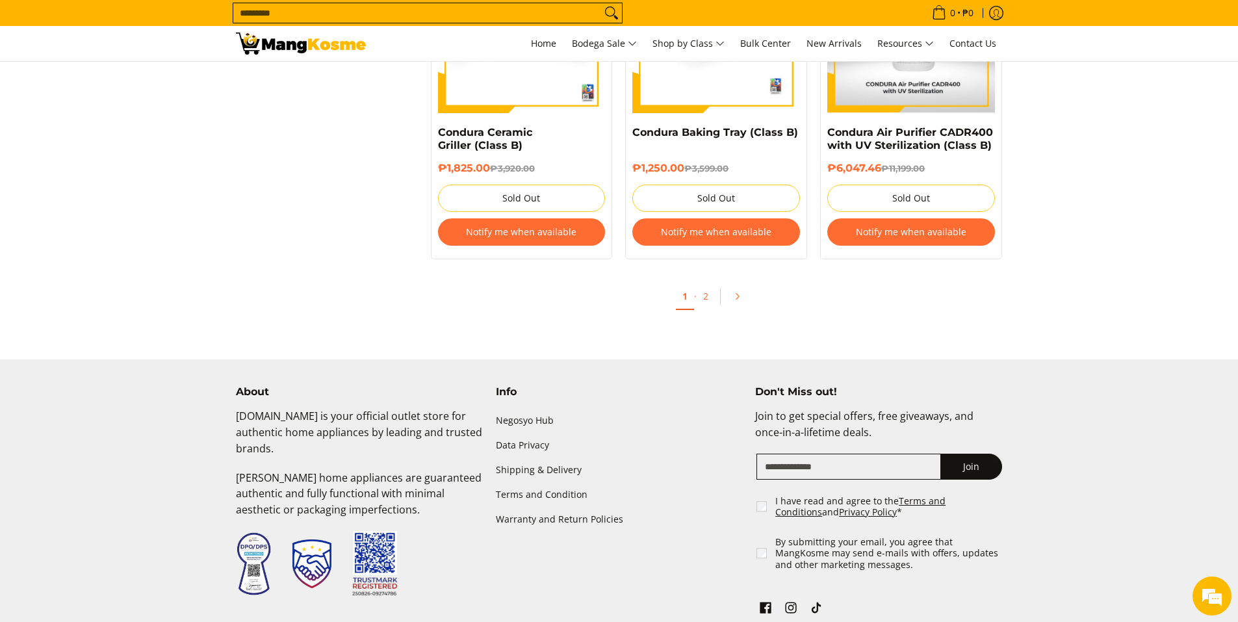
scroll to position [5285, 0]
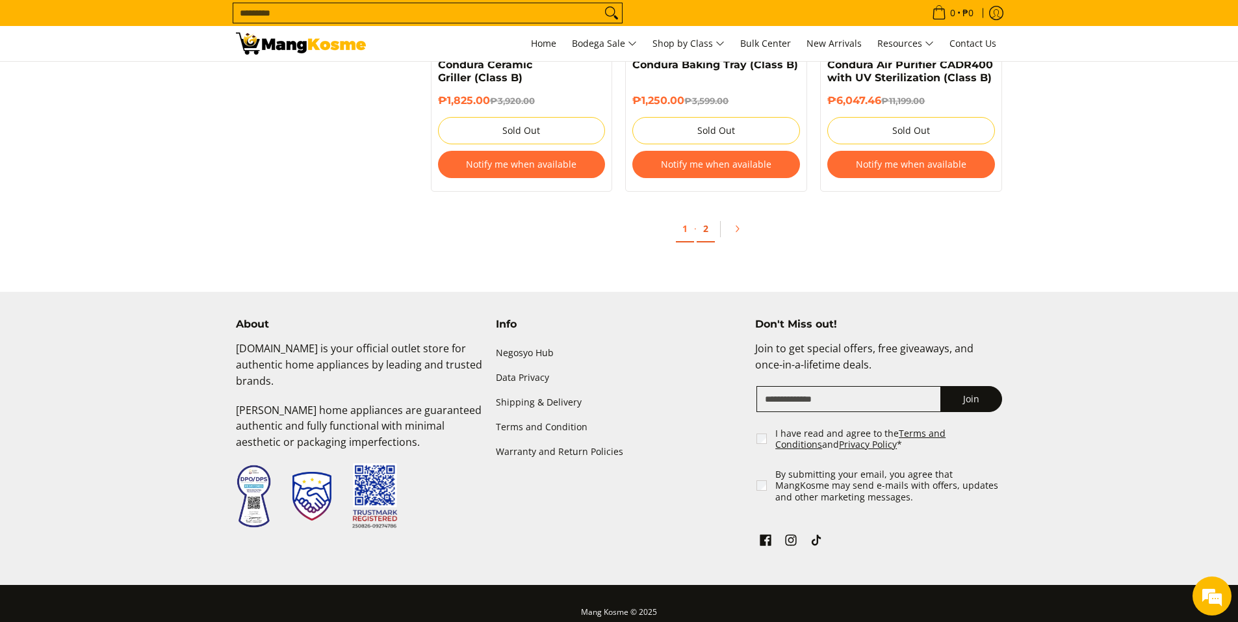
click at [705, 230] on link "2" at bounding box center [706, 229] width 18 height 27
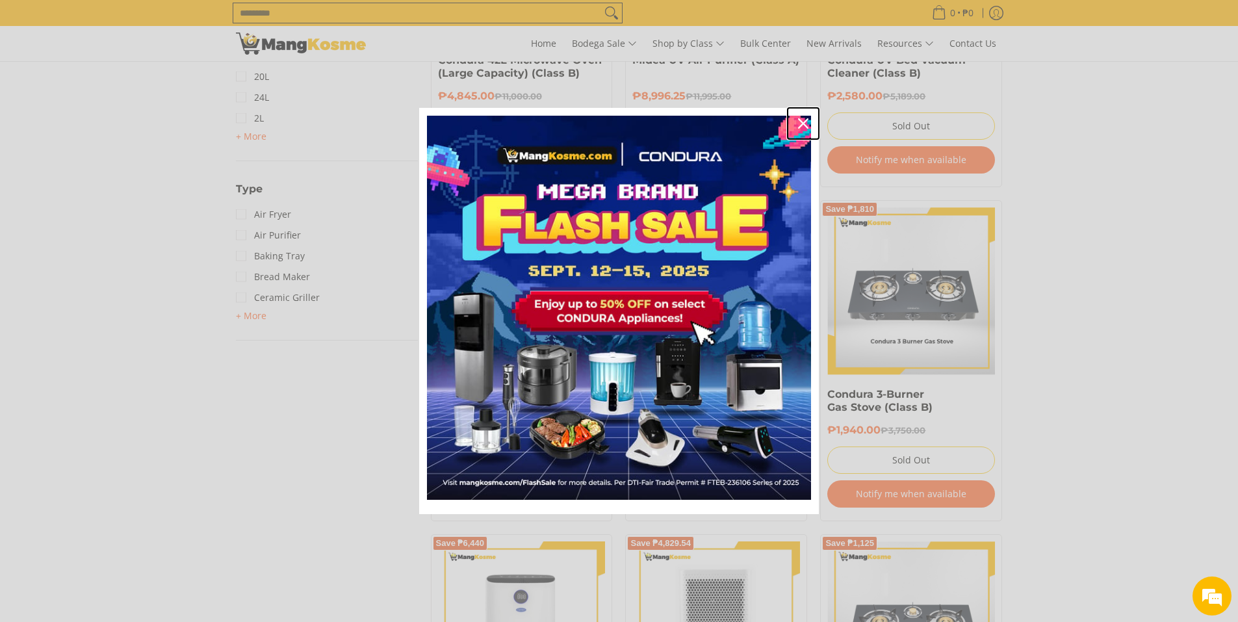
click at [808, 127] on icon "close icon" at bounding box center [803, 123] width 10 height 10
